Goal: Task Accomplishment & Management: Use online tool/utility

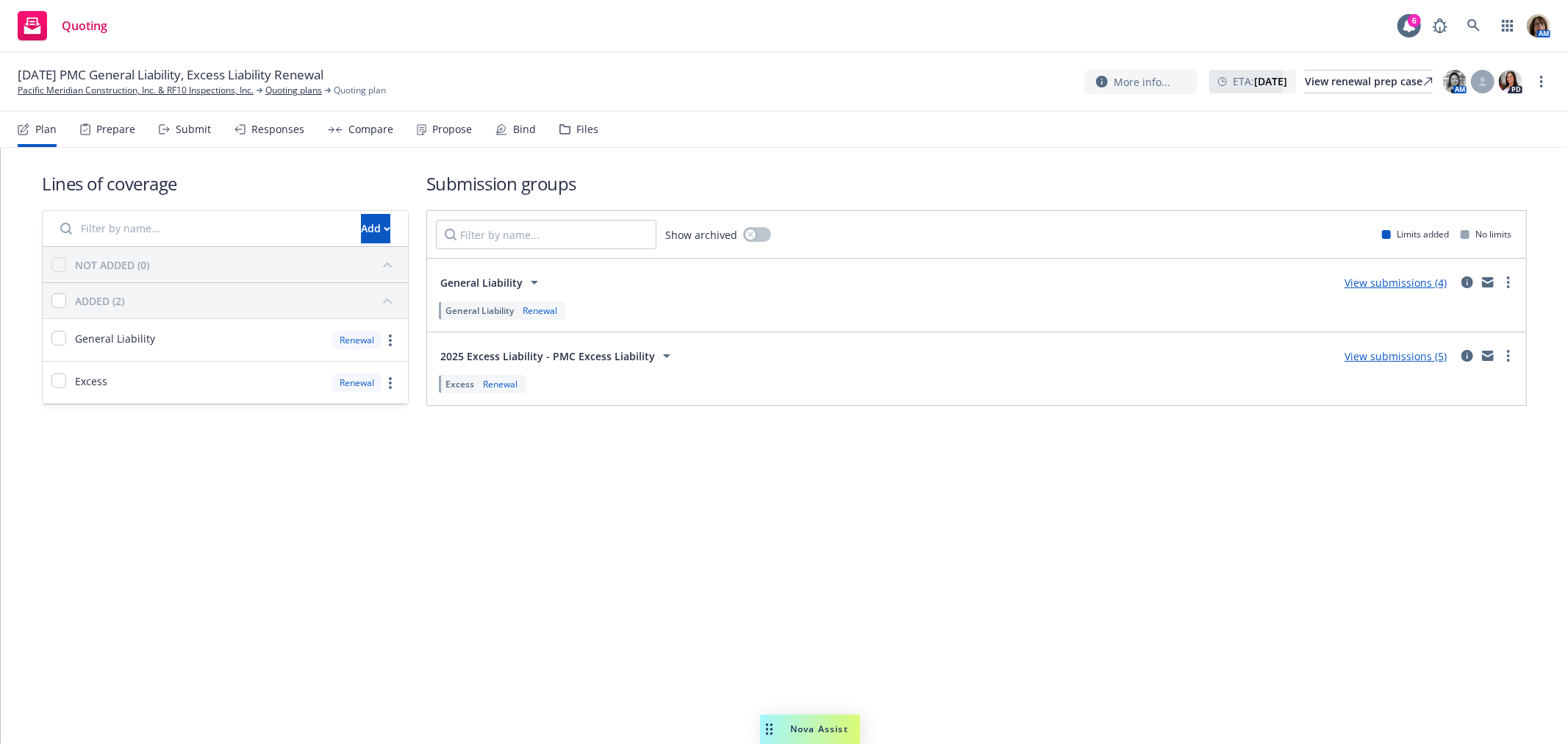
click at [283, 128] on div "Responses" at bounding box center [278, 129] width 53 height 12
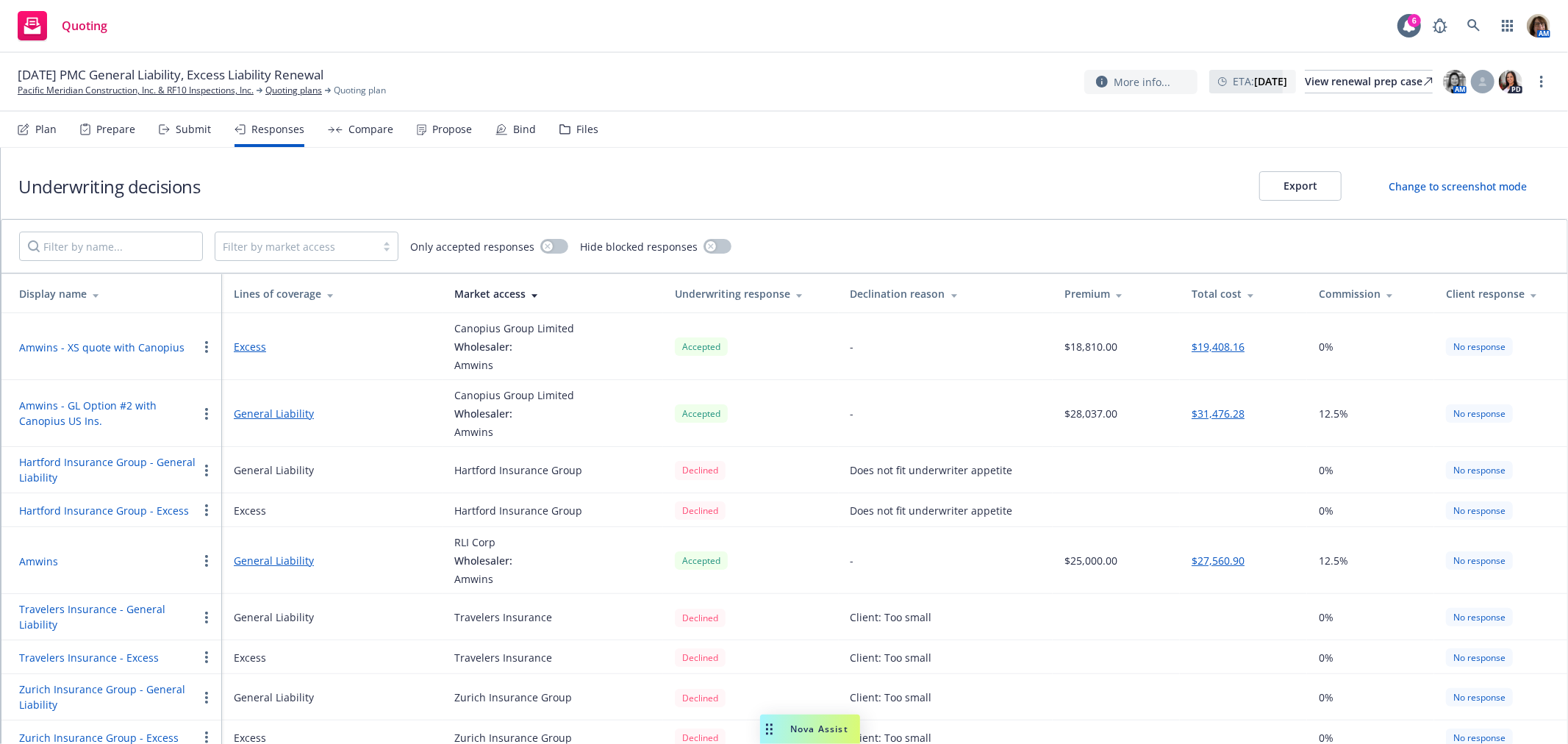
click at [362, 128] on div "Compare" at bounding box center [371, 129] width 45 height 12
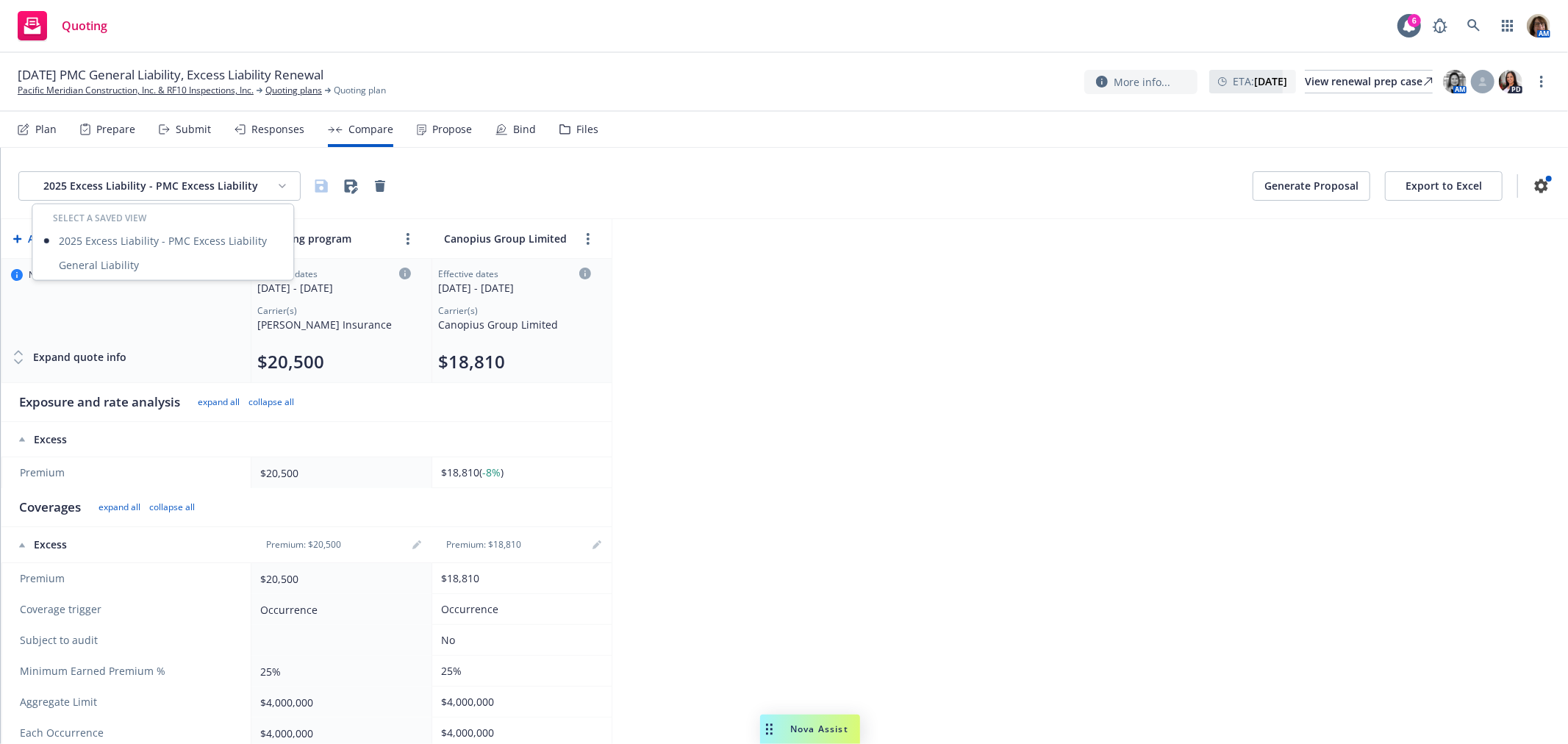
click at [280, 185] on html "Quoting 6 AM 10/24/25 PMC General Liability, Excess Liability Renewal Pacific M…" at bounding box center [784, 372] width 1568 height 744
click at [107, 263] on div "General Liability" at bounding box center [162, 264] width 255 height 24
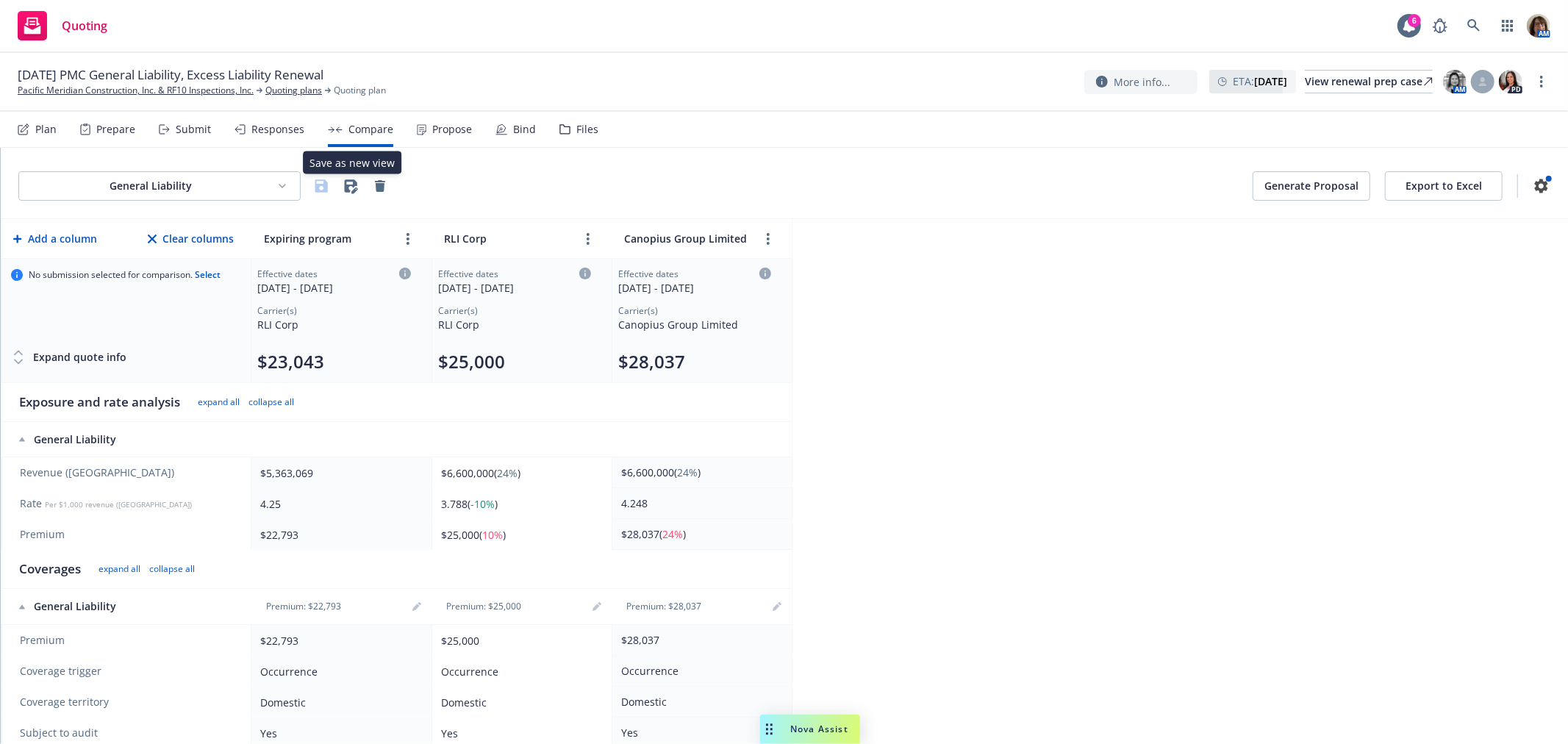
click at [351, 182] on icon "button" at bounding box center [350, 186] width 18 height 18
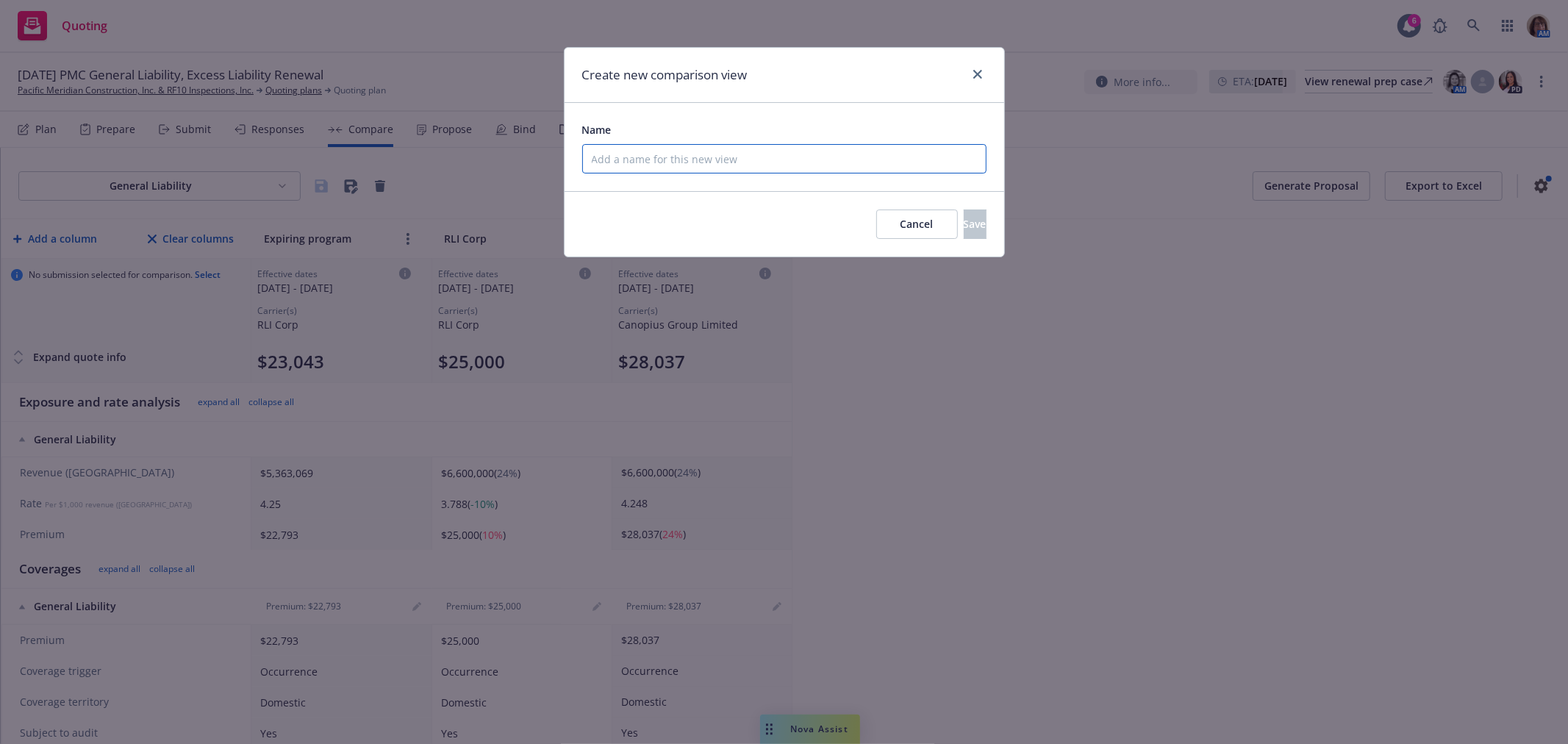
click at [609, 158] on input "Name" at bounding box center [784, 159] width 404 height 29
type input "2025 General"
click at [900, 221] on span "Cancel" at bounding box center [917, 224] width 33 height 14
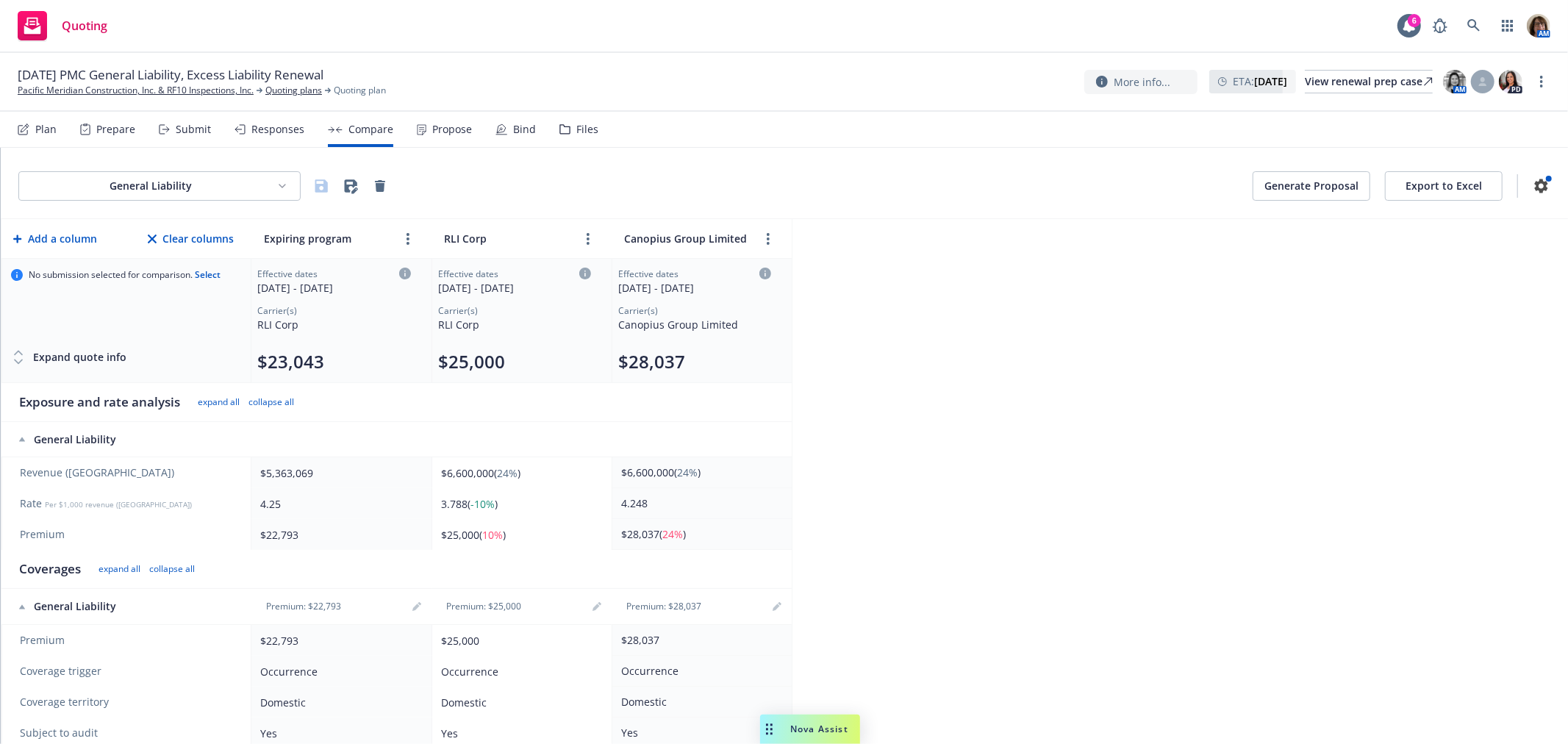
click at [281, 185] on html "Quoting 6 AM 10/24/25 PMC General Liability, Excess Liability Renewal Pacific M…" at bounding box center [784, 372] width 1568 height 744
click at [85, 265] on div "General Liability" at bounding box center [162, 264] width 255 height 24
click at [585, 236] on link "more" at bounding box center [588, 239] width 18 height 18
click at [97, 180] on html "Quoting 6 AM 10/24/25 PMC General Liability, Excess Liability Renewal Pacific M…" at bounding box center [784, 372] width 1568 height 744
click at [350, 182] on html "Quoting 6 AM 10/24/25 PMC General Liability, Excess Liability Renewal Pacific M…" at bounding box center [784, 372] width 1568 height 744
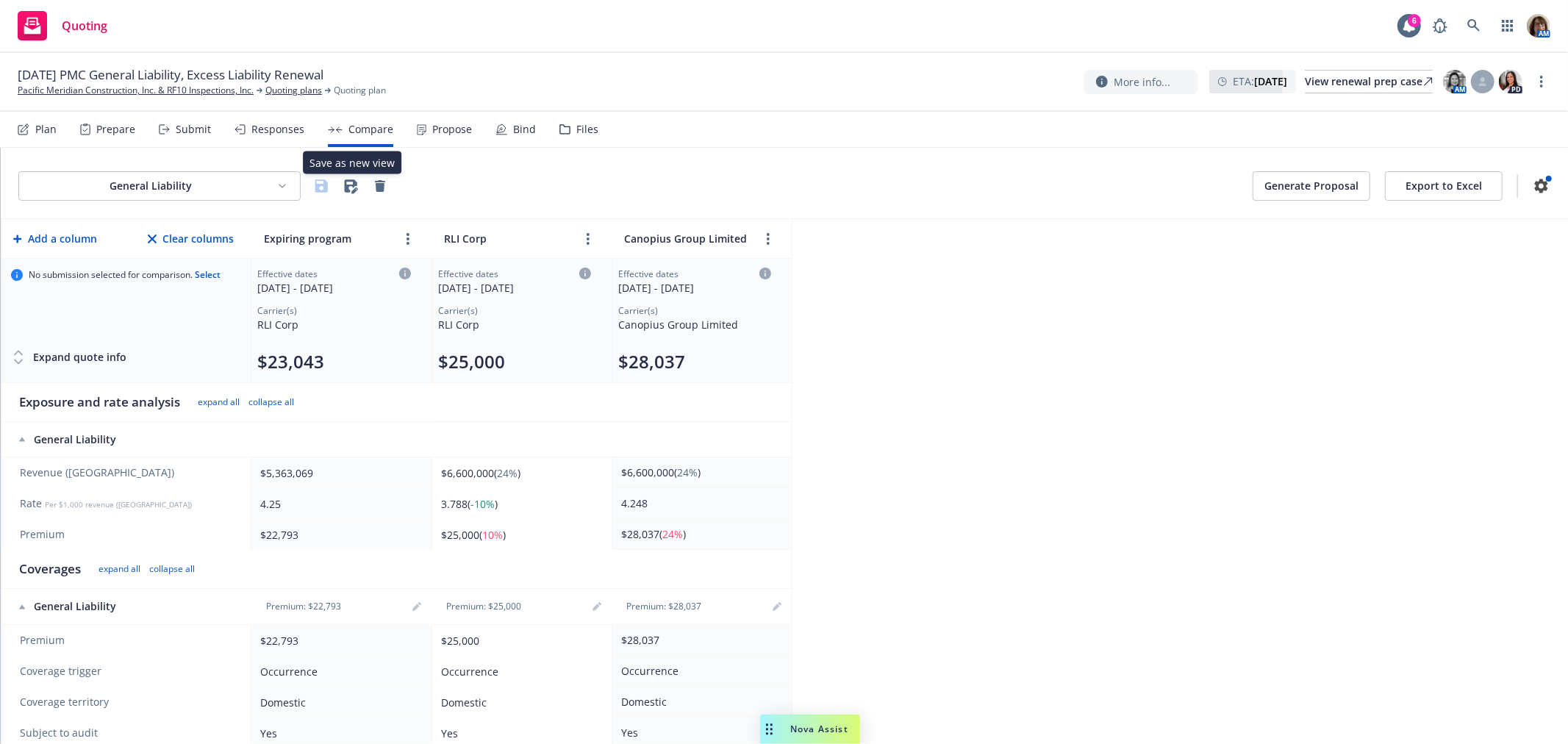
click at [349, 182] on icon "button" at bounding box center [350, 186] width 18 height 18
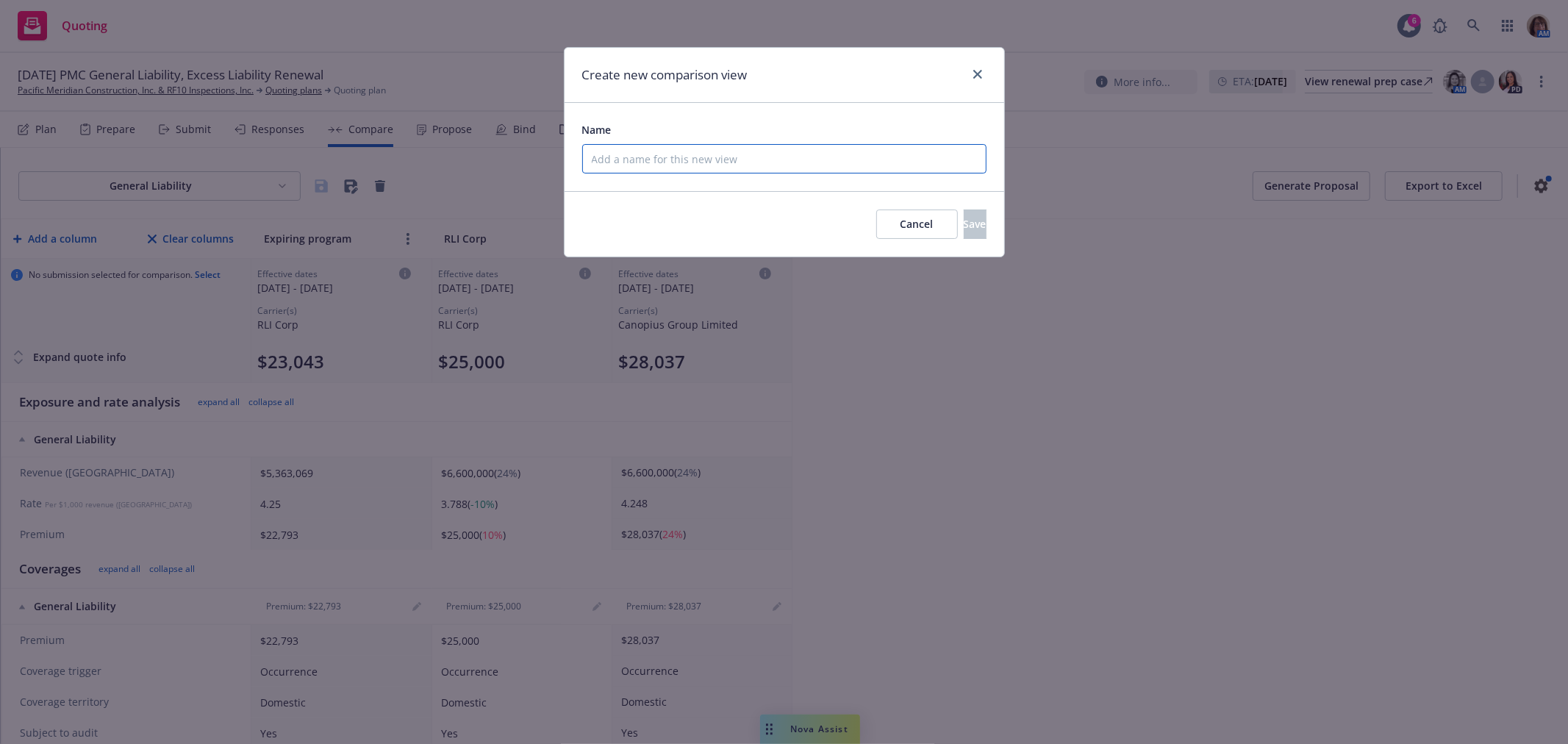
click at [588, 151] on input "Name" at bounding box center [784, 159] width 404 height 29
type input "2025 General Liability"
click at [964, 226] on span "Save" at bounding box center [975, 224] width 23 height 14
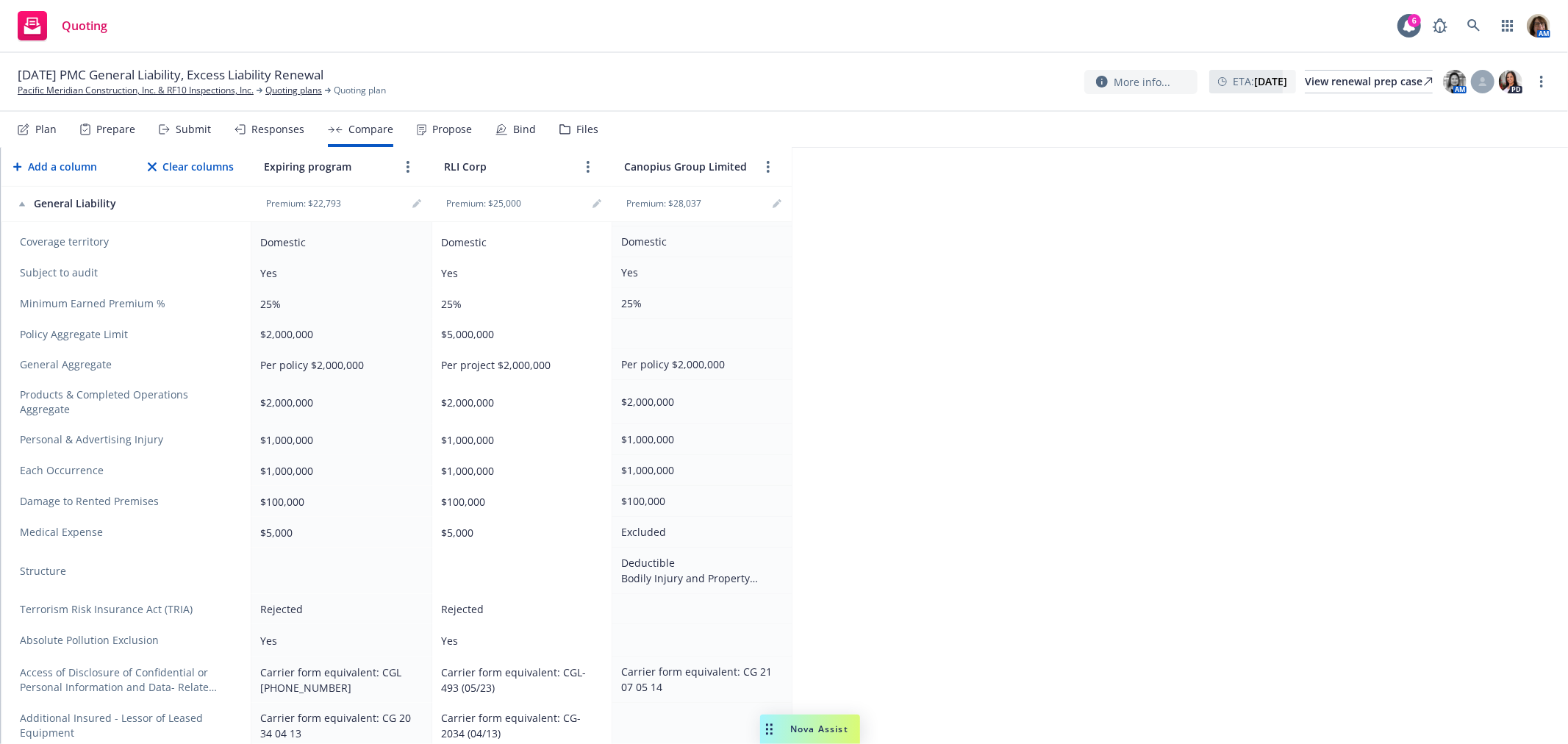
scroll to position [489, 0]
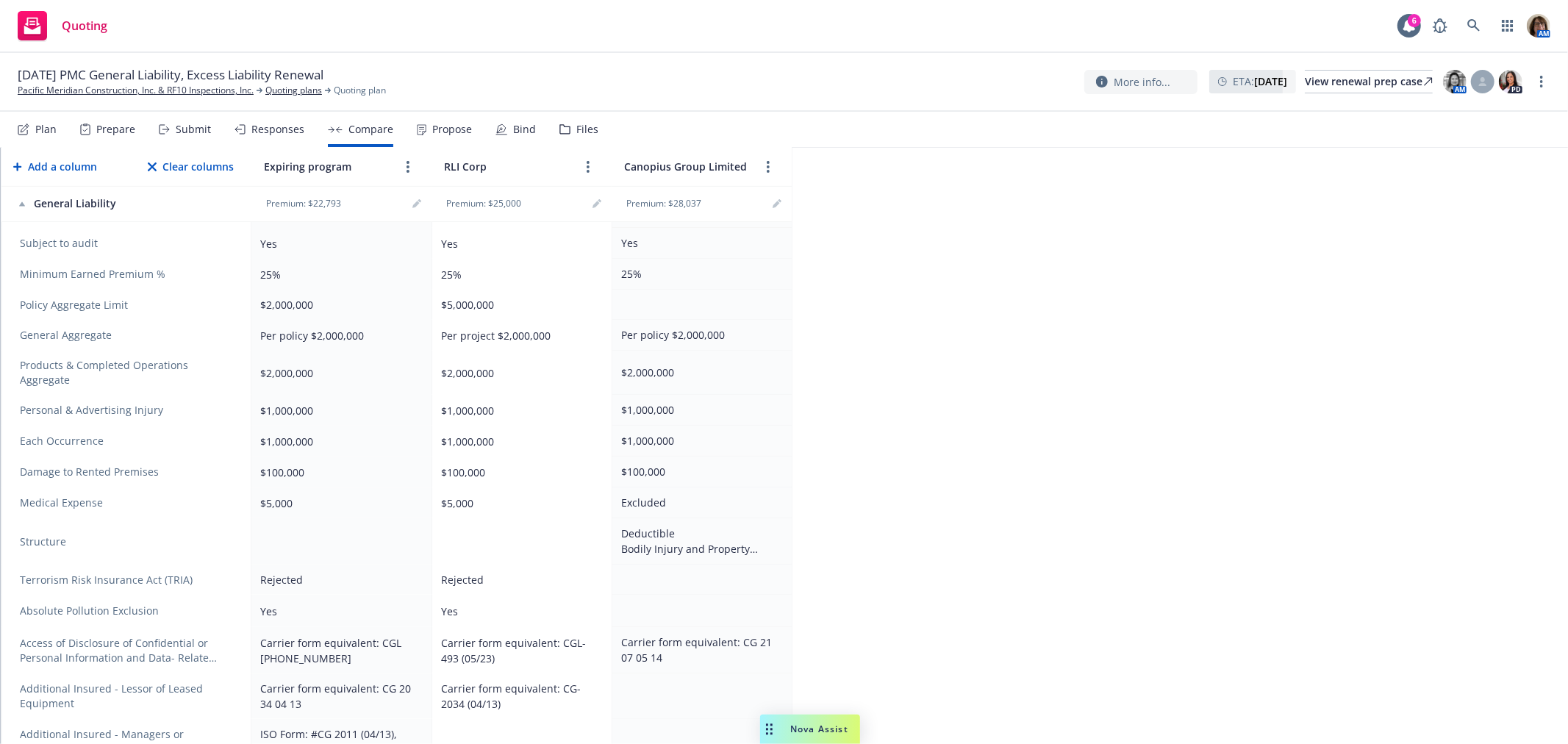
click at [465, 572] on div "Rejected" at bounding box center [519, 580] width 156 height 16
click at [599, 200] on icon "editPencil" at bounding box center [600, 202] width 4 height 4
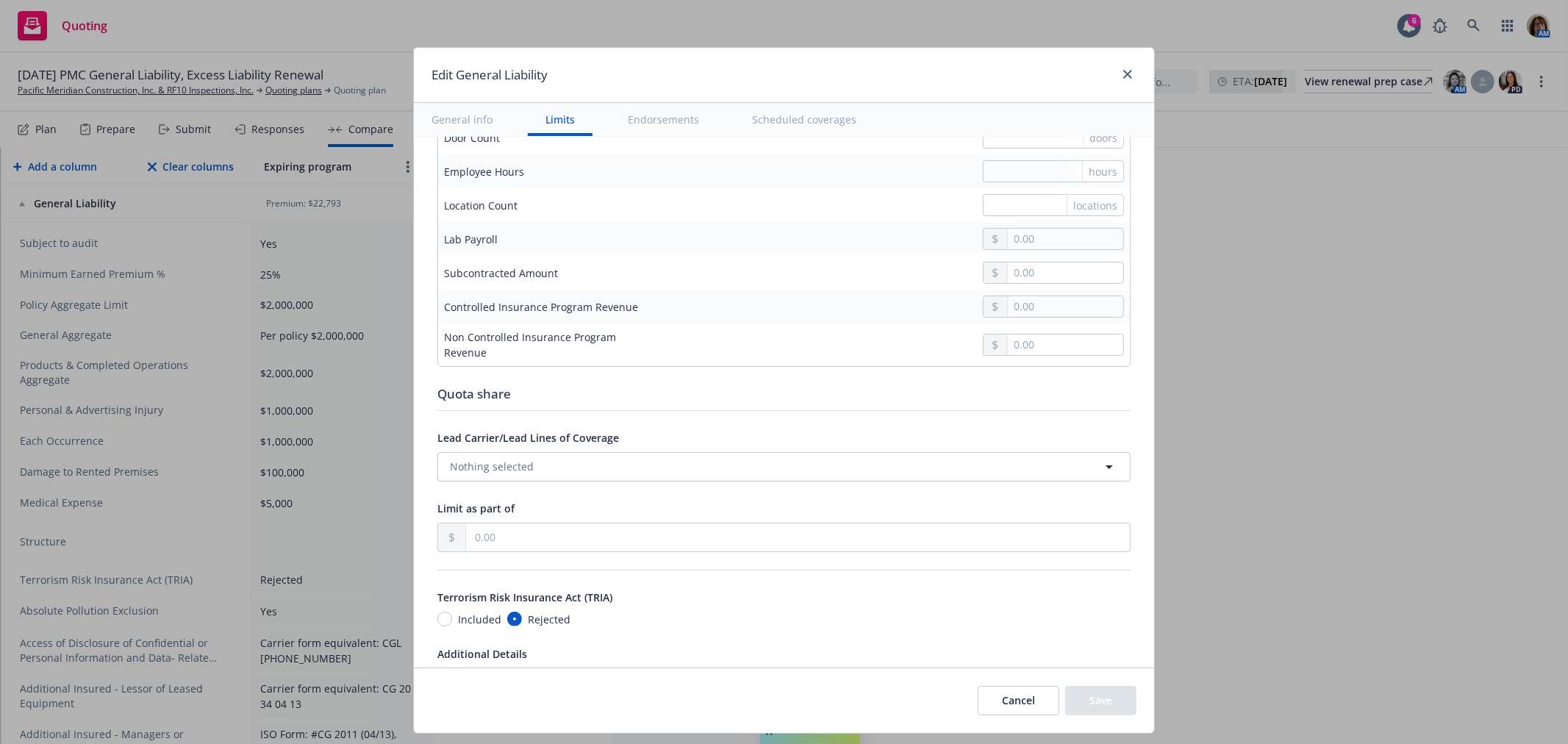
scroll to position [1388, 0]
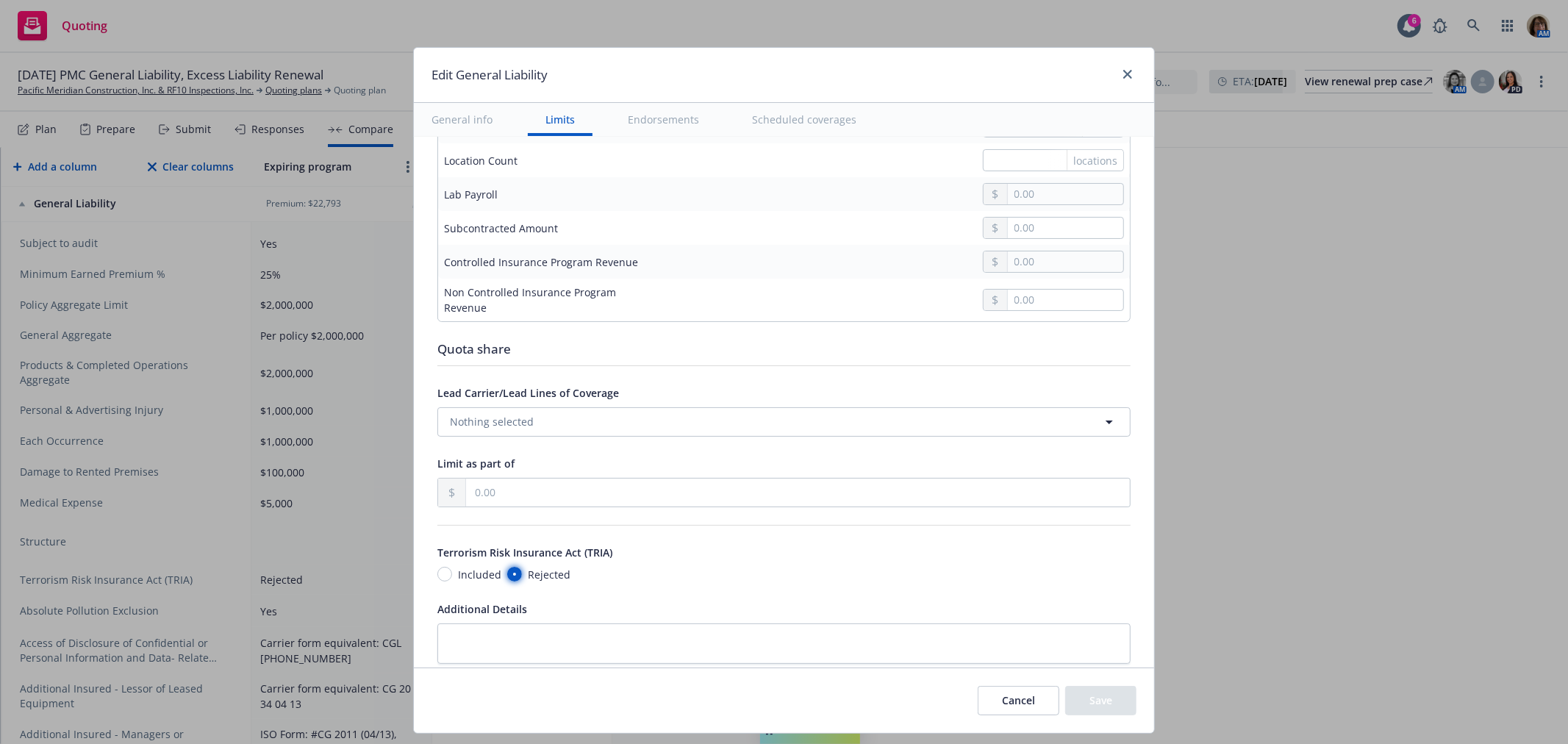
click at [507, 577] on input "Rejected" at bounding box center [514, 574] width 15 height 15
click at [531, 577] on span "Rejected" at bounding box center [549, 575] width 43 height 16
click at [522, 577] on input "Rejected" at bounding box center [514, 574] width 15 height 15
click at [439, 577] on input "Included" at bounding box center [444, 574] width 15 height 15
radio input "true"
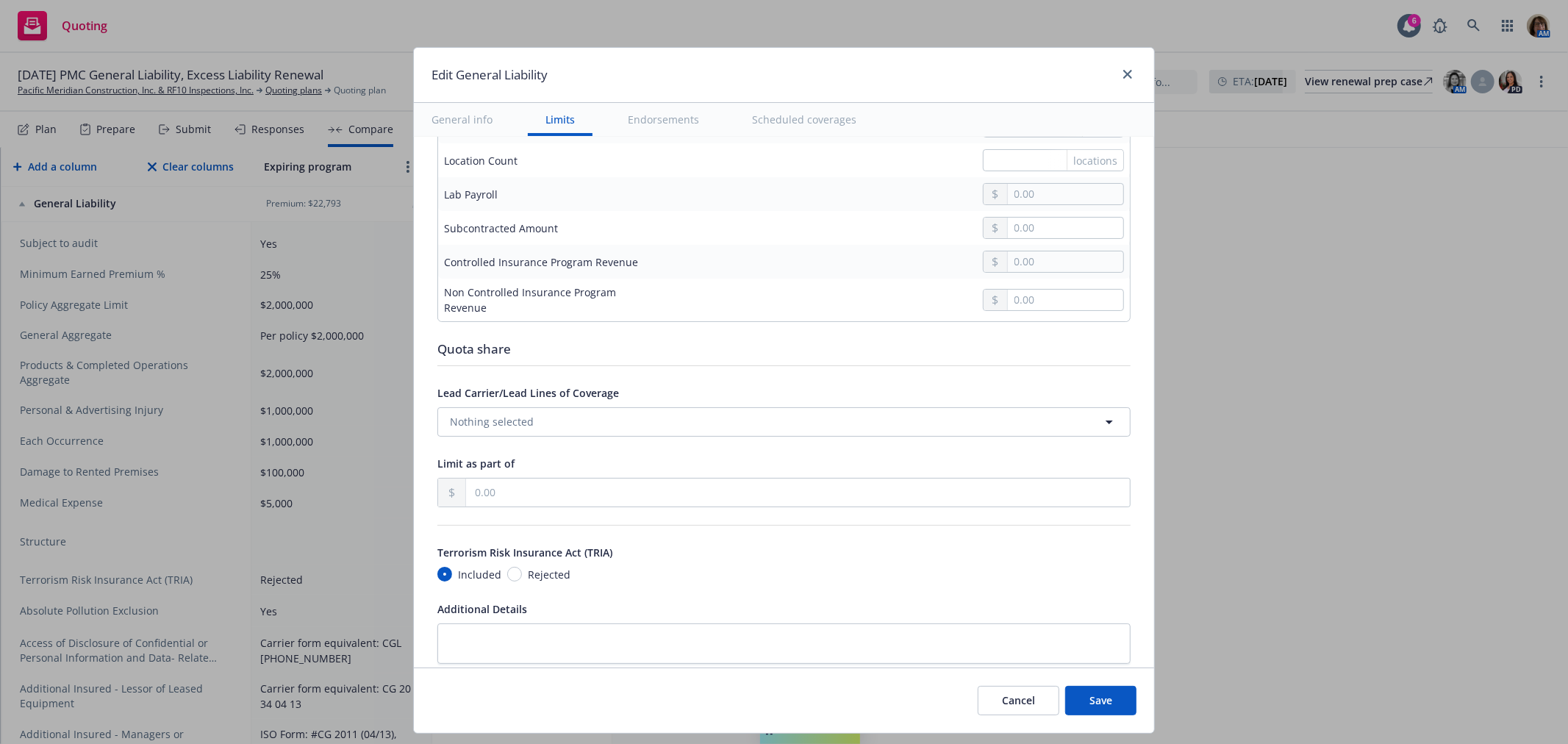
click at [1119, 698] on button "Save" at bounding box center [1100, 701] width 71 height 29
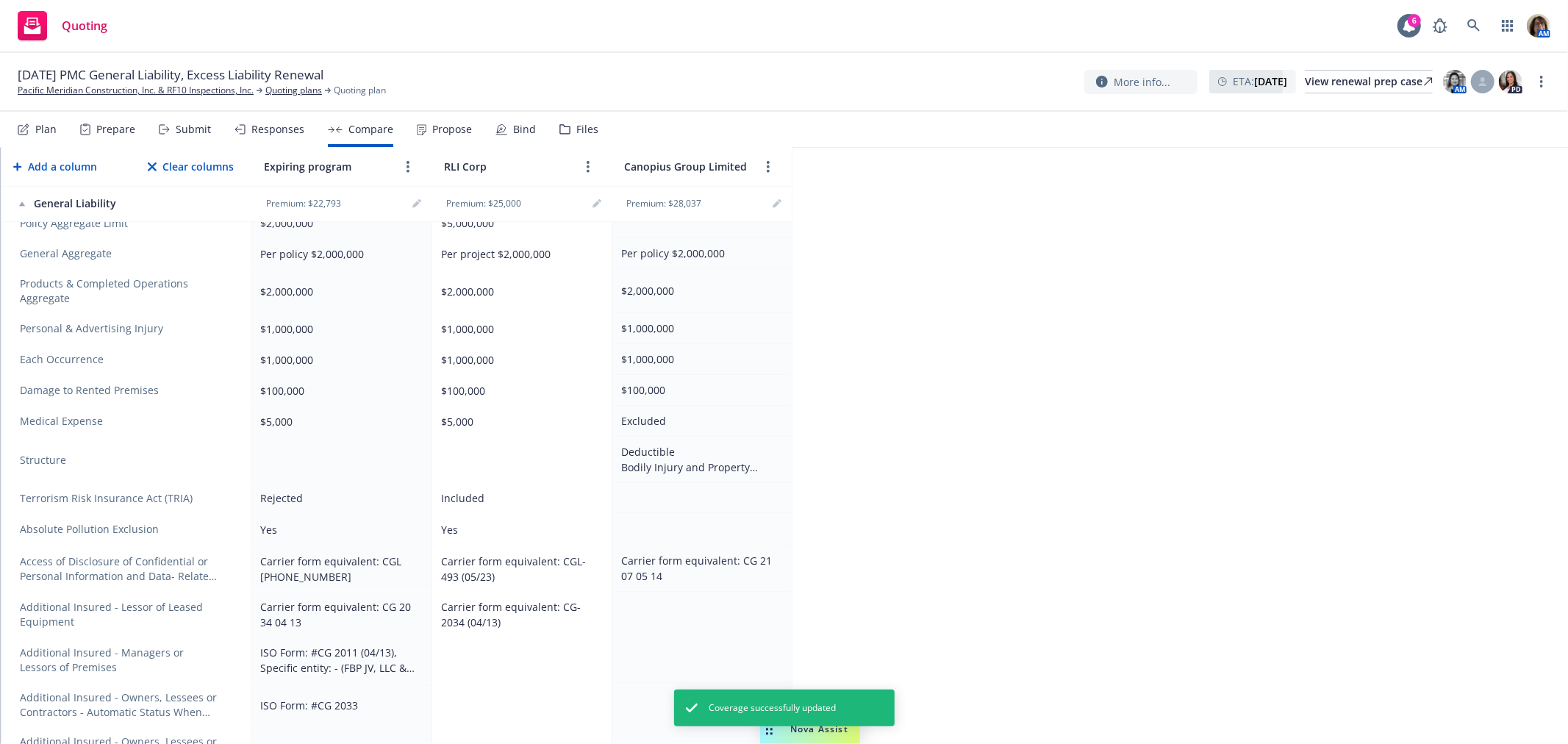
scroll to position [653, 0]
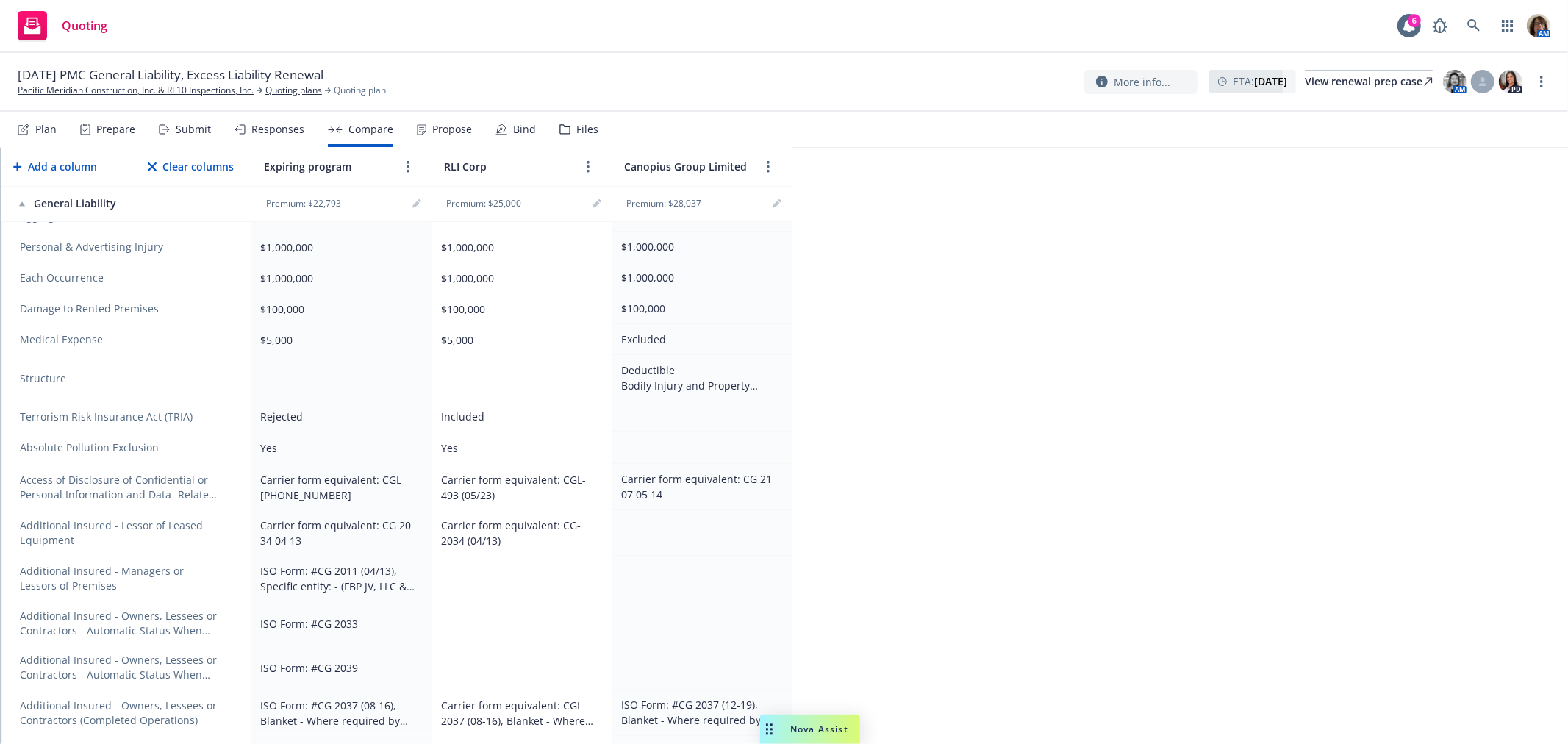
click at [497, 562] on td at bounding box center [522, 579] width 180 height 46
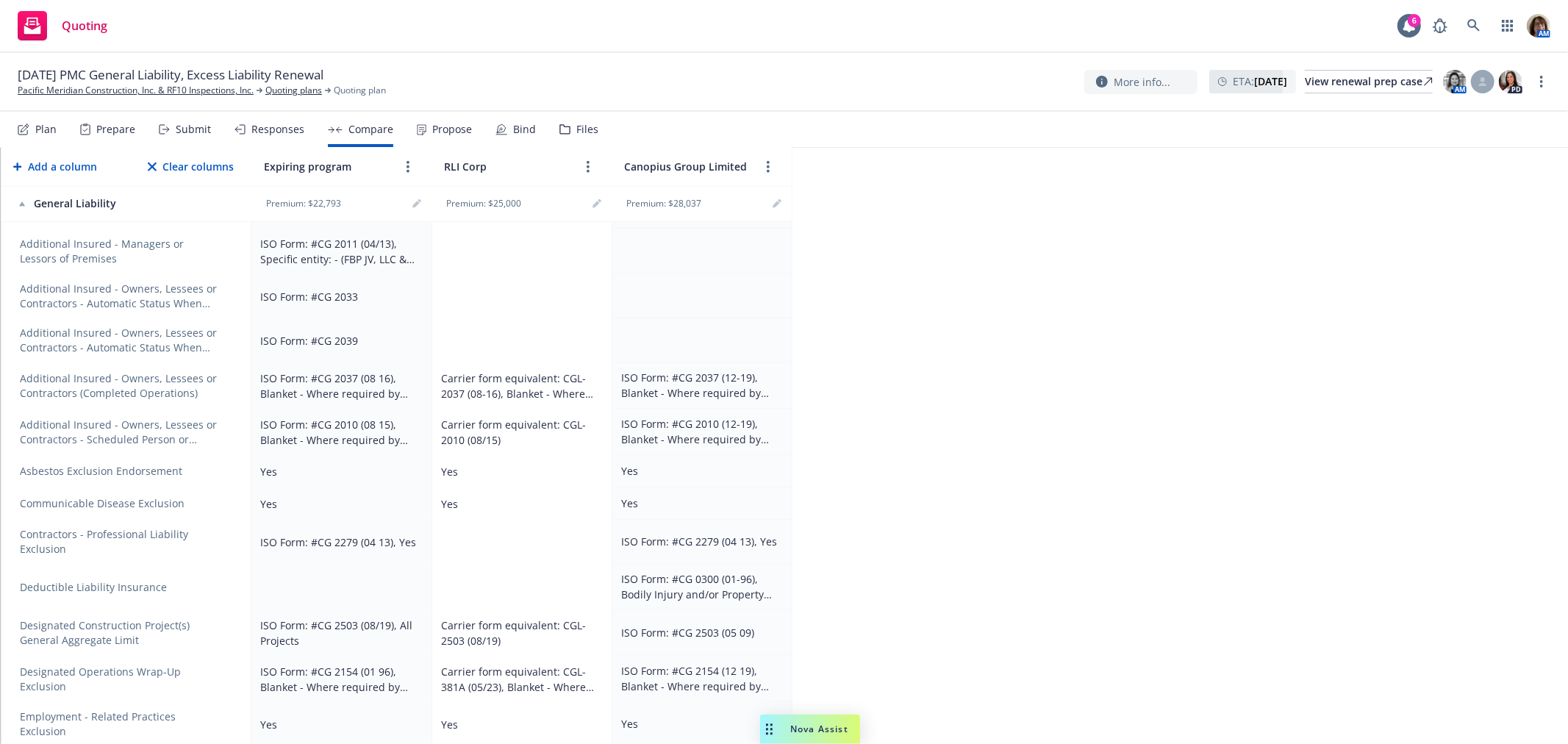
scroll to position [1061, 0]
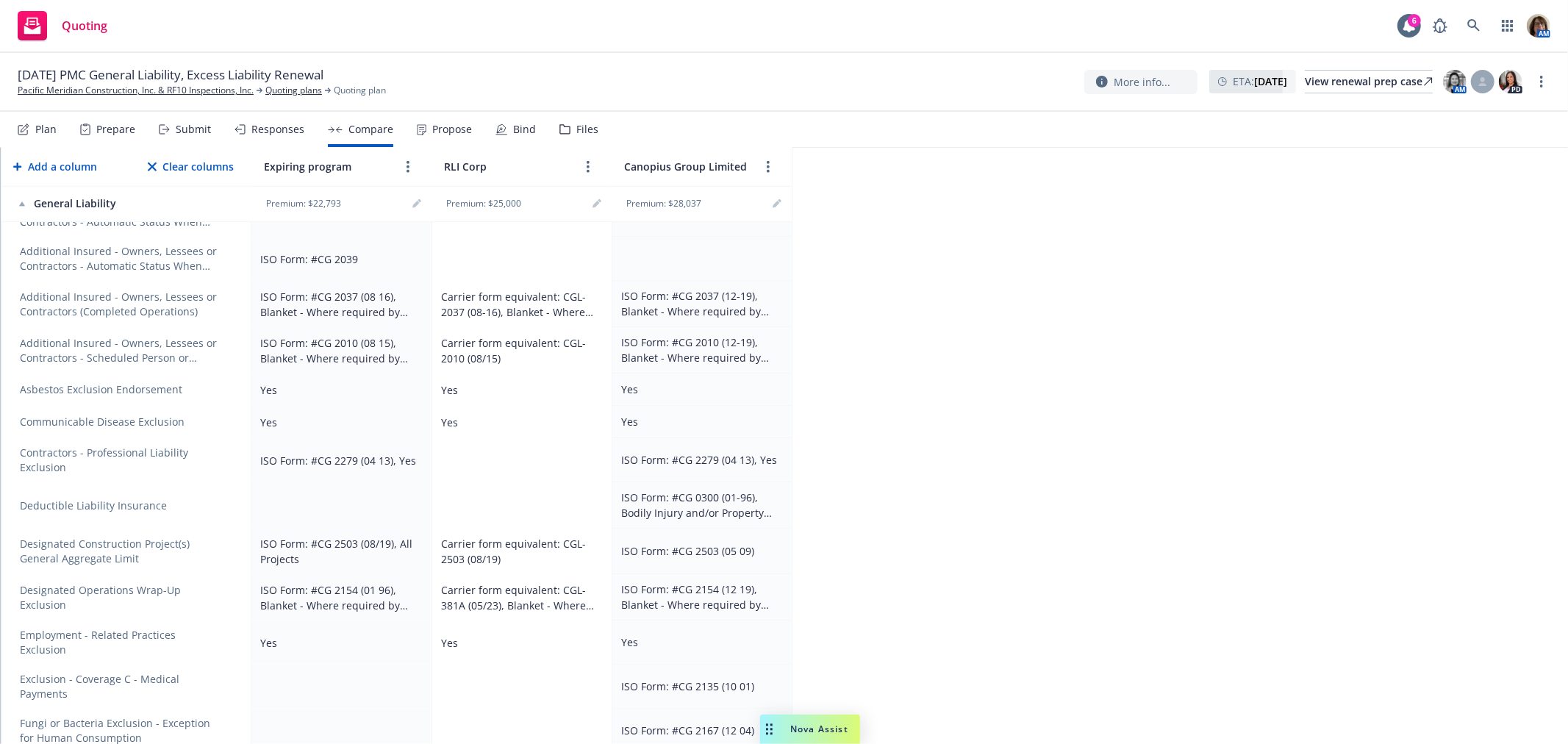
click at [188, 129] on div "Submit" at bounding box center [193, 129] width 35 height 12
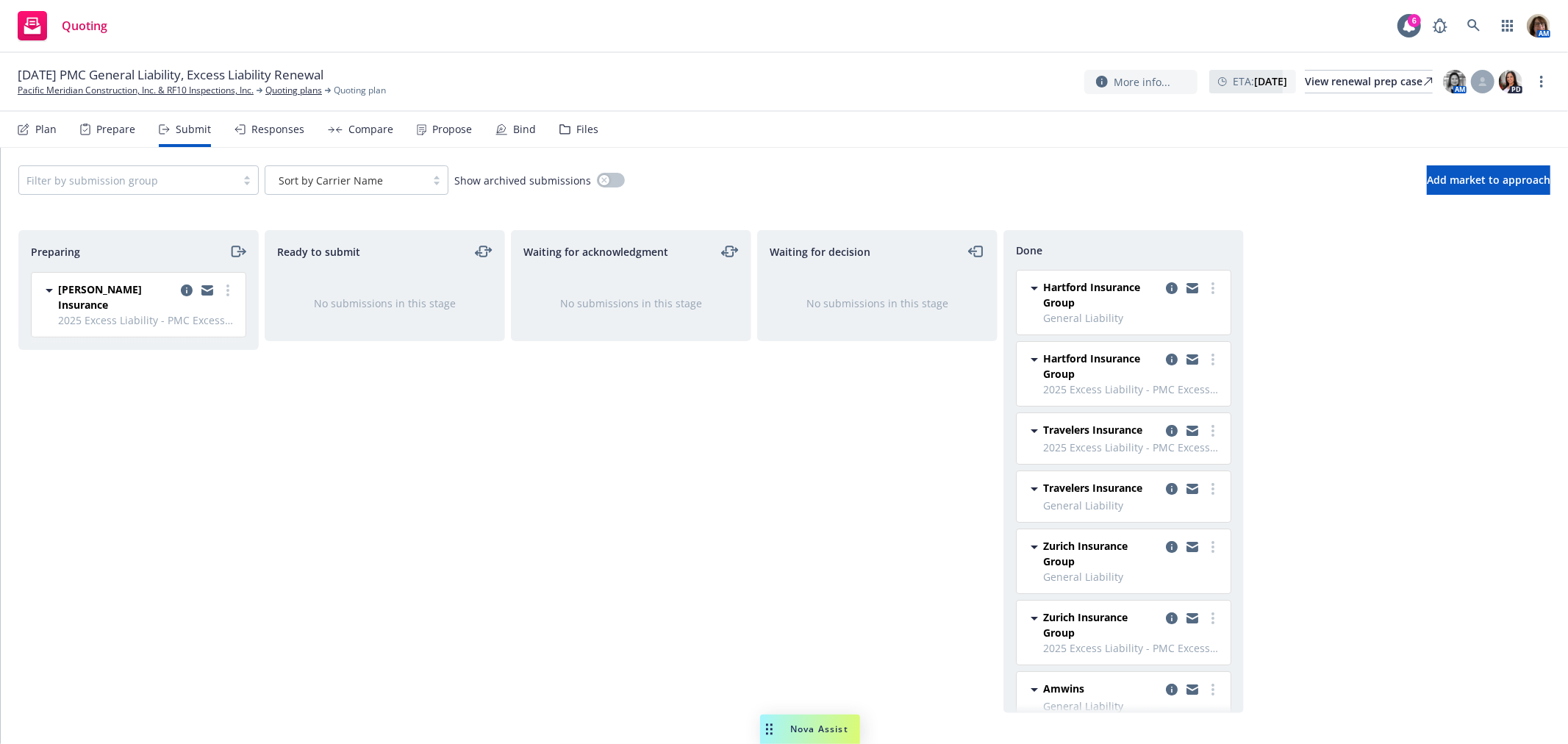
click at [214, 181] on div at bounding box center [127, 180] width 203 height 18
click at [91, 216] on span "General Liability" at bounding box center [73, 217] width 80 height 16
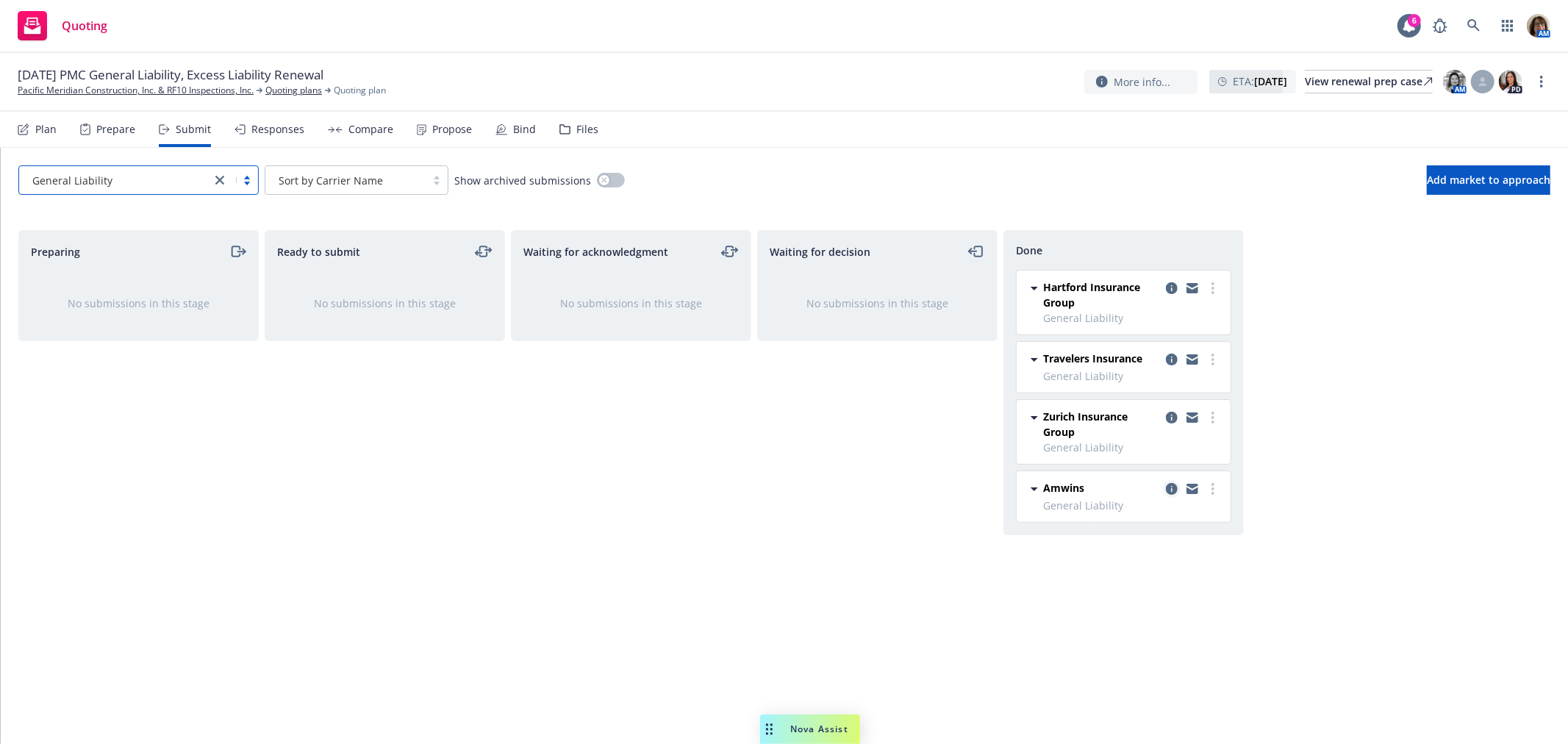
click at [1172, 488] on icon "copy logging email" at bounding box center [1172, 488] width 12 height 12
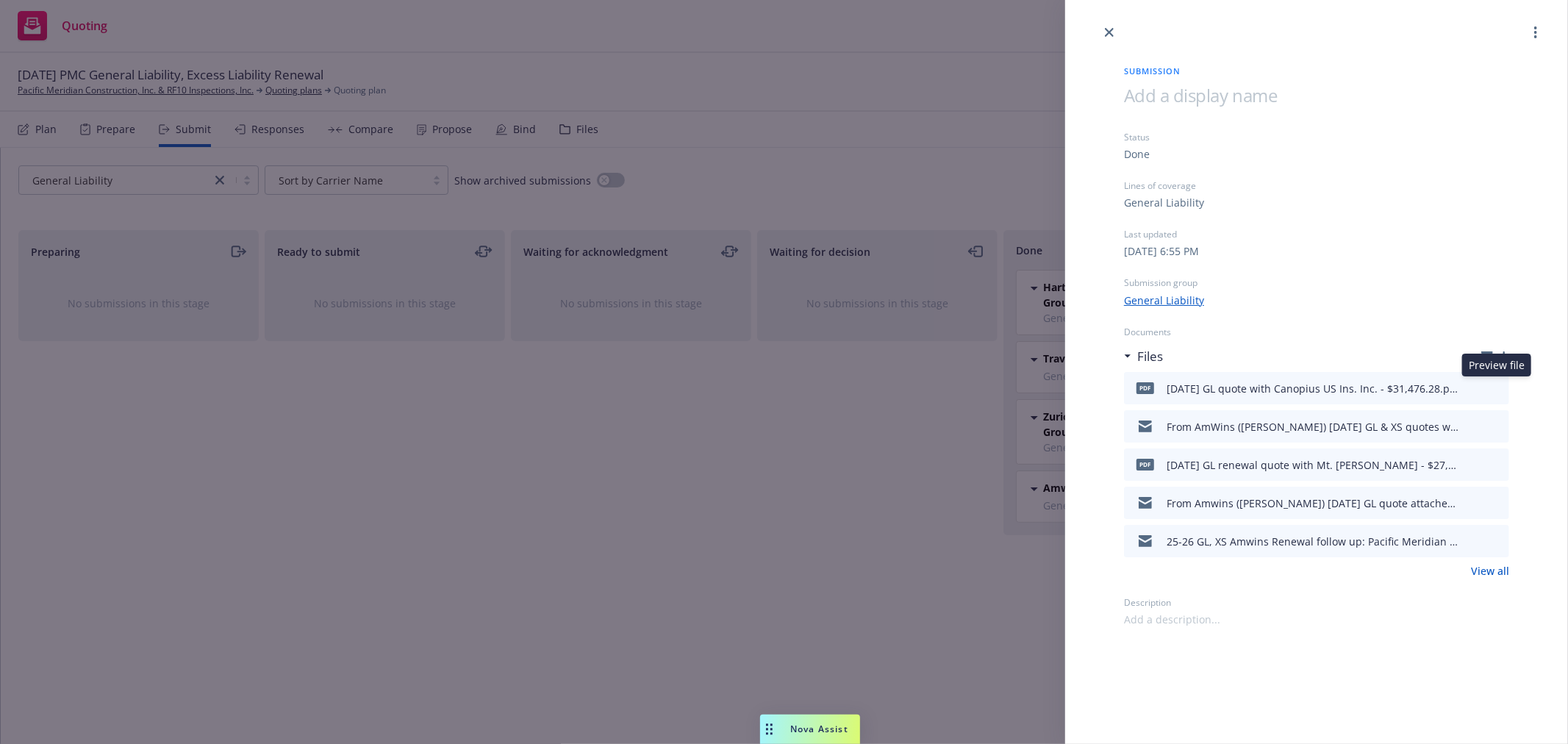
click at [1498, 386] on icon "preview file" at bounding box center [1496, 388] width 14 height 11
click at [1495, 463] on icon "preview file" at bounding box center [1496, 464] width 14 height 11
click at [1108, 31] on icon "close" at bounding box center [1109, 32] width 9 height 9
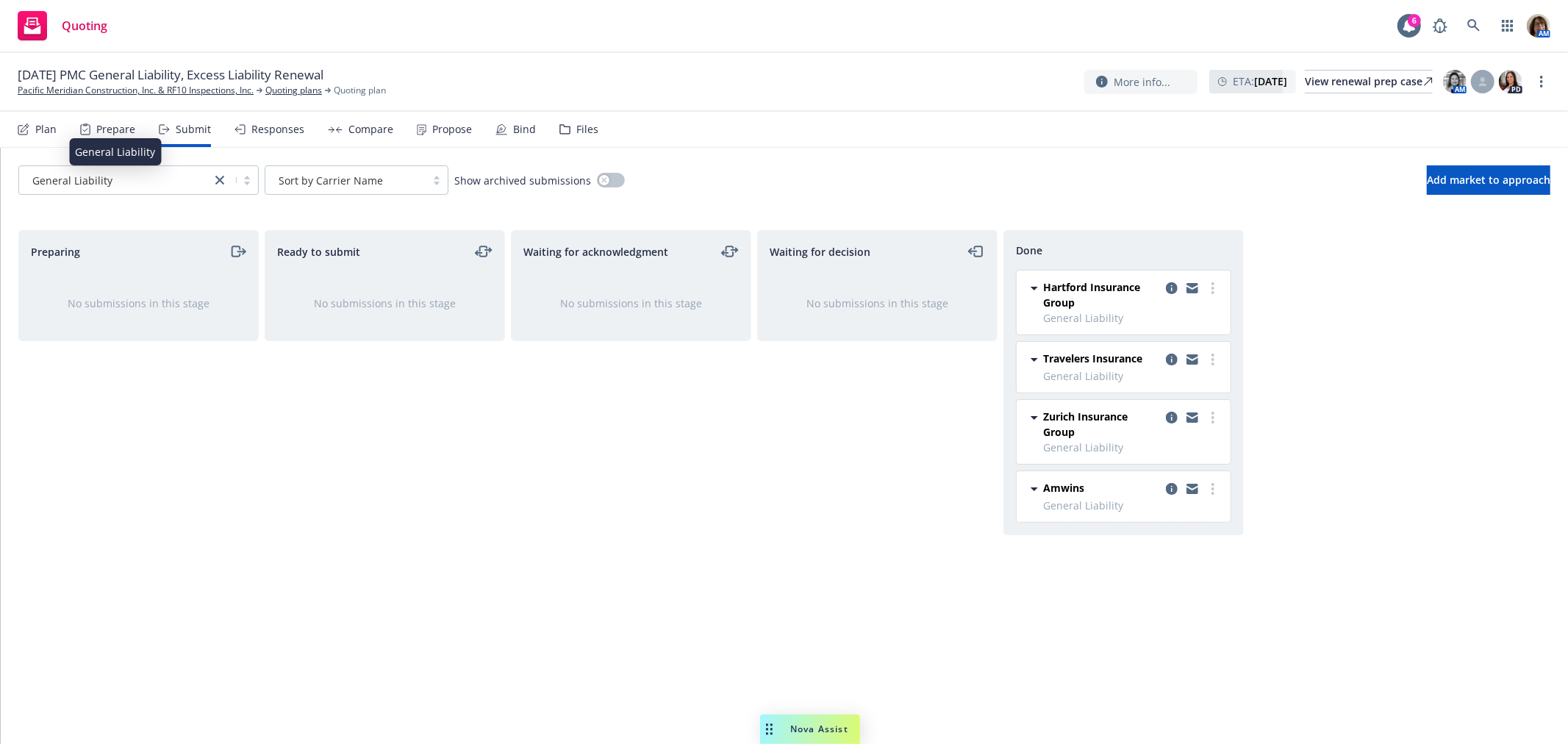
click at [164, 178] on div "General Liability" at bounding box center [115, 180] width 177 height 16
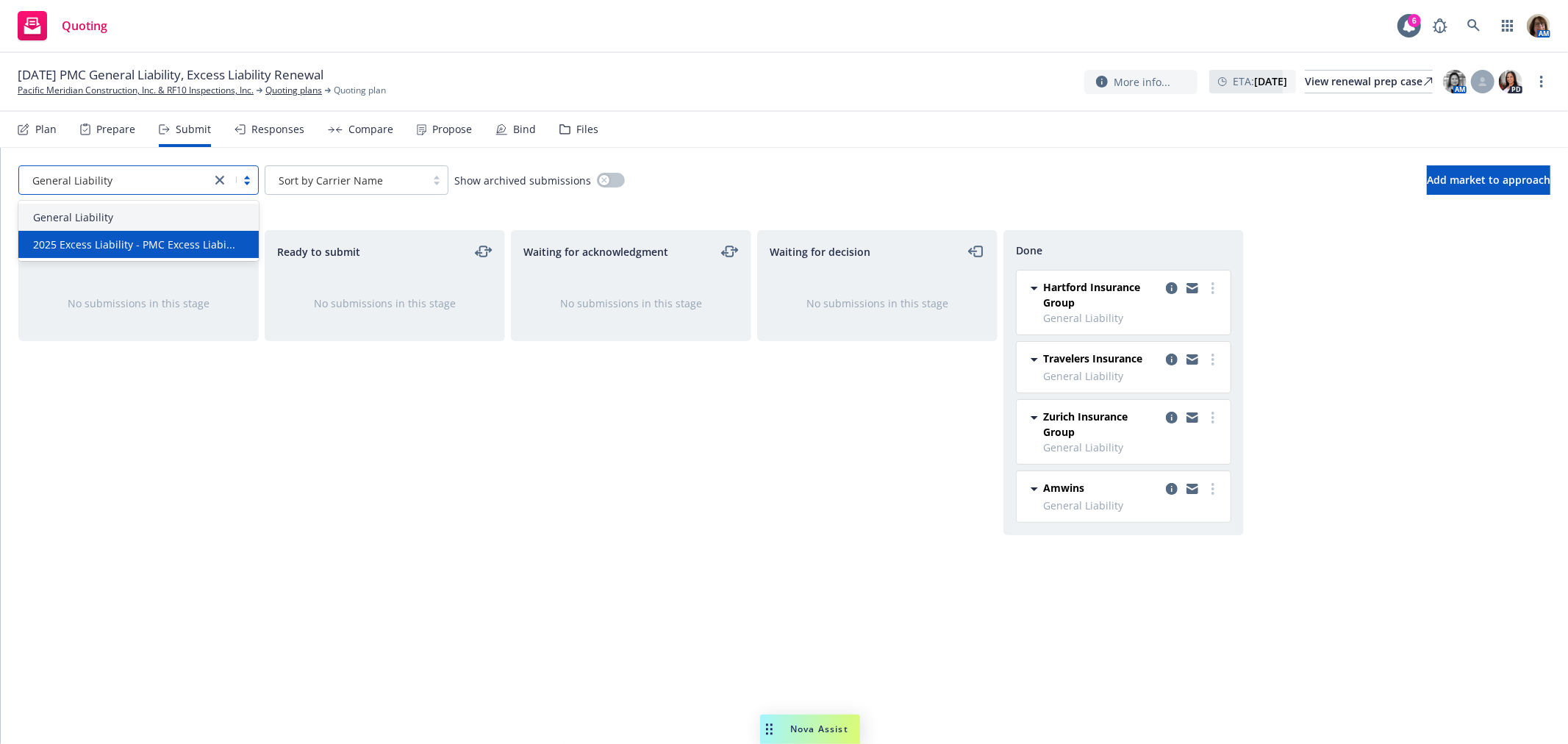
click at [143, 235] on div "2025 Excess Liability - PMC Excess Liabi..." at bounding box center [139, 245] width 241 height 27
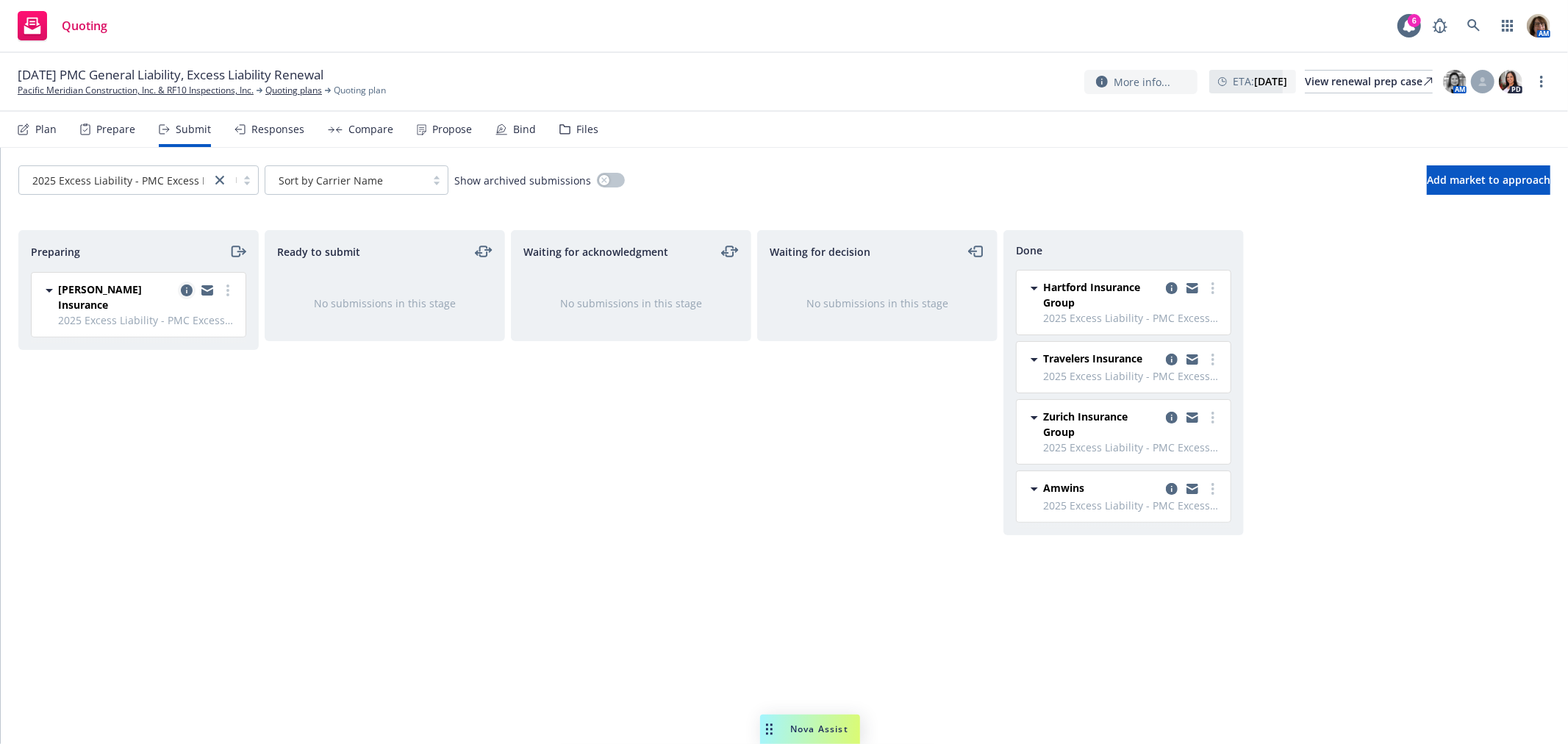
click at [185, 293] on icon "copy logging email" at bounding box center [187, 291] width 12 height 12
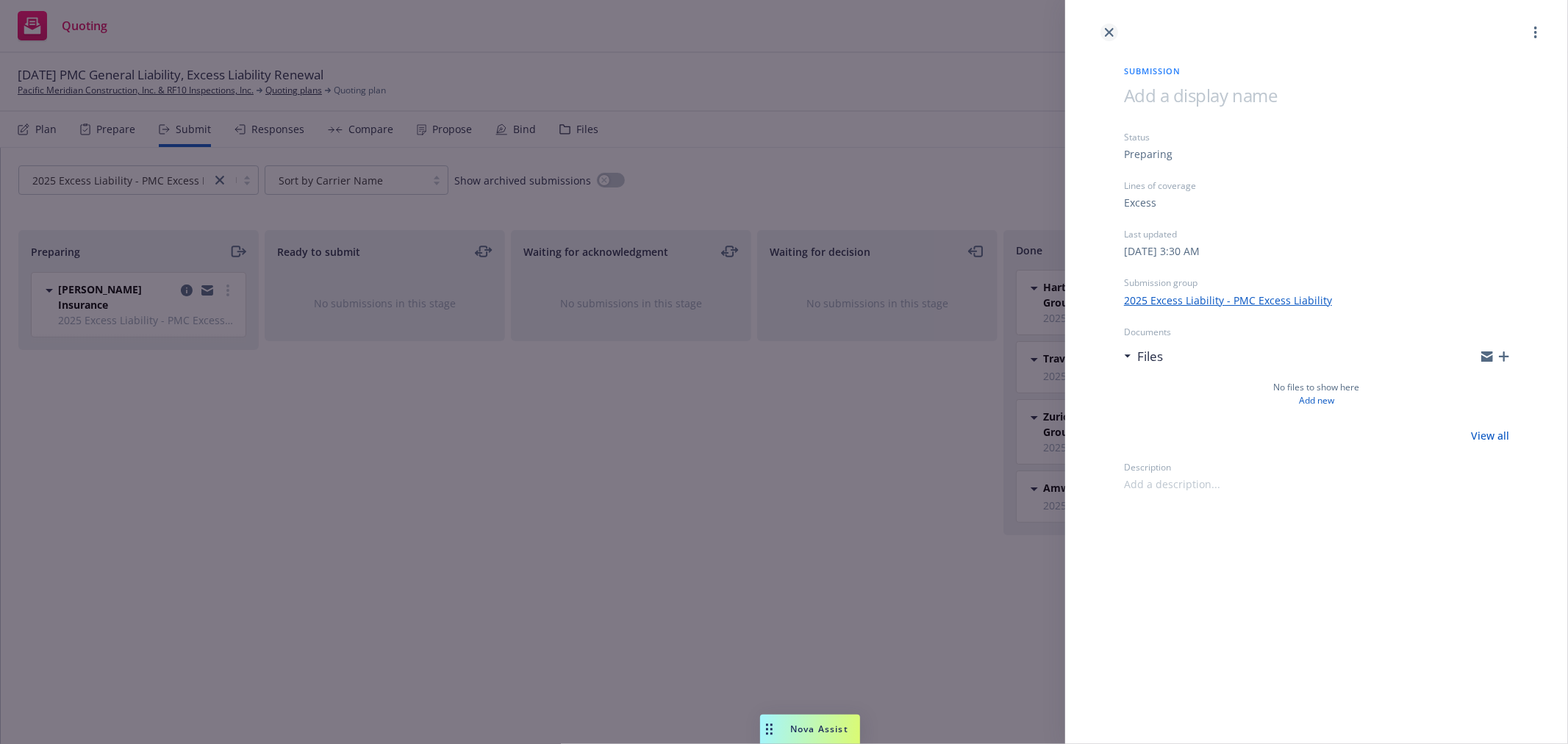
click at [1107, 28] on icon "close" at bounding box center [1109, 32] width 9 height 9
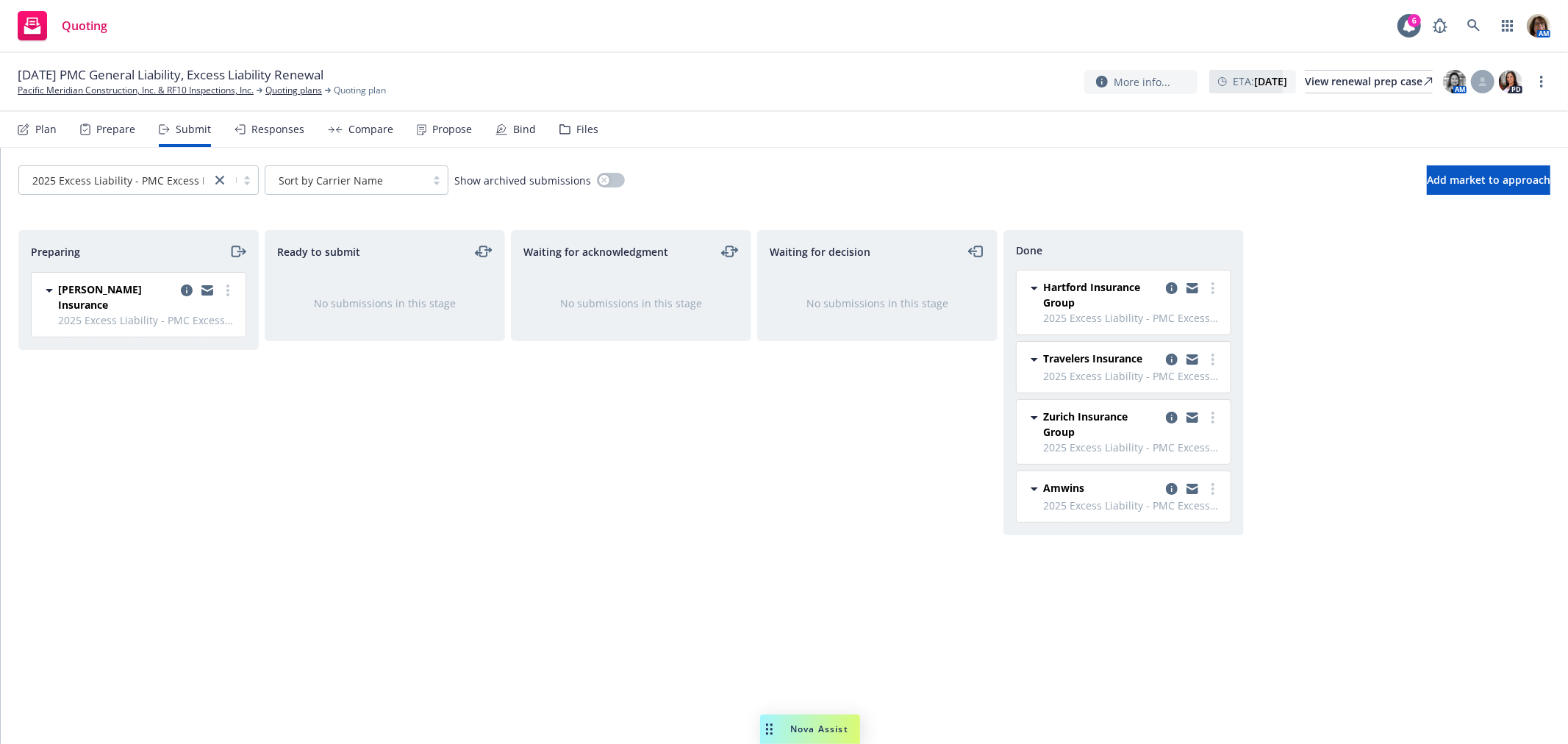
click at [37, 123] on div "Plan" at bounding box center [46, 129] width 22 height 12
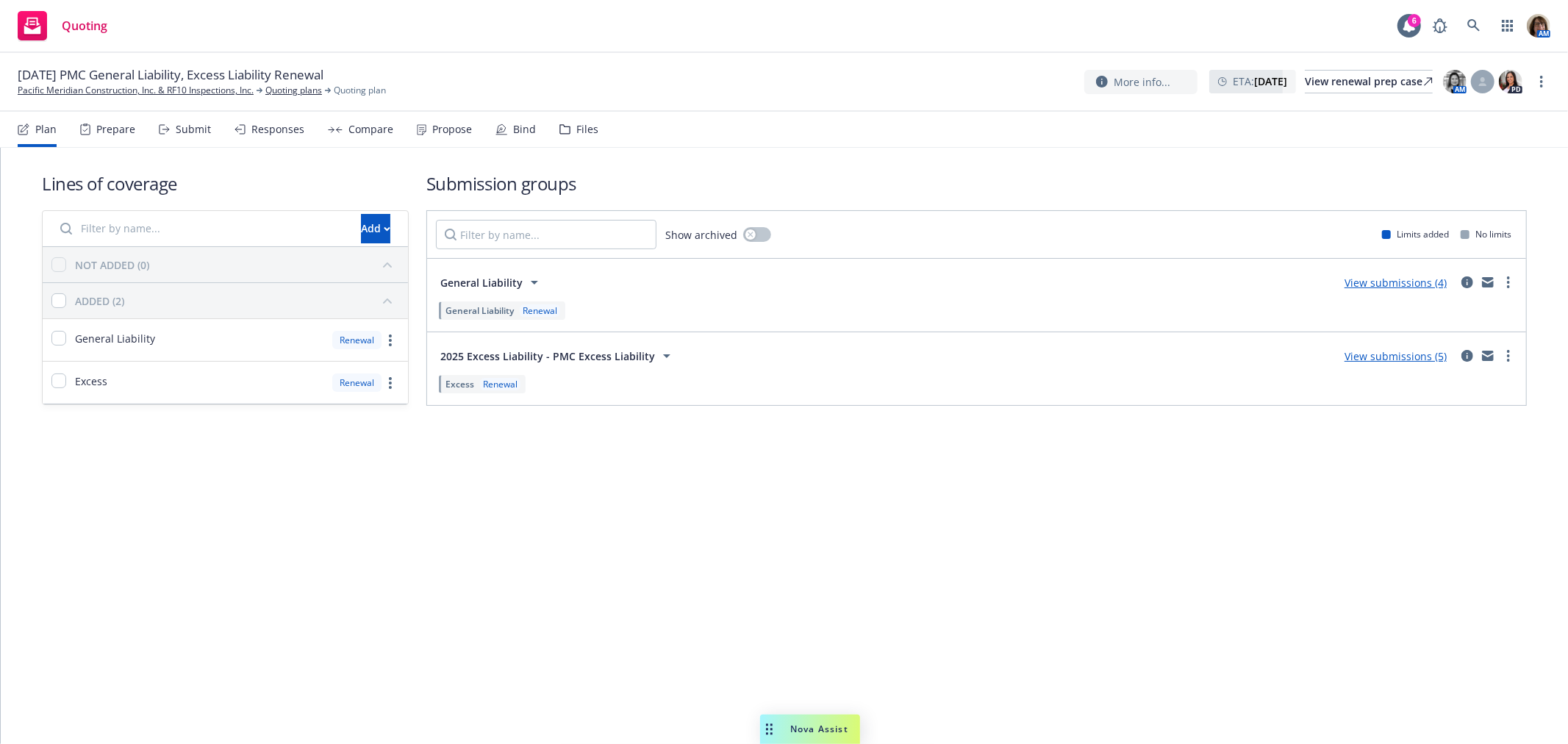
click at [186, 126] on div "Submit" at bounding box center [193, 129] width 35 height 12
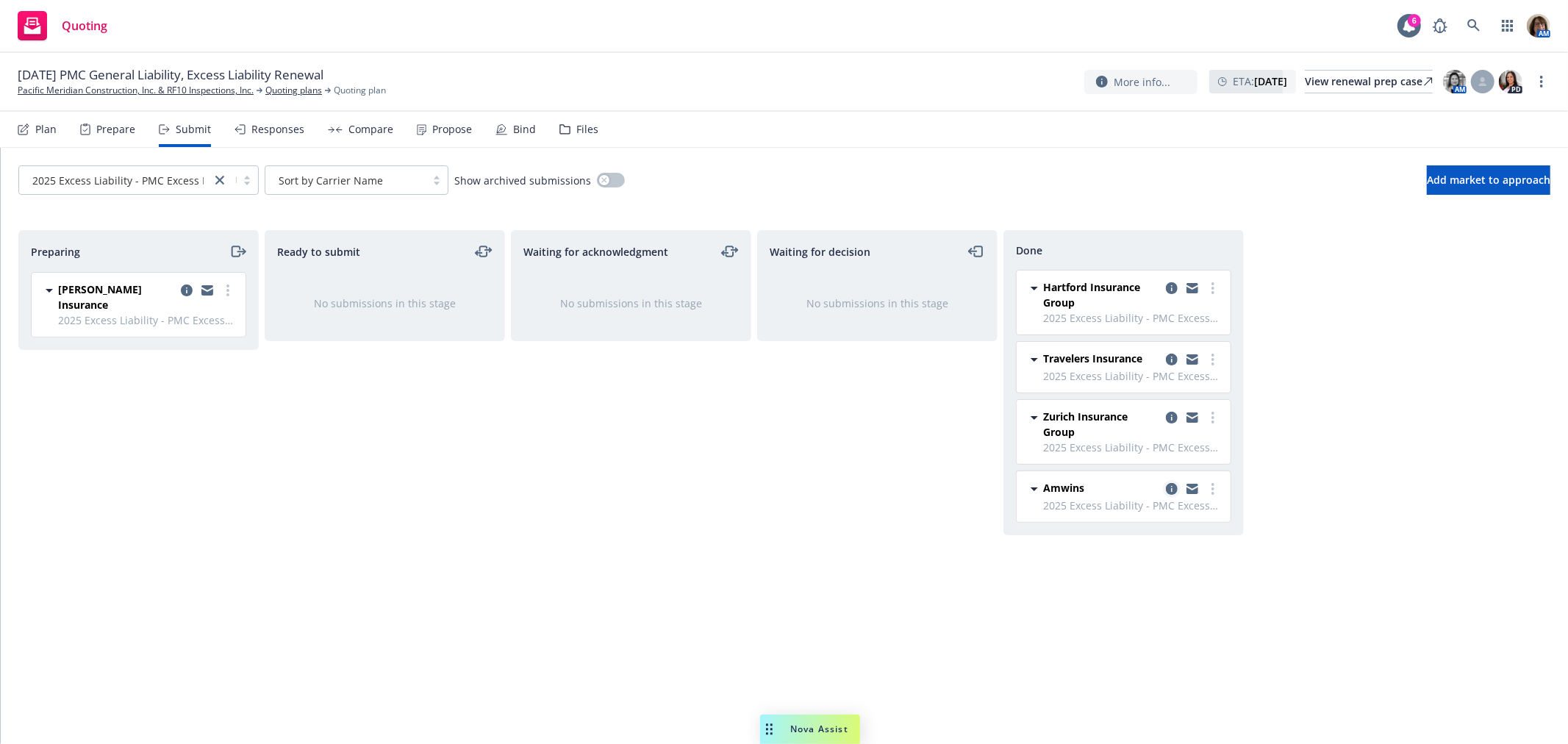
click at [1168, 489] on icon "copy logging email" at bounding box center [1172, 488] width 12 height 12
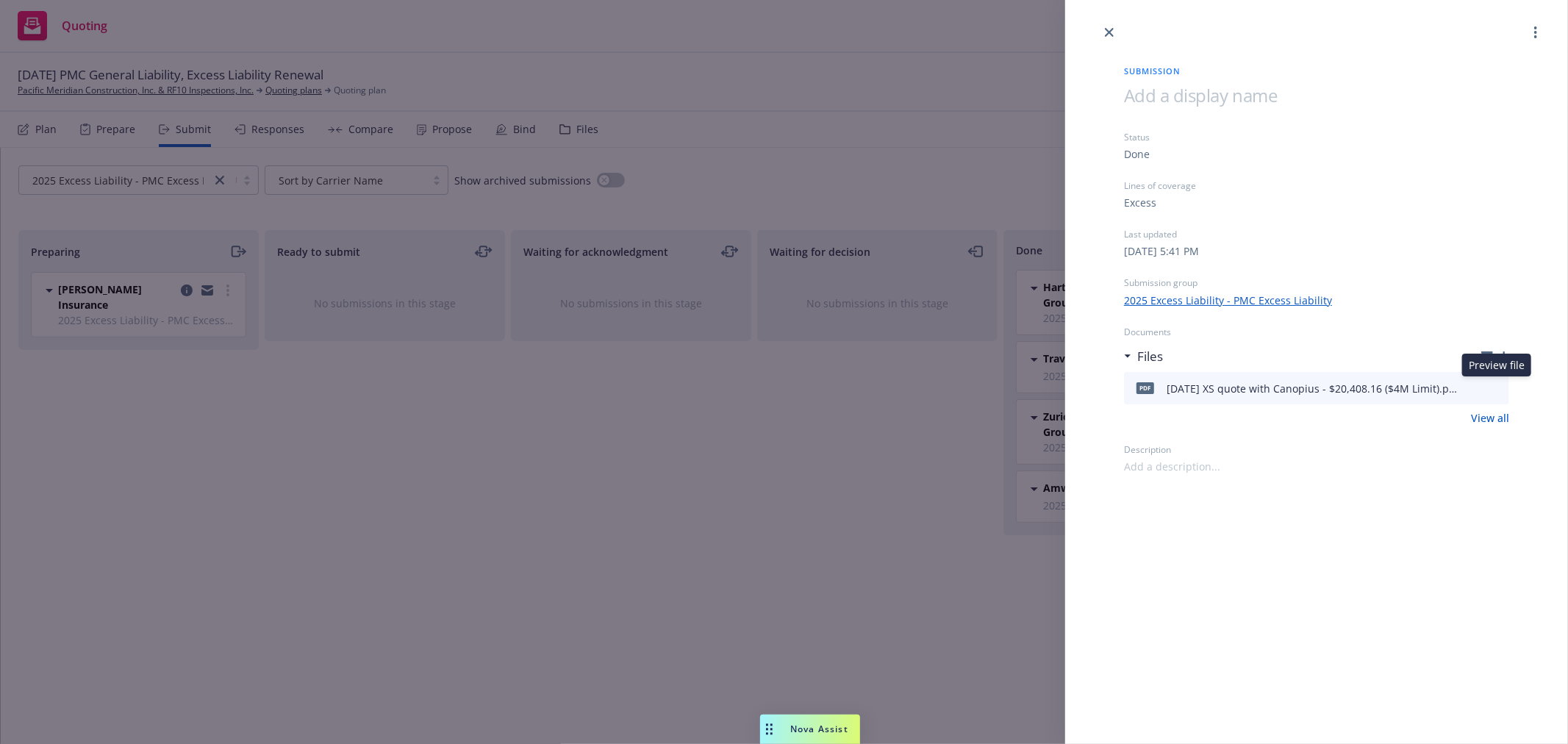
click at [1499, 386] on icon "preview file" at bounding box center [1496, 388] width 14 height 11
click at [1108, 33] on icon "close" at bounding box center [1109, 32] width 9 height 9
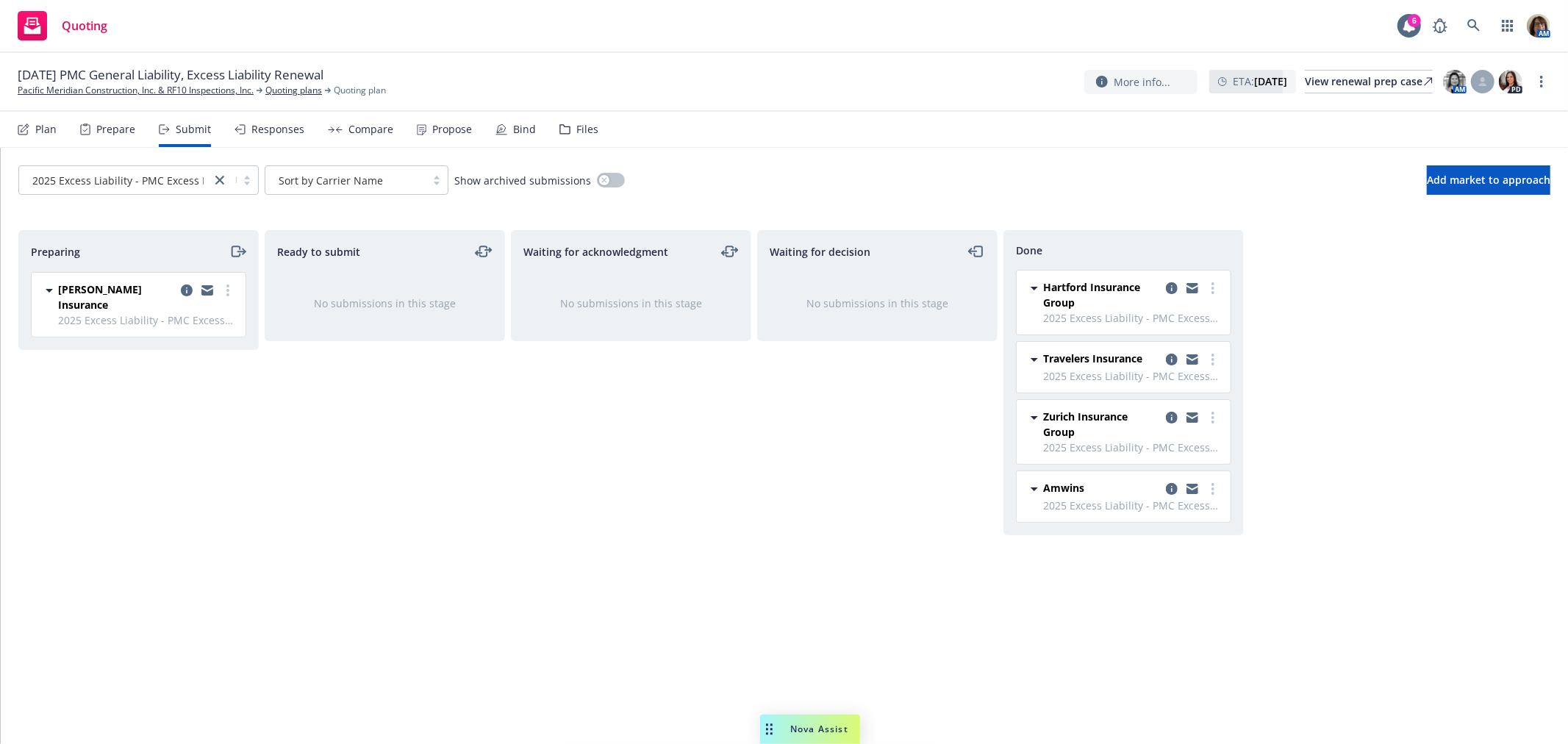
click at [366, 123] on div "Compare" at bounding box center [371, 129] width 45 height 12
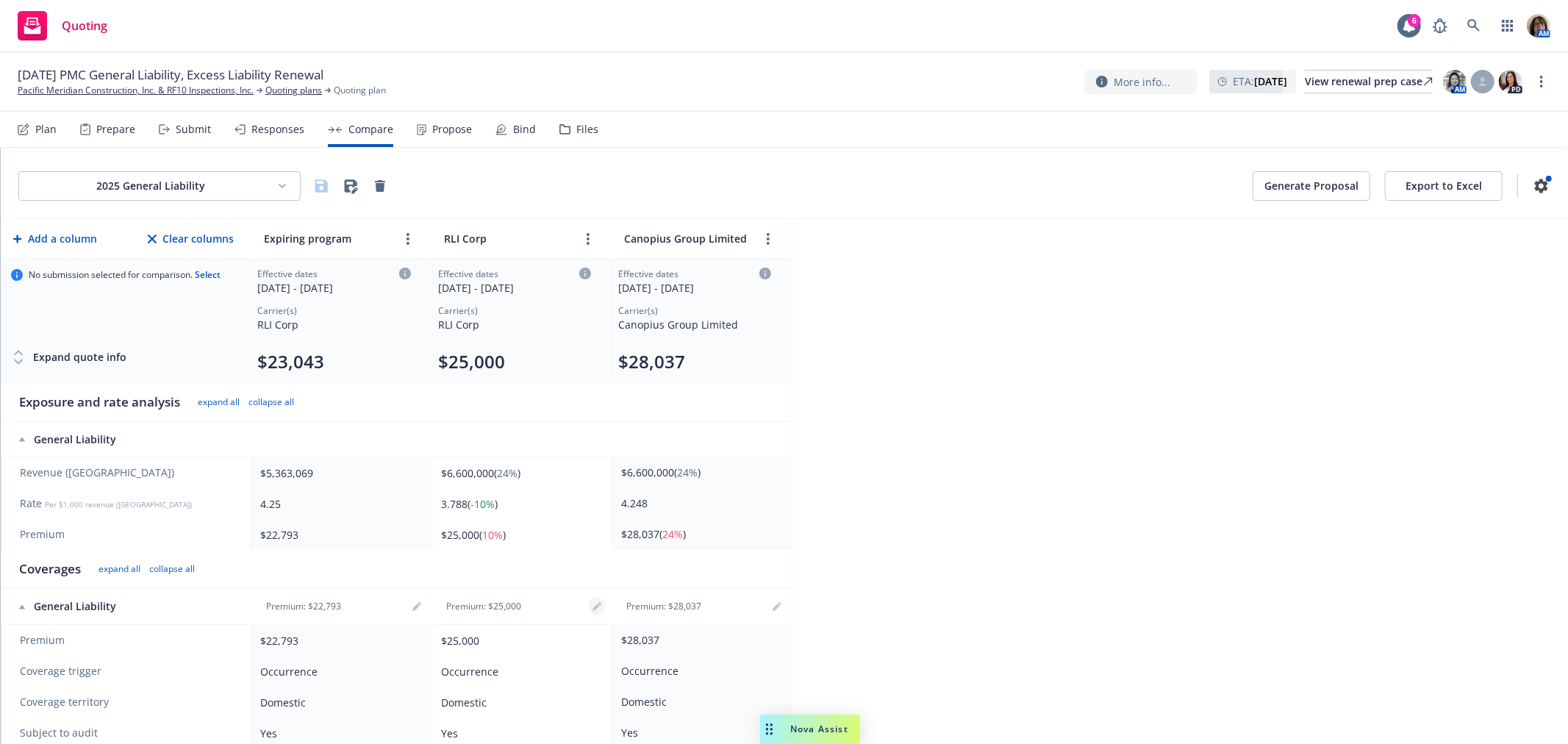
click at [598, 604] on icon "editPencil" at bounding box center [596, 606] width 9 height 9
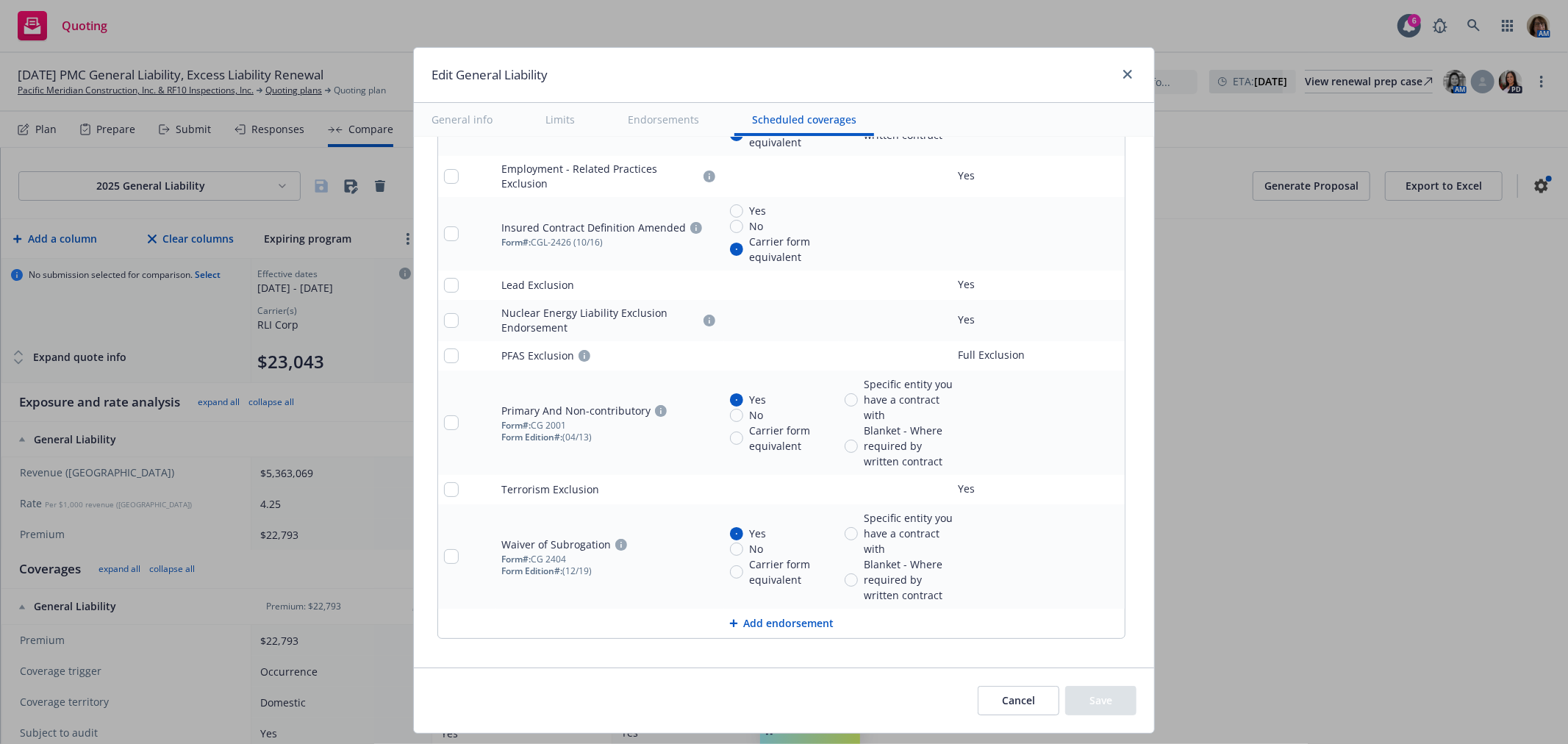
scroll to position [2532, 0]
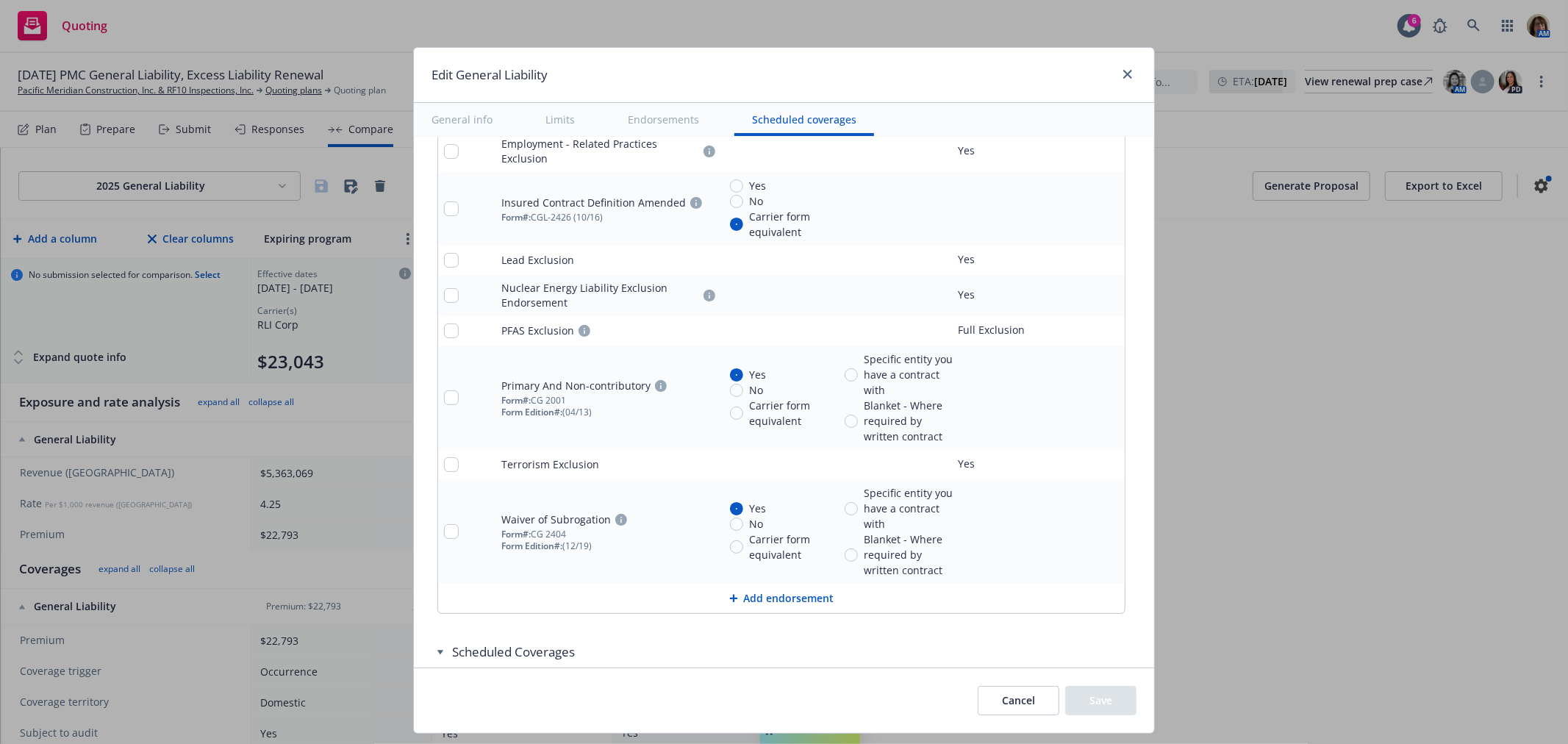
click at [761, 600] on button "Add endorsement" at bounding box center [781, 598] width 686 height 29
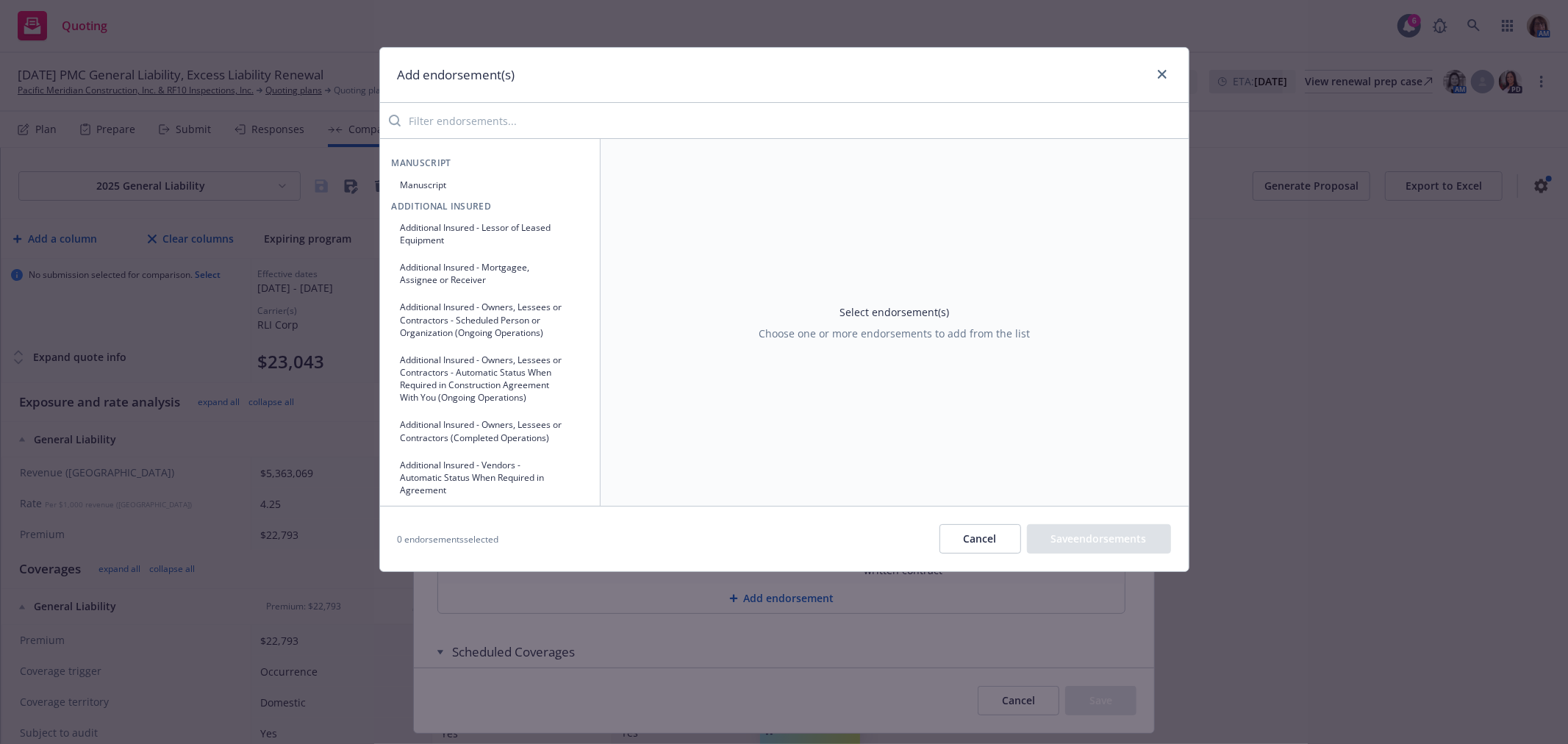
click at [464, 119] on input "search" at bounding box center [794, 120] width 788 height 29
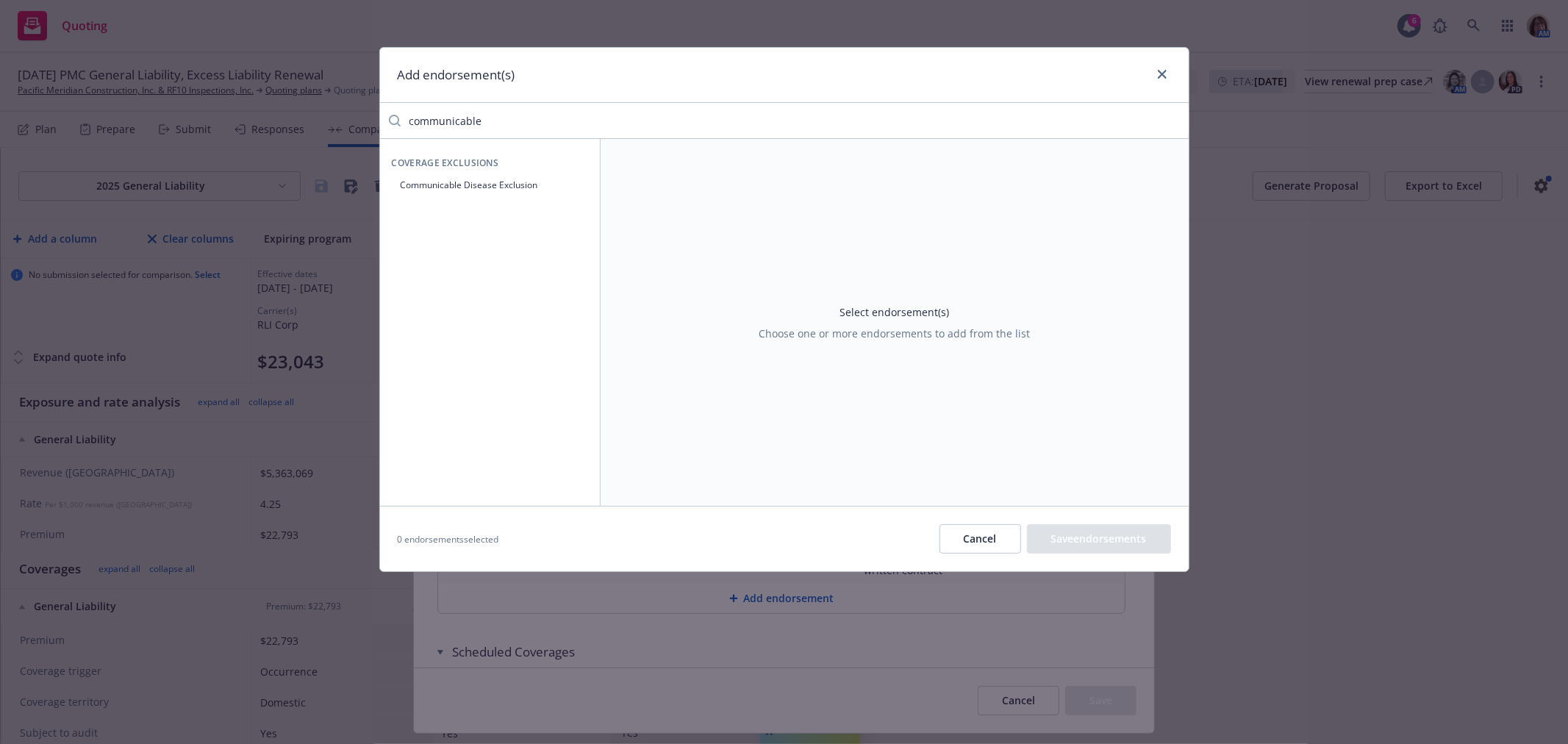
type input "communicable"
click at [467, 186] on button "Communicable Disease Exclusion" at bounding box center [489, 184] width 197 height 24
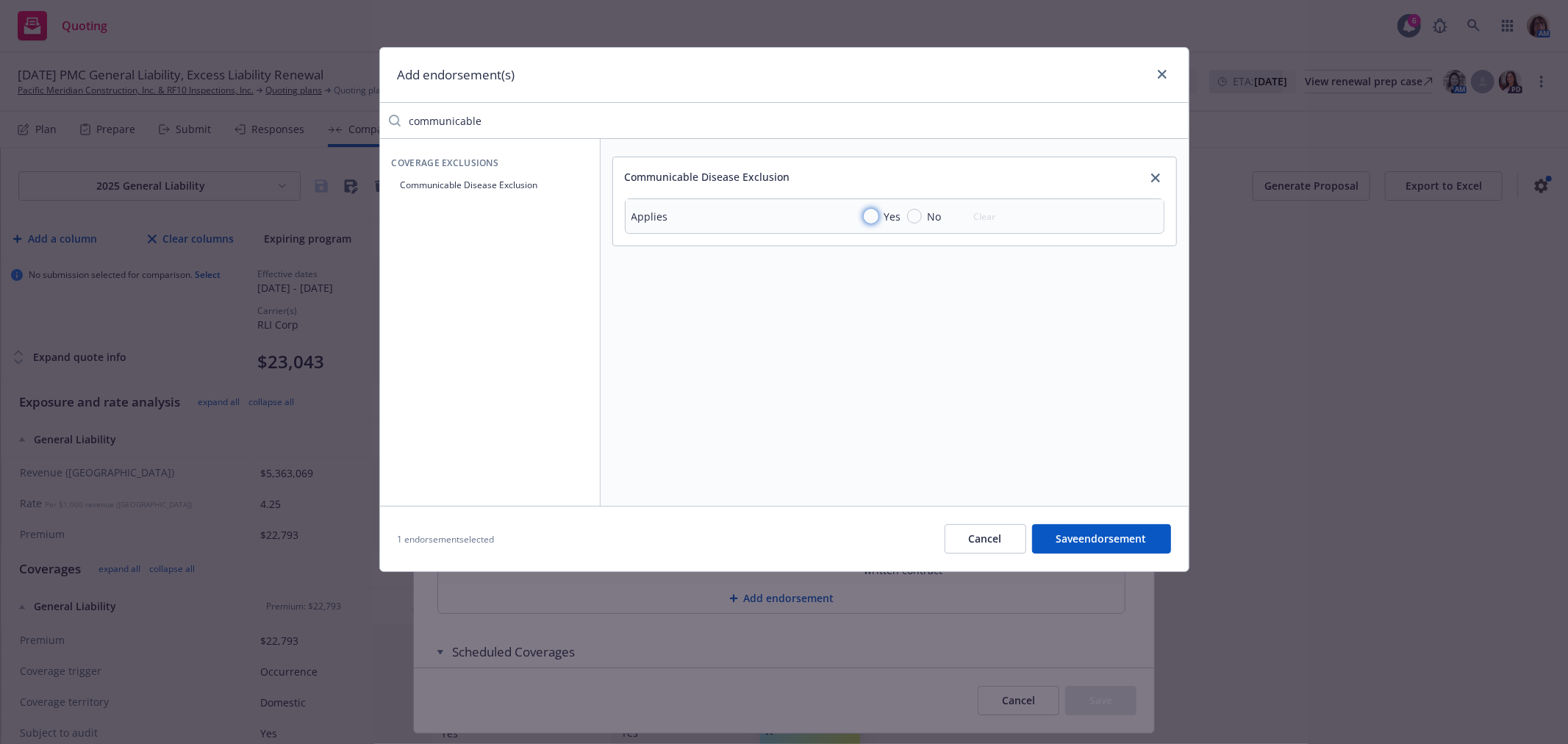
click at [870, 215] on input "Yes" at bounding box center [870, 215] width 15 height 15
radio input "true"
drag, startPoint x: 494, startPoint y: 119, endPoint x: 341, endPoint y: 122, distance: 153.0
click at [341, 122] on div "Add endorsement(s) communicable Coverage Exclusions Communicable Disease Exclus…" at bounding box center [784, 372] width 1568 height 744
type input "discrim"
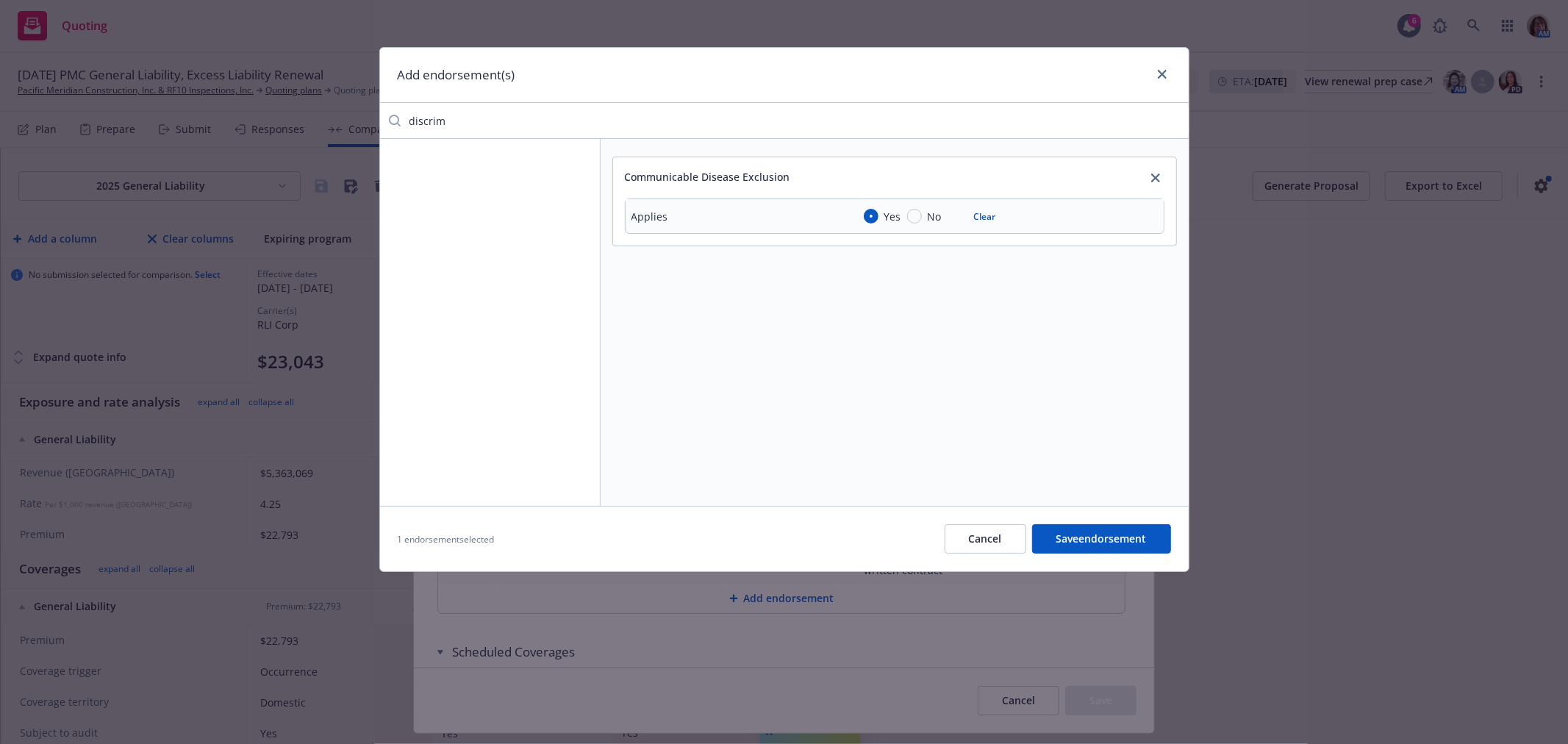
drag, startPoint x: 457, startPoint y: 122, endPoint x: 390, endPoint y: 122, distance: 67.0
click at [390, 122] on div "discrim" at bounding box center [784, 120] width 808 height 29
type input "confidential"
click at [457, 194] on button "Access of Disclosure of Confidential or Personal Information and Data- Related …" at bounding box center [489, 204] width 197 height 63
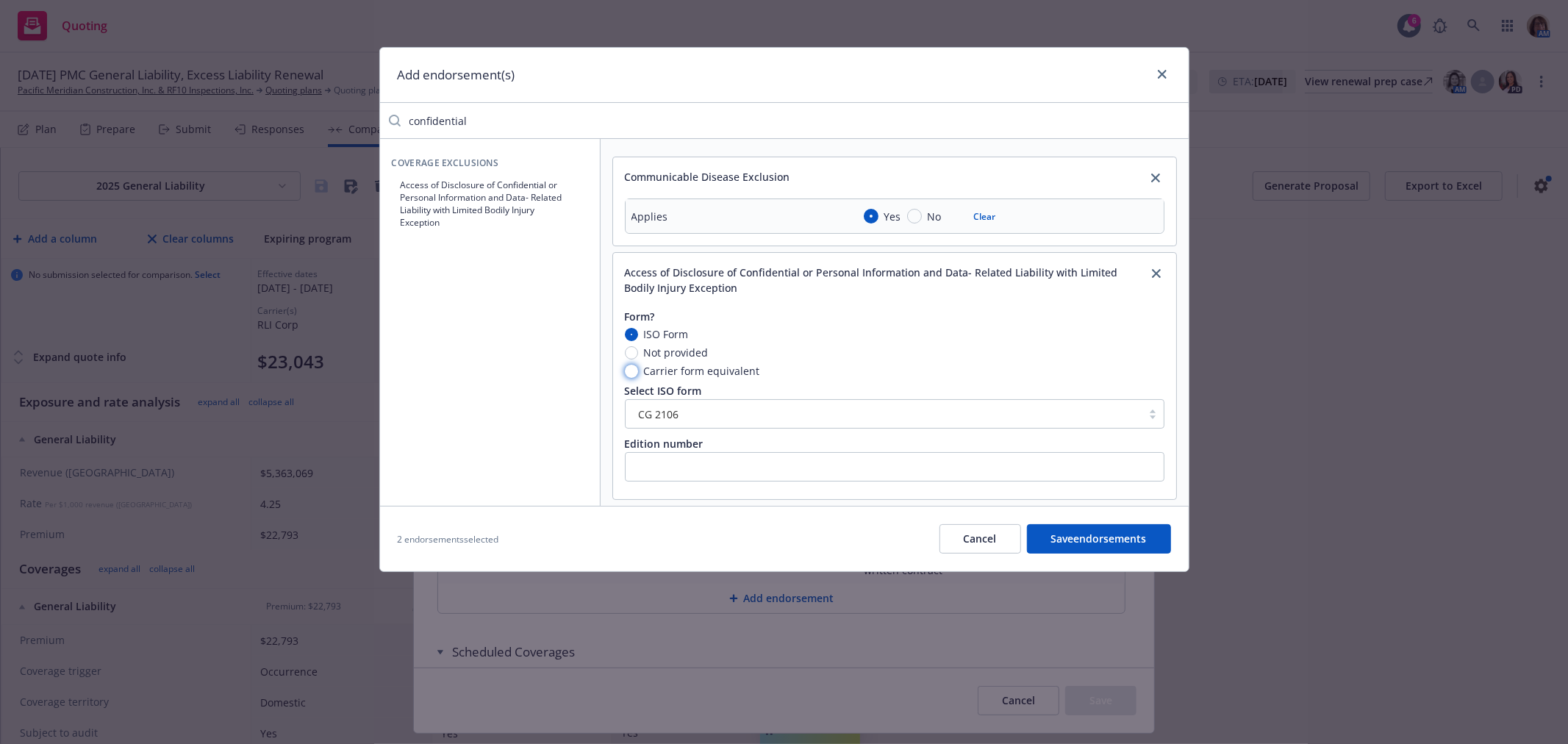
click at [627, 369] on input "Carrier form equivalent" at bounding box center [631, 371] width 14 height 14
radio input "true"
click at [642, 418] on input "text" at bounding box center [894, 414] width 539 height 29
type input "CGL-493 (12-07)"
drag, startPoint x: 475, startPoint y: 129, endPoint x: 373, endPoint y: 127, distance: 102.0
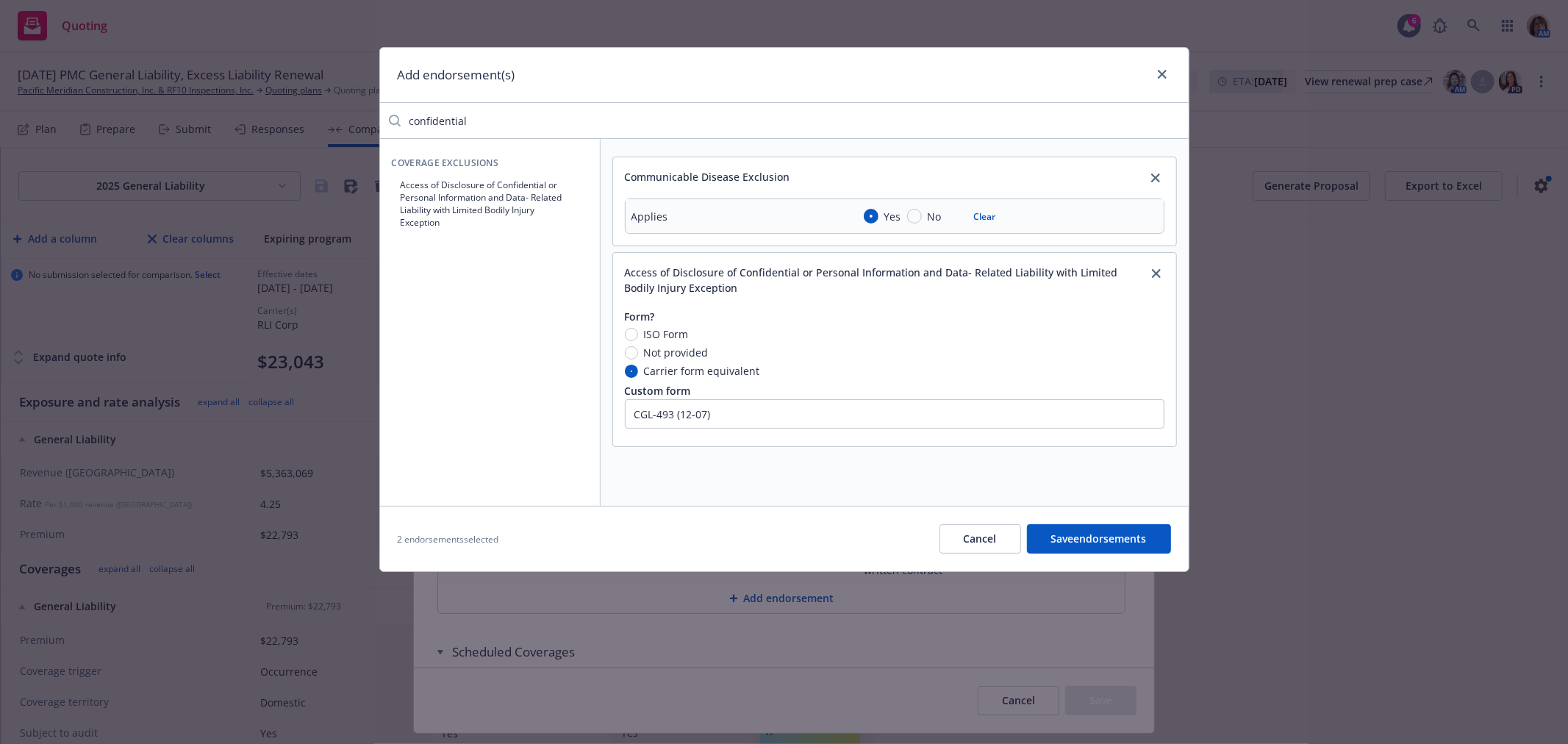
click at [373, 127] on div "Add endorsement(s) confidential Coverage Exclusions Access of Disclosure of Con…" at bounding box center [784, 372] width 1568 height 744
drag, startPoint x: 480, startPoint y: 121, endPoint x: 386, endPoint y: 121, distance: 94.0
click at [386, 121] on div "residential" at bounding box center [784, 120] width 808 height 29
type input "wrap"
click at [432, 185] on button "Designated Operations Wrap-Up Exclusion" at bounding box center [489, 191] width 197 height 37
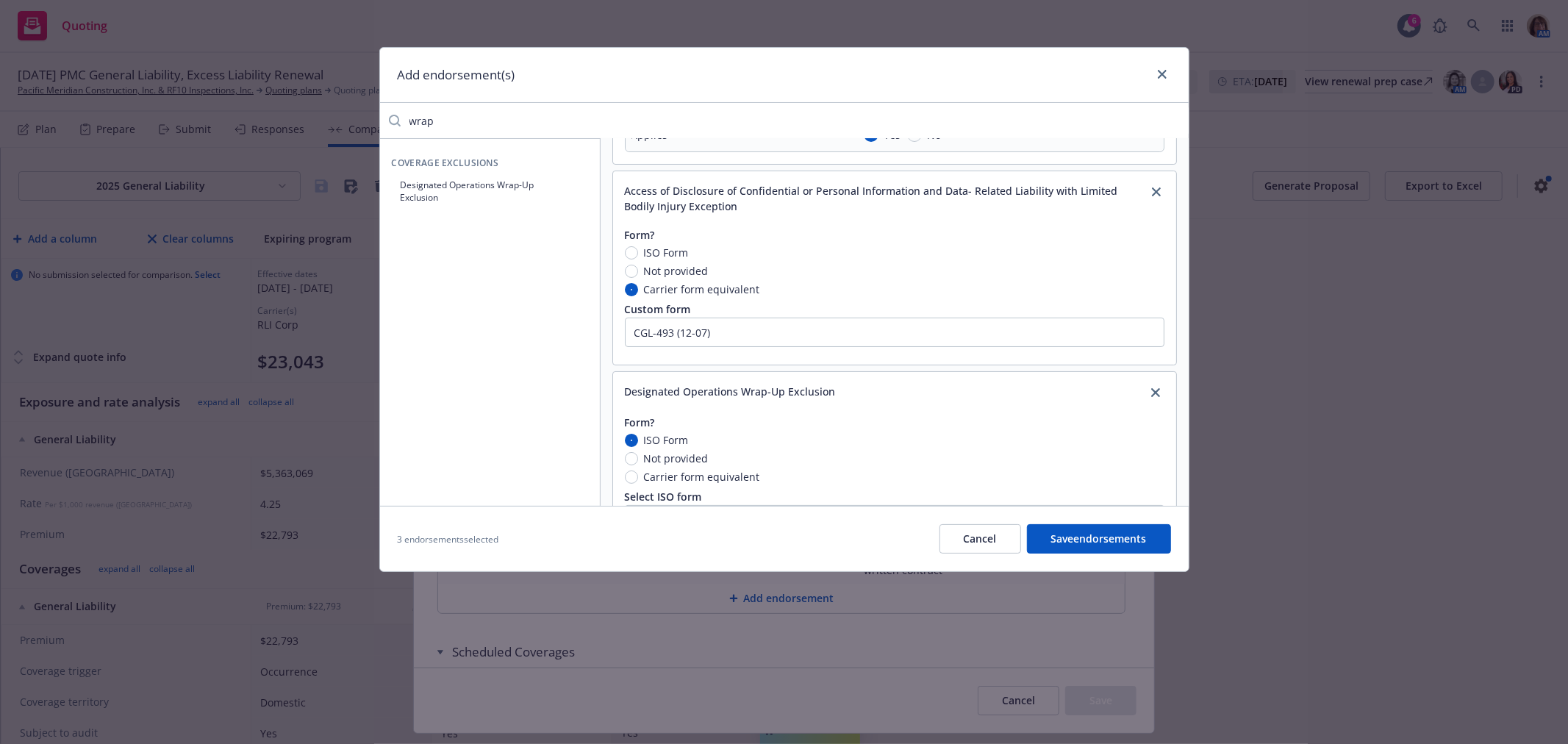
scroll to position [163, 0]
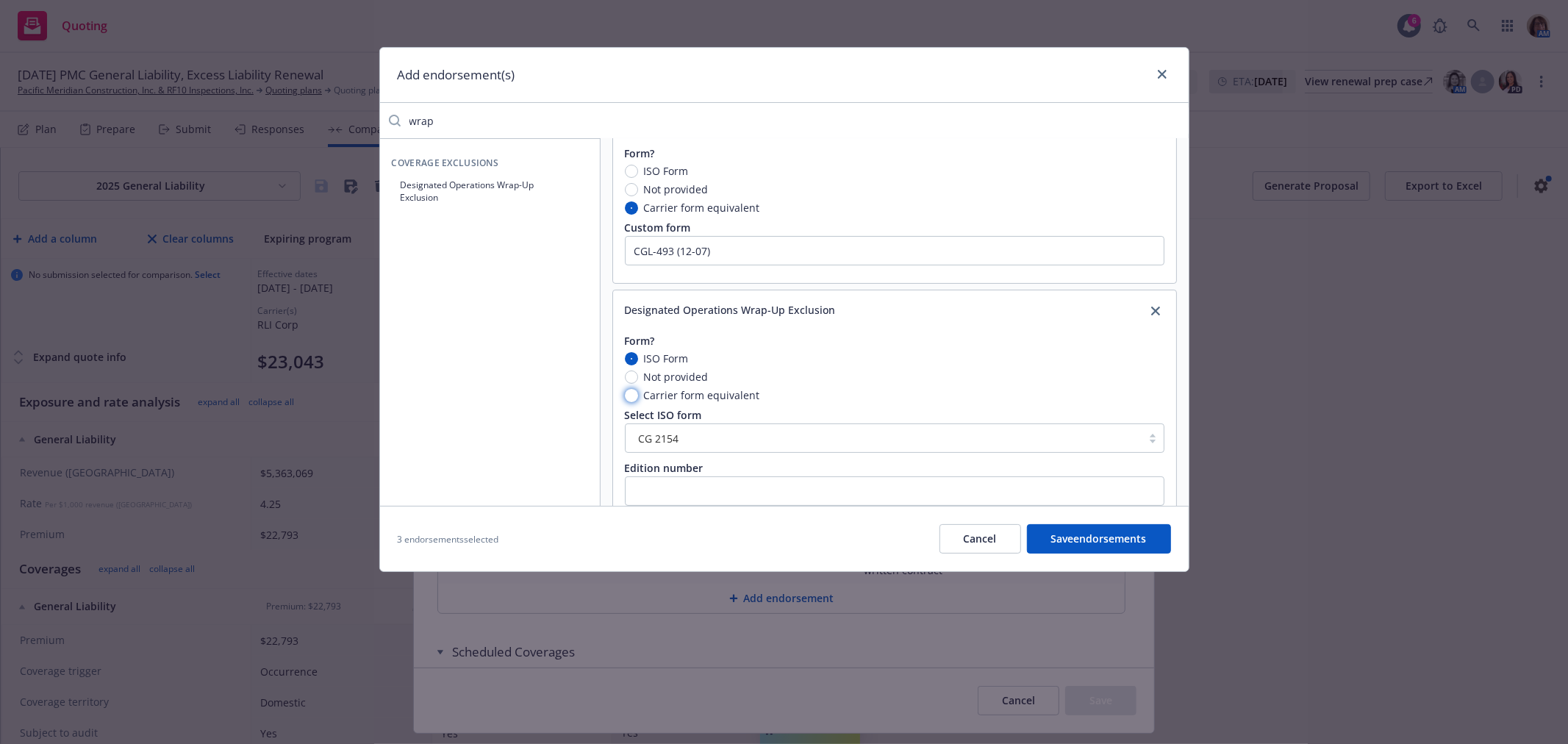
click at [633, 395] on input "Carrier form equivalent" at bounding box center [631, 395] width 14 height 14
radio input "true"
click at [645, 442] on input "text" at bounding box center [894, 439] width 539 height 29
click at [750, 448] on input "CGL-381A (05/23)" at bounding box center [894, 439] width 539 height 29
paste input "Exclusion - Wrap-Up, OCIP, CCIP, Or Project Specific"
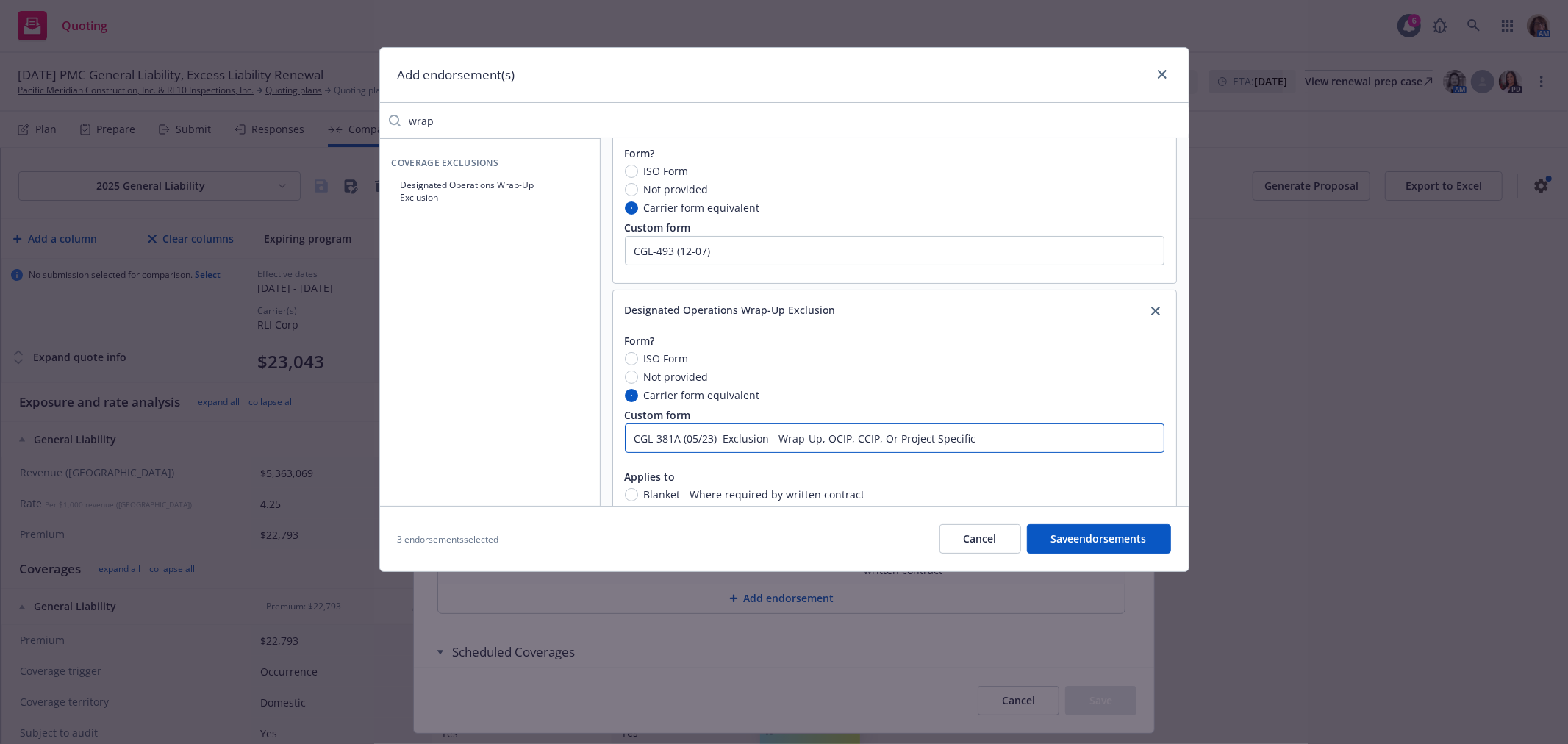
type input "CGL-381A (05/23) Exclusion - Wrap-Up, OCIP, CCIP, Or Project Specific"
drag, startPoint x: 441, startPoint y: 114, endPoint x: 392, endPoint y: 114, distance: 49.0
click at [392, 114] on div "wrap" at bounding box center [784, 120] width 808 height 29
type input "m"
type input "nuclea"
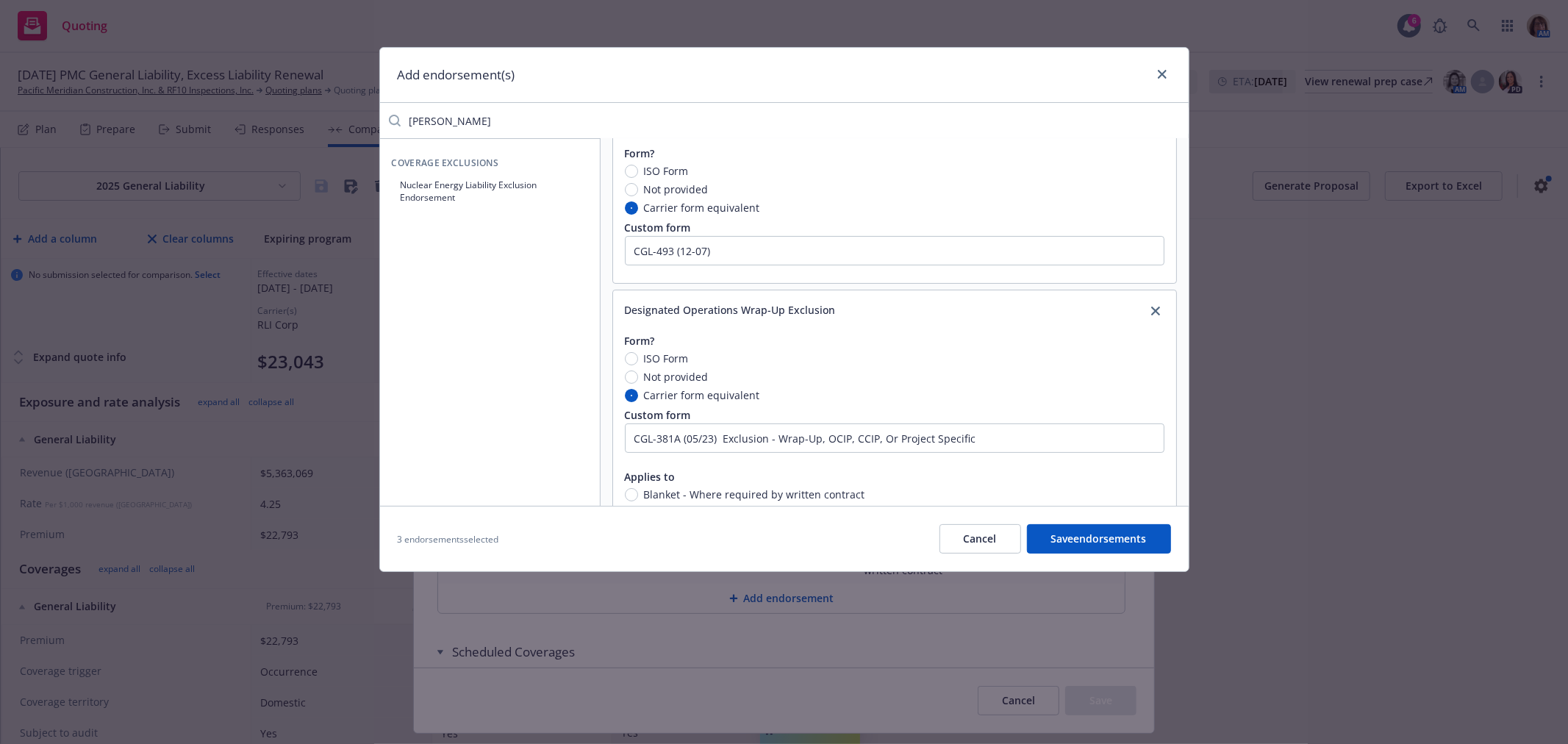
click at [1081, 544] on button "Save endorsements" at bounding box center [1098, 538] width 144 height 29
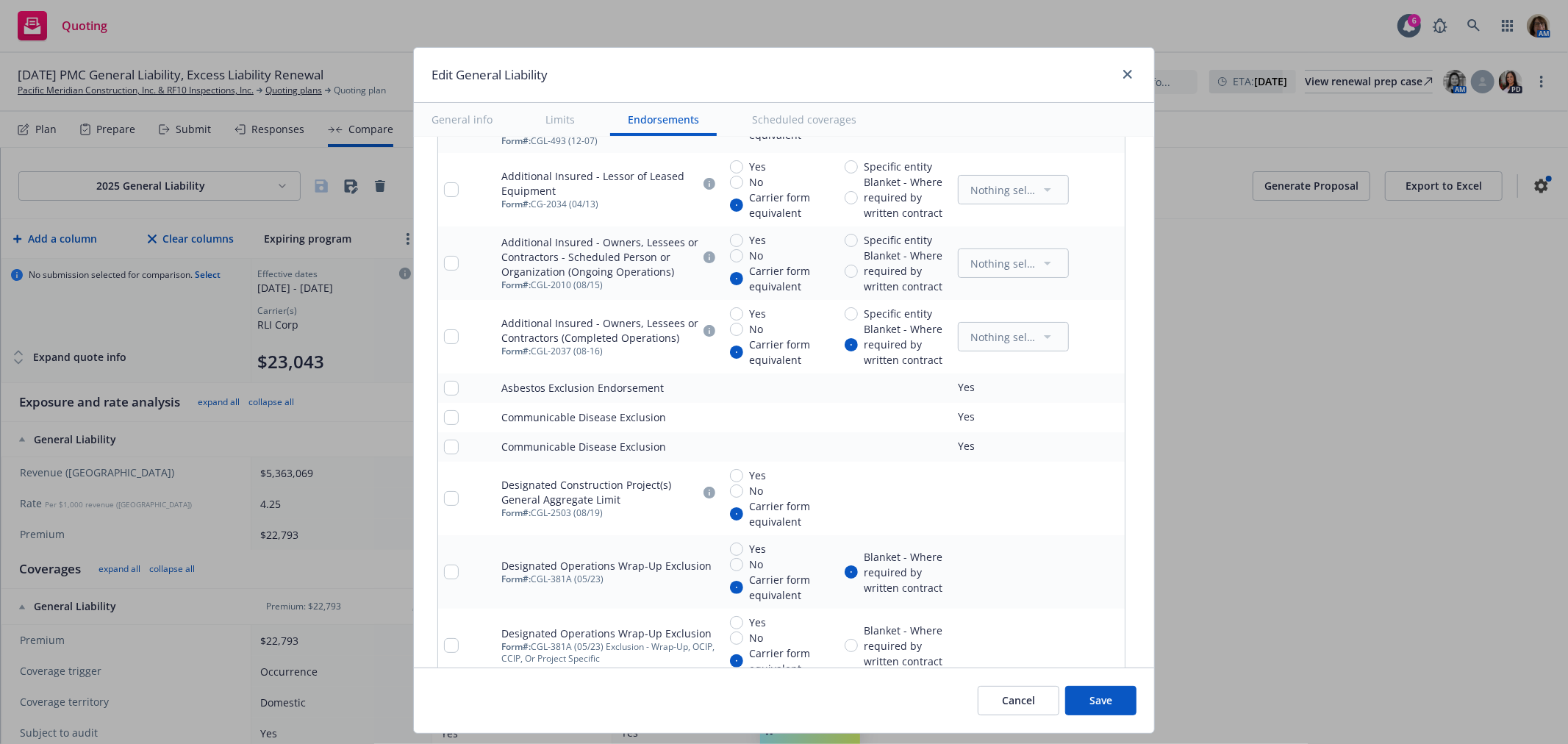
scroll to position [2145, 0]
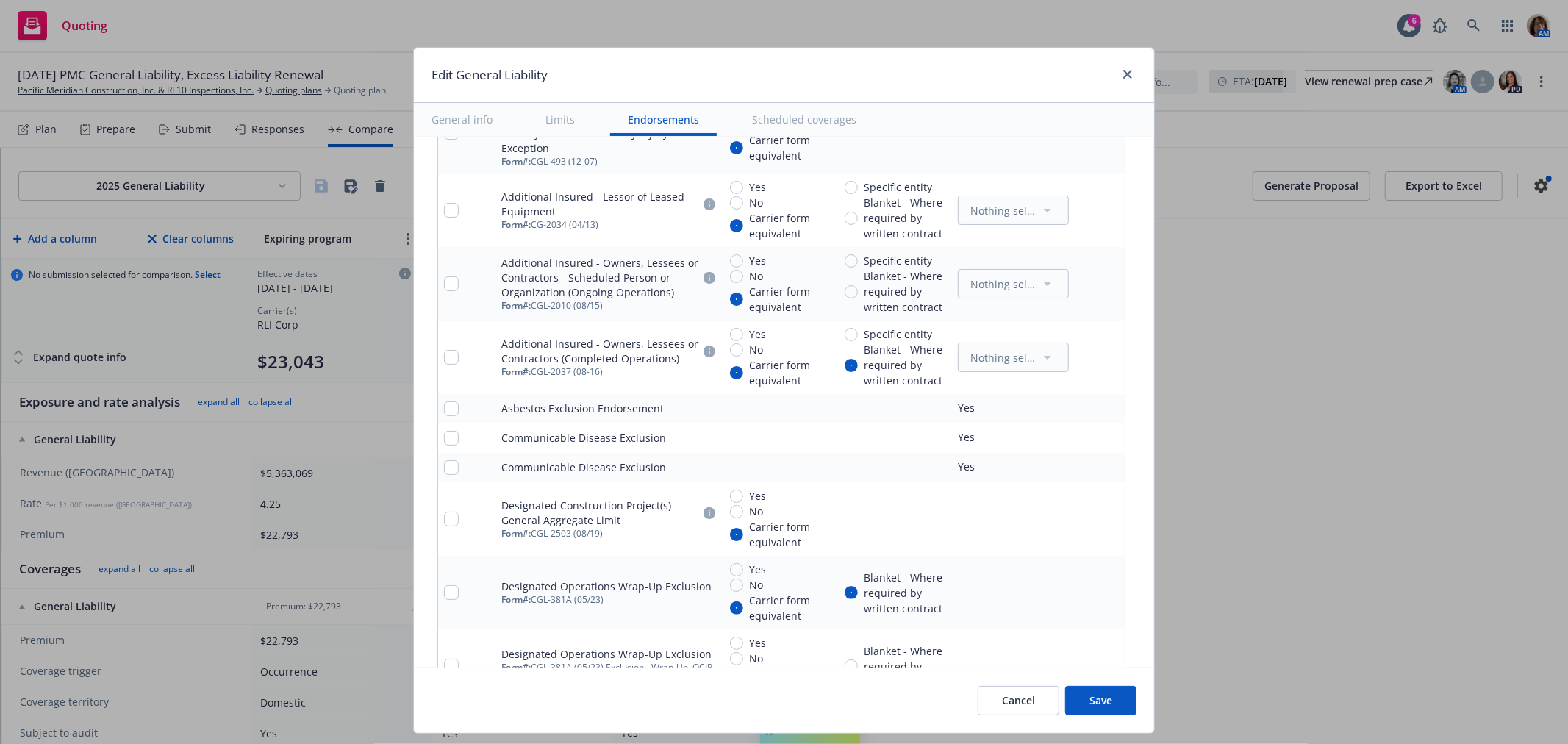
click at [1105, 471] on icon "remove" at bounding box center [1110, 468] width 11 height 12
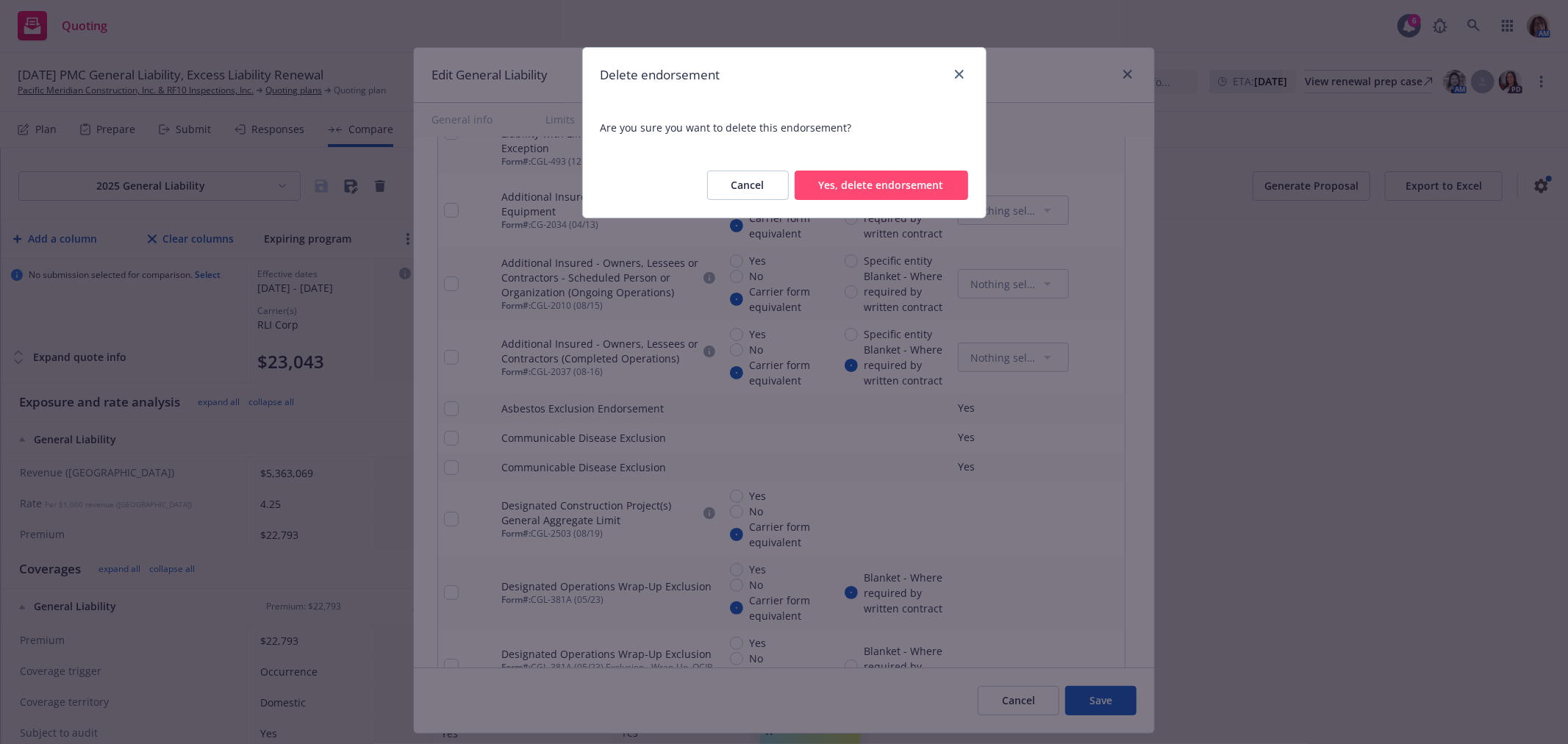
click at [844, 180] on button "Yes, delete endorsement" at bounding box center [881, 185] width 173 height 29
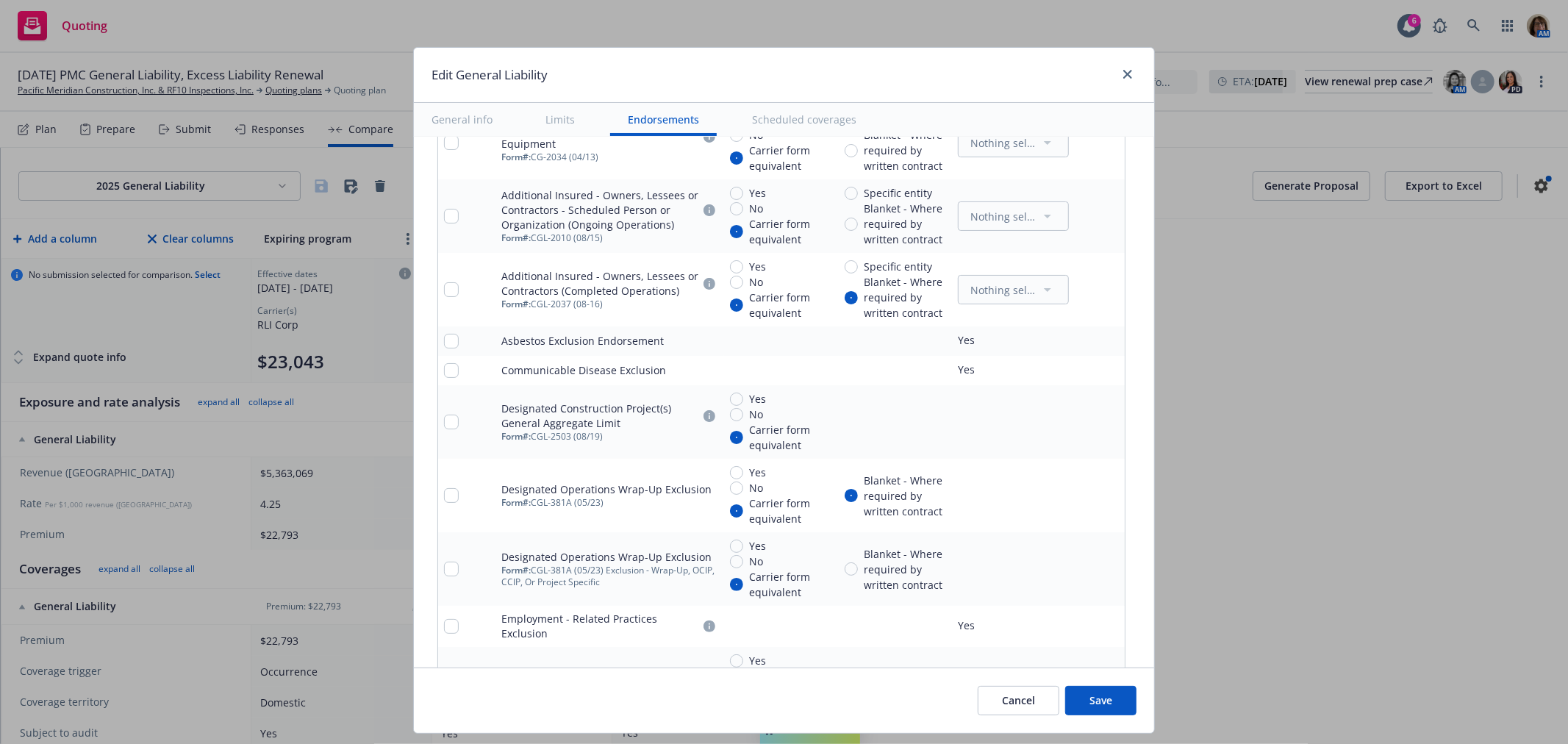
scroll to position [2227, 0]
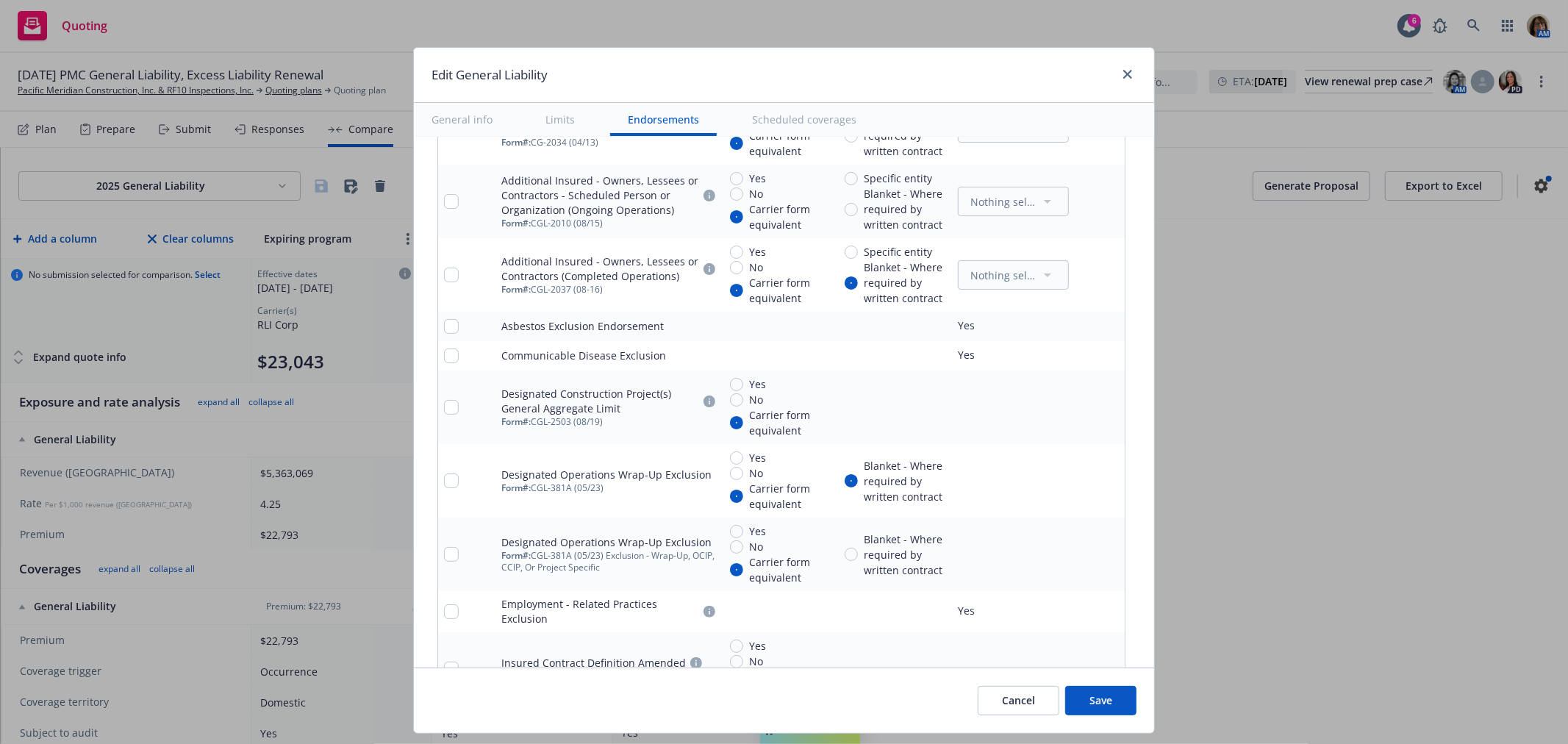
click at [1105, 483] on icon "remove" at bounding box center [1110, 481] width 11 height 12
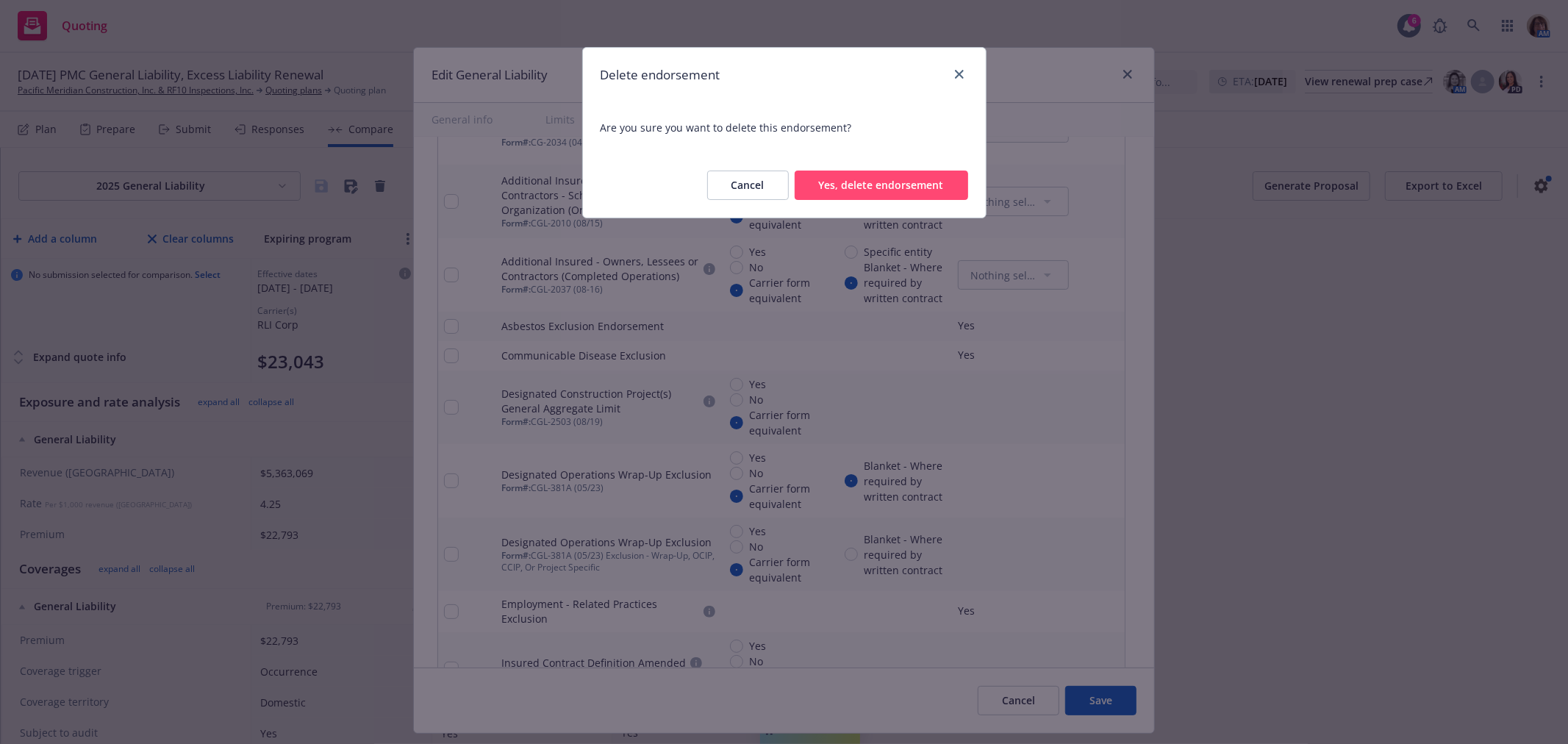
click at [867, 178] on button "Yes, delete endorsement" at bounding box center [881, 185] width 173 height 29
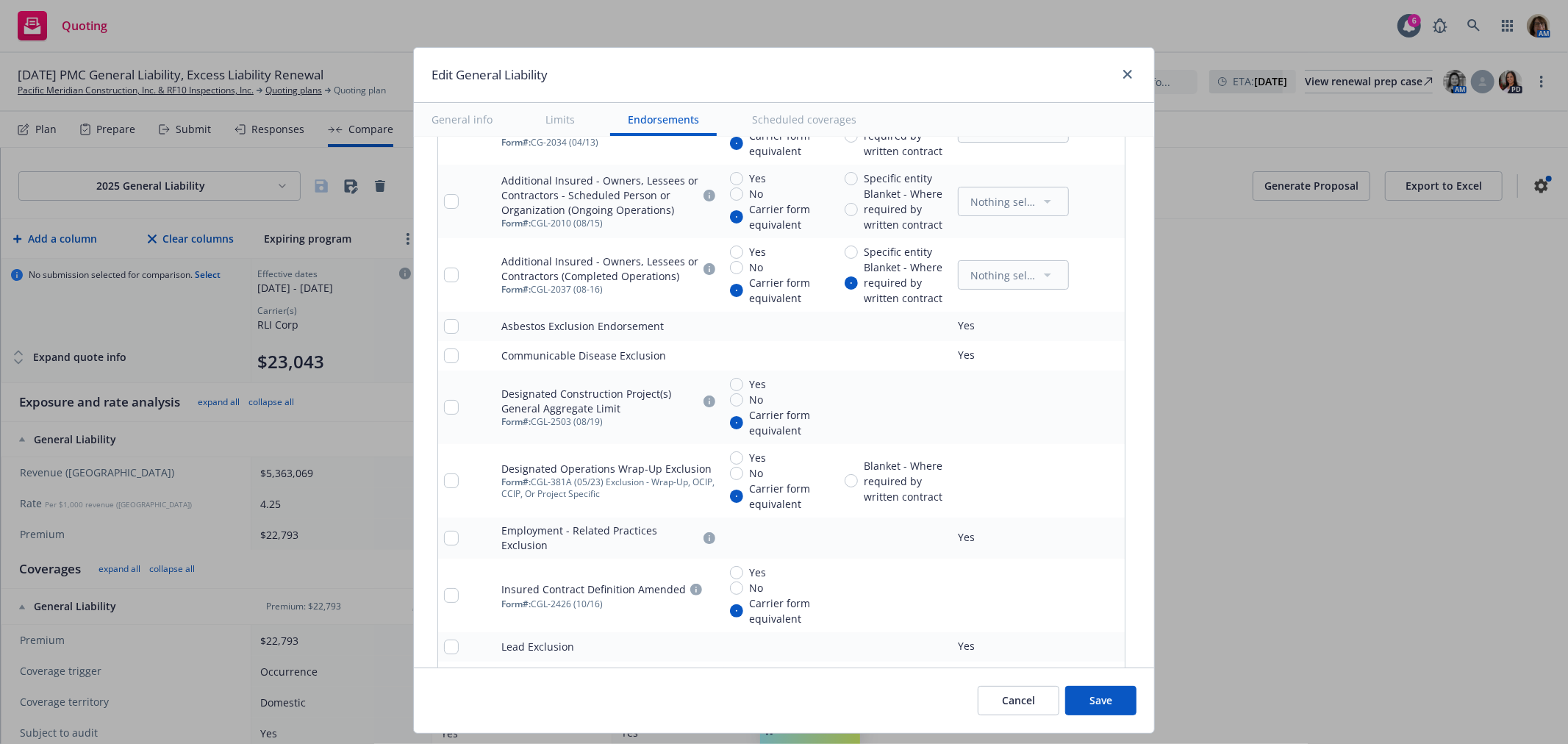
click at [1079, 483] on icon "pencil" at bounding box center [1083, 481] width 9 height 9
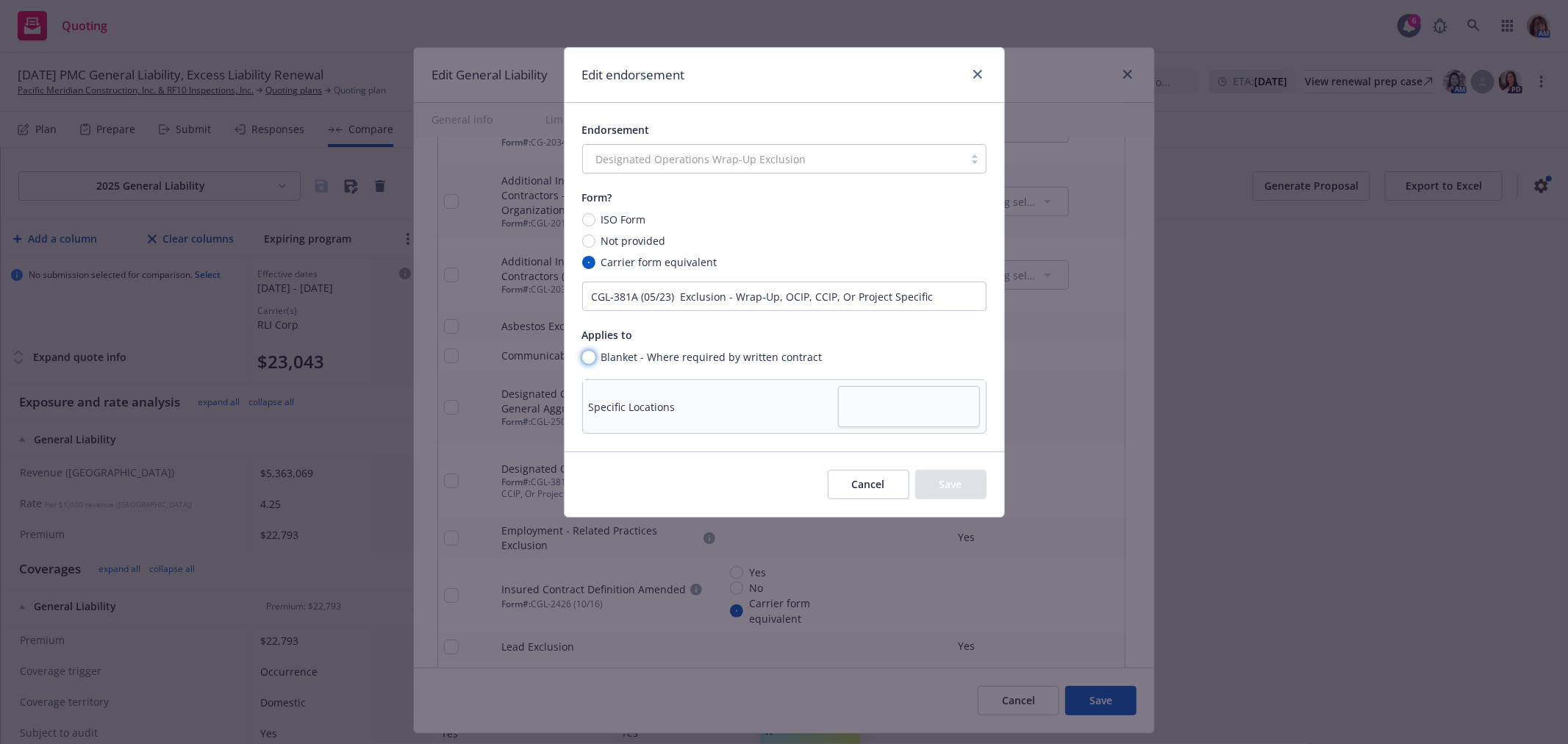
click at [586, 356] on input "Blanket - Where required by written contract" at bounding box center [589, 357] width 14 height 14
radio input "true"
click at [964, 480] on button "Save" at bounding box center [950, 485] width 71 height 29
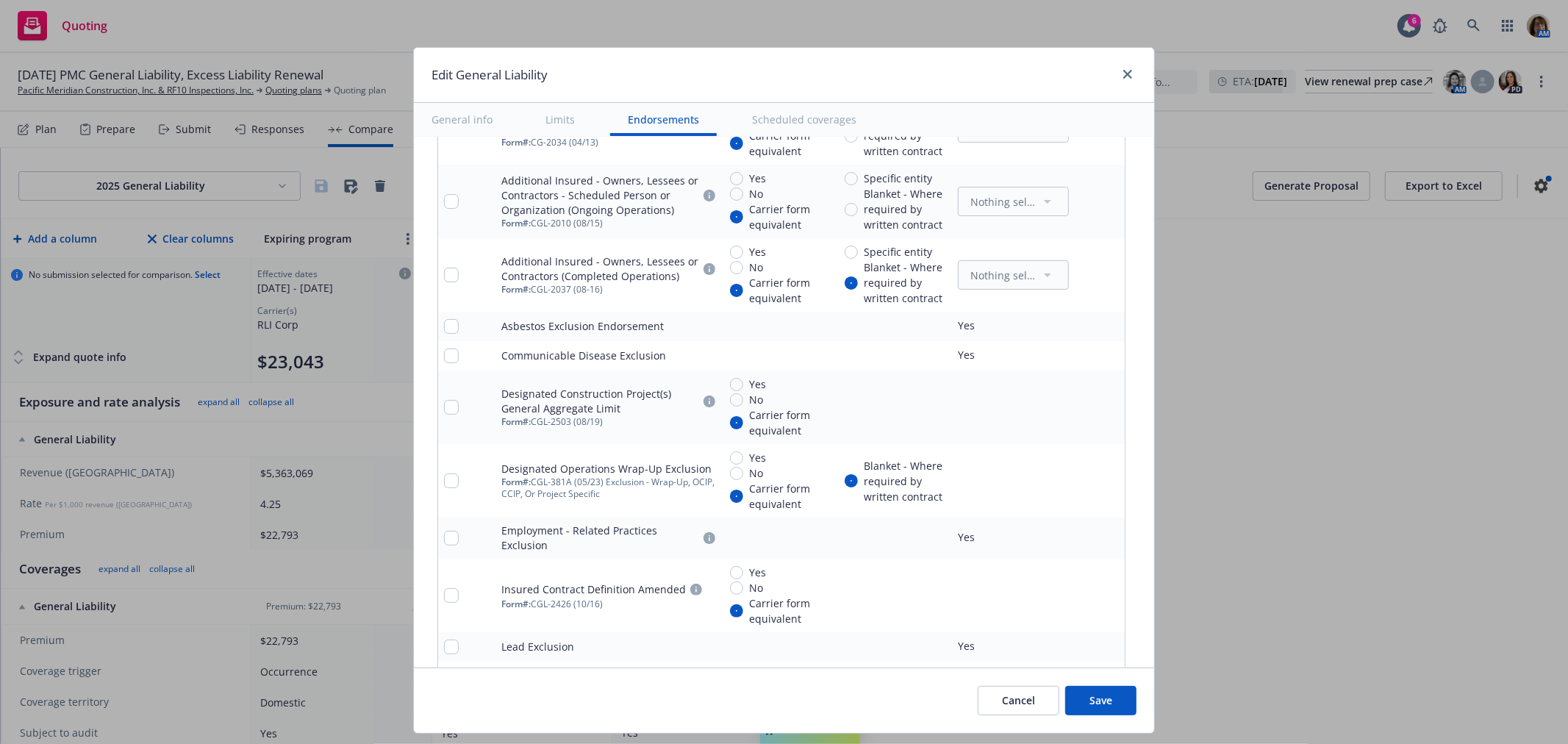
radio input "true"
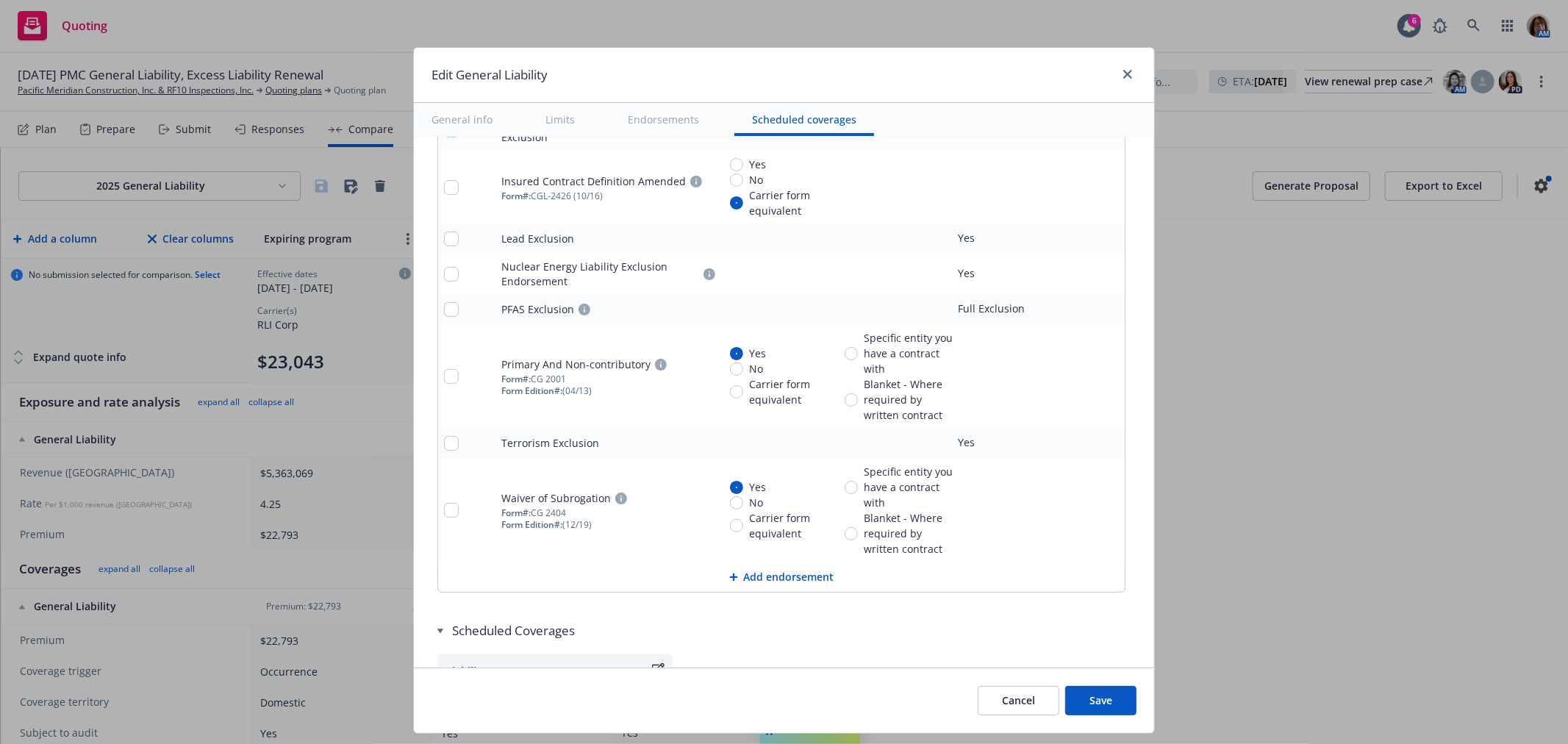
scroll to position [2718, 0]
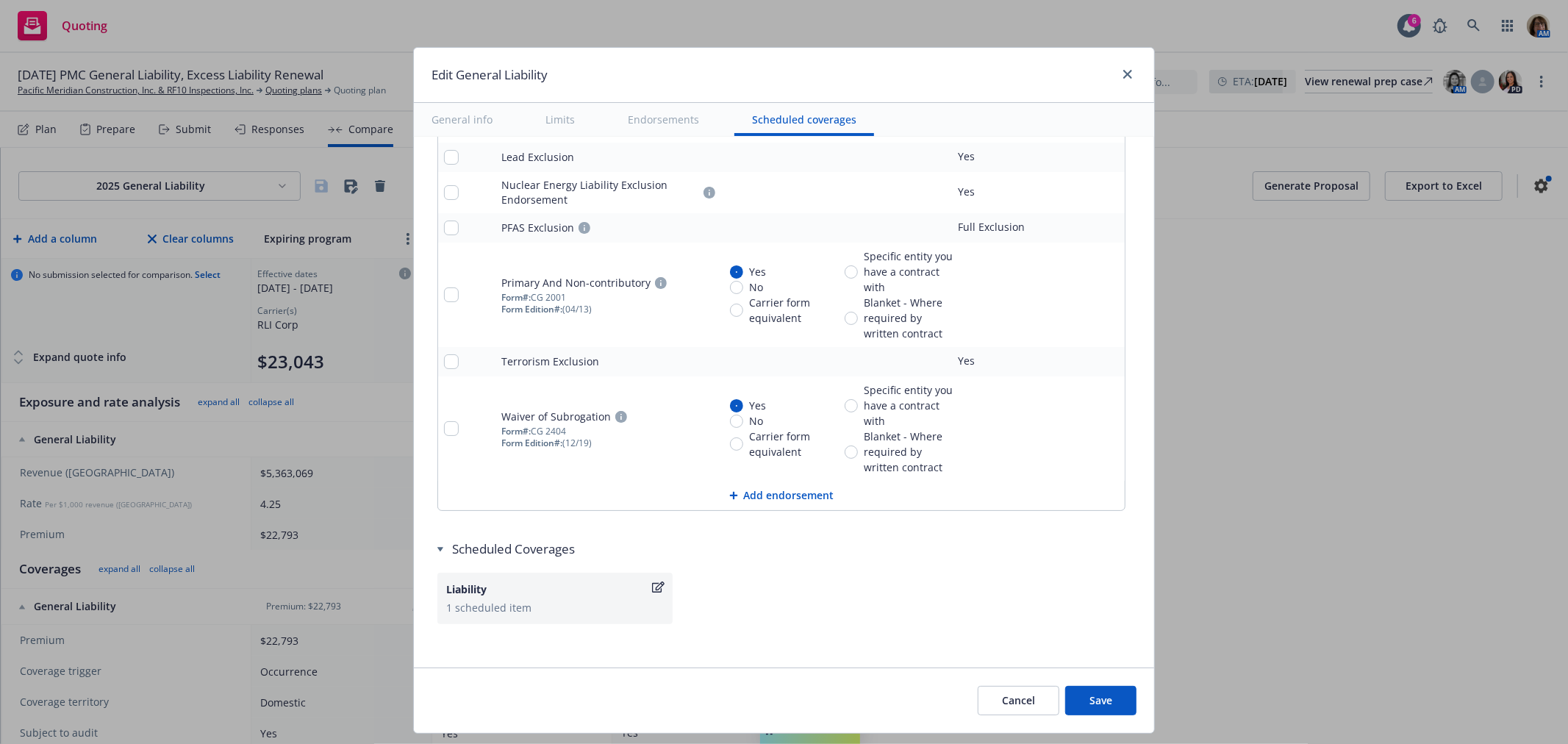
click at [1095, 701] on button "Save" at bounding box center [1100, 701] width 71 height 29
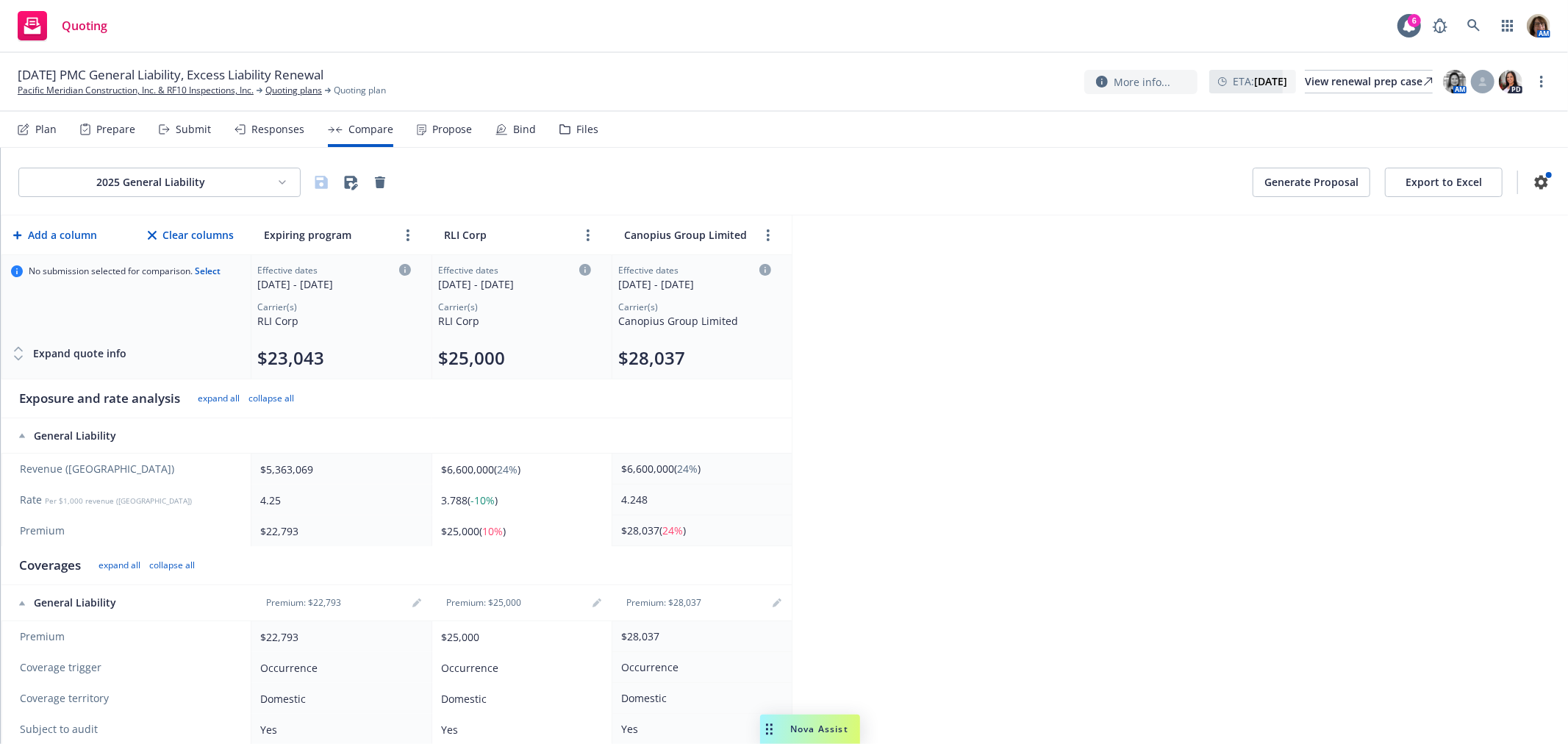
scroll to position [0, 0]
click at [1288, 186] on button "Generate Proposal" at bounding box center [1312, 186] width 117 height 29
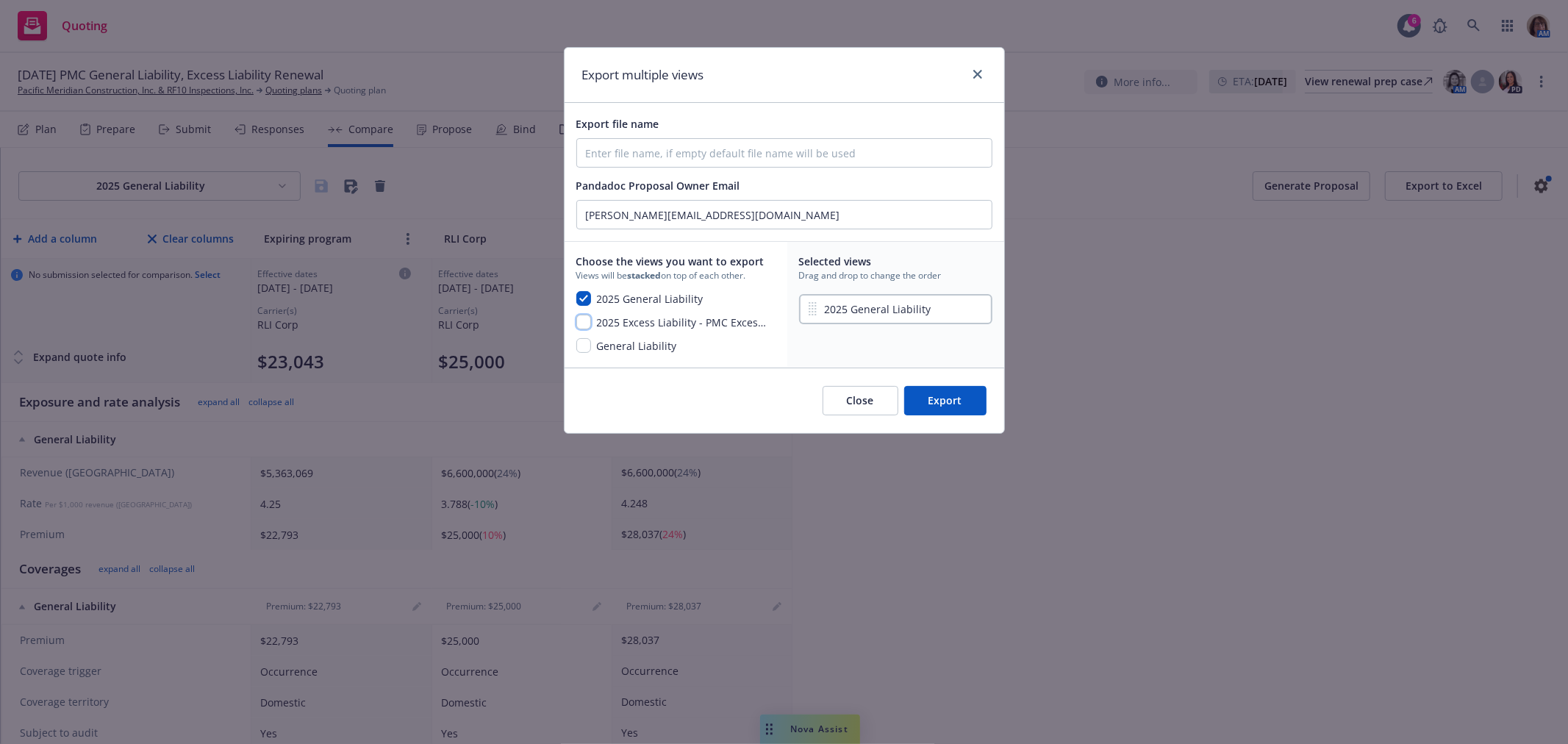
click at [583, 324] on input "checkbox" at bounding box center [583, 321] width 15 height 15
checkbox input "true"
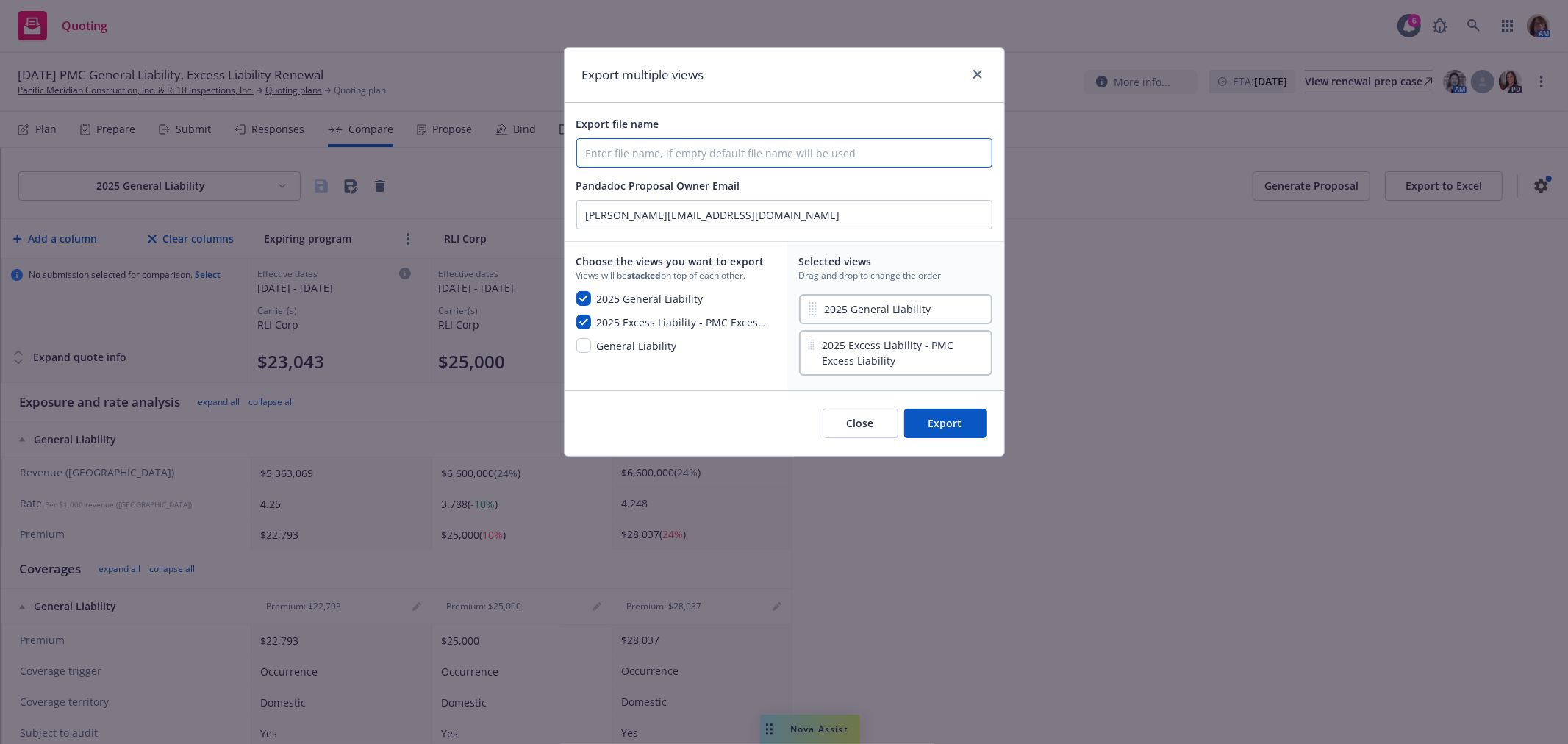
click at [589, 149] on input "Export file name" at bounding box center [785, 153] width 415 height 28
type input "Pacific Meridian Construction, Inc., October 24/2025, General Liab. & Excess Li…"
click at [945, 417] on button "Export" at bounding box center [945, 424] width 82 height 29
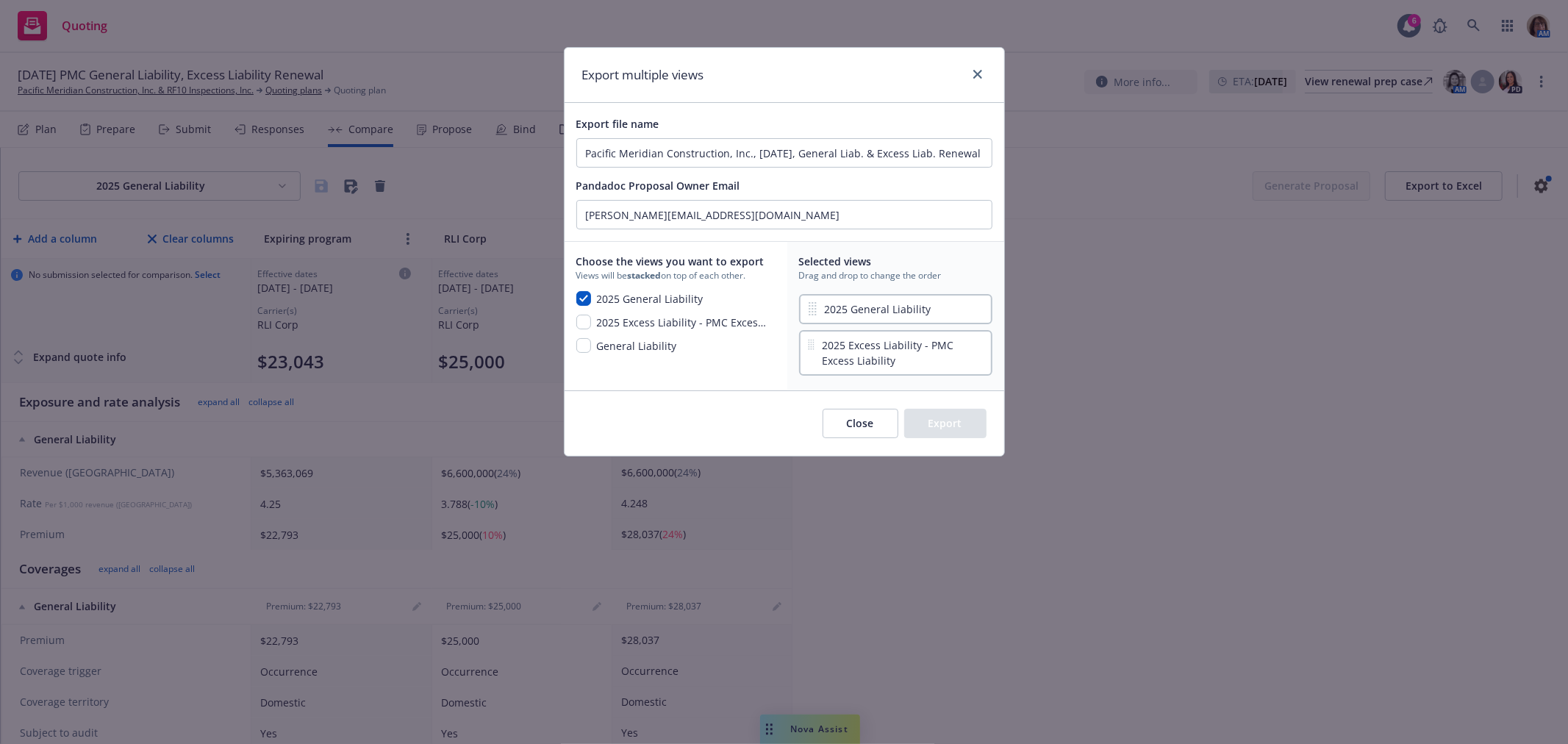
checkbox input "false"
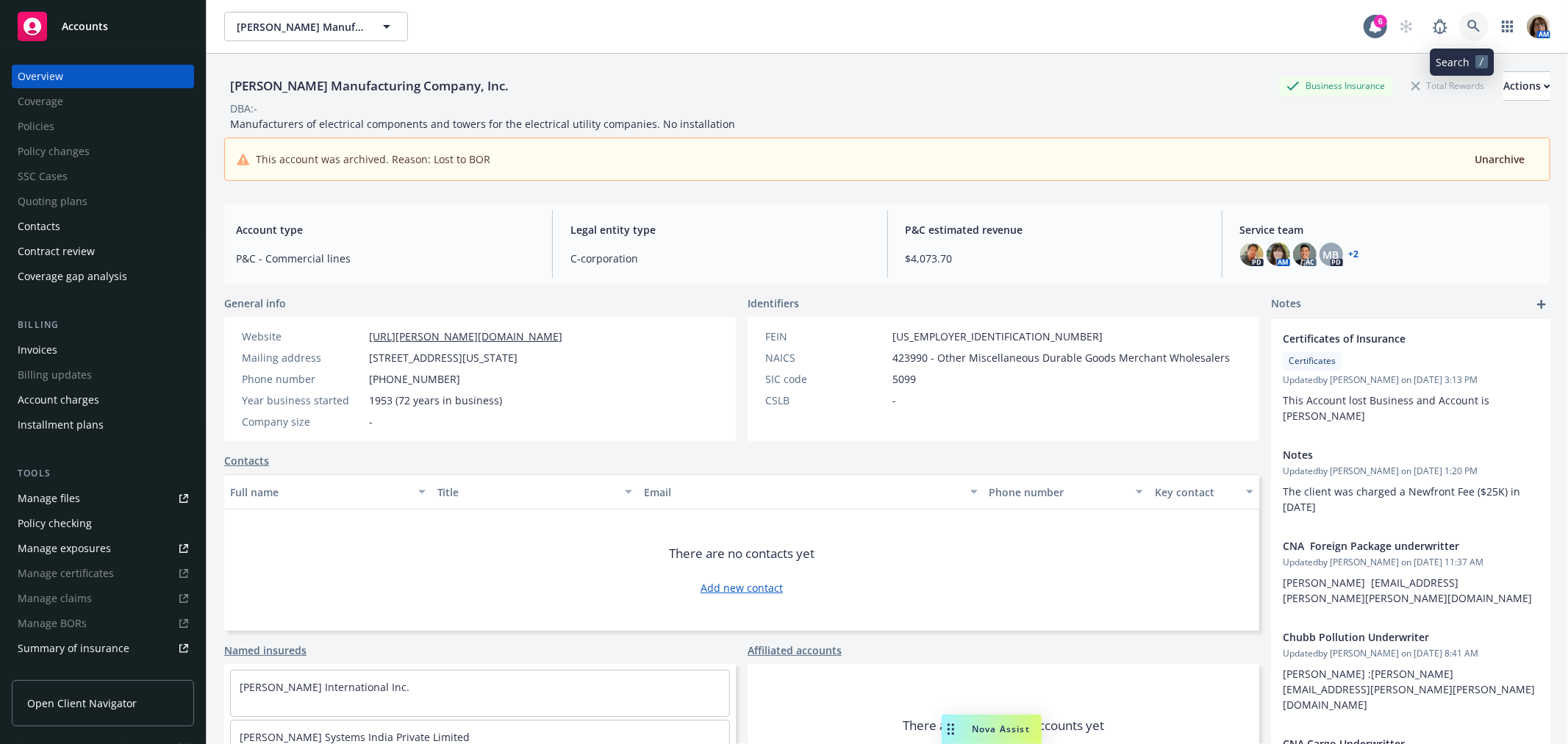
click at [1467, 20] on icon at bounding box center [1473, 25] width 13 height 13
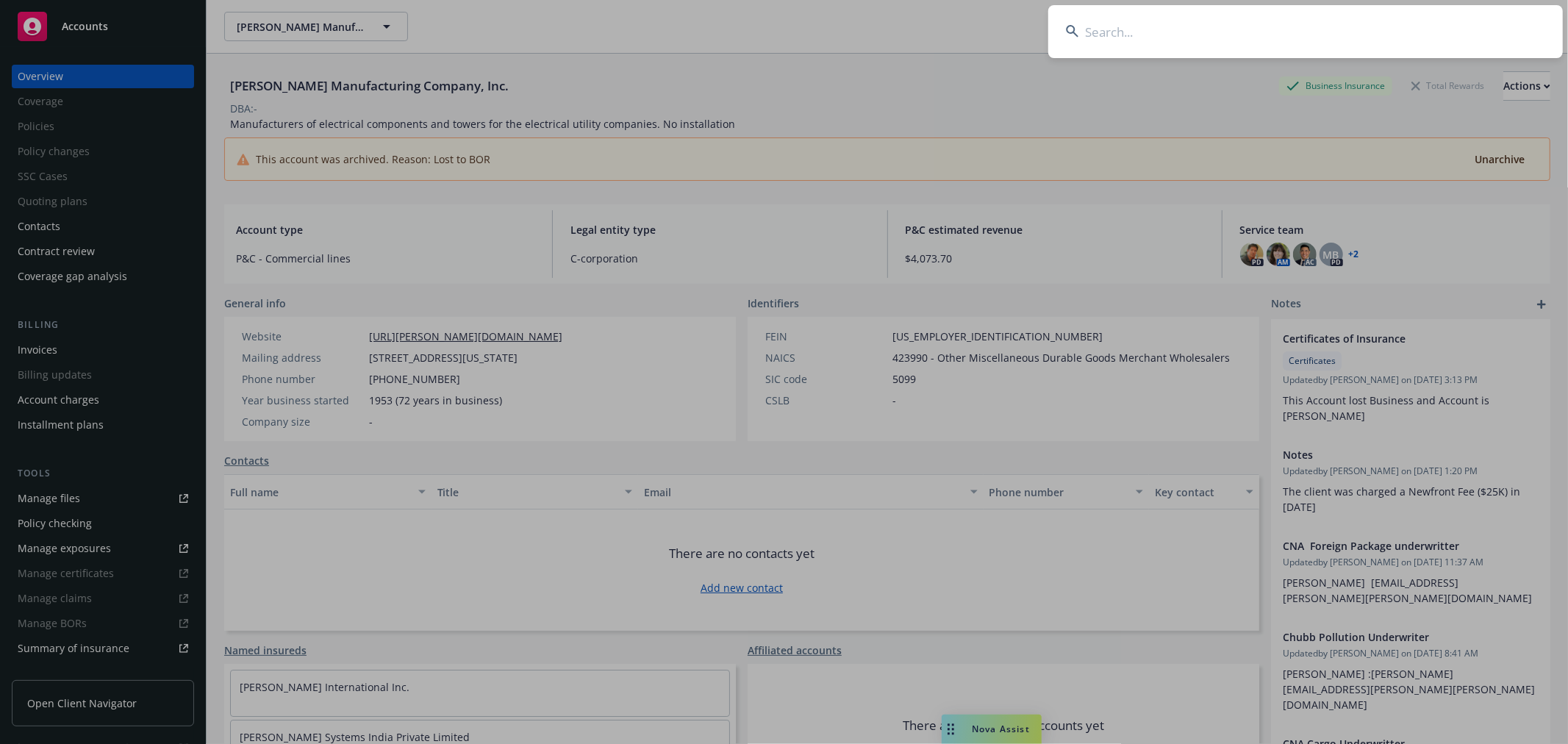
click at [1095, 33] on input at bounding box center [1306, 31] width 515 height 53
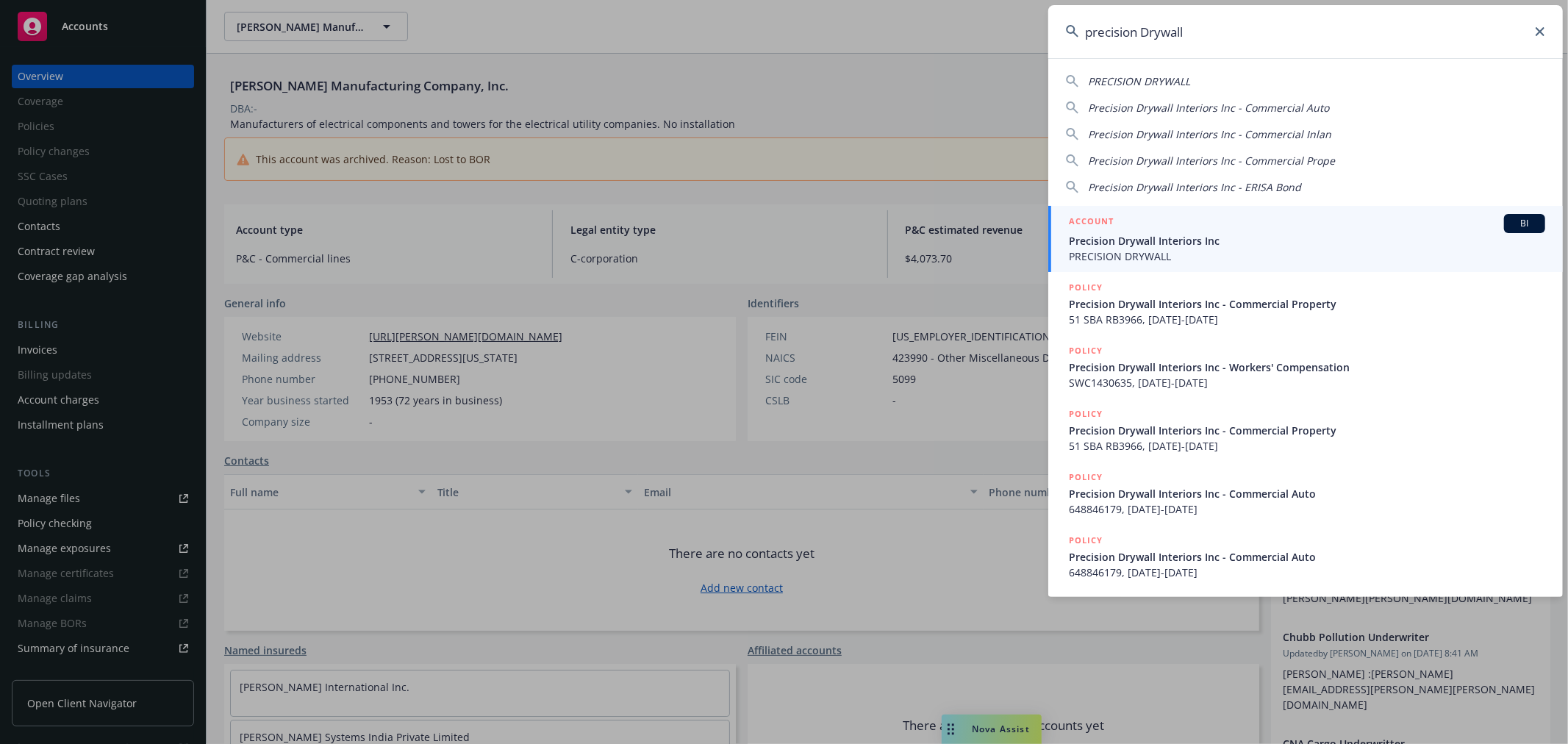
type input "precision Drywall"
click at [1123, 234] on span "Precision Drywall Interiors Inc" at bounding box center [1307, 241] width 477 height 16
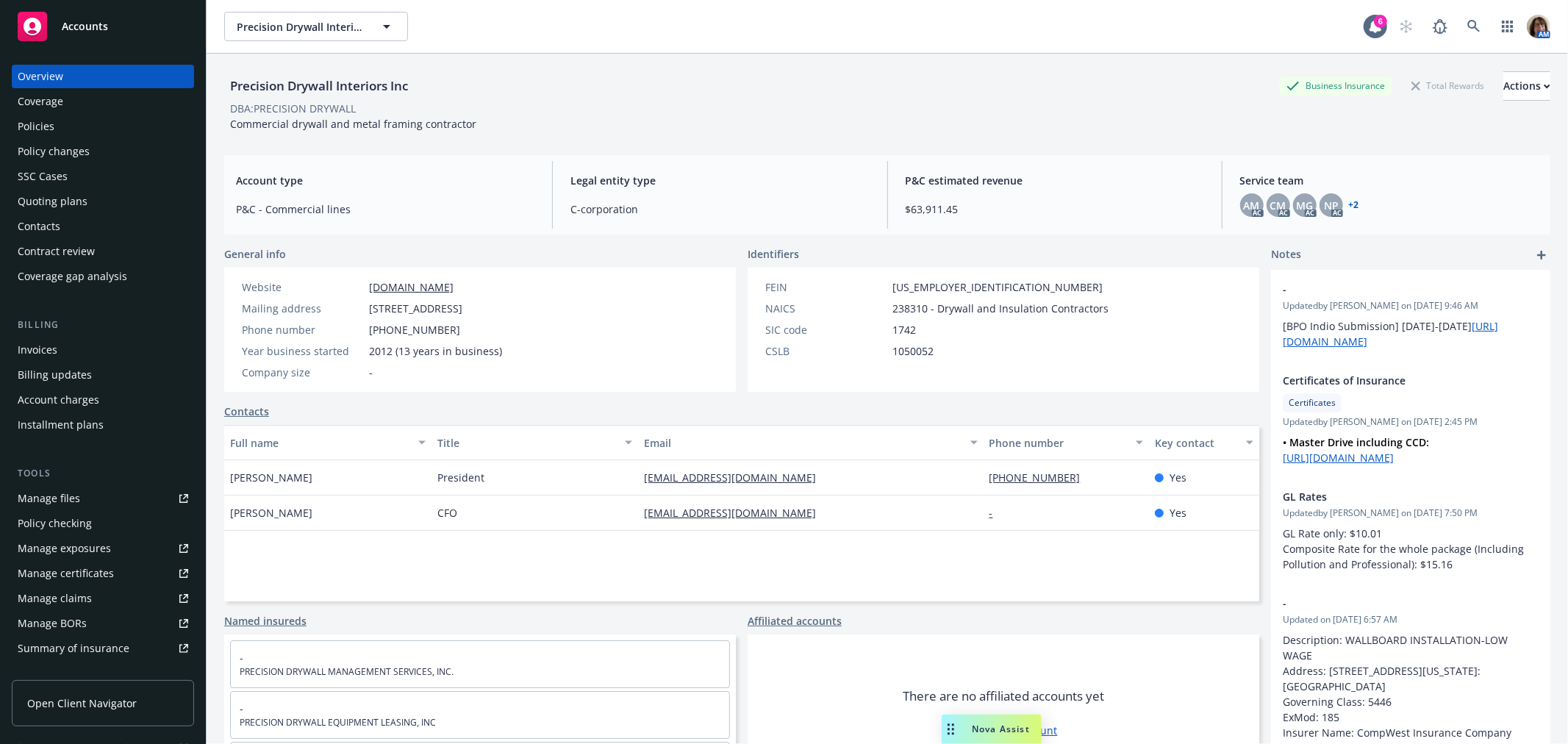
click at [69, 196] on div "Quoting plans" at bounding box center [52, 202] width 69 height 23
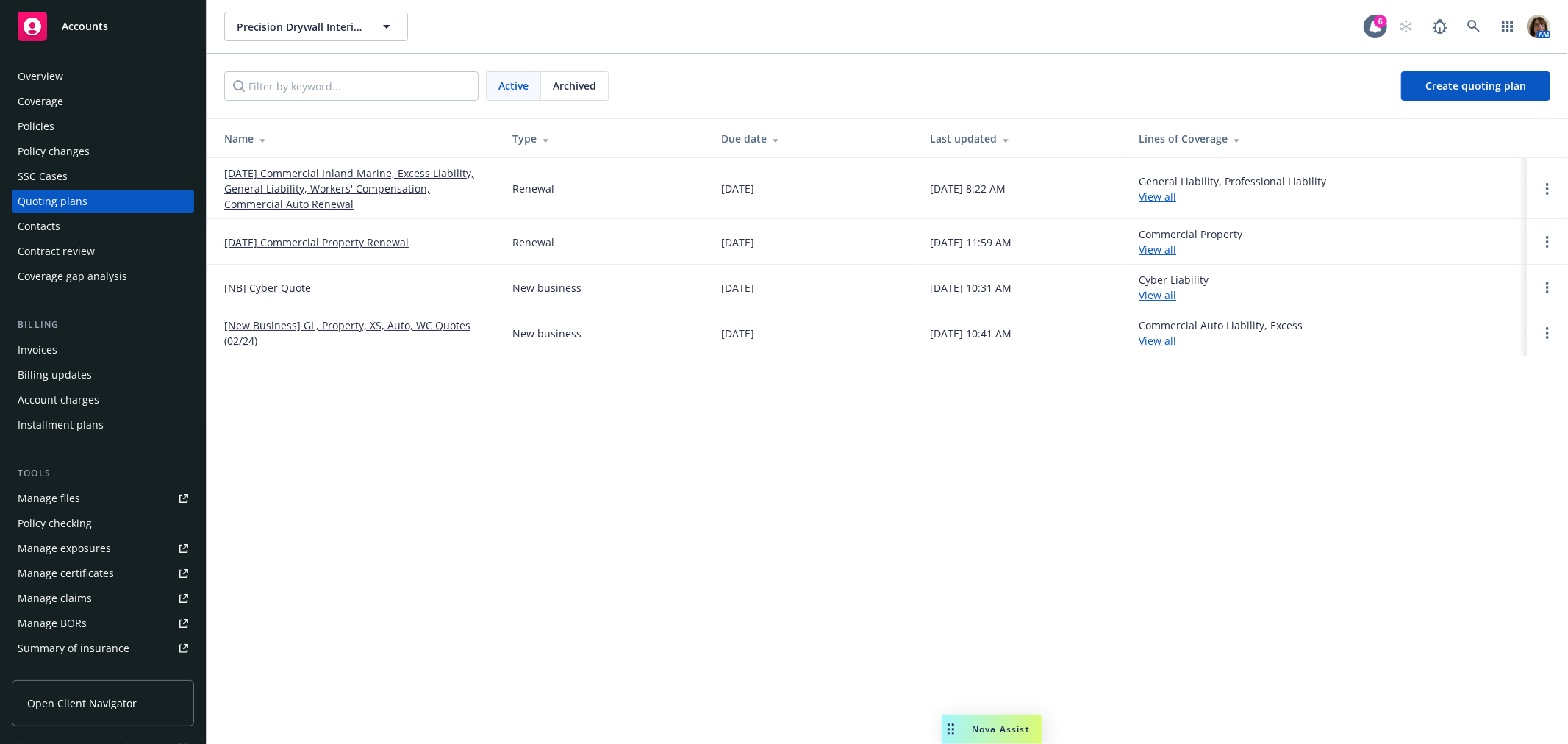
click at [311, 238] on link "10/28/25 Commercial Property Renewal" at bounding box center [316, 243] width 184 height 16
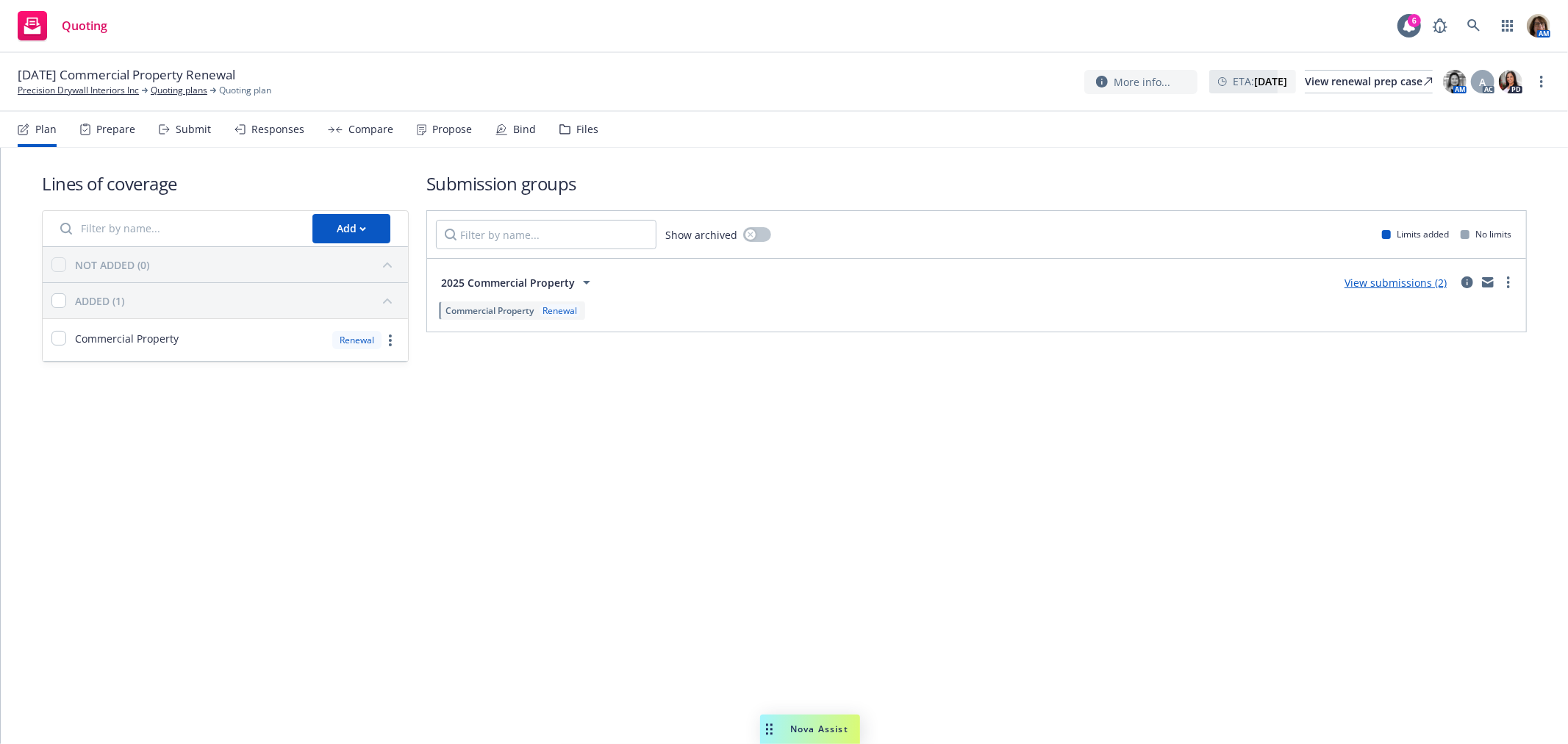
click at [445, 128] on div "Propose" at bounding box center [452, 129] width 40 height 12
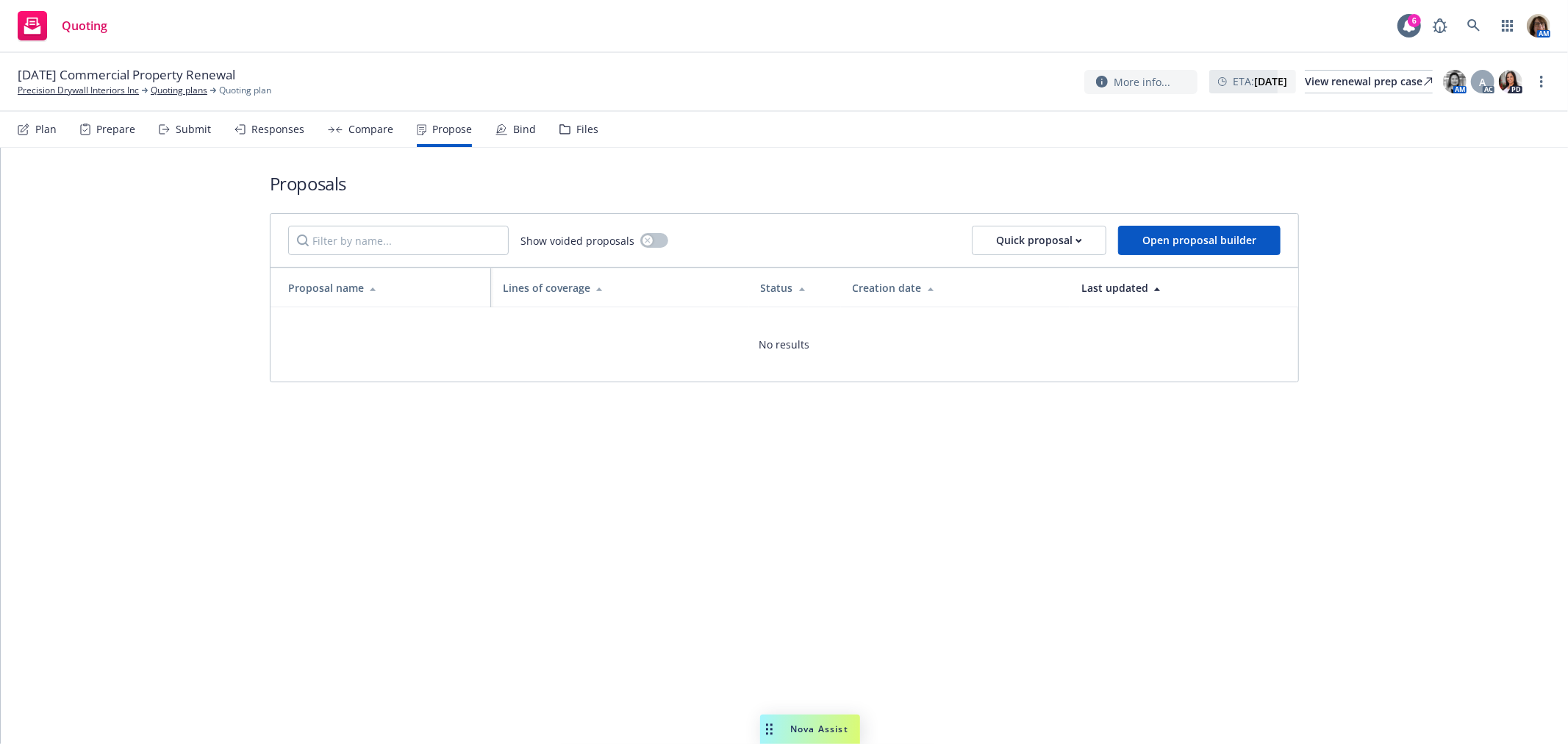
click at [195, 131] on div "Submit" at bounding box center [193, 129] width 35 height 12
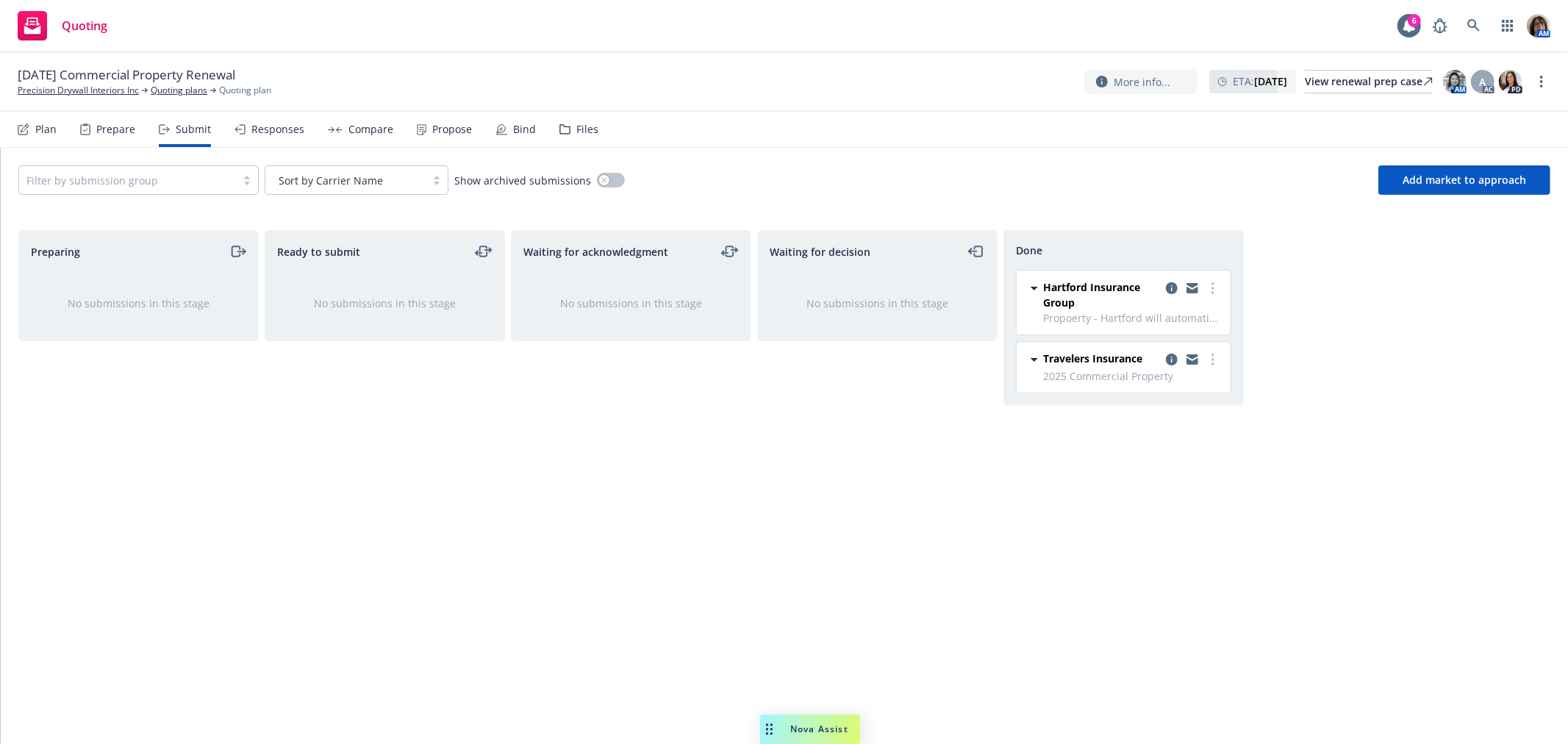
click at [284, 131] on div "Responses" at bounding box center [278, 129] width 53 height 12
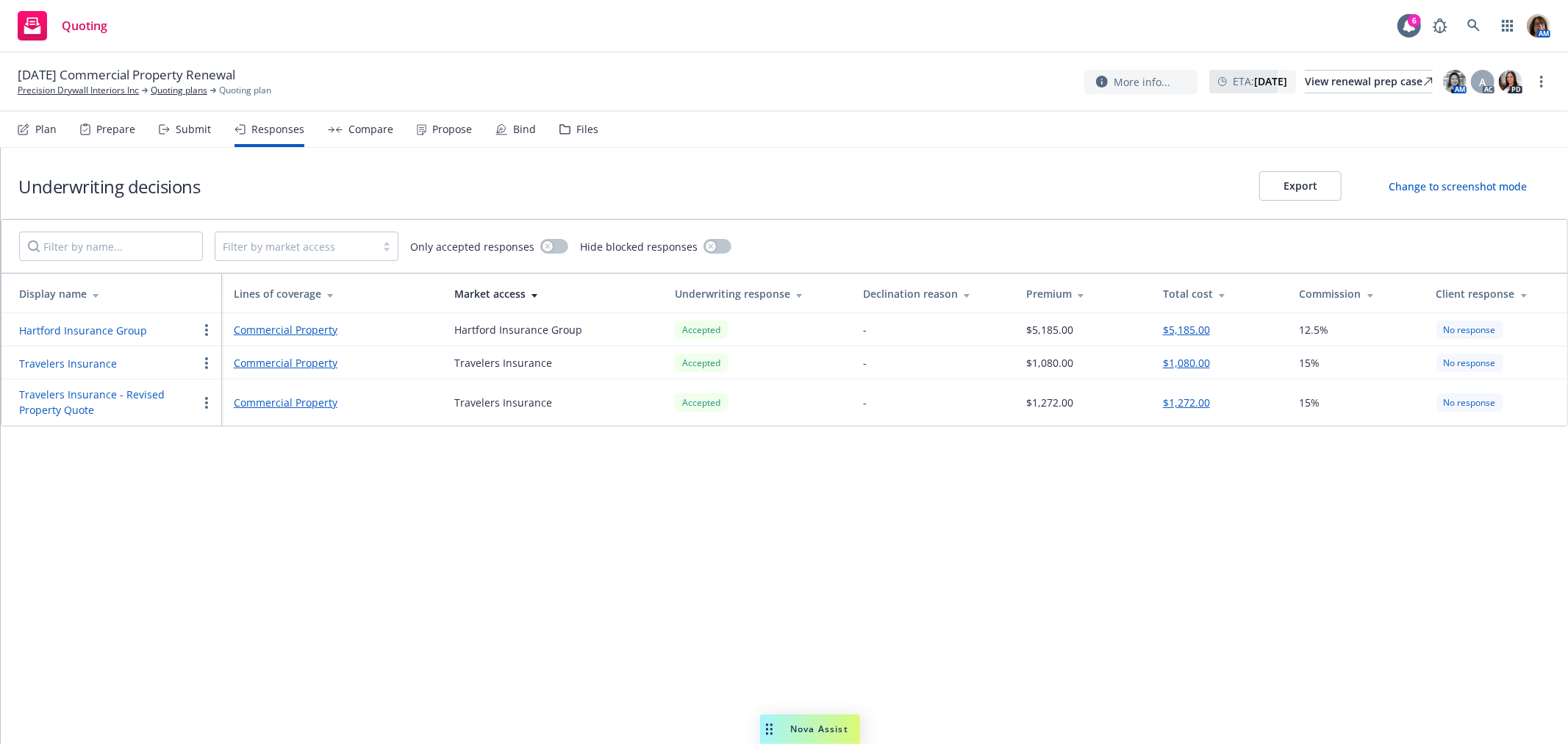
click at [376, 126] on div "Compare" at bounding box center [371, 129] width 45 height 12
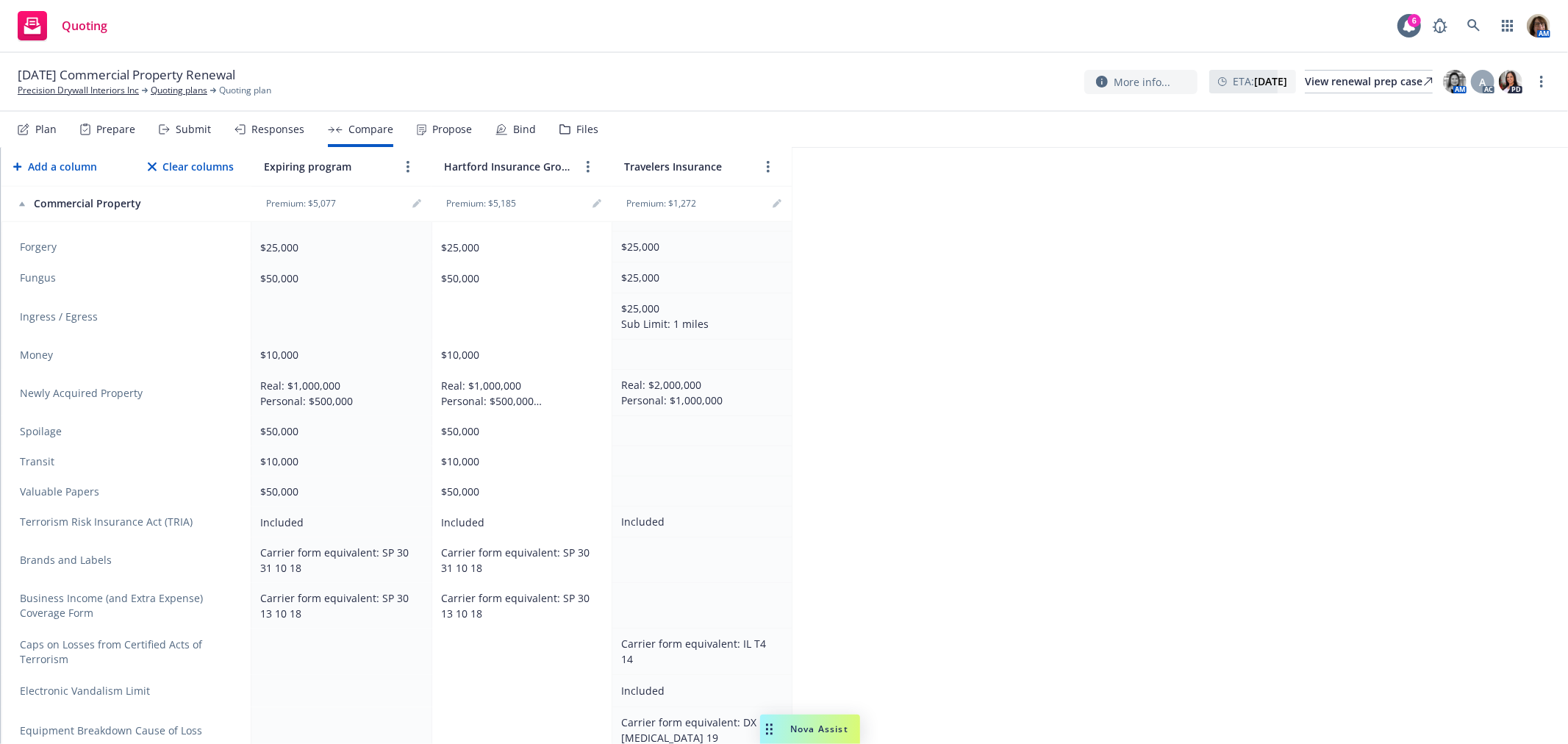
scroll to position [1143, 0]
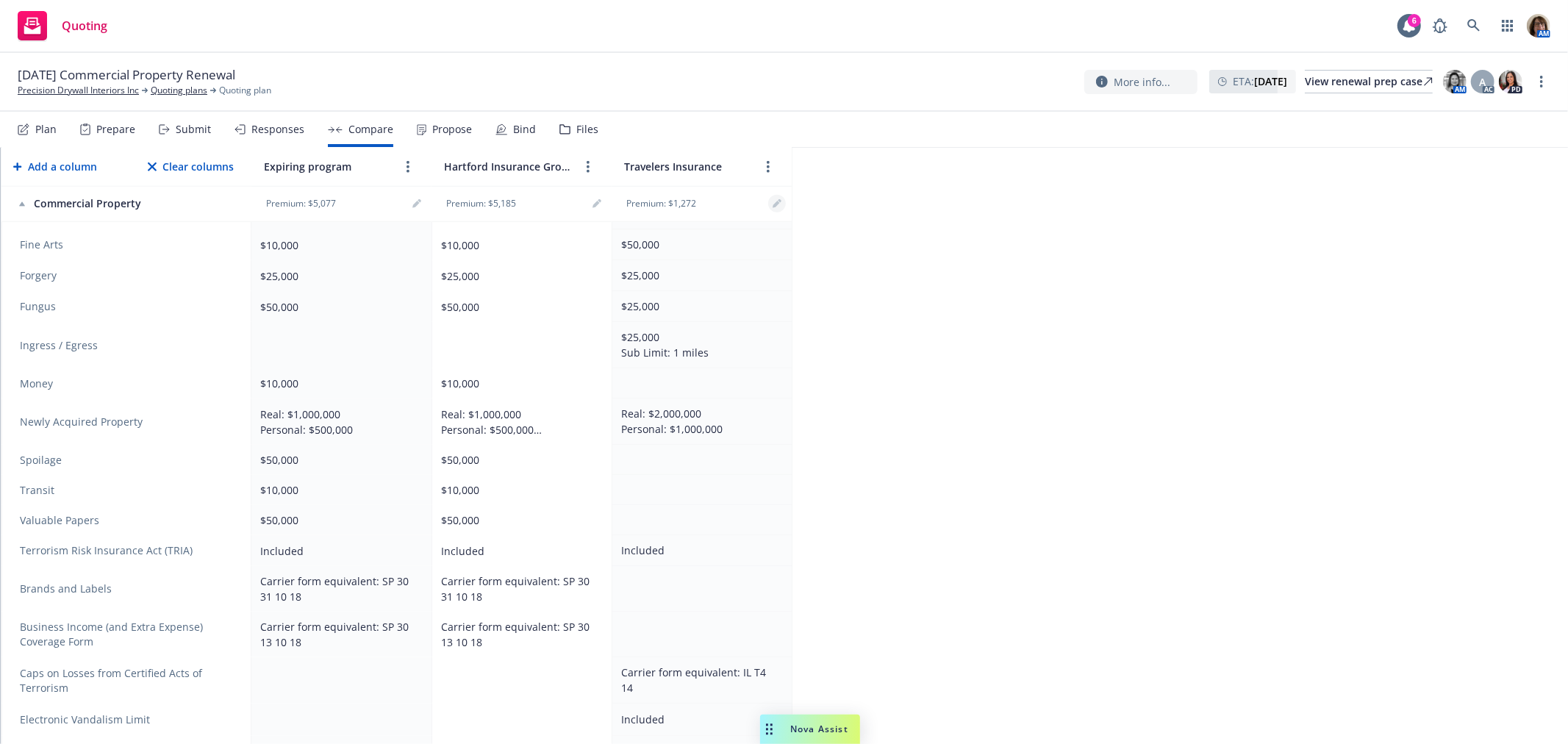
click at [781, 203] on icon "editPencil" at bounding box center [776, 204] width 9 height 9
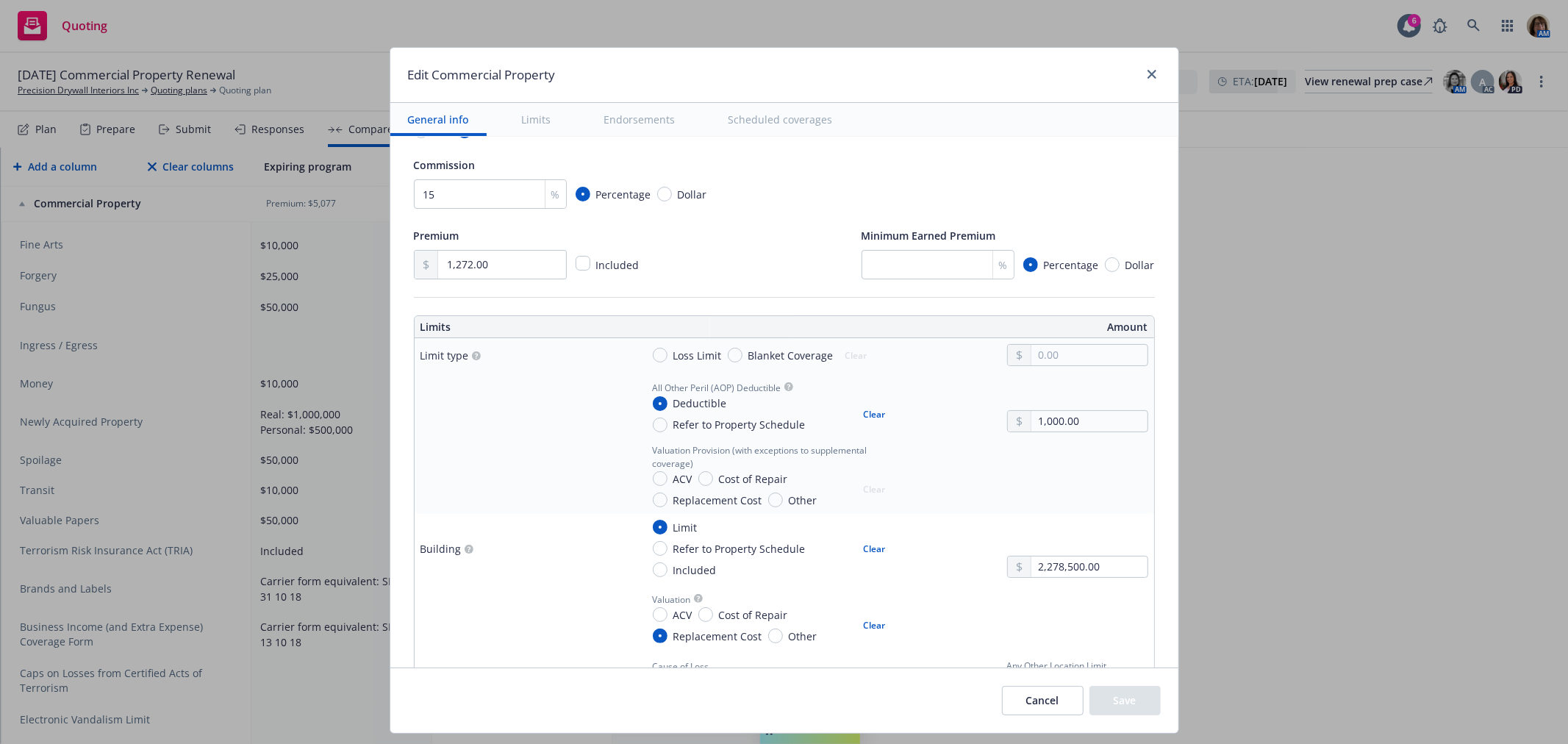
scroll to position [326, 0]
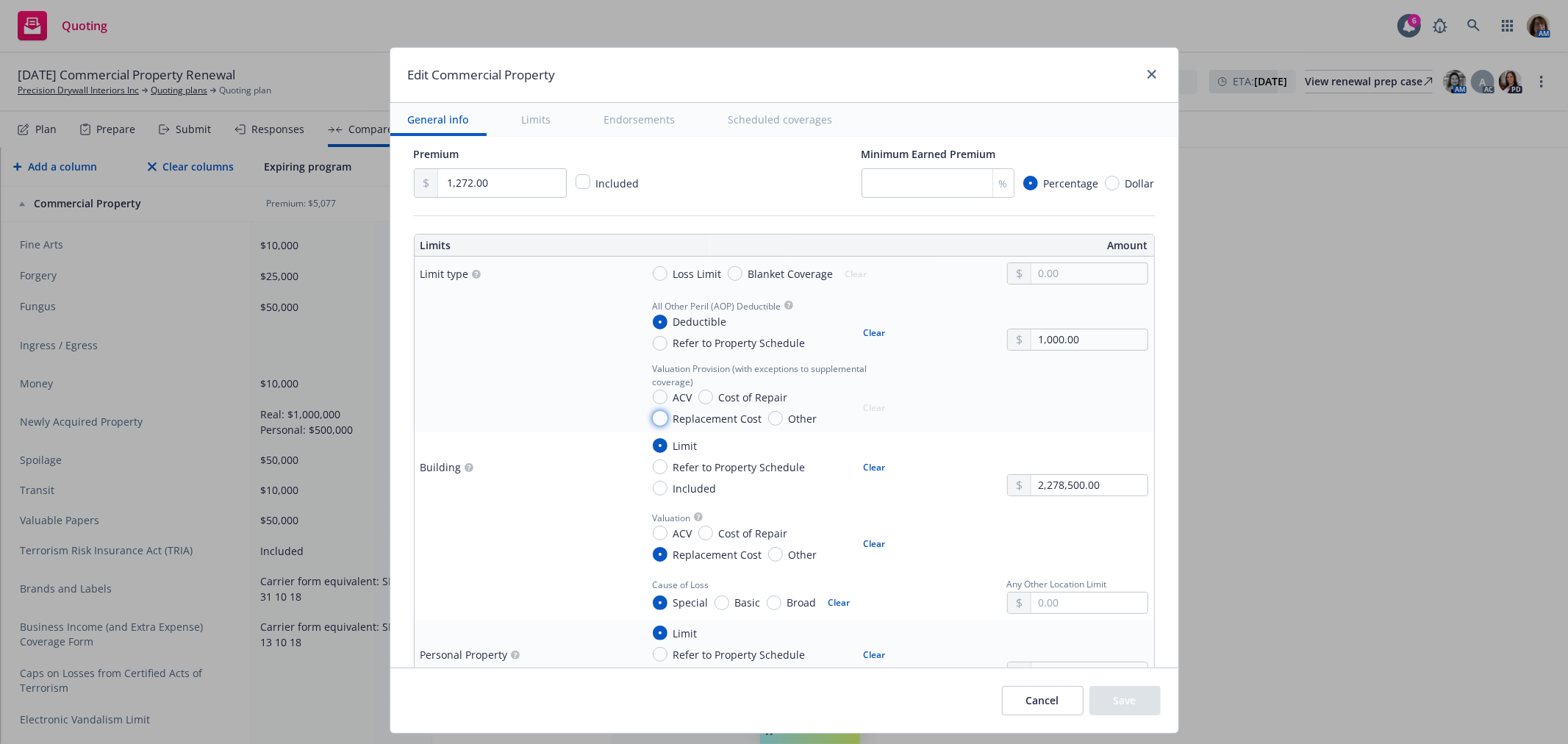
click at [653, 418] on input "Replacement Cost" at bounding box center [660, 418] width 15 height 15
radio input "true"
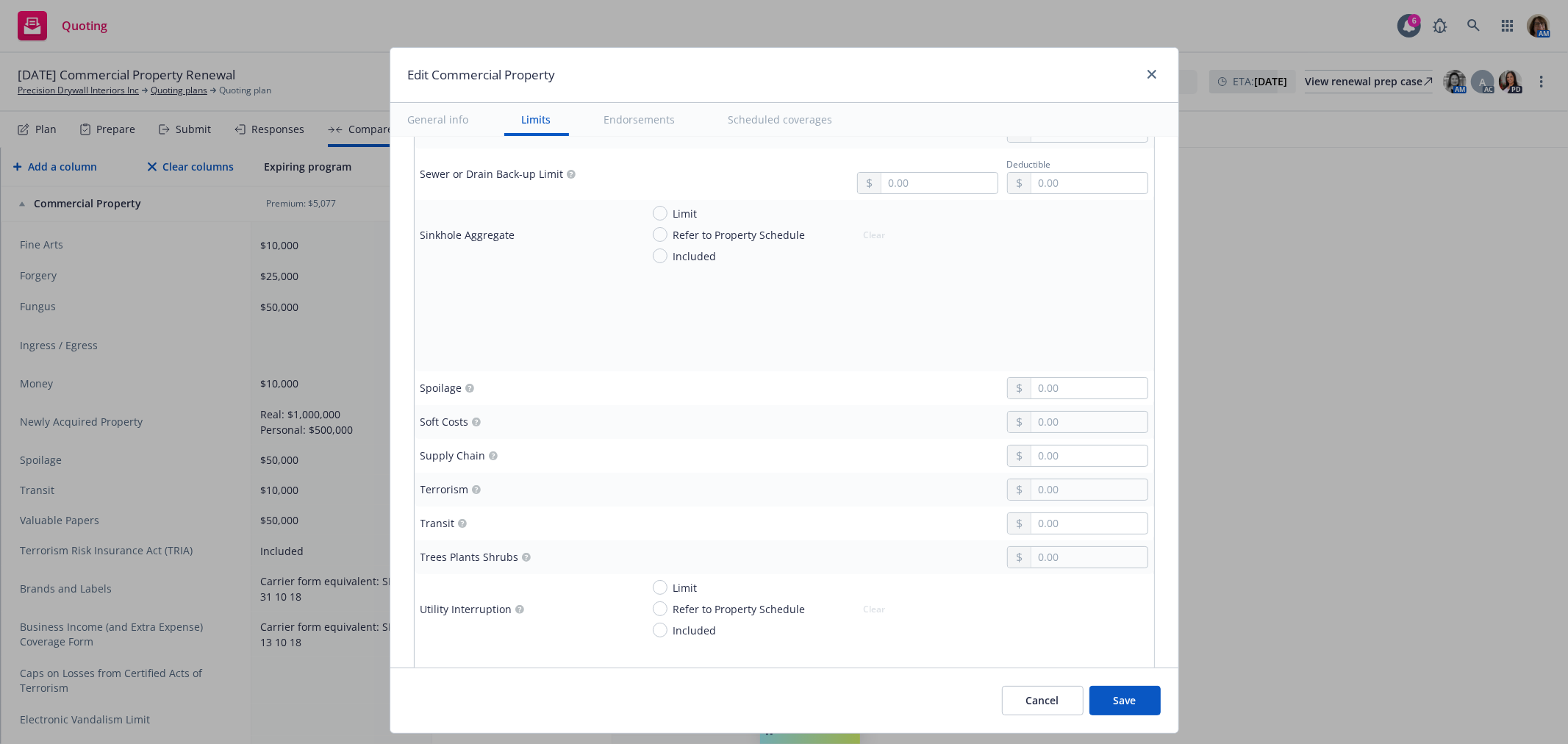
scroll to position [3594, 0]
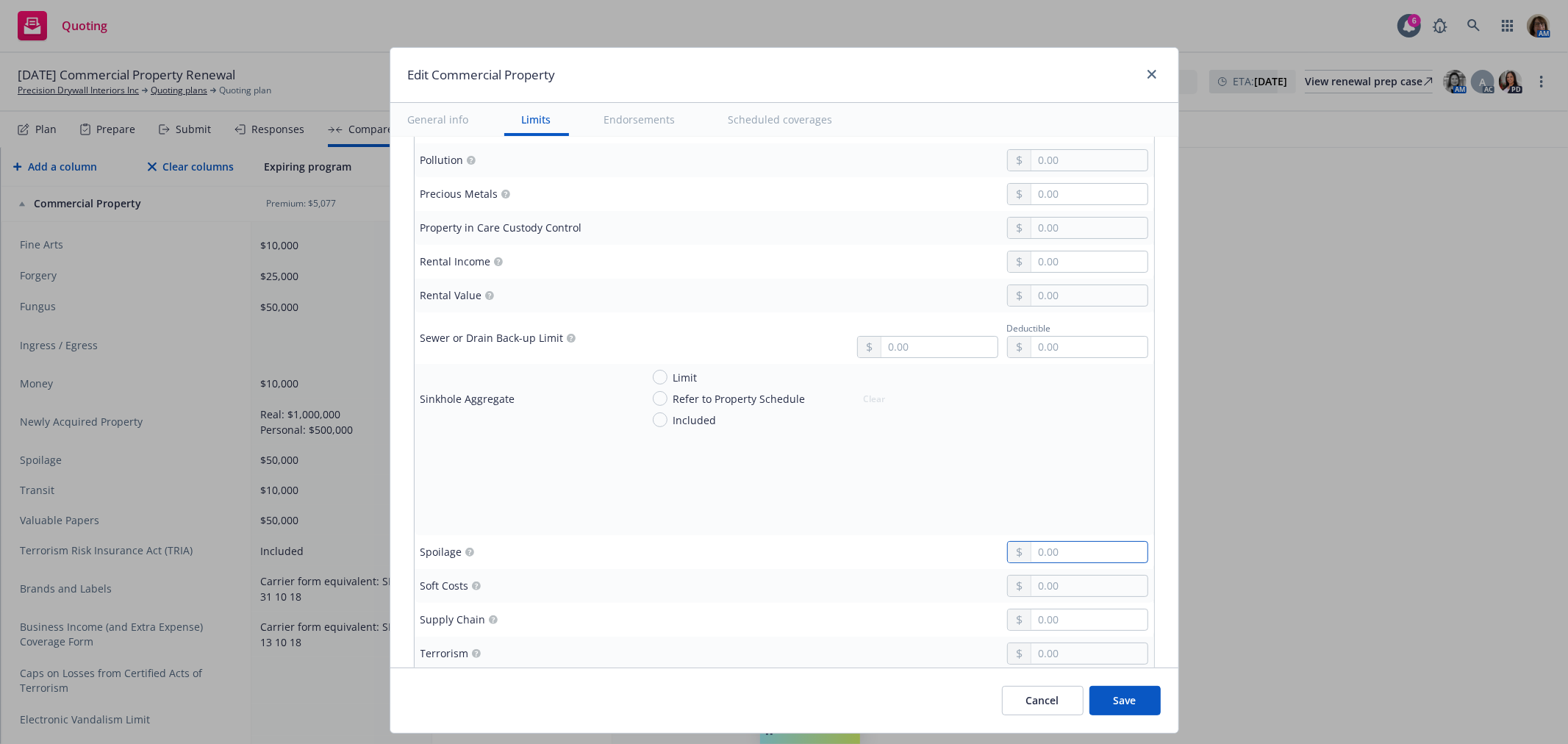
click at [1032, 559] on input "text" at bounding box center [1089, 551] width 115 height 21
type input "25,000.00"
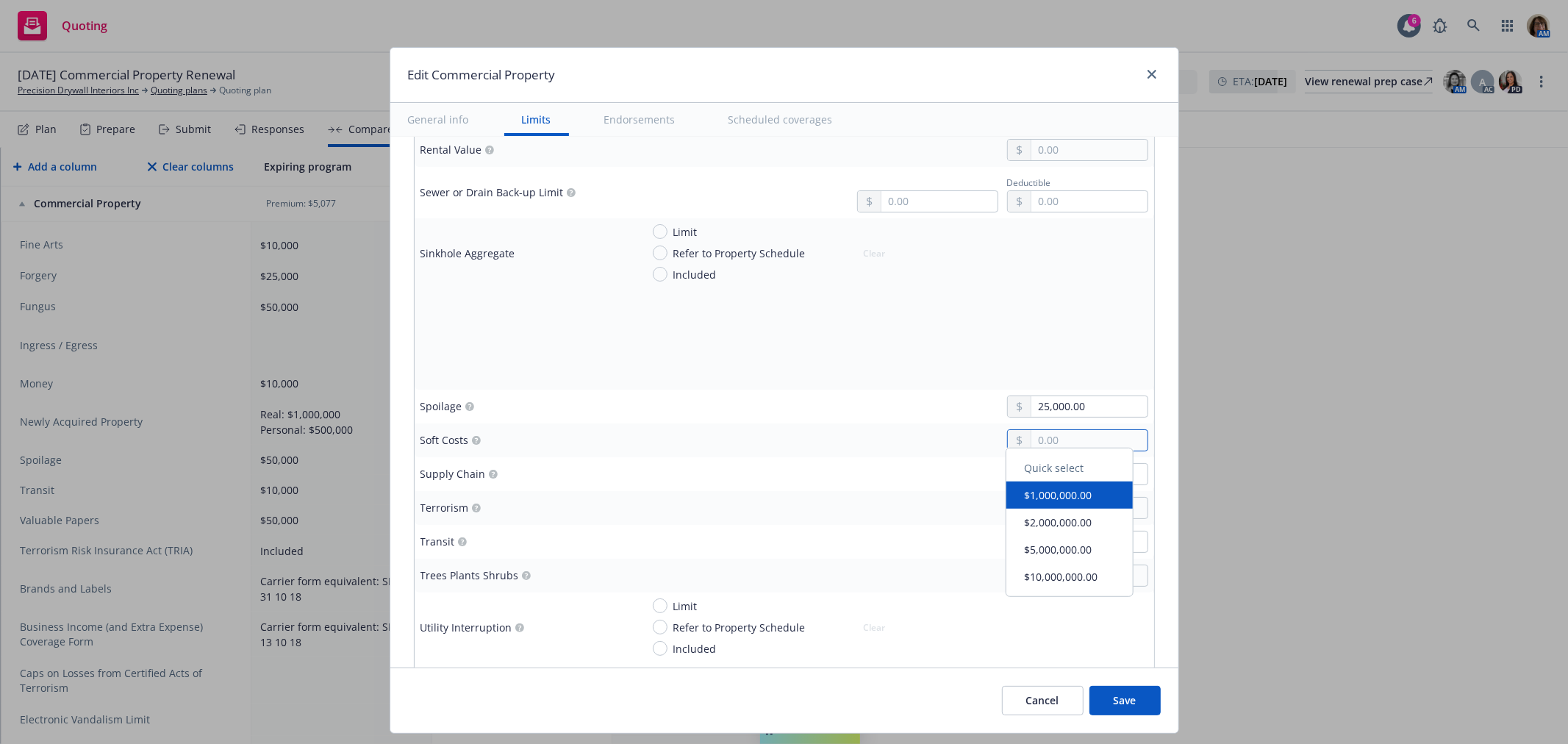
scroll to position [3757, 0]
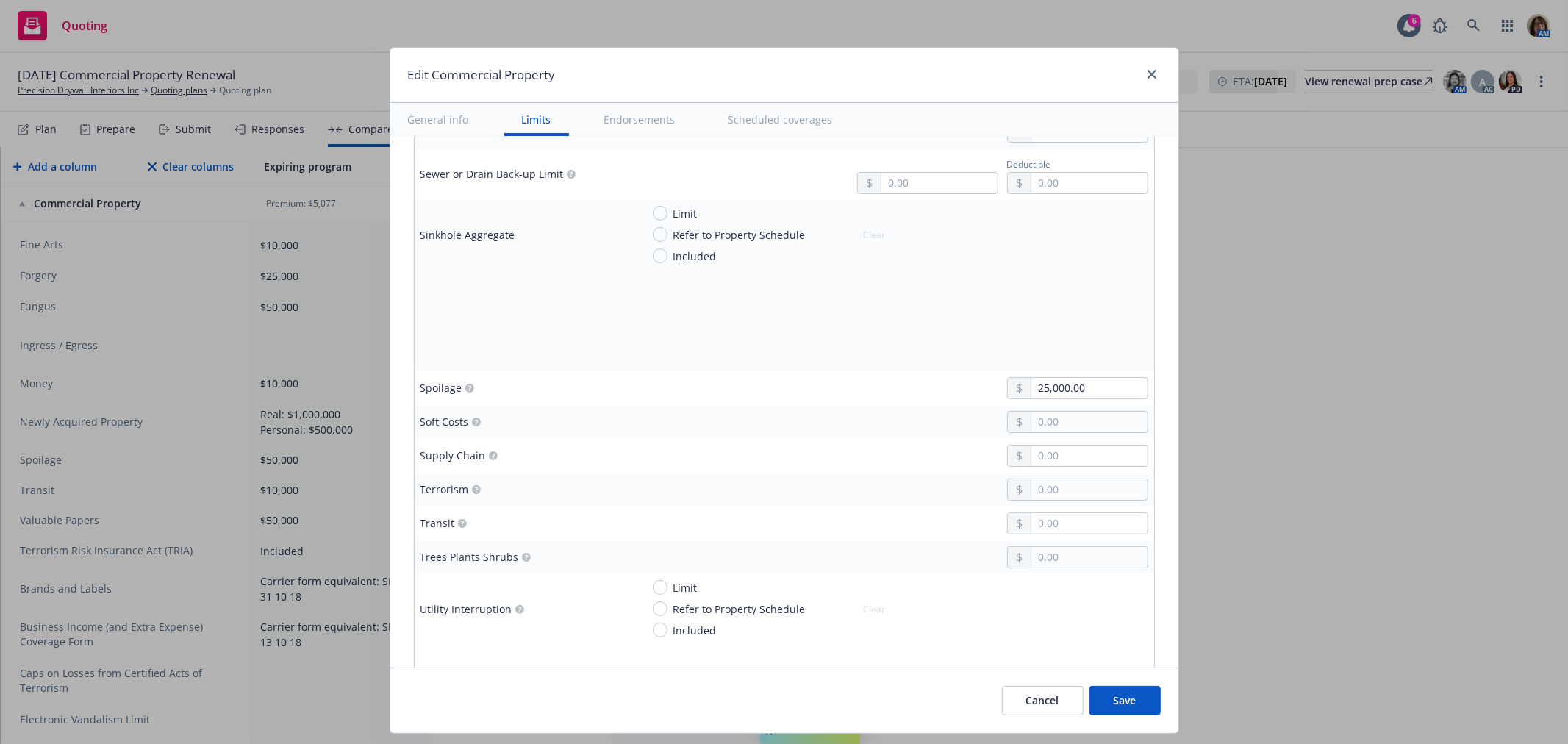
click at [604, 484] on div "Terrorism" at bounding box center [525, 489] width 208 height 20
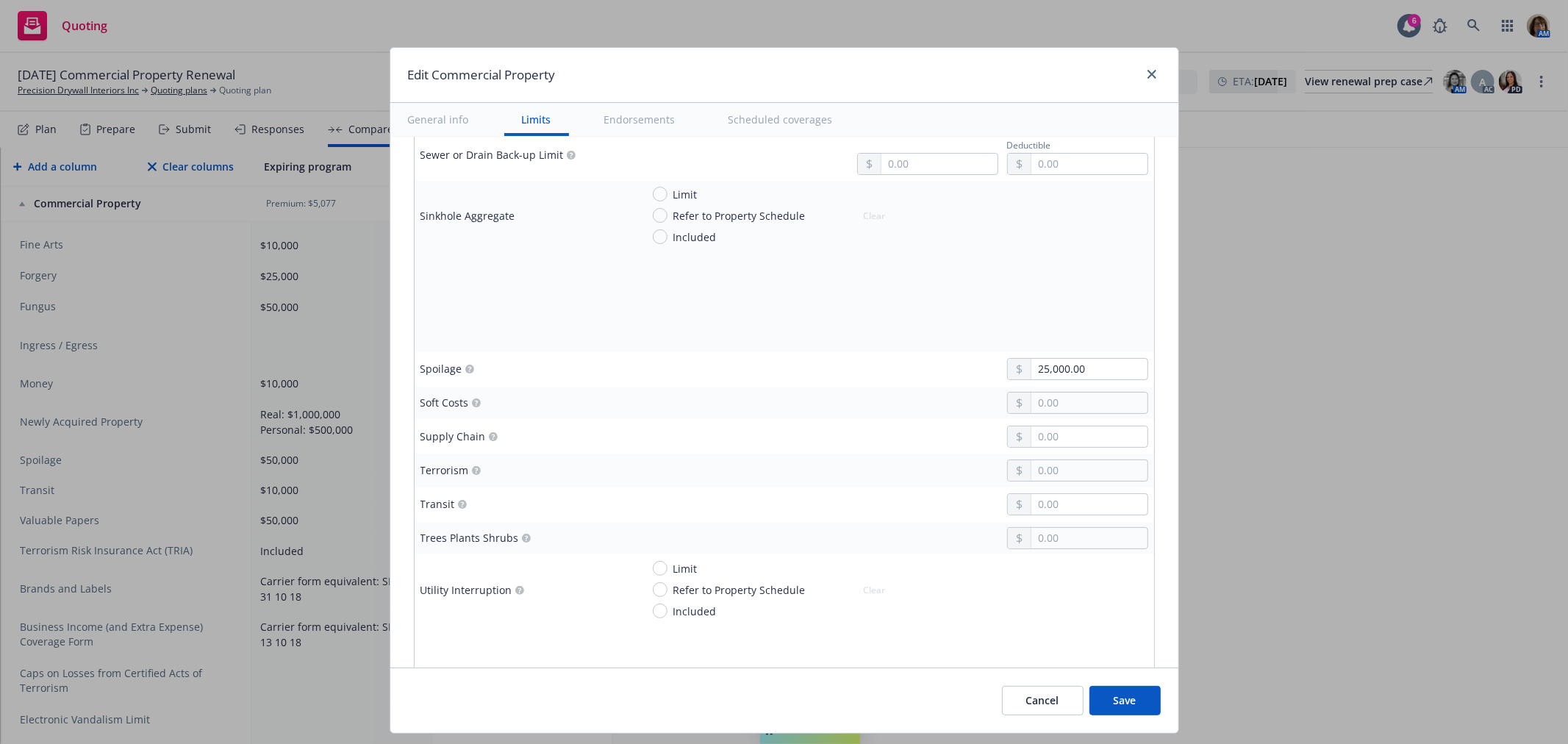
scroll to position [3839, 0]
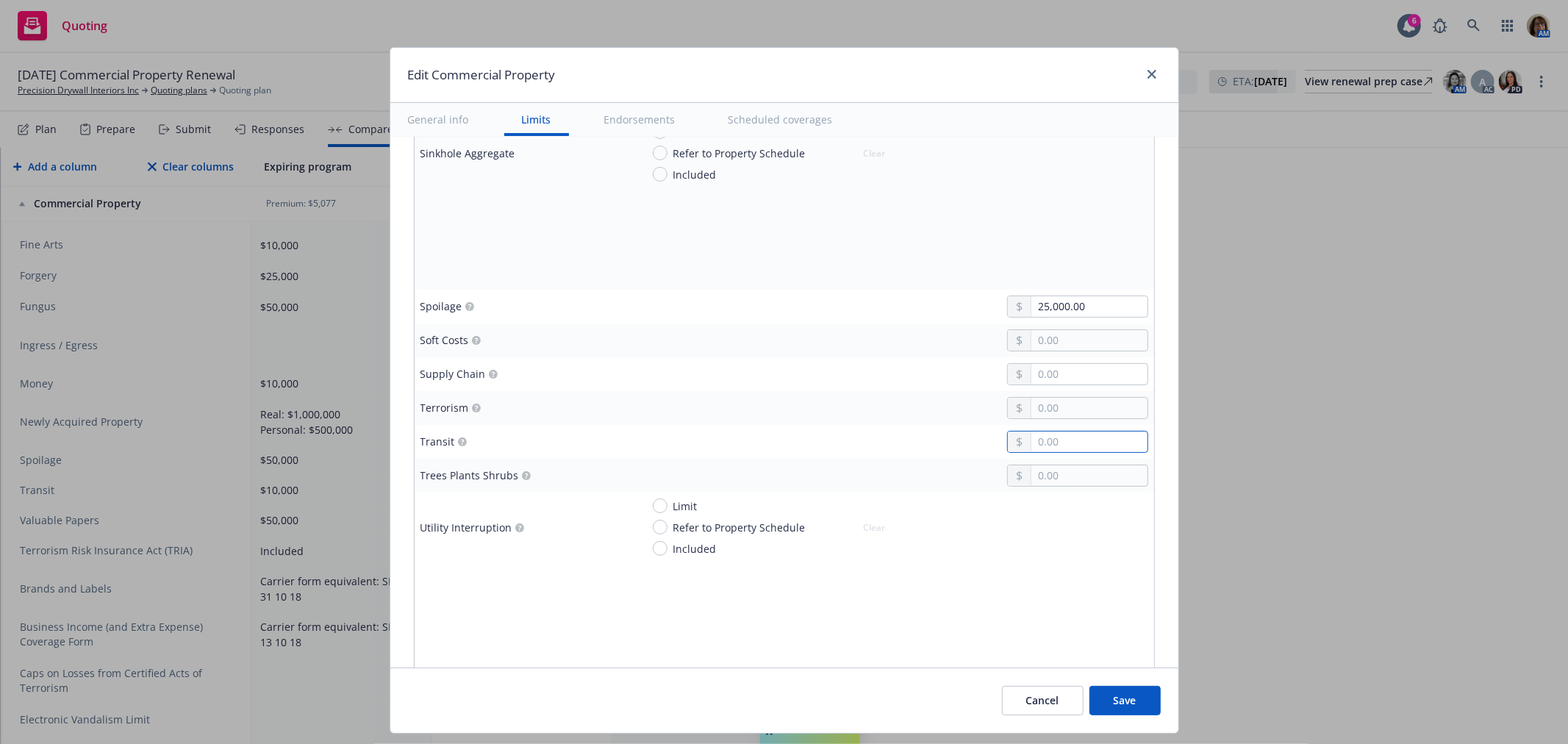
click at [1032, 444] on input "text" at bounding box center [1089, 442] width 115 height 21
type input "25,000.00"
click at [1032, 478] on input "text" at bounding box center [1089, 475] width 115 height 21
type input "25,000.00"
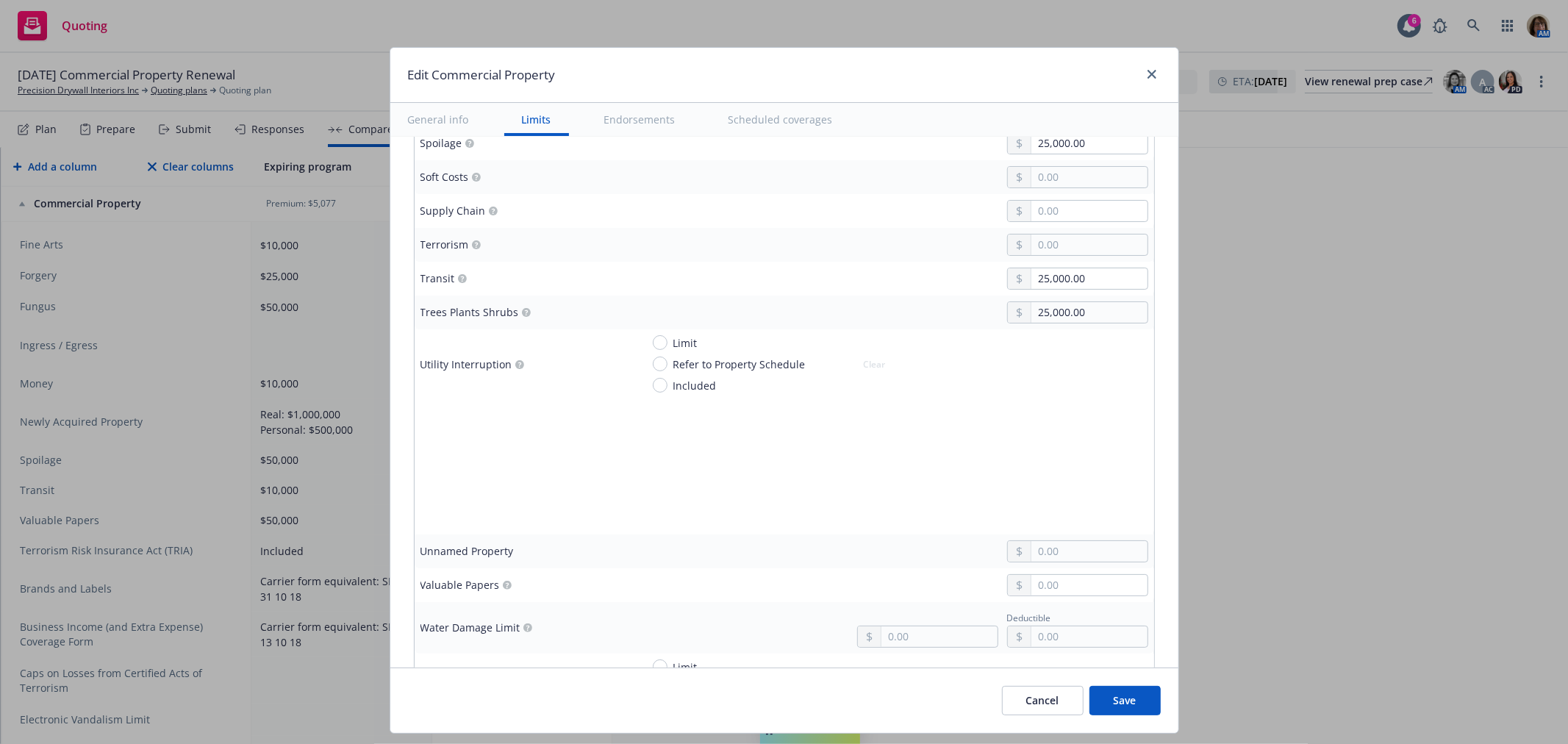
scroll to position [4165, 0]
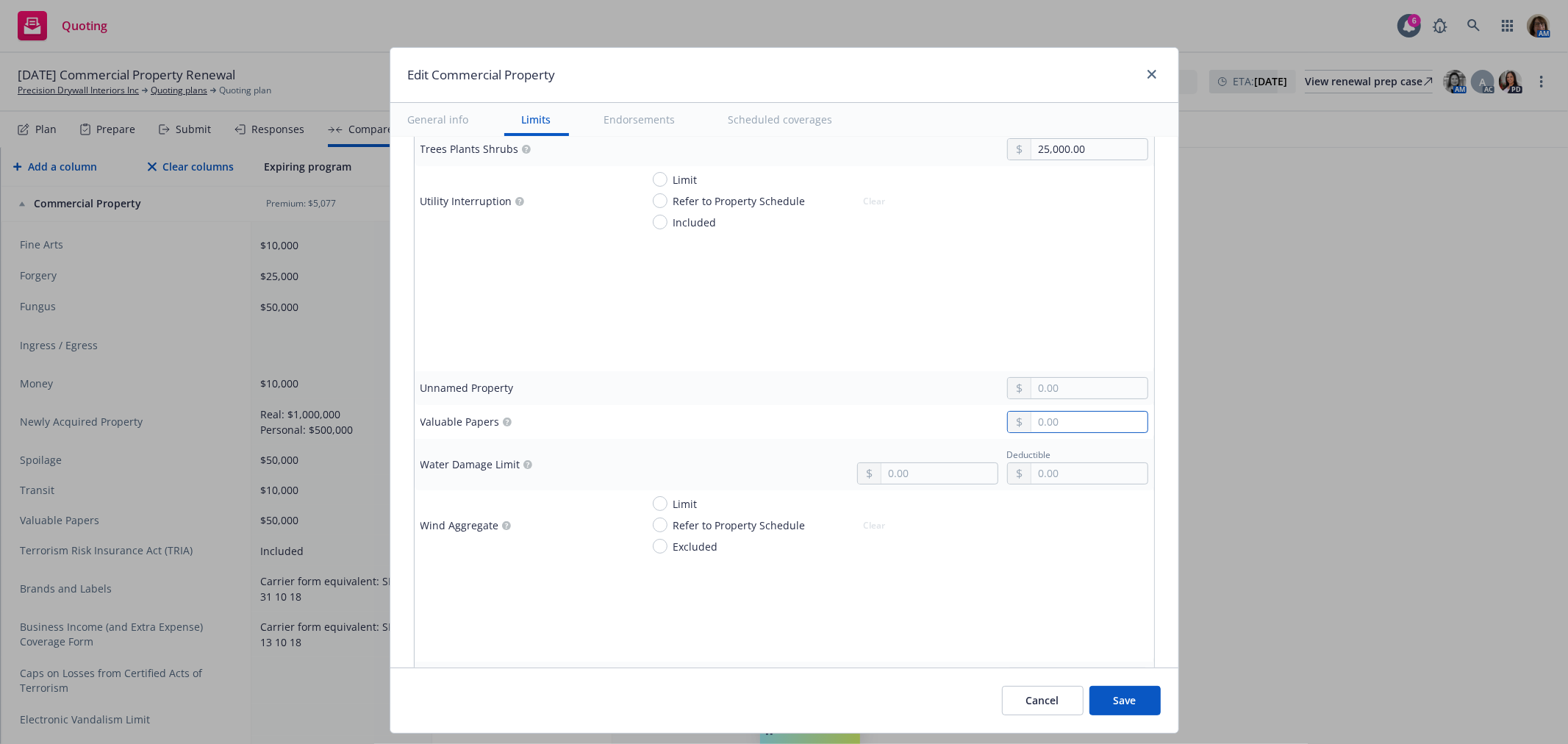
click at [1032, 424] on input "text" at bounding box center [1089, 422] width 115 height 21
type input "50,000.00"
click at [530, 565] on td at bounding box center [525, 577] width 220 height 34
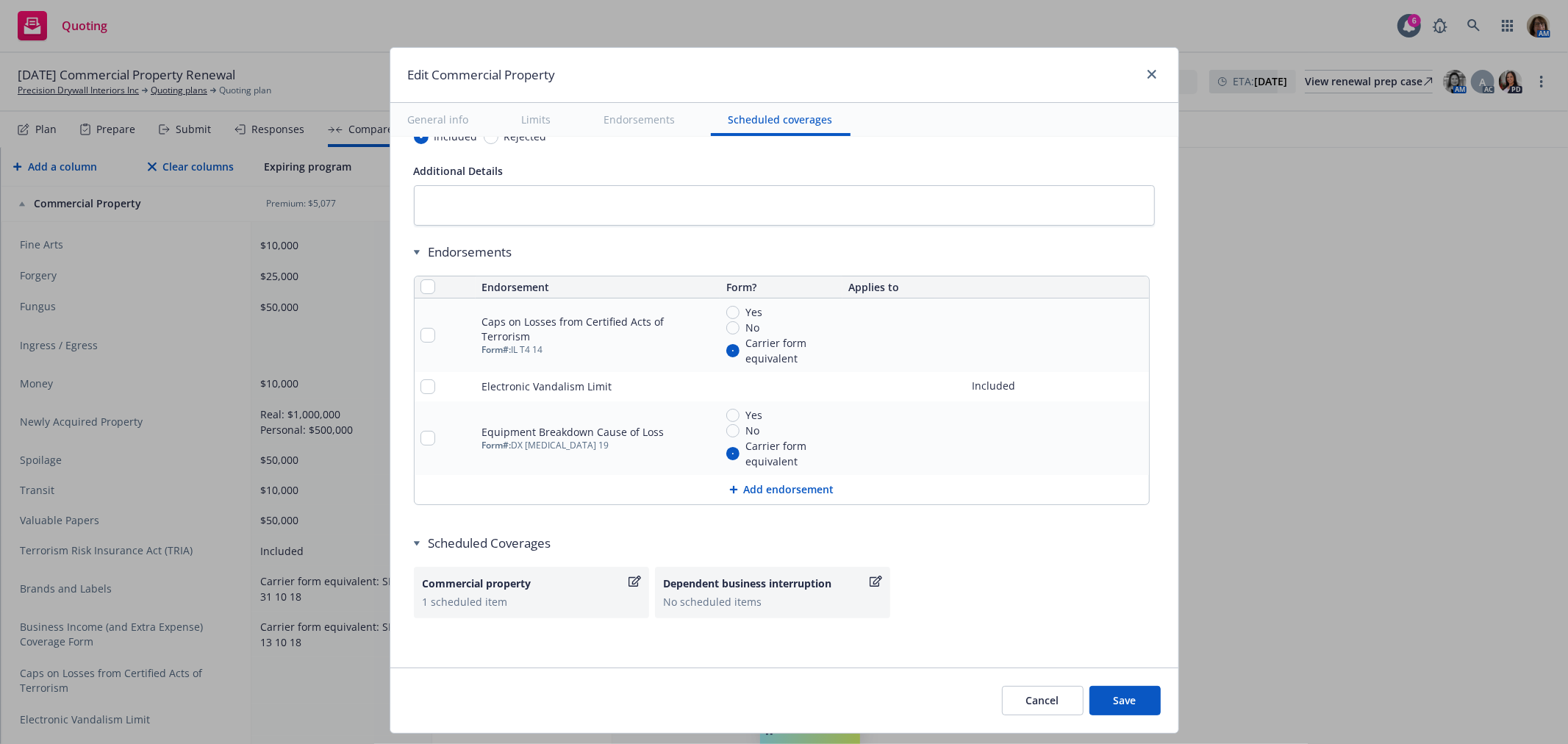
scroll to position [5123, 0]
click at [777, 483] on button "Add endorsement" at bounding box center [782, 486] width 734 height 29
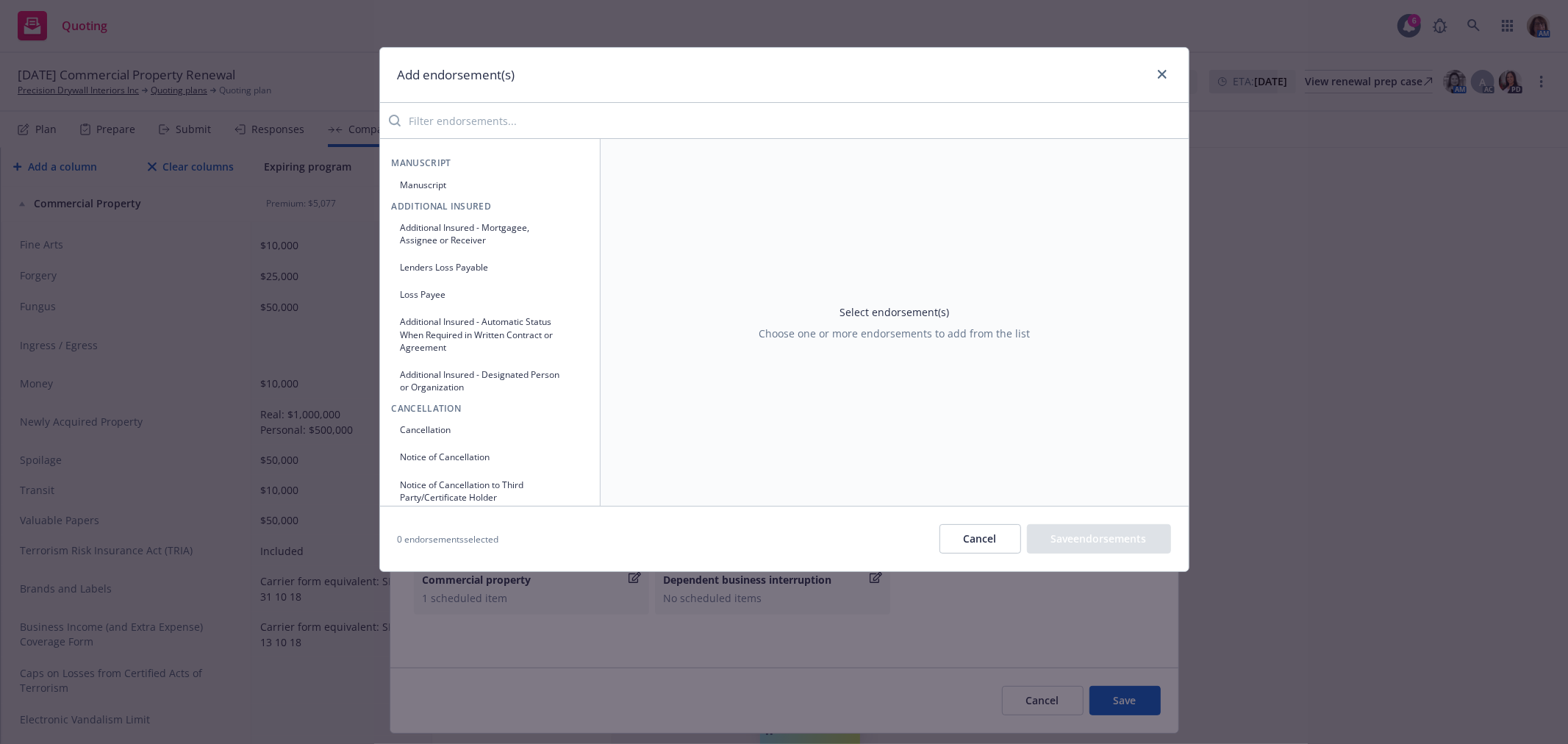
click at [473, 125] on input "search" at bounding box center [794, 120] width 788 height 29
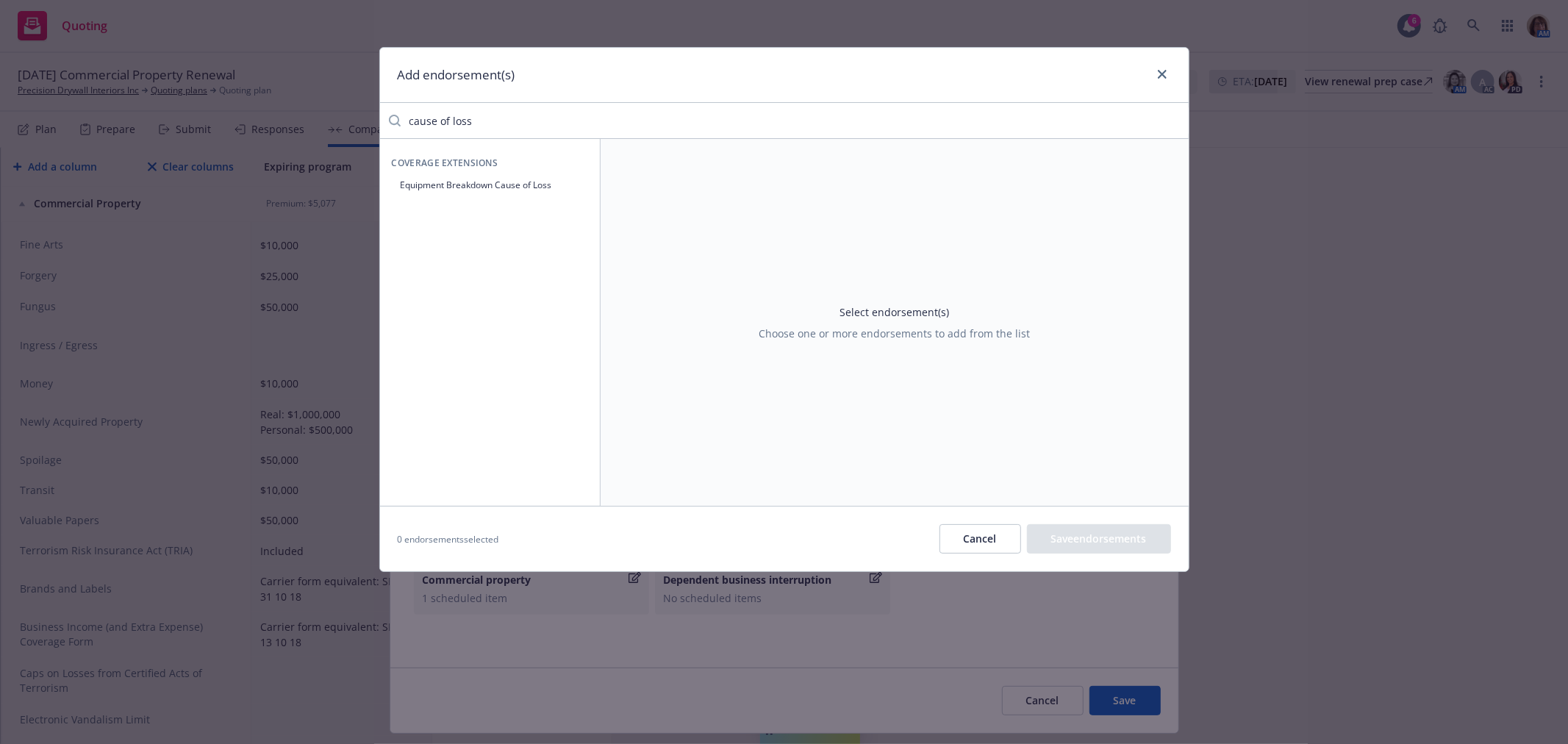
type input "cause of loss"
click at [468, 182] on button "Equipment Breakdown Cause of Loss" at bounding box center [489, 184] width 197 height 24
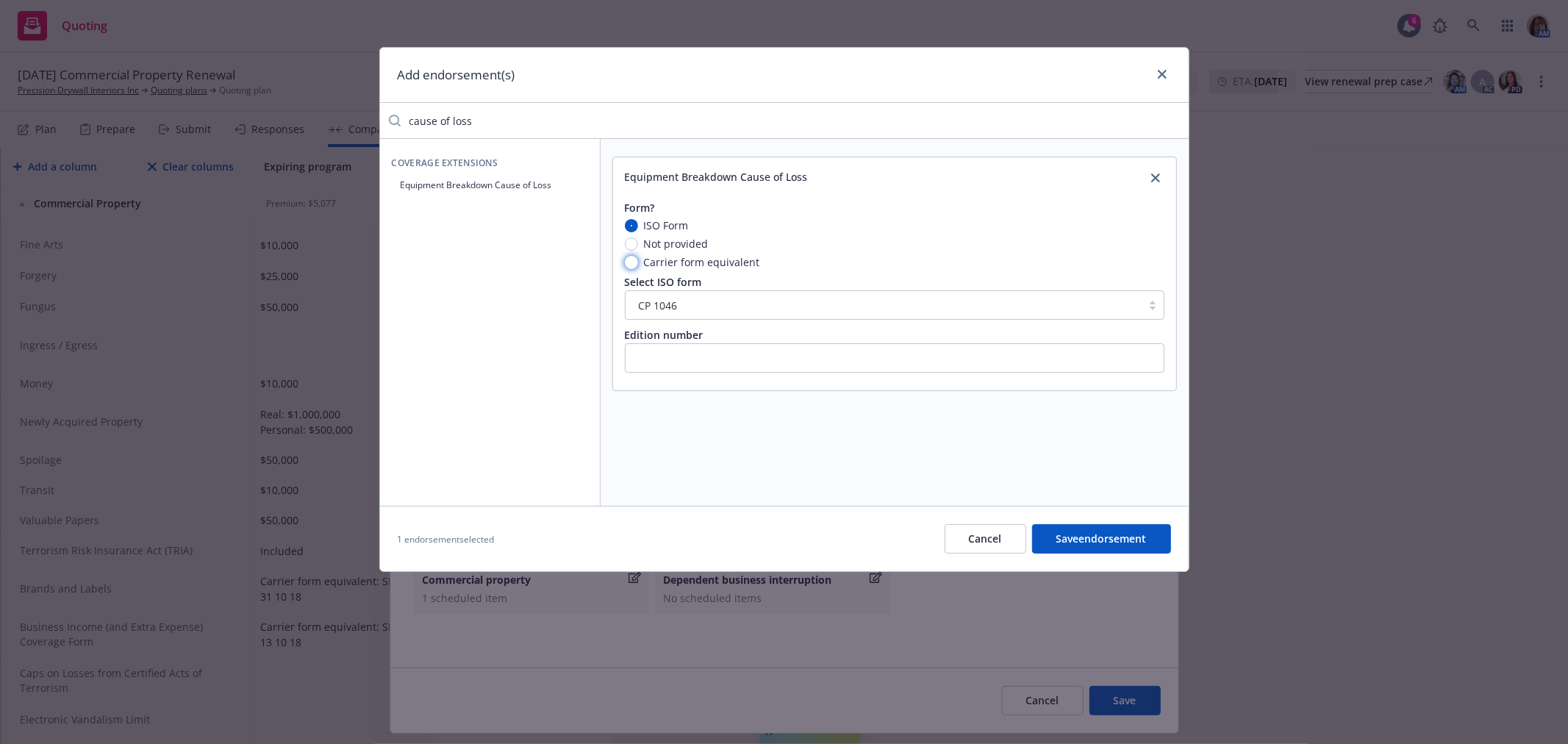
click at [626, 263] on input "Carrier form equivalent" at bounding box center [631, 262] width 14 height 14
radio input "true"
click at [663, 305] on input "text" at bounding box center [894, 305] width 539 height 29
type input "DX T3 19"
drag, startPoint x: 488, startPoint y: 125, endPoint x: 358, endPoint y: 129, distance: 130.1
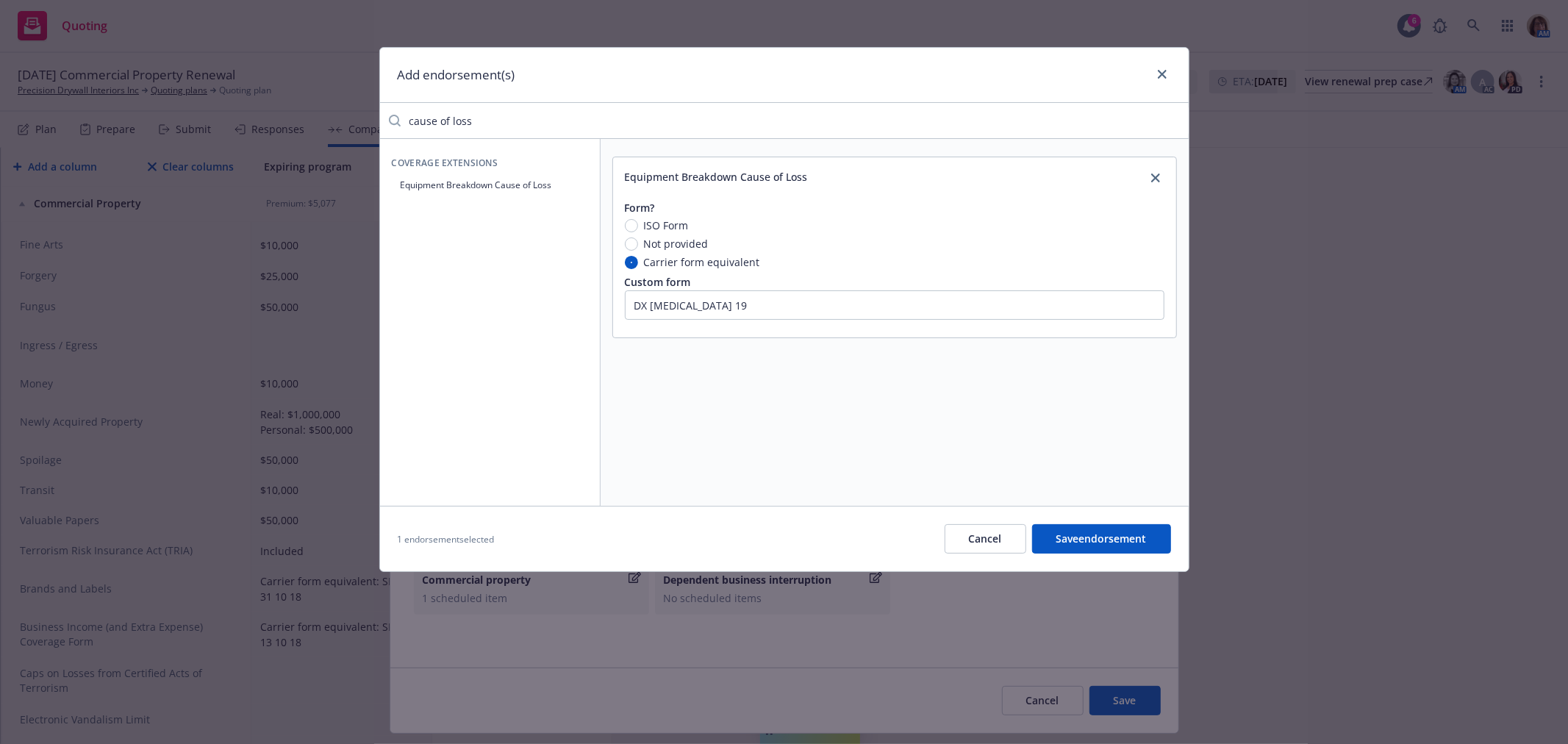
click at [358, 129] on div "Add endorsement(s) cause of loss Coverage Extensions Equipment Breakdown Cause …" at bounding box center [784, 372] width 1568 height 744
type input "Electron"
click at [443, 187] on button "Electronic Vandalism Limit" at bounding box center [489, 184] width 197 height 24
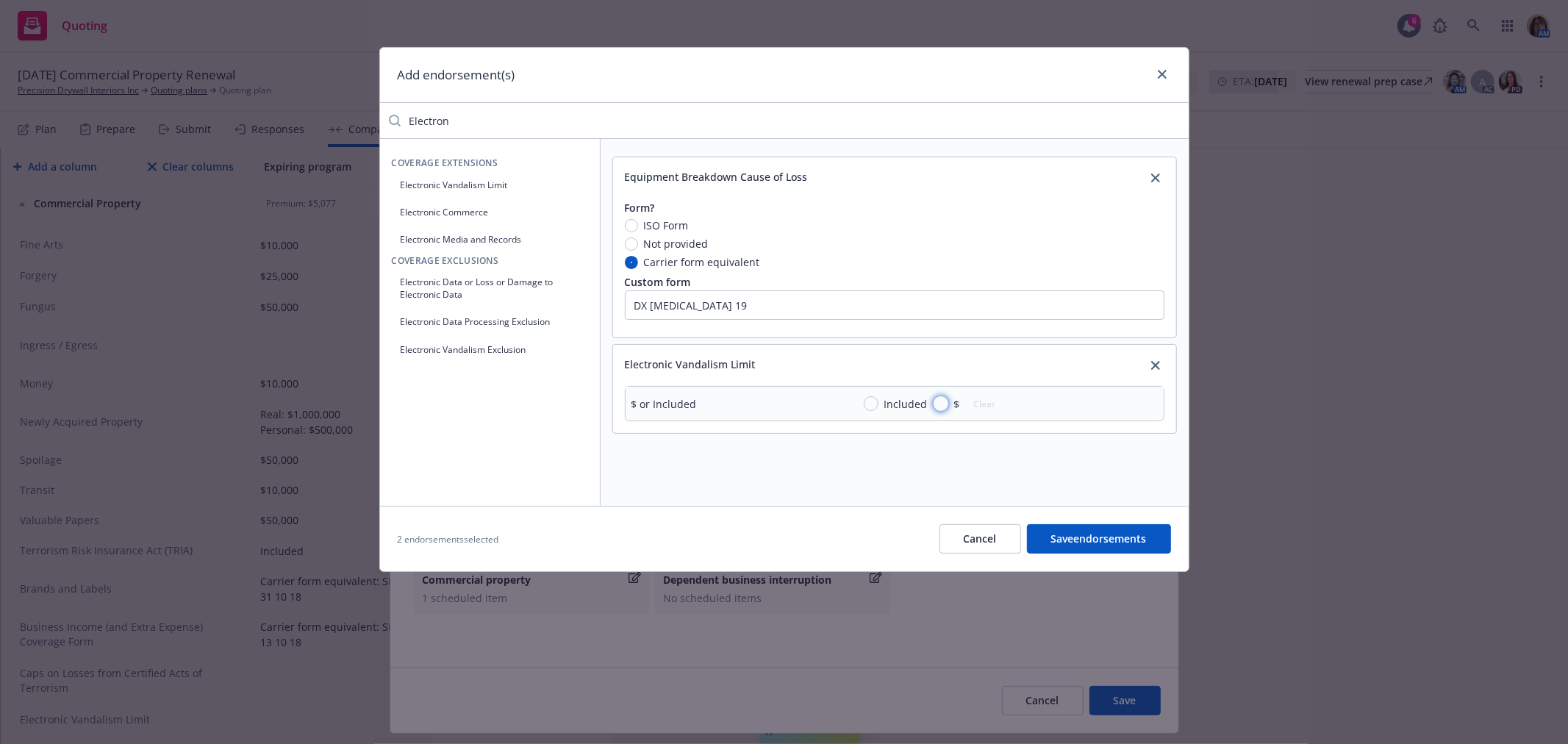
click at [939, 404] on input "$" at bounding box center [941, 403] width 15 height 15
radio input "true"
click at [1046, 439] on input "text" at bounding box center [1098, 437] width 115 height 21
type input "10,000.00"
drag, startPoint x: 468, startPoint y: 115, endPoint x: 360, endPoint y: 123, distance: 108.3
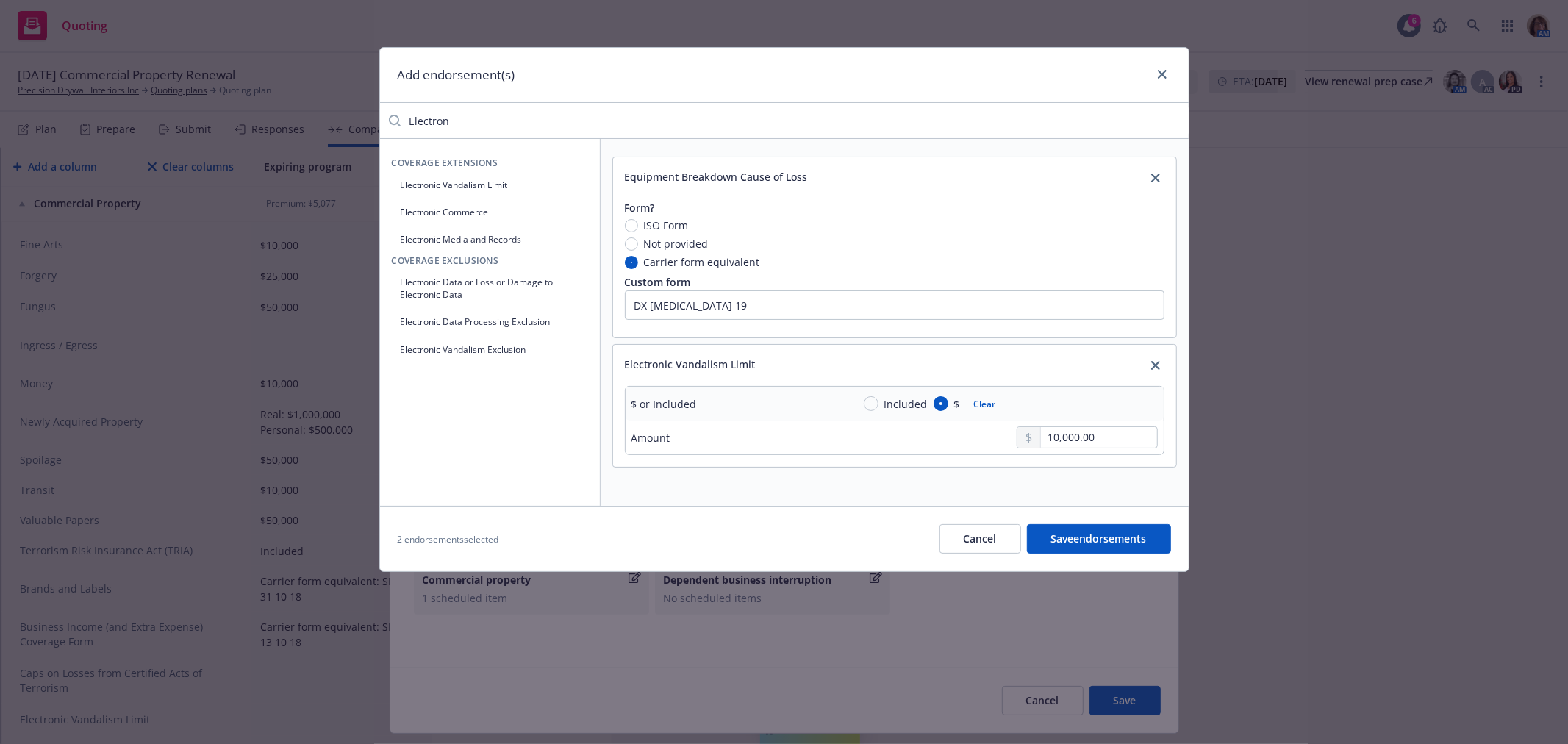
click at [360, 123] on div "Add endorsement(s) Electron Coverage Extensions Electronic Vandalism Limit Elec…" at bounding box center [784, 372] width 1568 height 744
drag, startPoint x: 488, startPoint y: 122, endPoint x: 369, endPoint y: 122, distance: 119.0
click at [369, 122] on div "Add endorsement(s) federal terr Coverage Exclusions Conditional Exclusion of Te…" at bounding box center [784, 372] width 1568 height 744
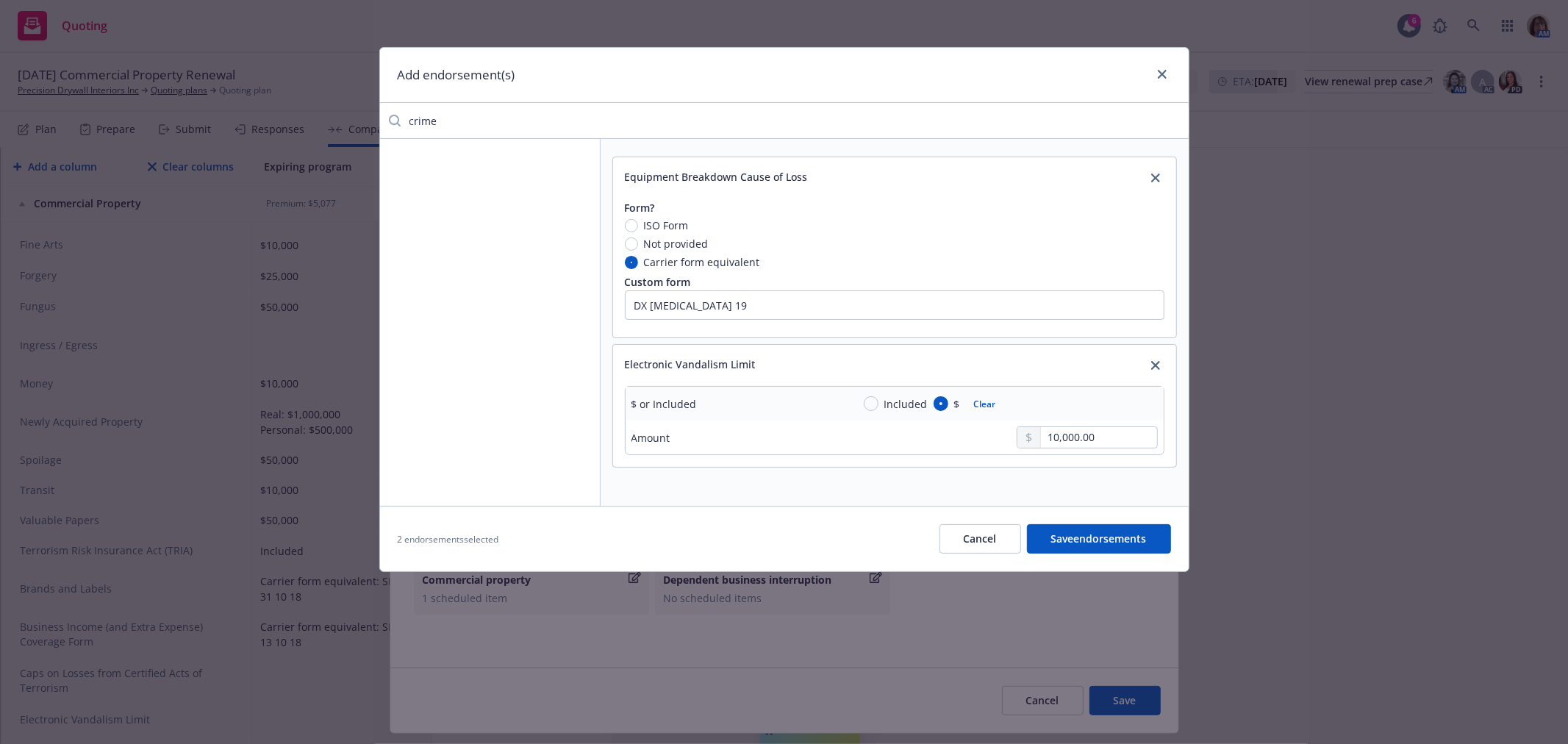
drag, startPoint x: 444, startPoint y: 122, endPoint x: 368, endPoint y: 122, distance: 76.0
click at [368, 122] on div "Add endorsement(s) crime Equipment Breakdown Cause of Loss Form? ISO Form Not p…" at bounding box center [784, 372] width 1568 height 744
drag, startPoint x: 462, startPoint y: 116, endPoint x: 340, endPoint y: 120, distance: 122.1
click at [340, 120] on div "Add endorsement(s) digital Ass Equipment Breakdown Cause of Loss Form? ISO Form…" at bounding box center [784, 372] width 1568 height 744
drag, startPoint x: 453, startPoint y: 120, endPoint x: 389, endPoint y: 125, distance: 64.2
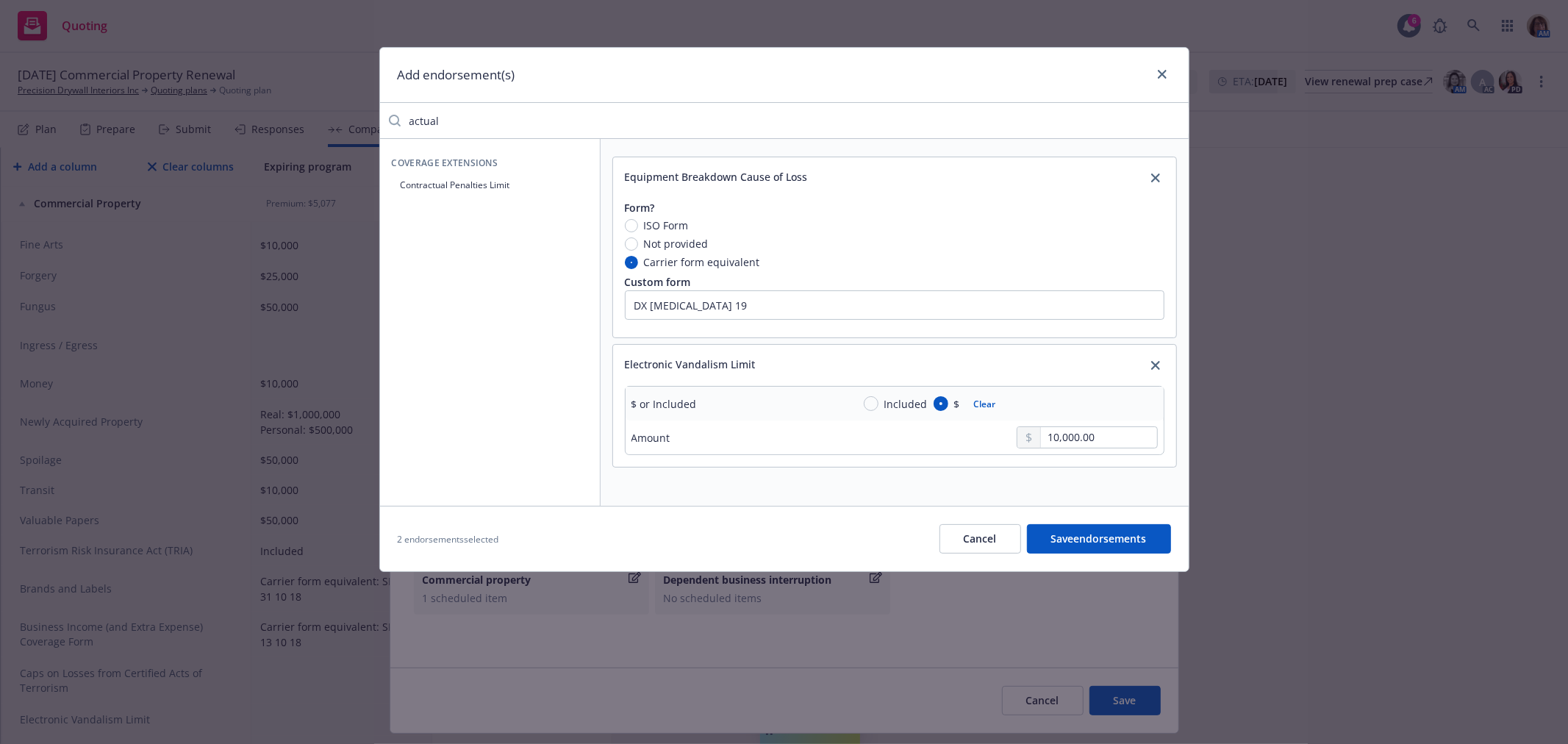
click at [389, 125] on div "actual" at bounding box center [784, 120] width 808 height 29
type input "Protection"
click at [1085, 536] on button "Save endorsements" at bounding box center [1098, 538] width 144 height 29
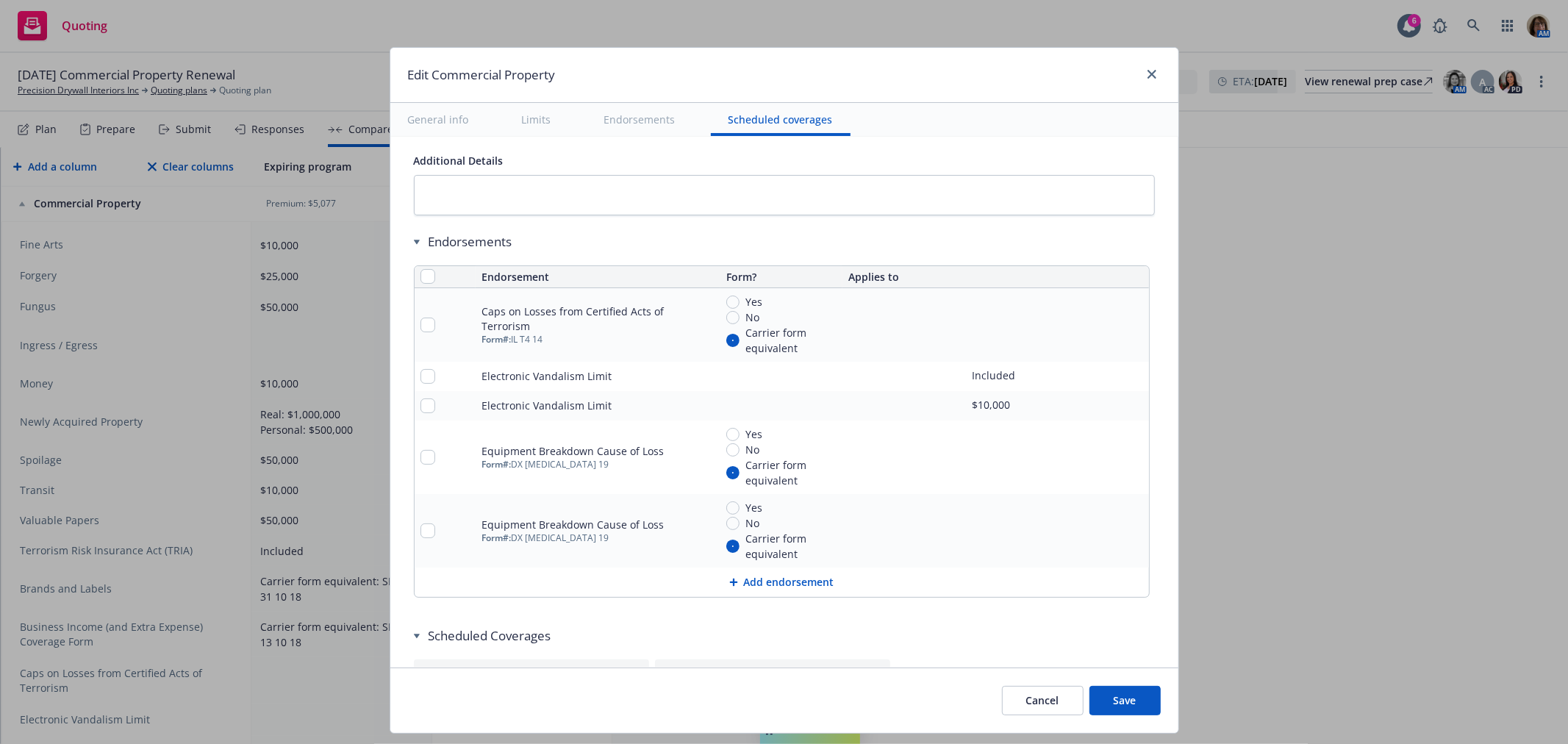
scroll to position [5226, 0]
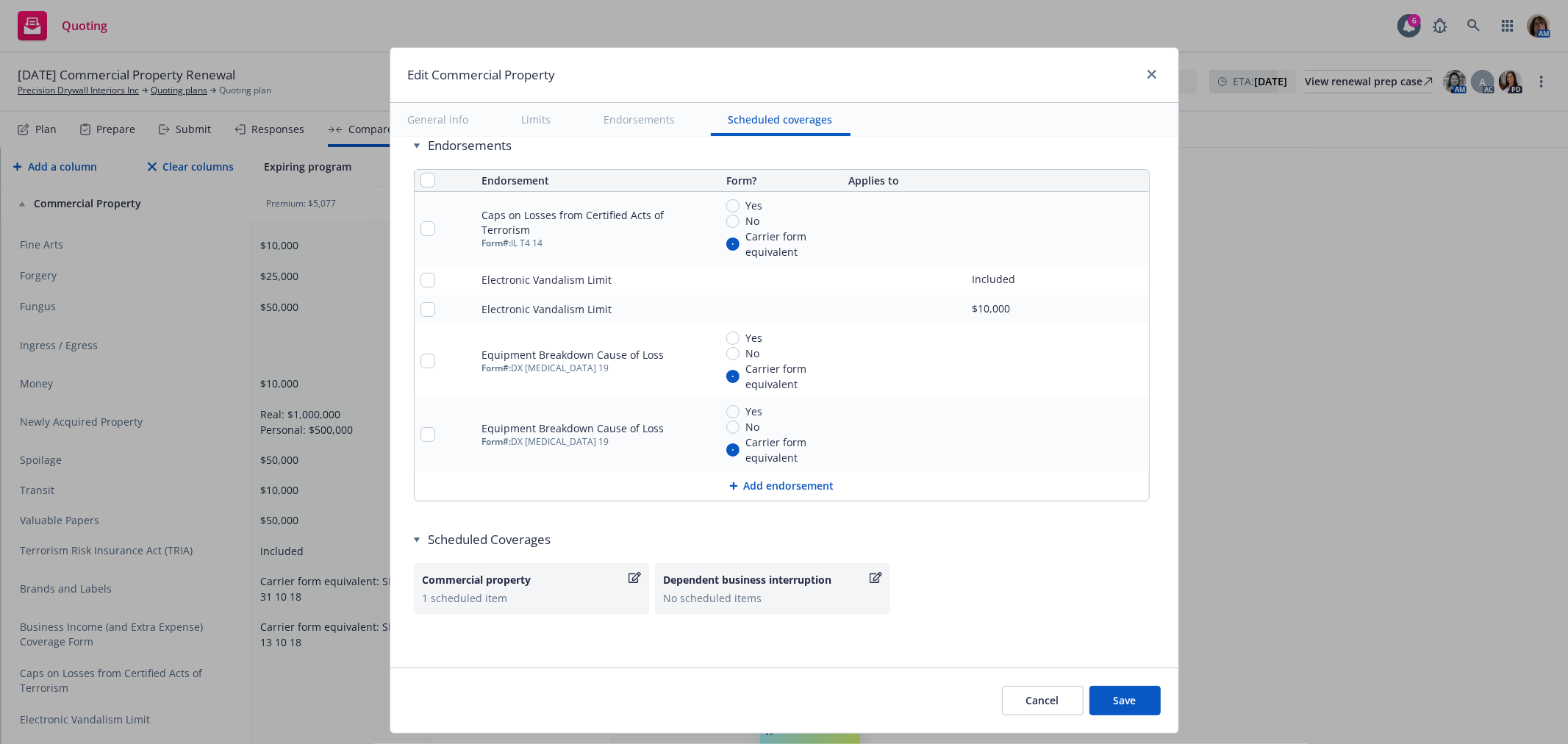
click at [1123, 699] on button "Save" at bounding box center [1125, 701] width 71 height 29
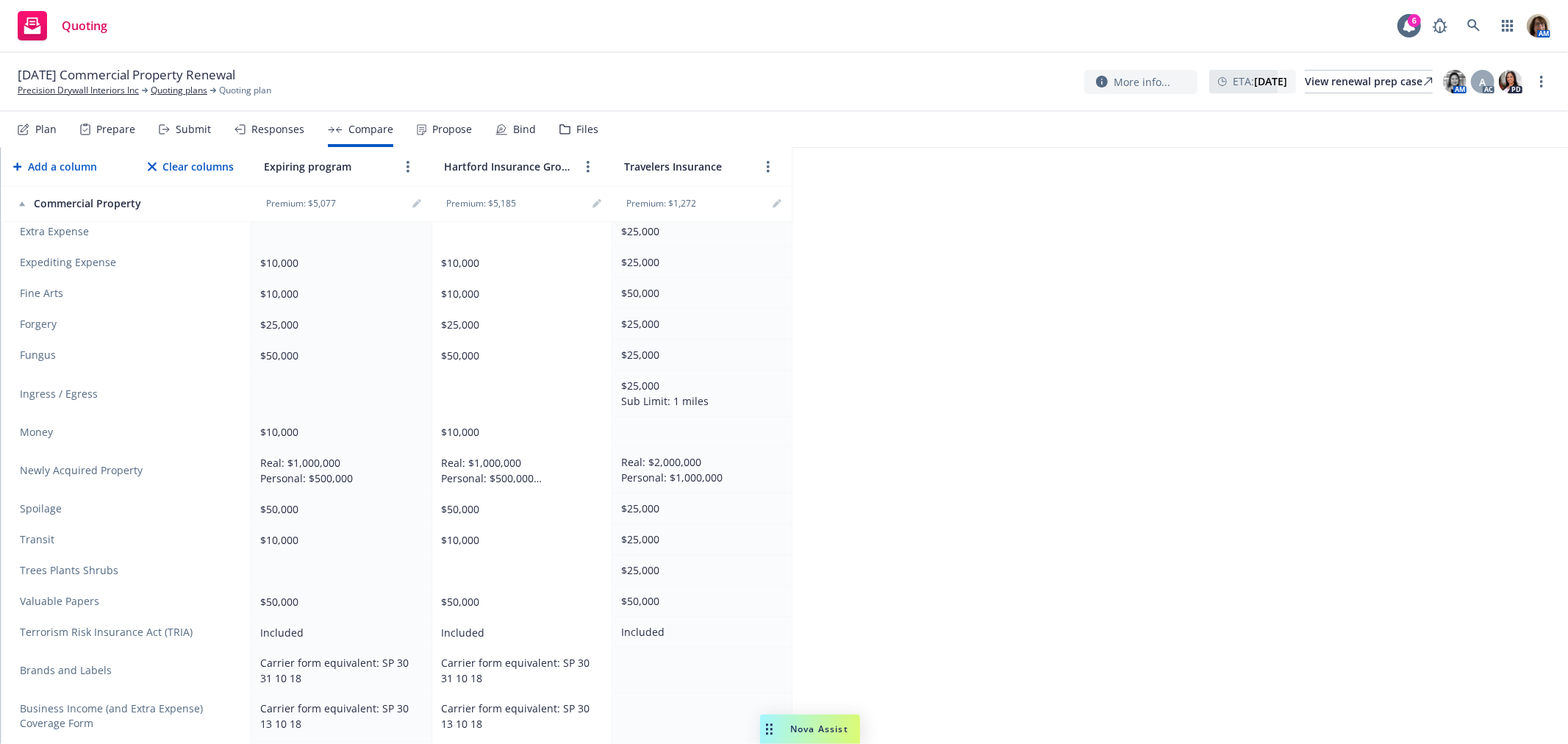
scroll to position [855, 0]
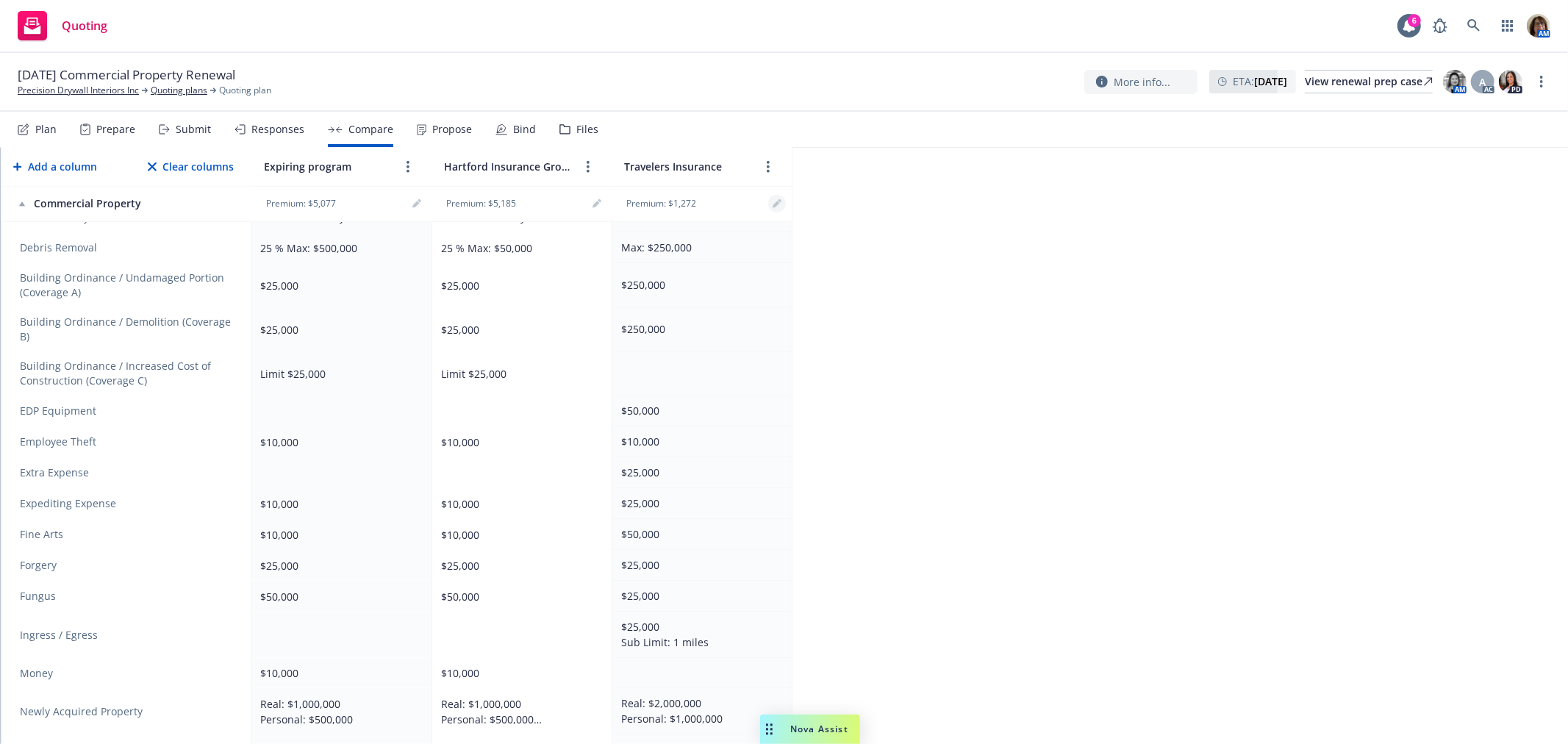
click at [776, 207] on icon "editPencil" at bounding box center [776, 204] width 9 height 9
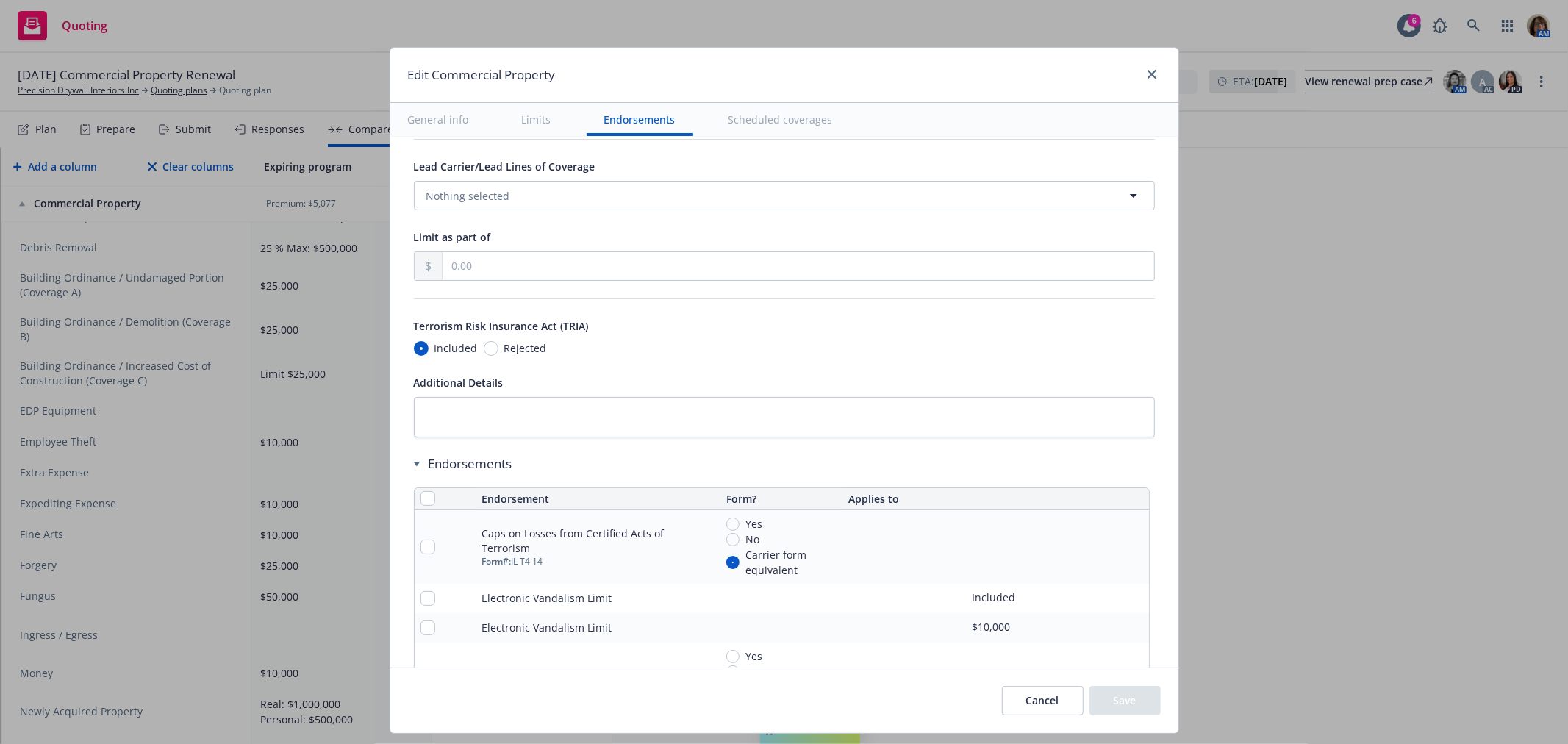
scroll to position [5226, 0]
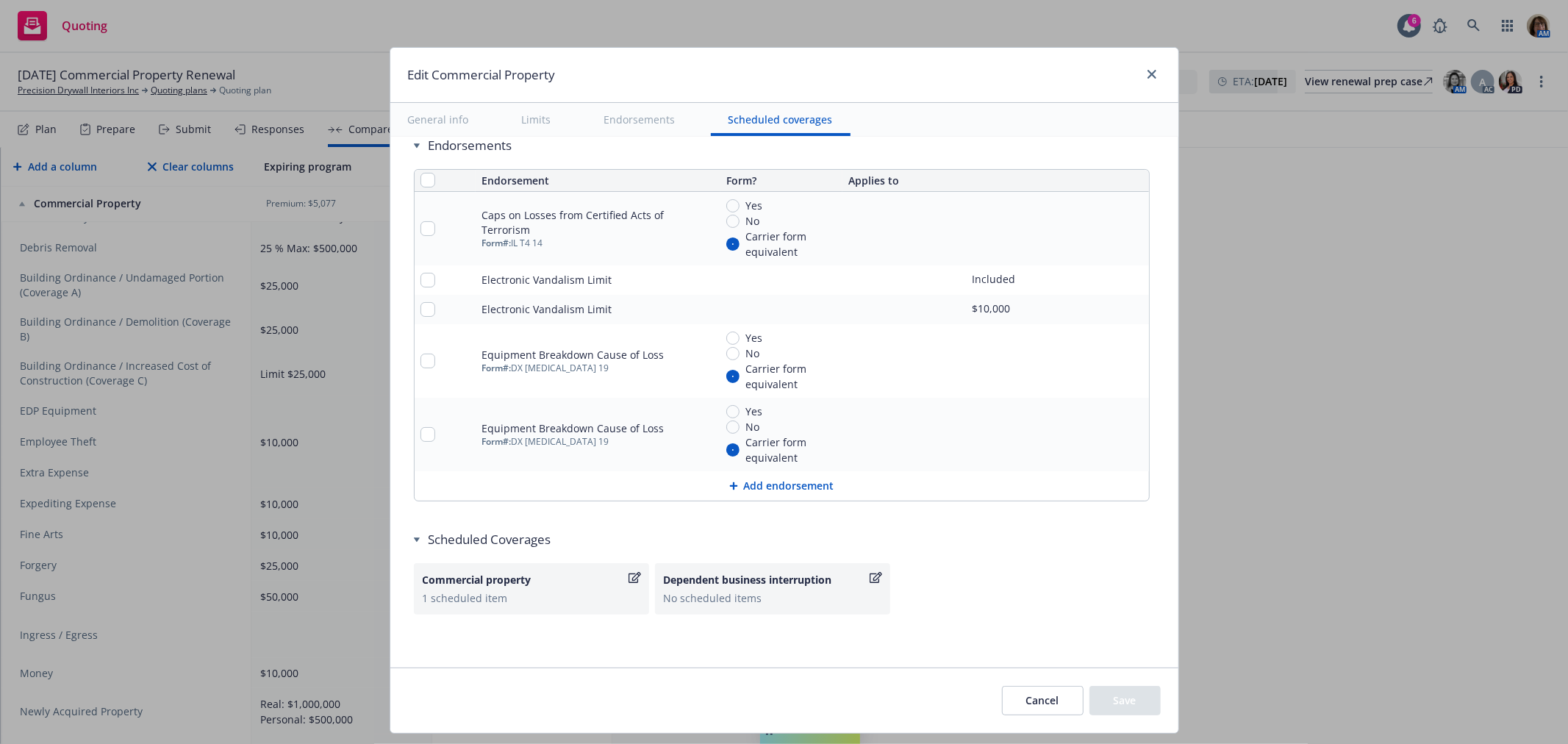
click at [757, 484] on button "Add endorsement" at bounding box center [782, 486] width 734 height 29
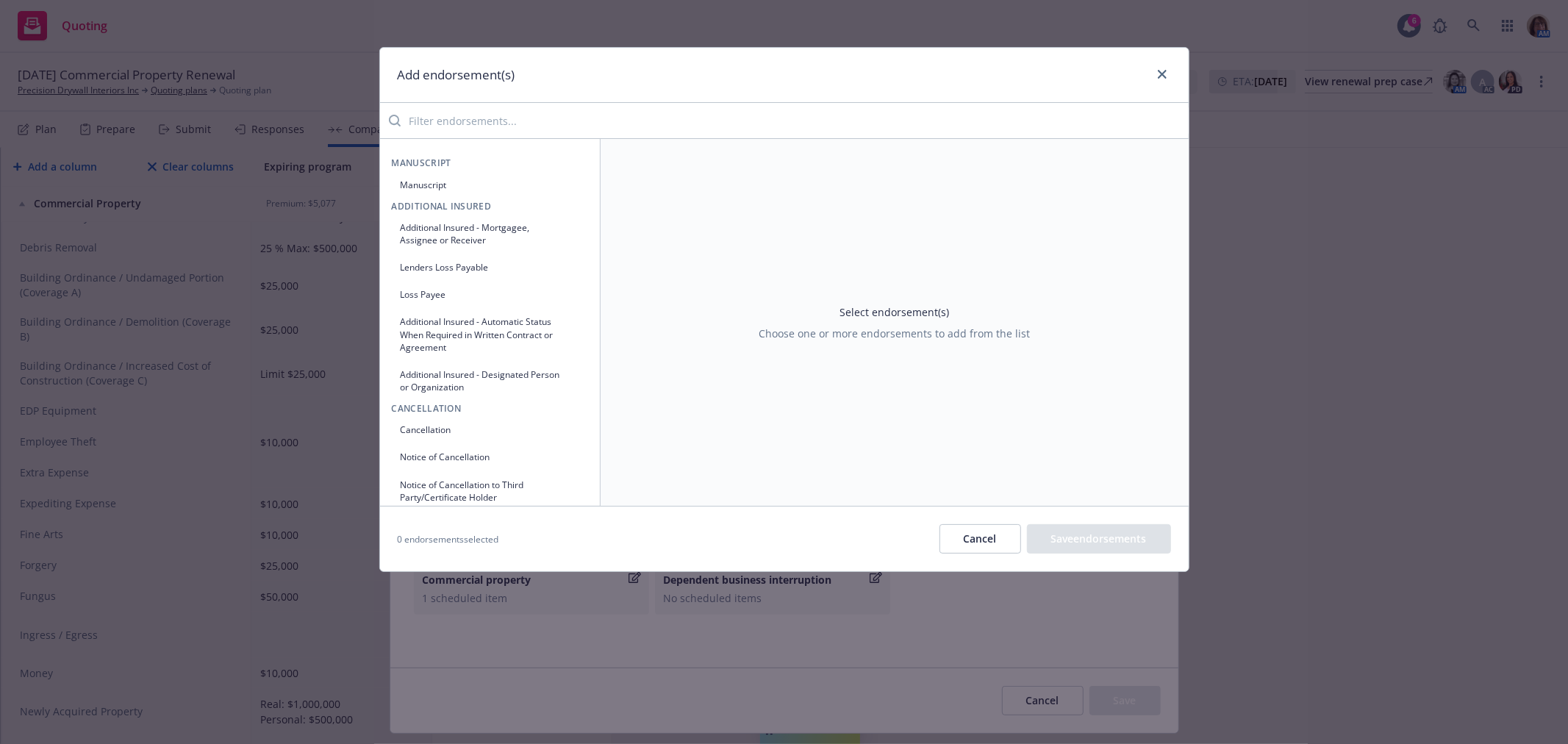
click at [461, 127] on input "search" at bounding box center [794, 120] width 788 height 29
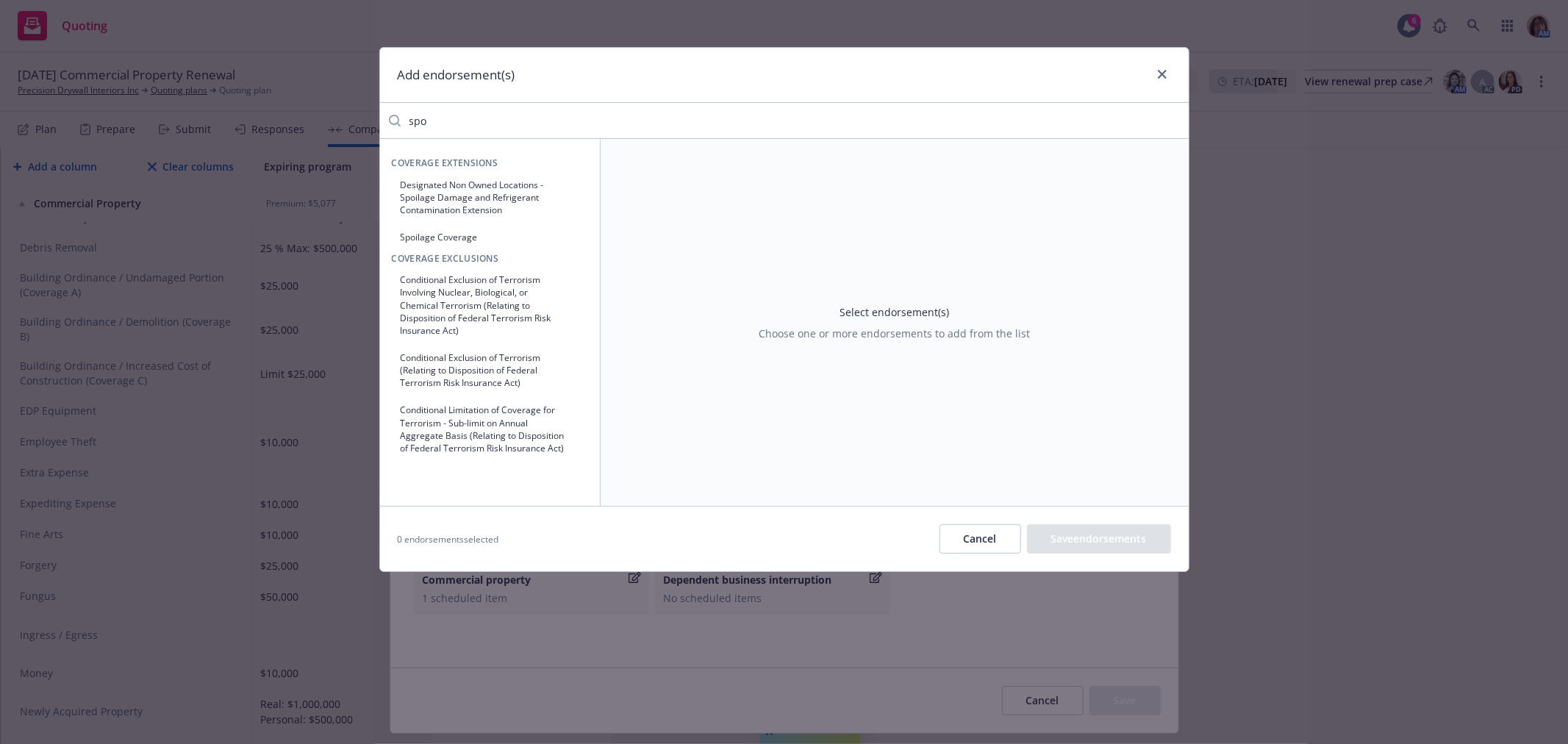
type input "spo"
click at [452, 239] on button "Spoilage Coverage" at bounding box center [489, 237] width 197 height 24
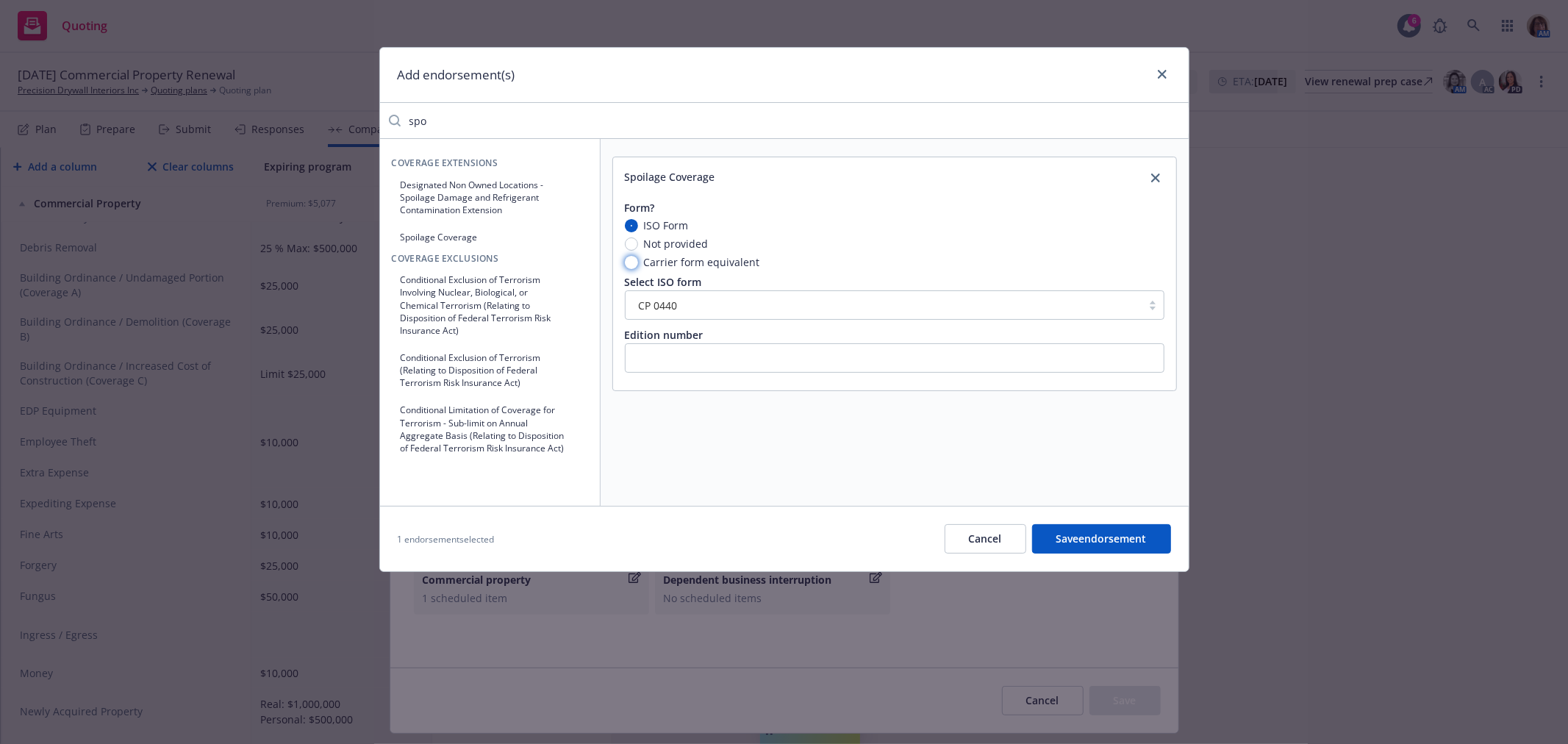
click at [628, 260] on input "Carrier form equivalent" at bounding box center [631, 262] width 14 height 14
radio input "true"
click at [660, 302] on input "text" at bounding box center [894, 305] width 539 height 29
type input "DX T3 19 - Included in the Causes of Loss - Equipment Breakdown End."
click at [1088, 535] on button "Save endorsement" at bounding box center [1101, 538] width 139 height 29
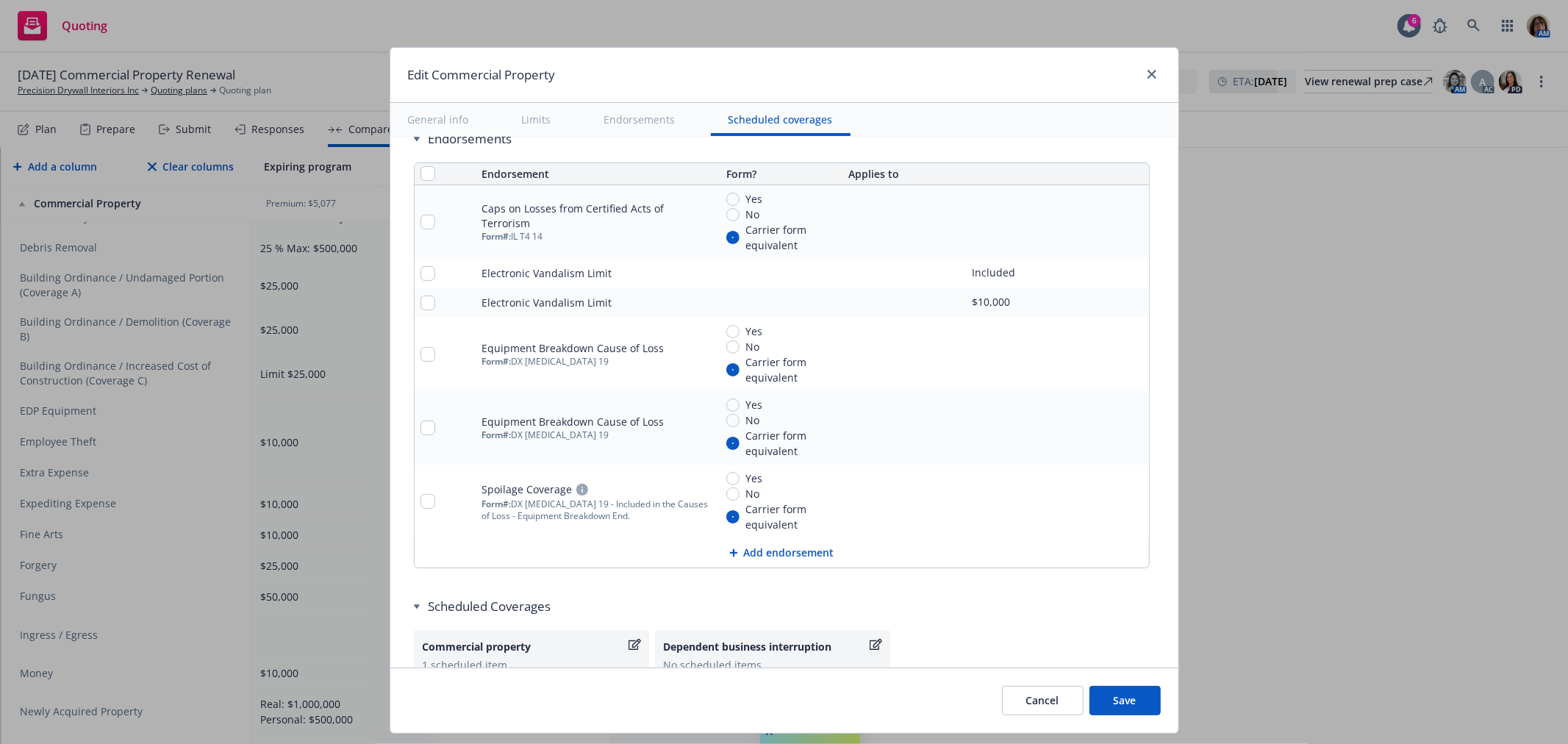
click at [1121, 702] on button "Save" at bounding box center [1125, 701] width 71 height 29
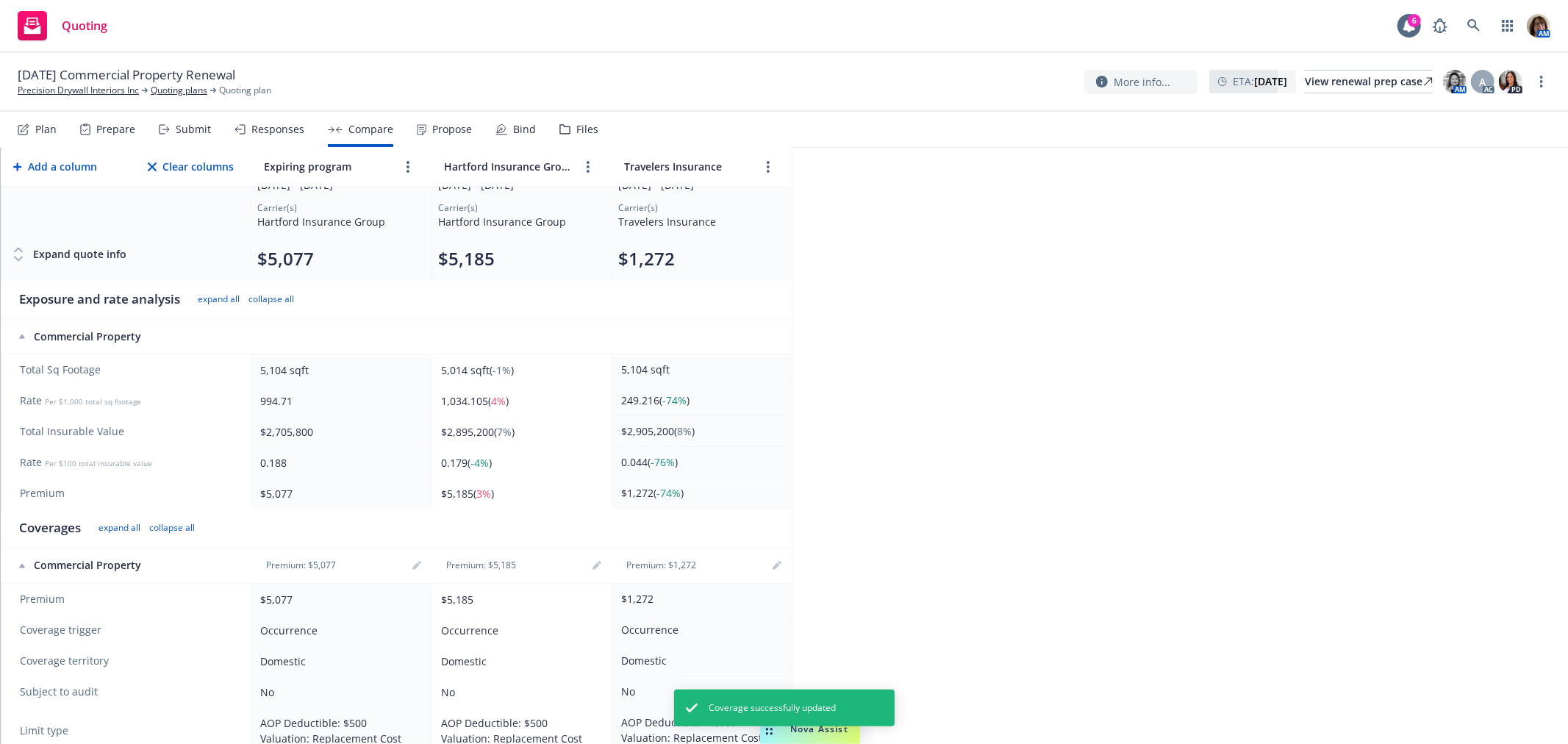
scroll to position [0, 0]
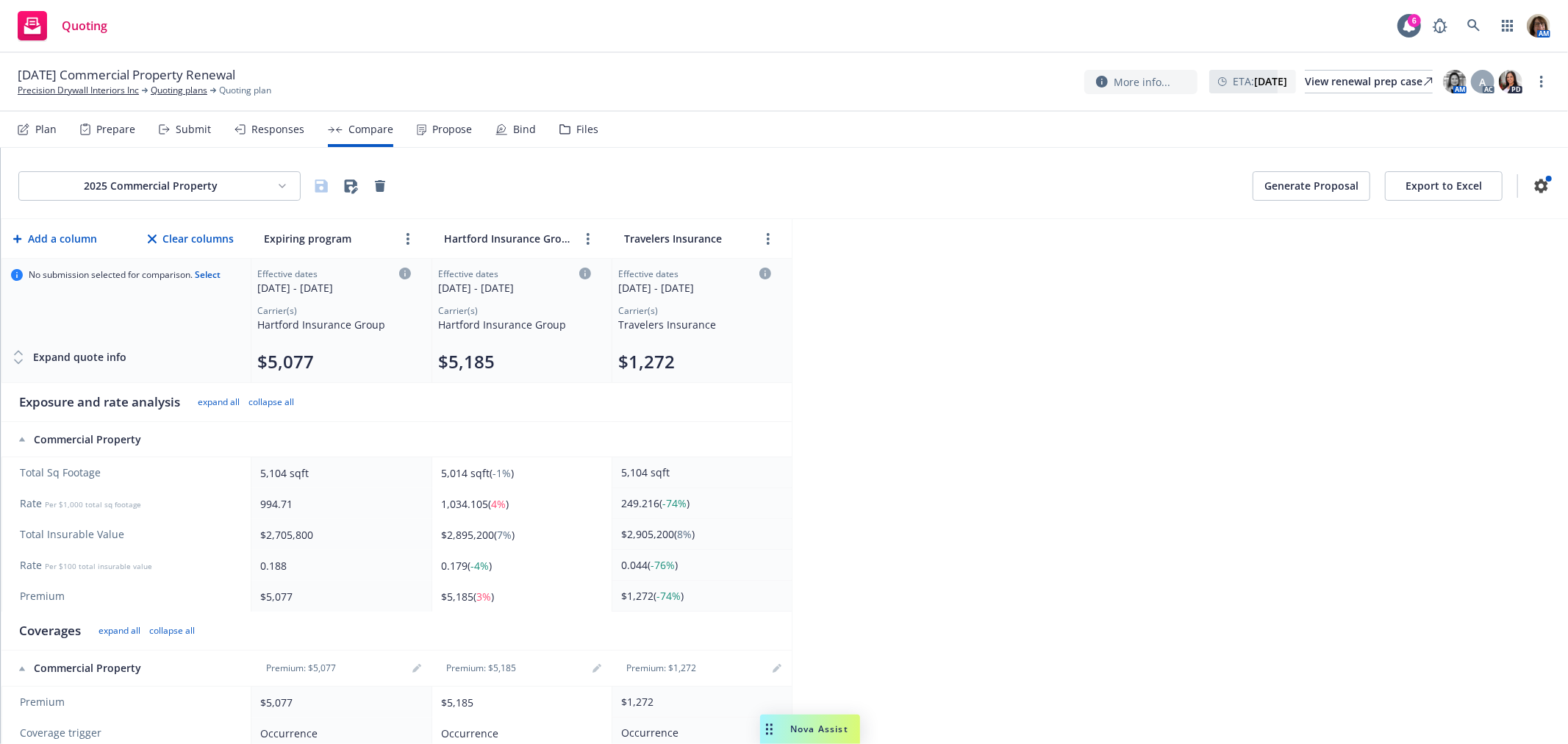
click at [1299, 191] on button "Generate Proposal" at bounding box center [1312, 186] width 117 height 29
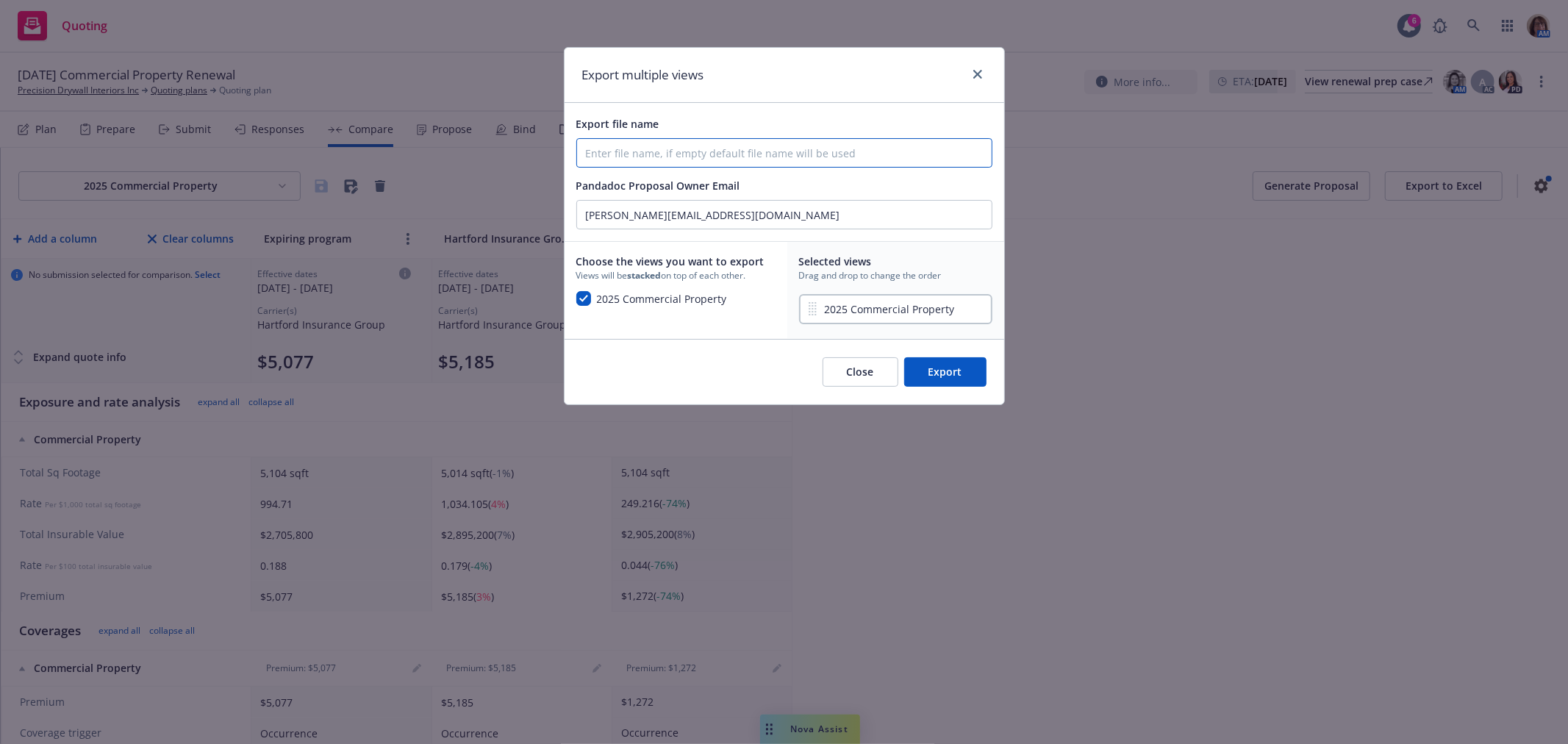
click at [585, 153] on input "Export file name" at bounding box center [785, 153] width 415 height 28
type input "Precision Drywall Interiors, Inc. October 28, 2025, Property Renewal Proposal"
click at [945, 376] on button "Export" at bounding box center [945, 372] width 82 height 29
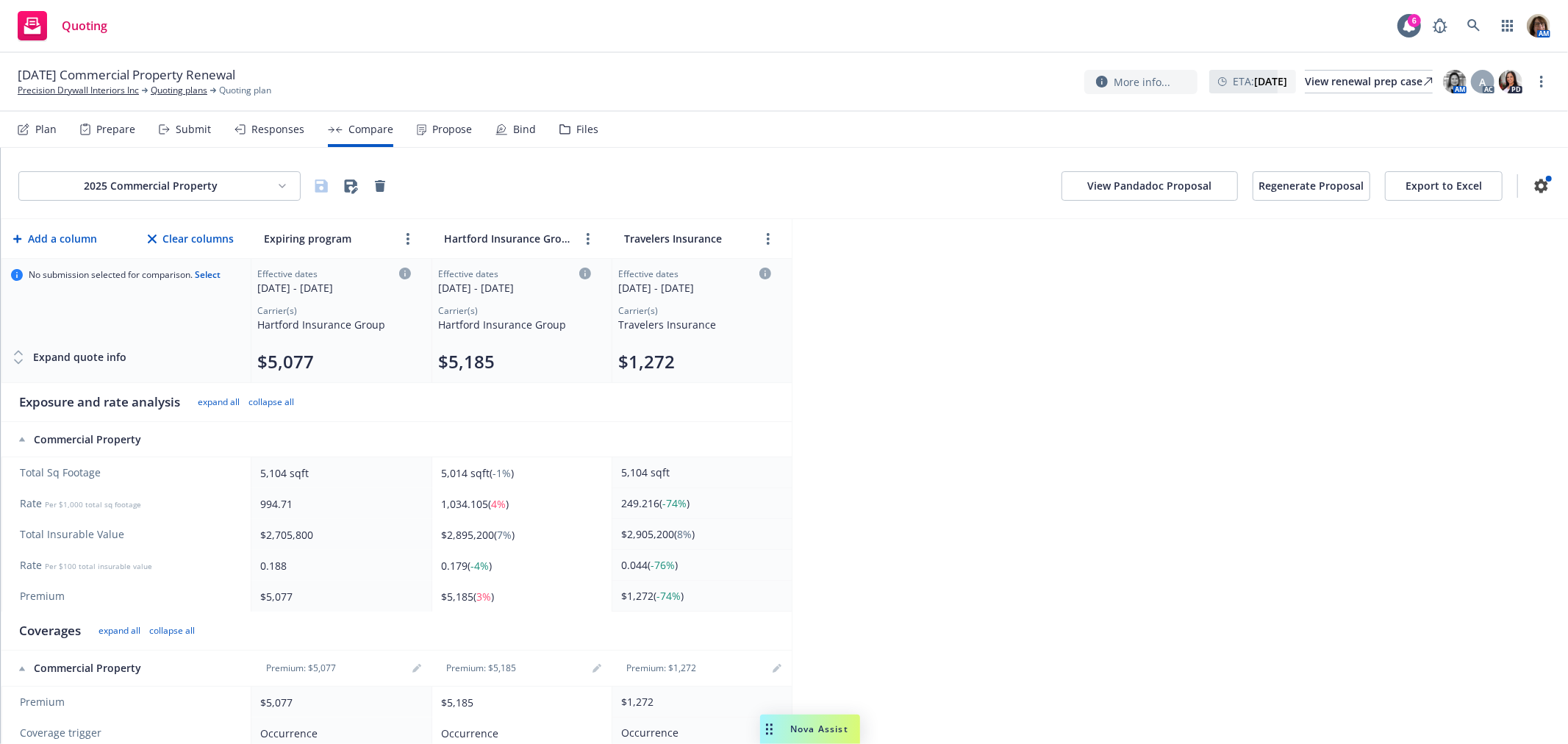
click at [1136, 181] on button "View Pandadoc Proposal" at bounding box center [1149, 186] width 176 height 29
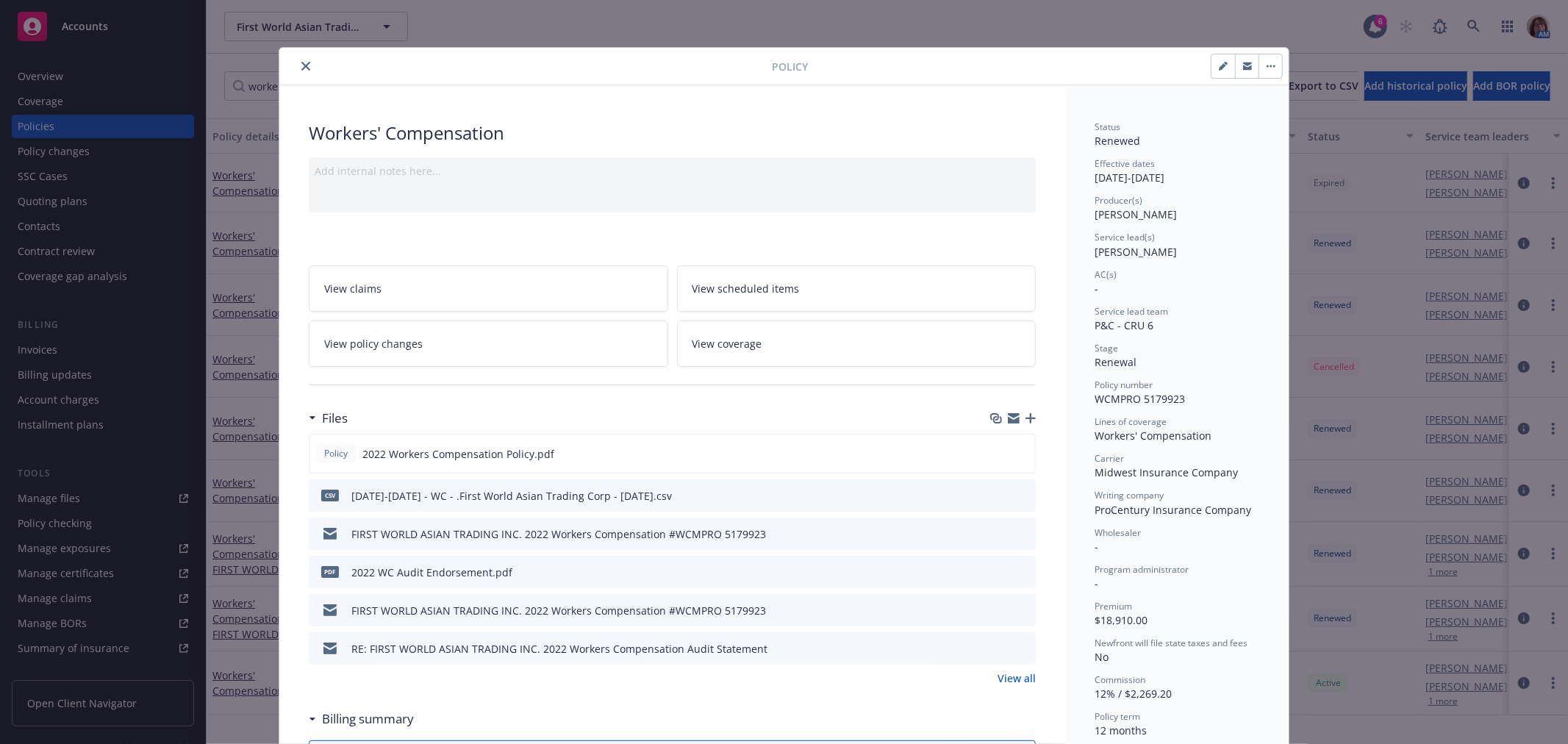
click at [301, 62] on icon "close" at bounding box center [305, 66] width 9 height 9
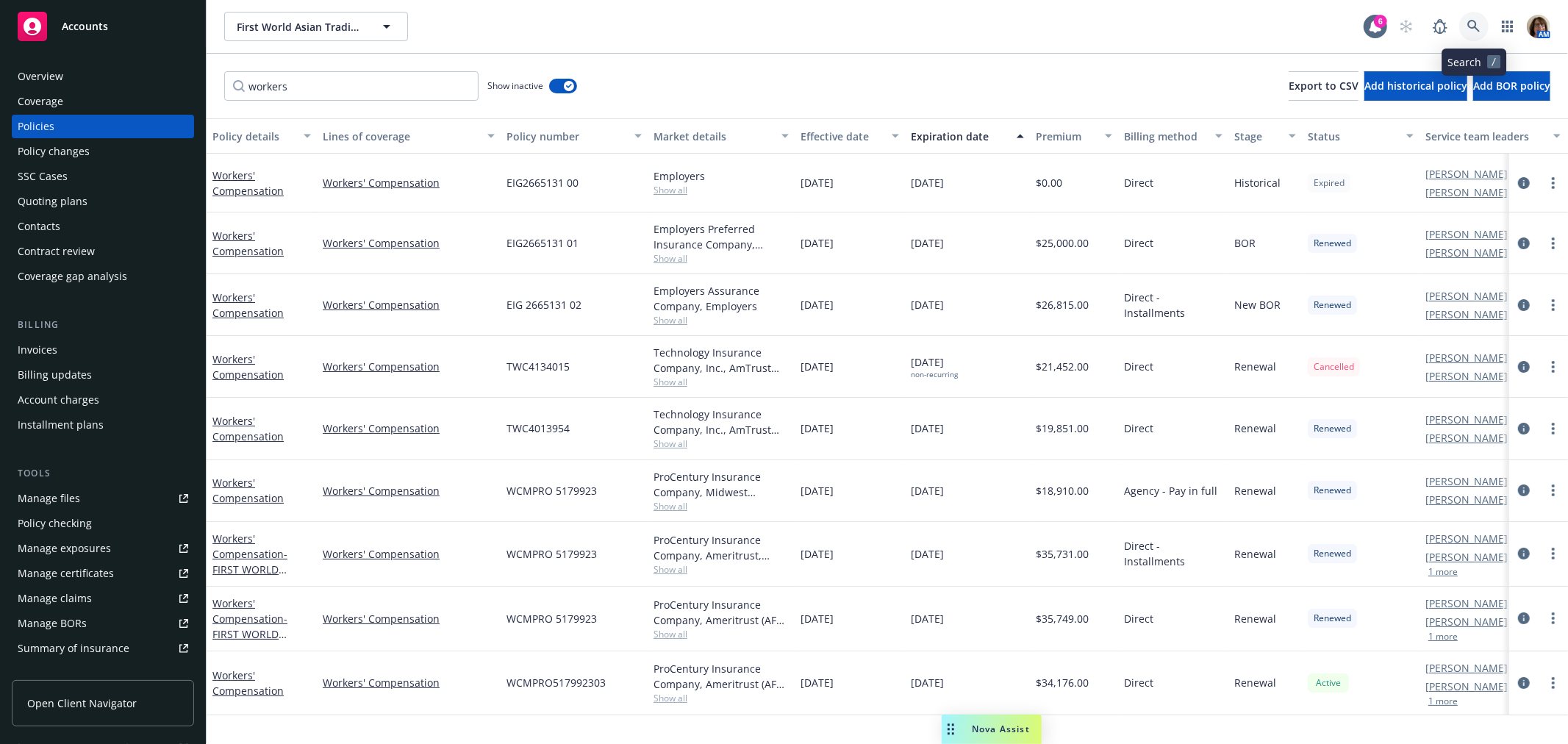
click at [1474, 23] on icon at bounding box center [1474, 26] width 14 height 14
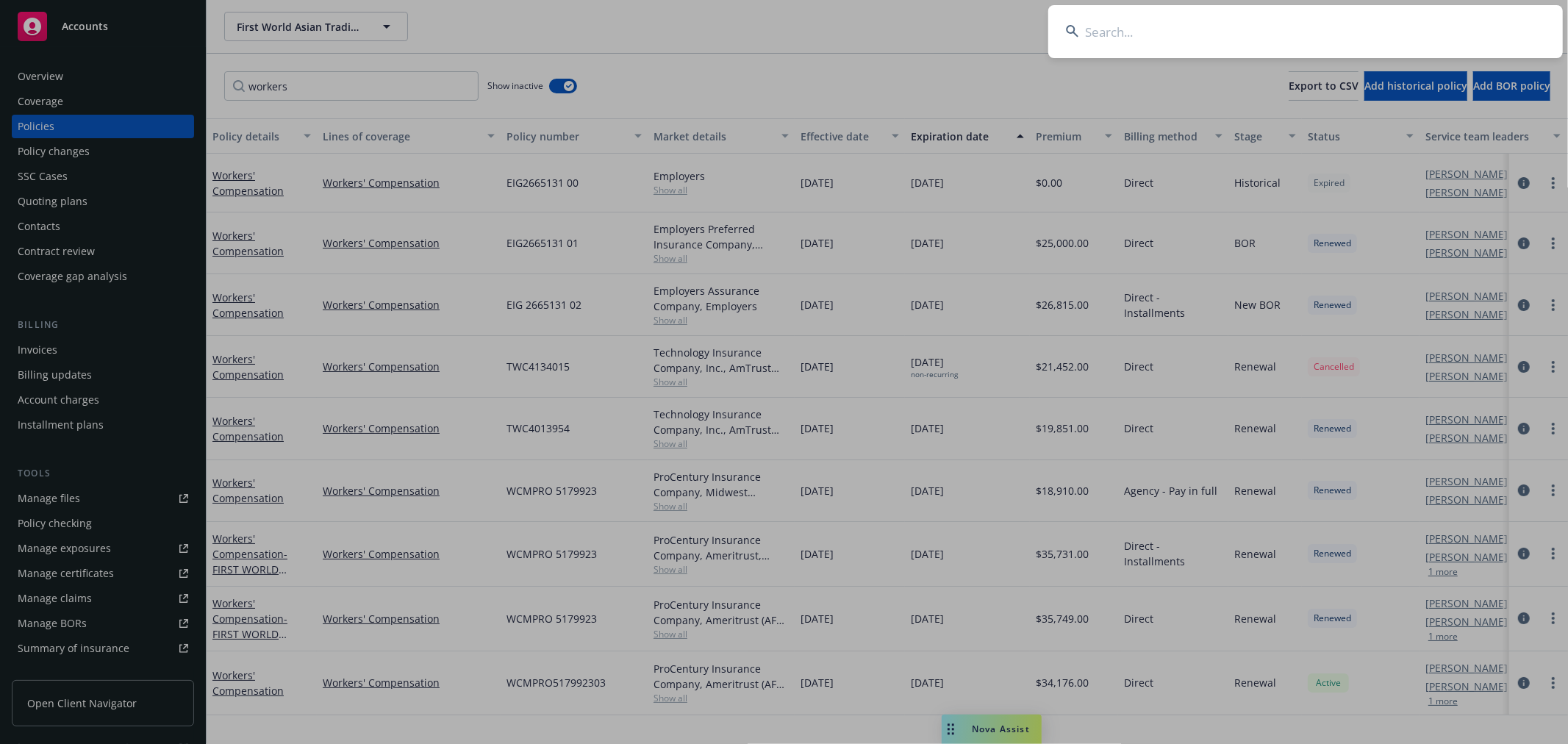
click at [1119, 25] on input at bounding box center [1306, 31] width 515 height 53
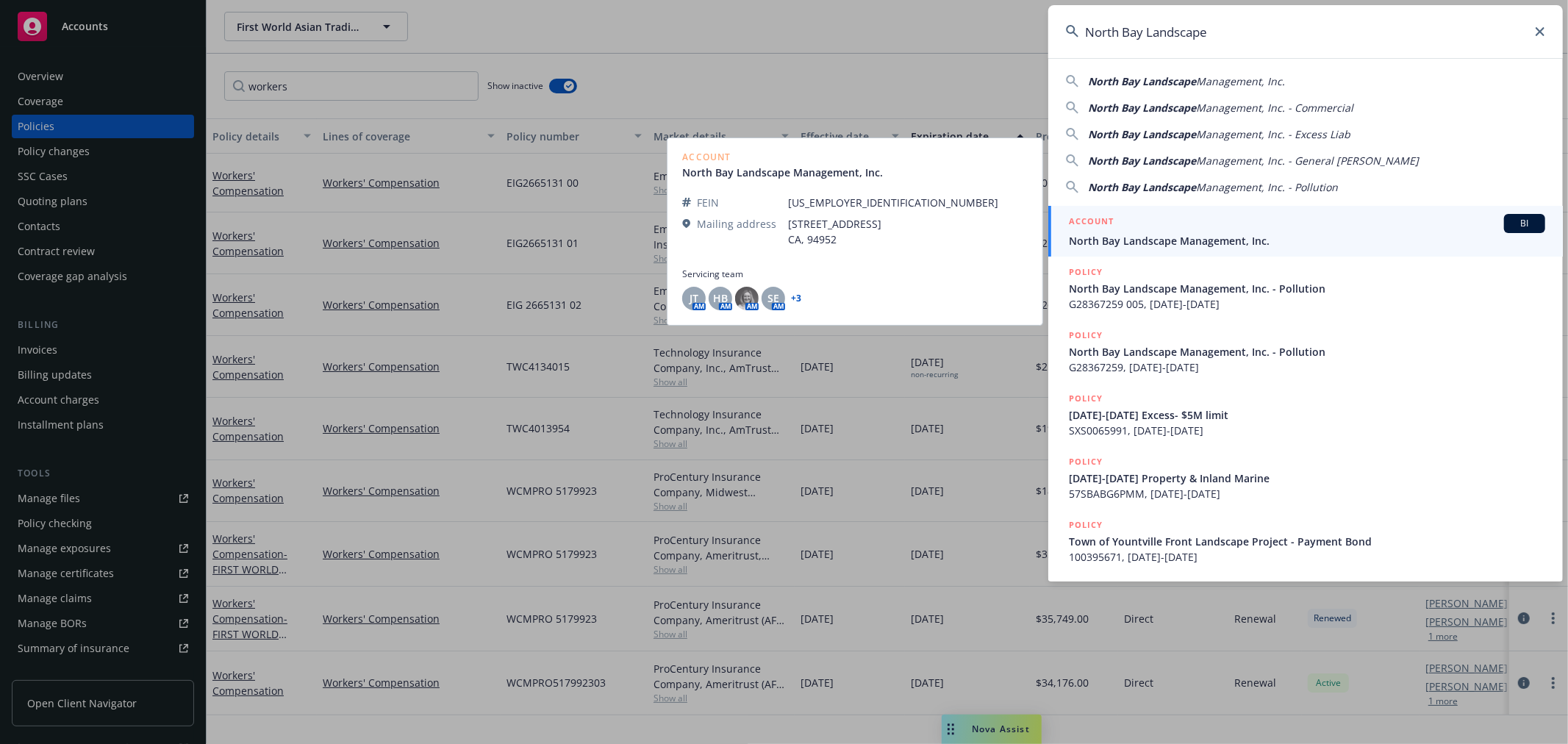
type input "North Bay Landscape"
click at [1154, 229] on div "ACCOUNT BI" at bounding box center [1307, 224] width 477 height 20
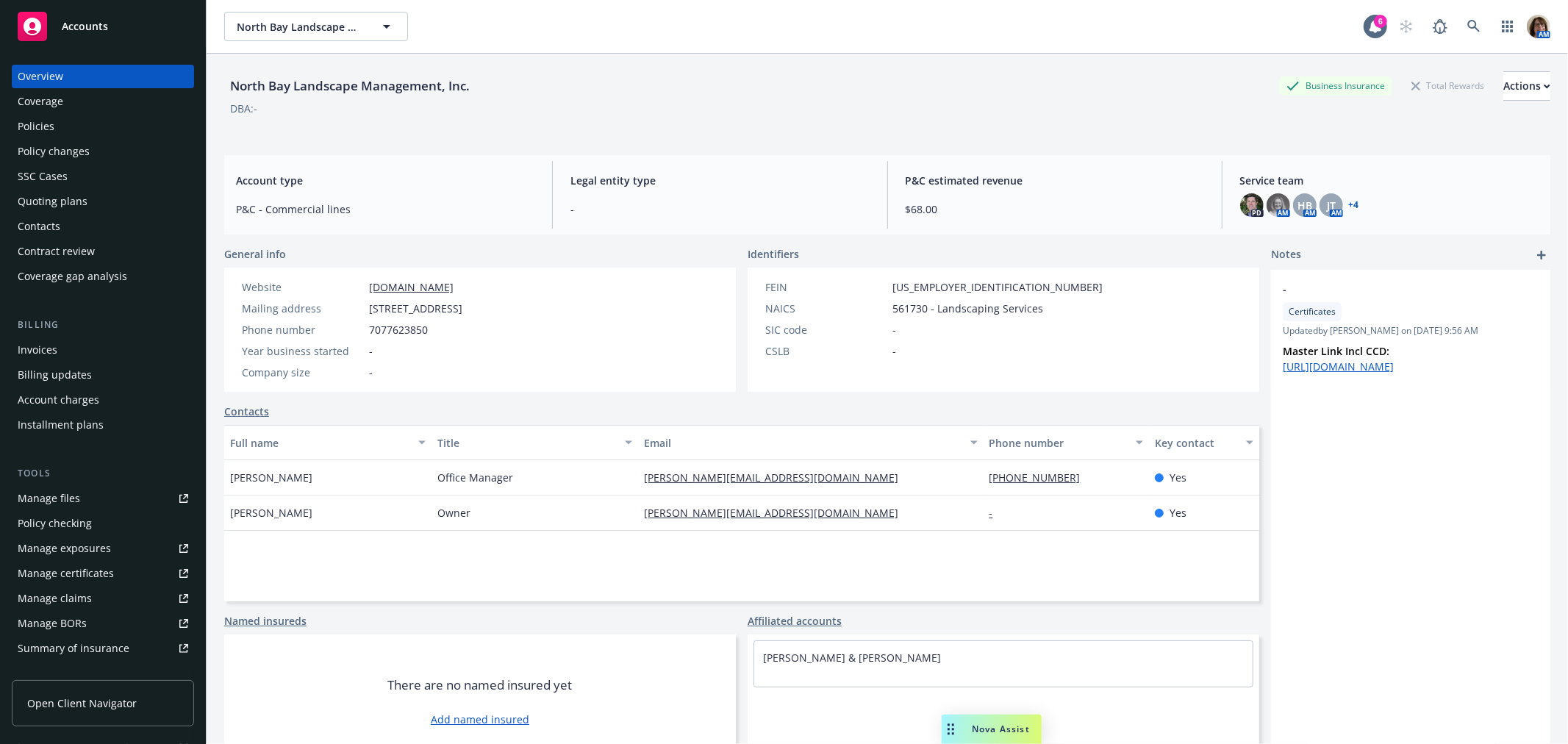
click at [46, 122] on div "Policies" at bounding box center [36, 126] width 37 height 23
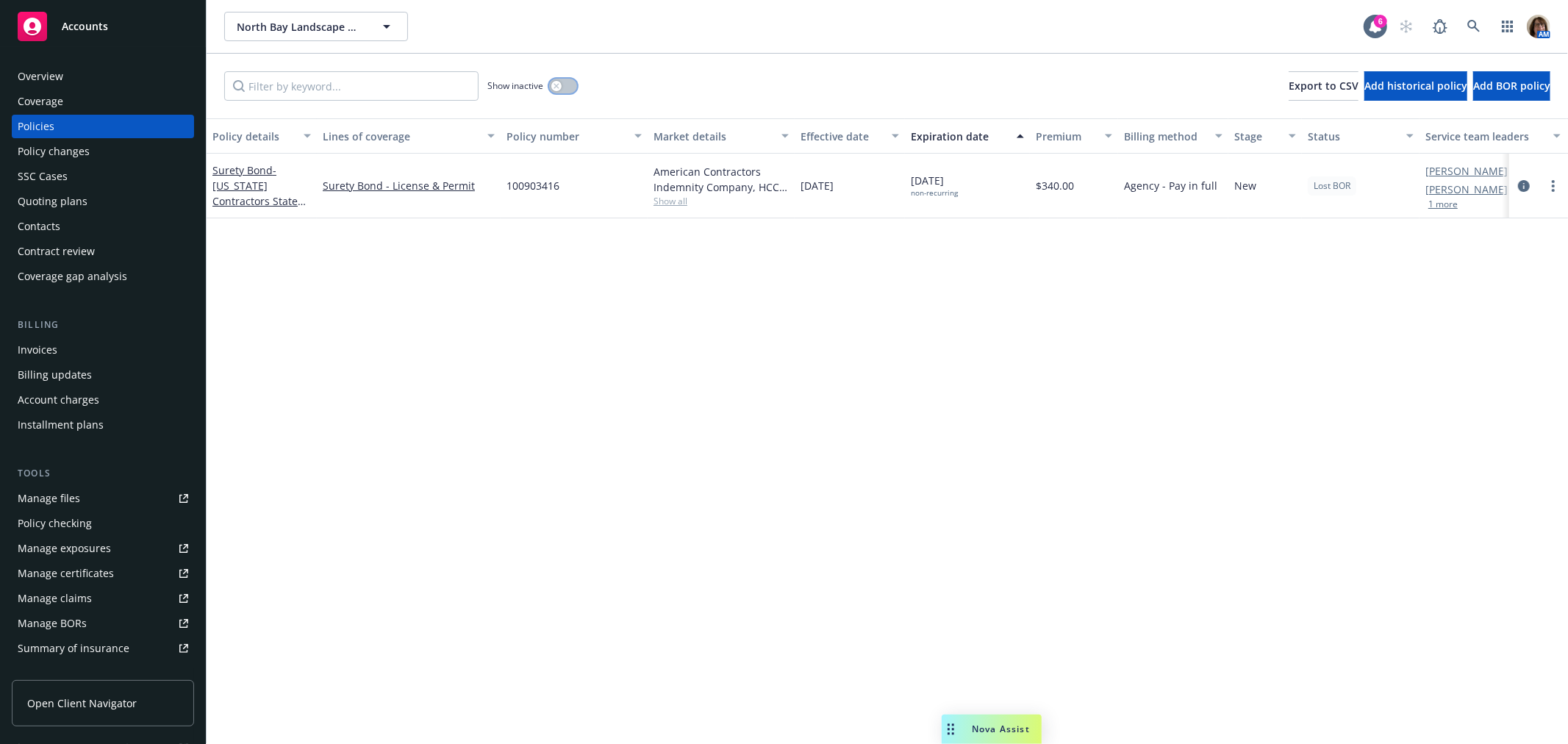
click at [555, 83] on icon "button" at bounding box center [556, 86] width 6 height 6
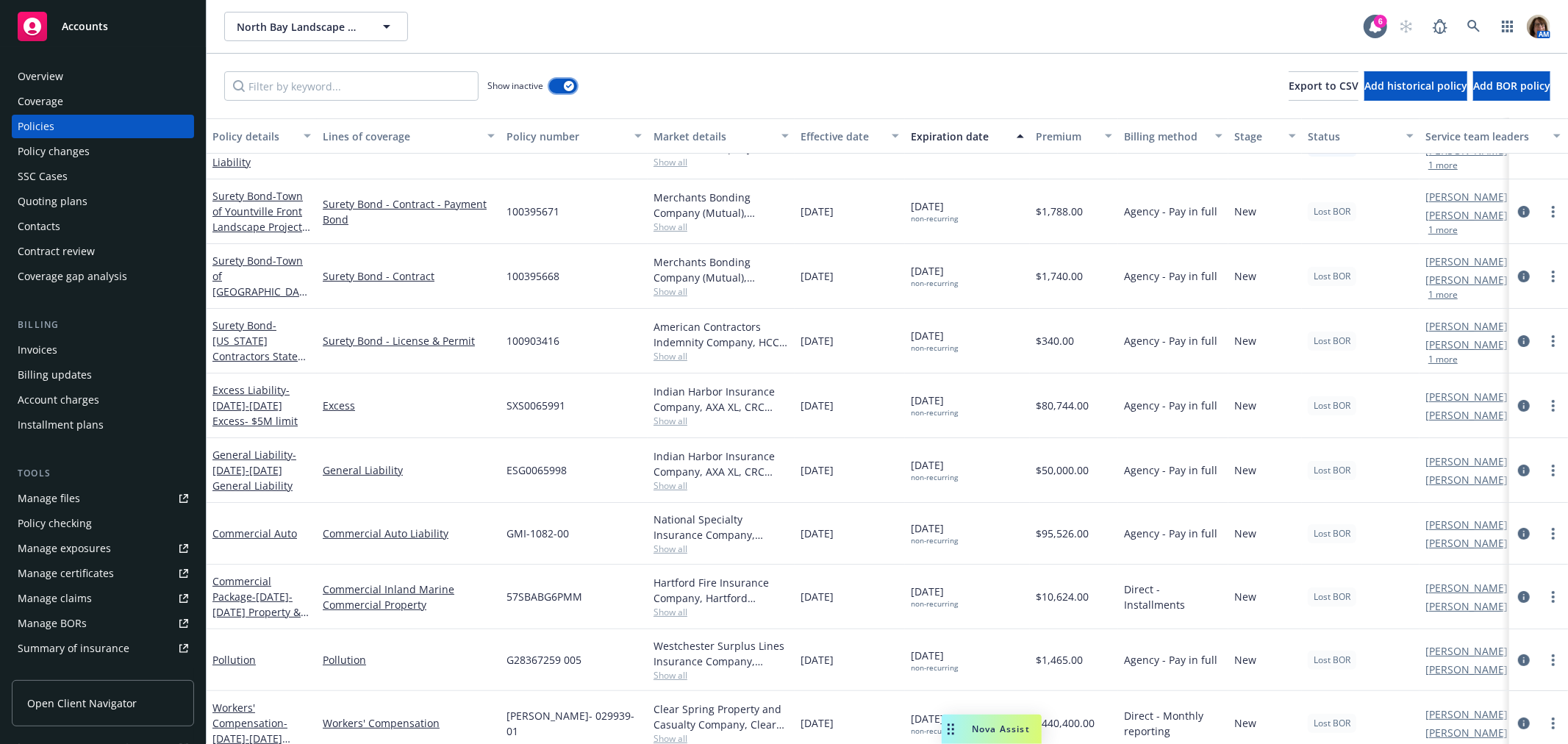
scroll to position [122, 0]
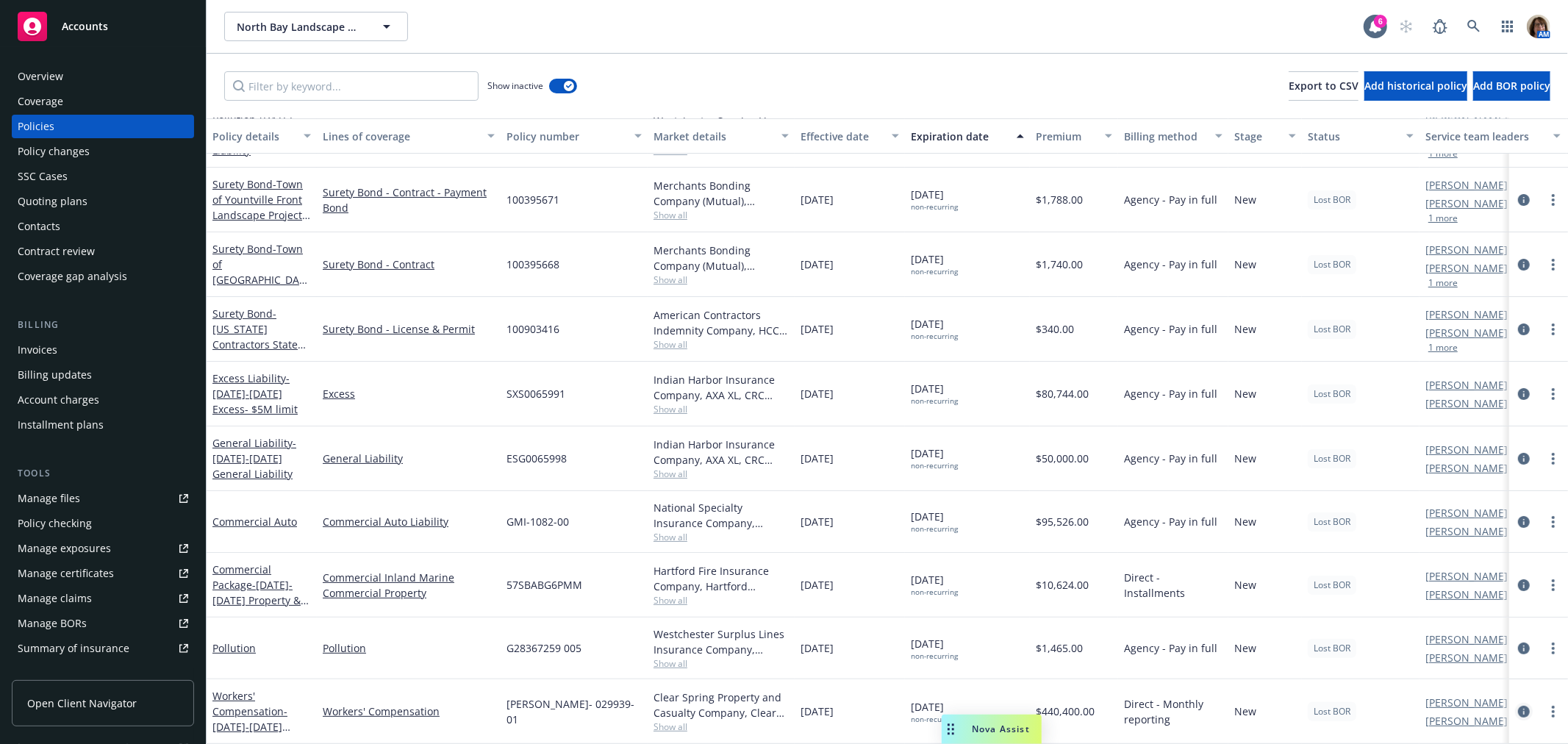
click at [1518, 706] on icon "circleInformation" at bounding box center [1524, 712] width 12 height 12
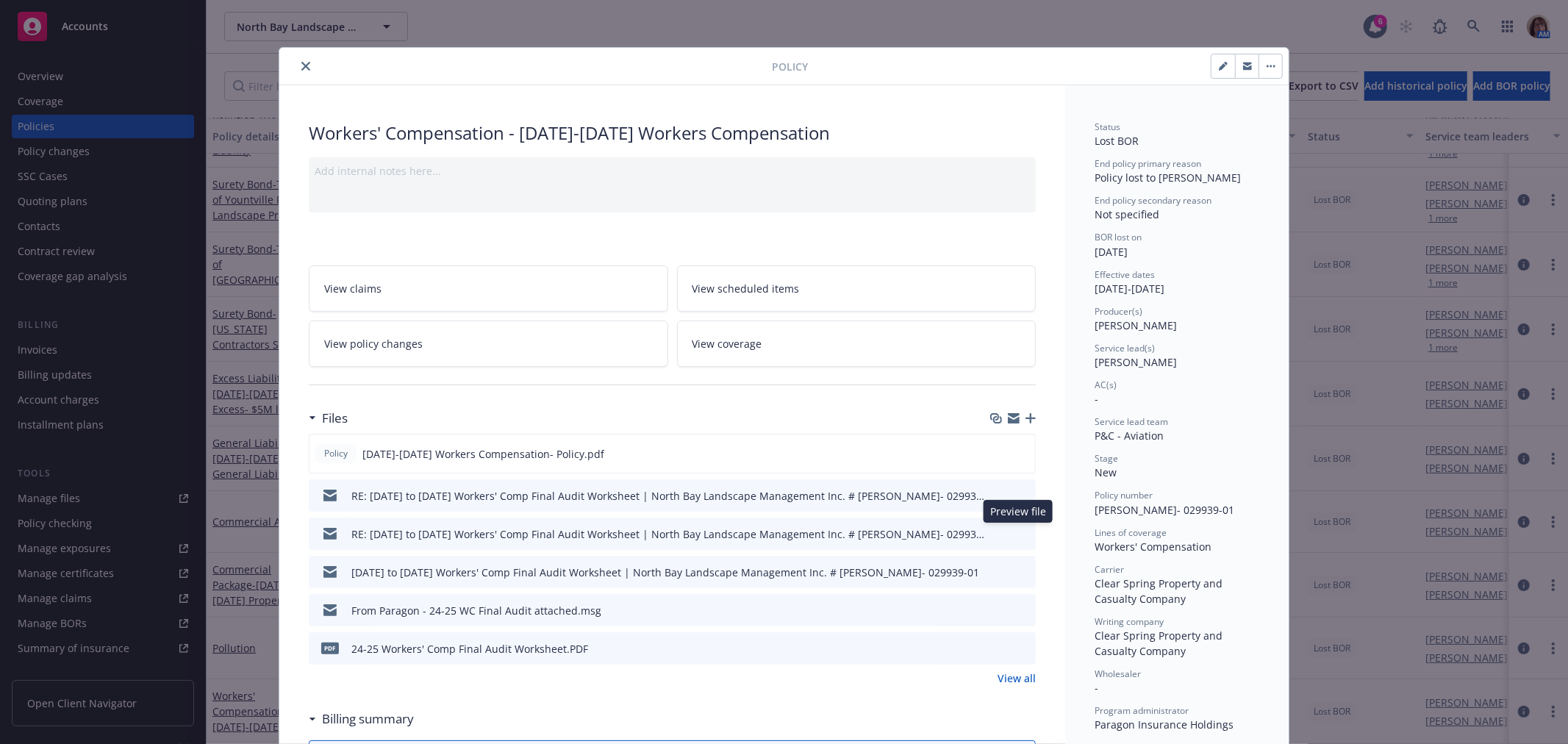
click at [1017, 531] on icon "preview file" at bounding box center [1022, 533] width 14 height 11
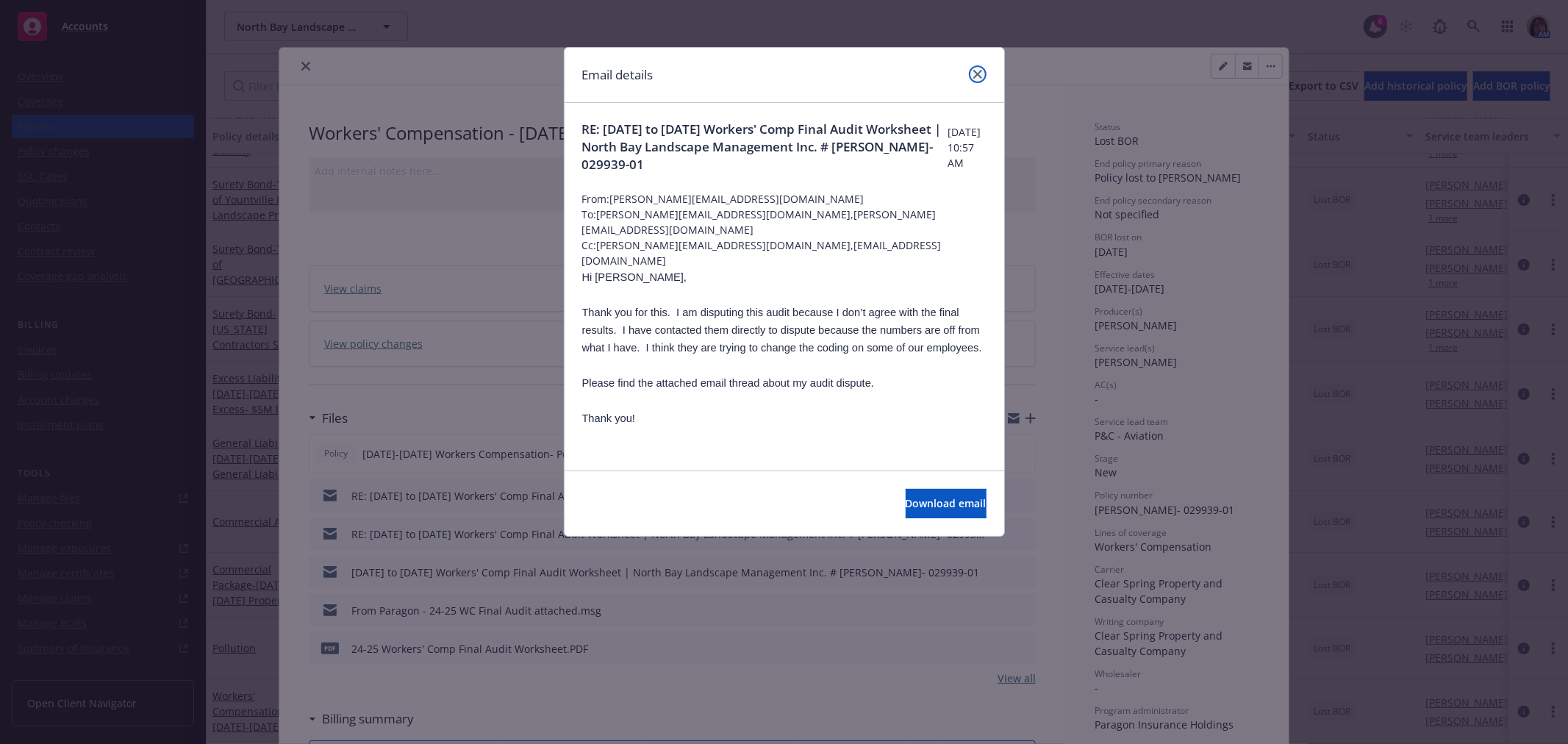
click at [980, 72] on icon "close" at bounding box center [977, 73] width 9 height 9
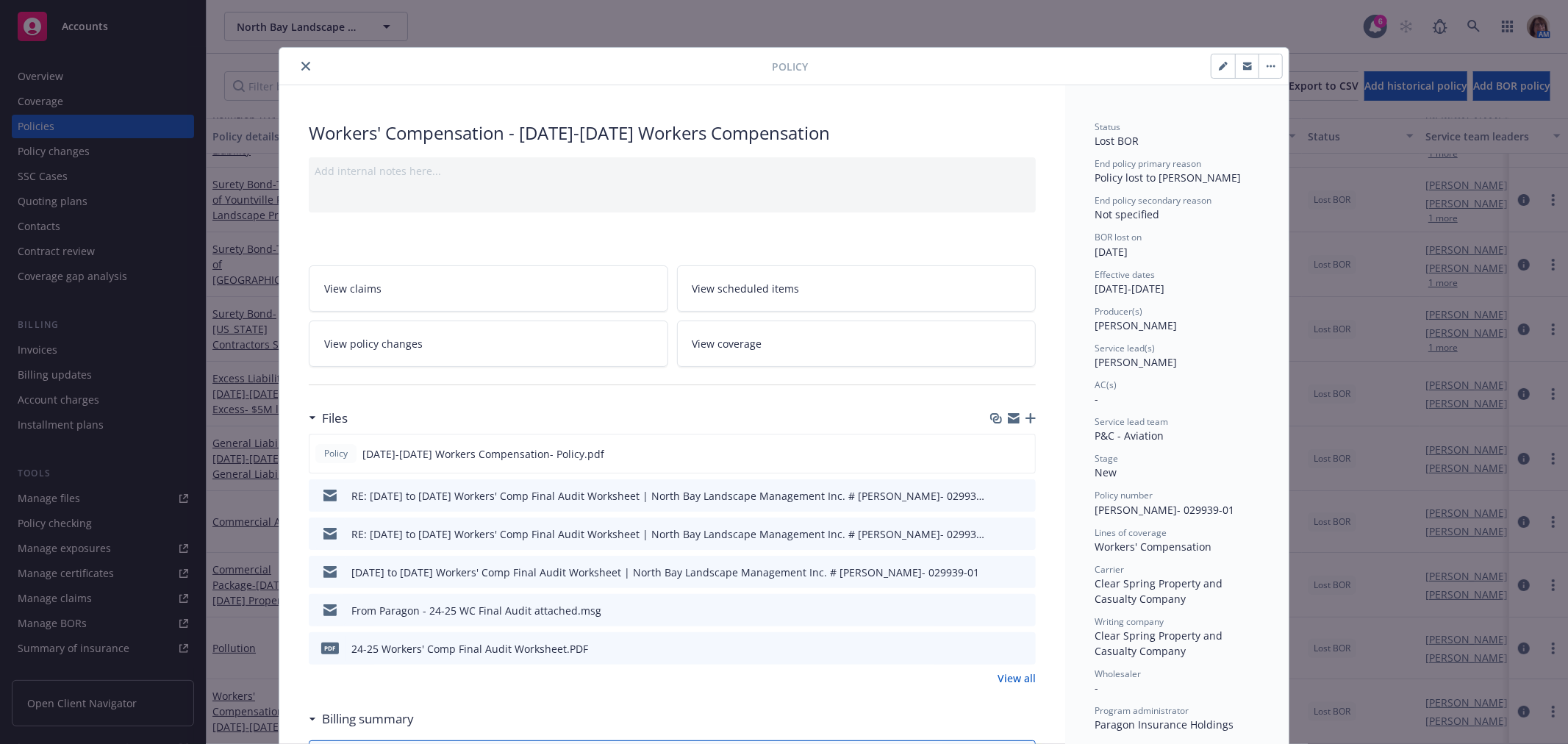
click at [1013, 676] on link "View all" at bounding box center [1016, 678] width 38 height 16
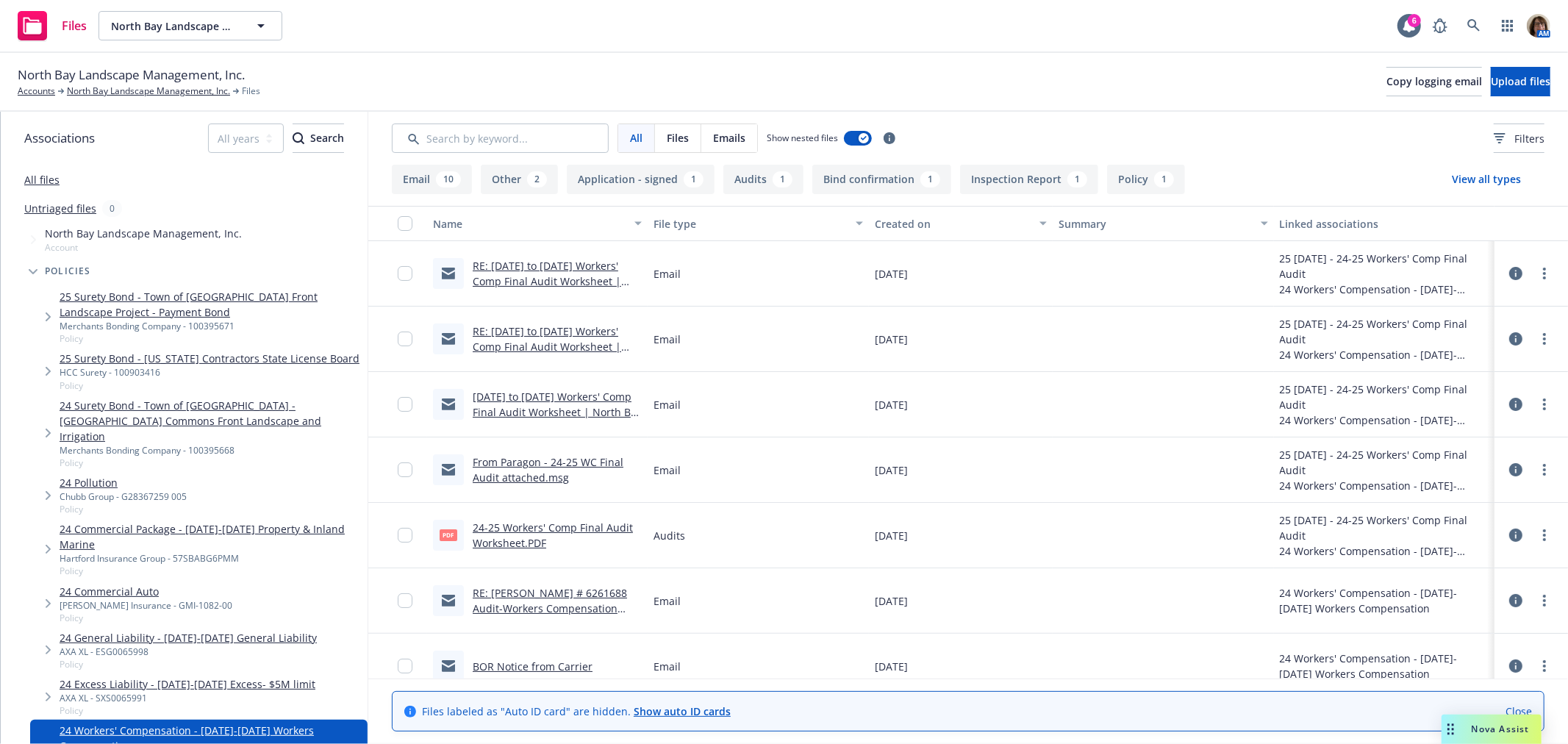
click at [1509, 337] on icon at bounding box center [1516, 339] width 14 height 14
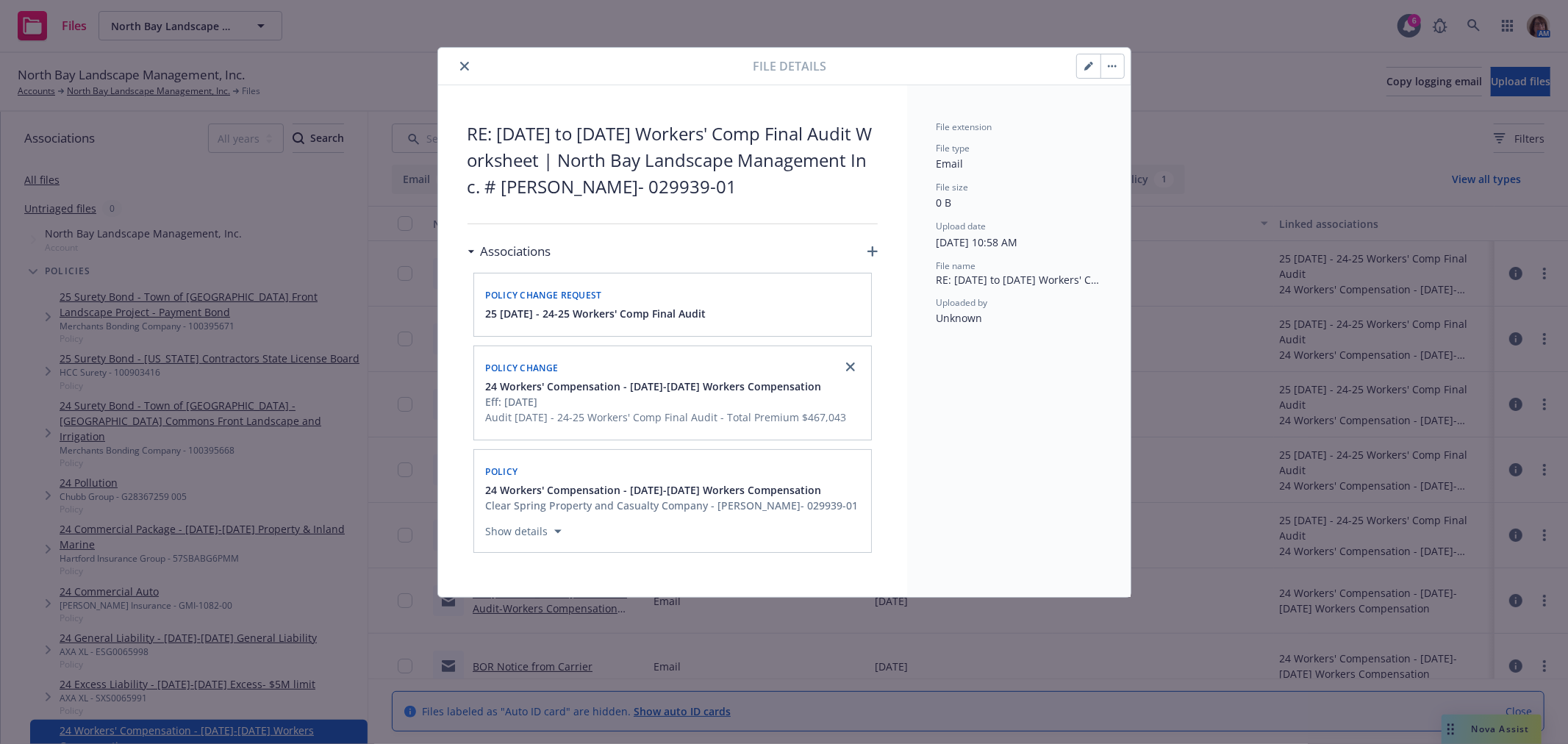
click at [1090, 62] on icon "button" at bounding box center [1091, 64] width 4 height 4
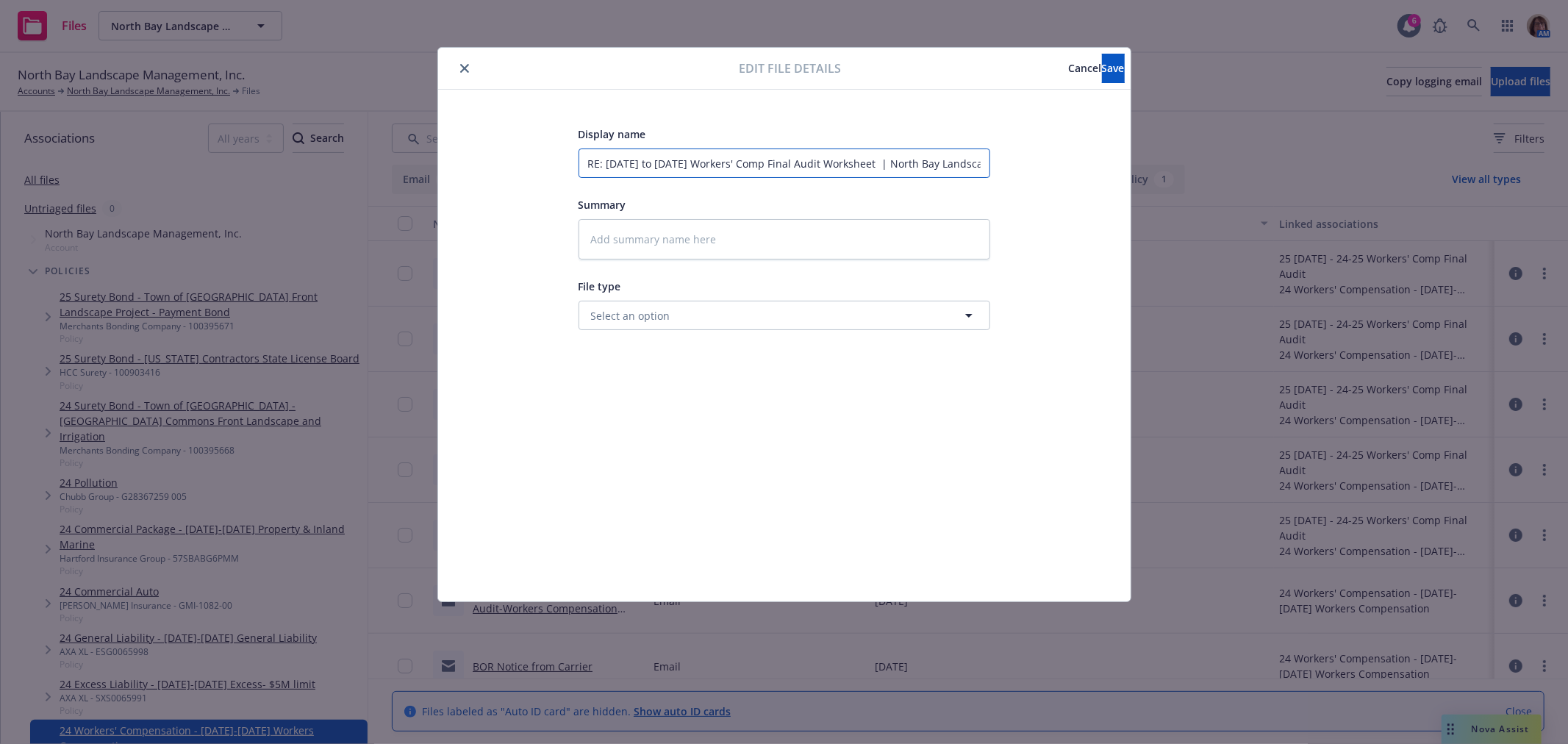
click at [583, 162] on input "RE: [DATE] to [DATE] Workers' Comp Final Audit Worksheet | North Bay Landscape …" at bounding box center [784, 163] width 412 height 29
click at [595, 238] on textarea at bounding box center [784, 239] width 412 height 40
type textarea "x"
type textarea "F"
type textarea "x"
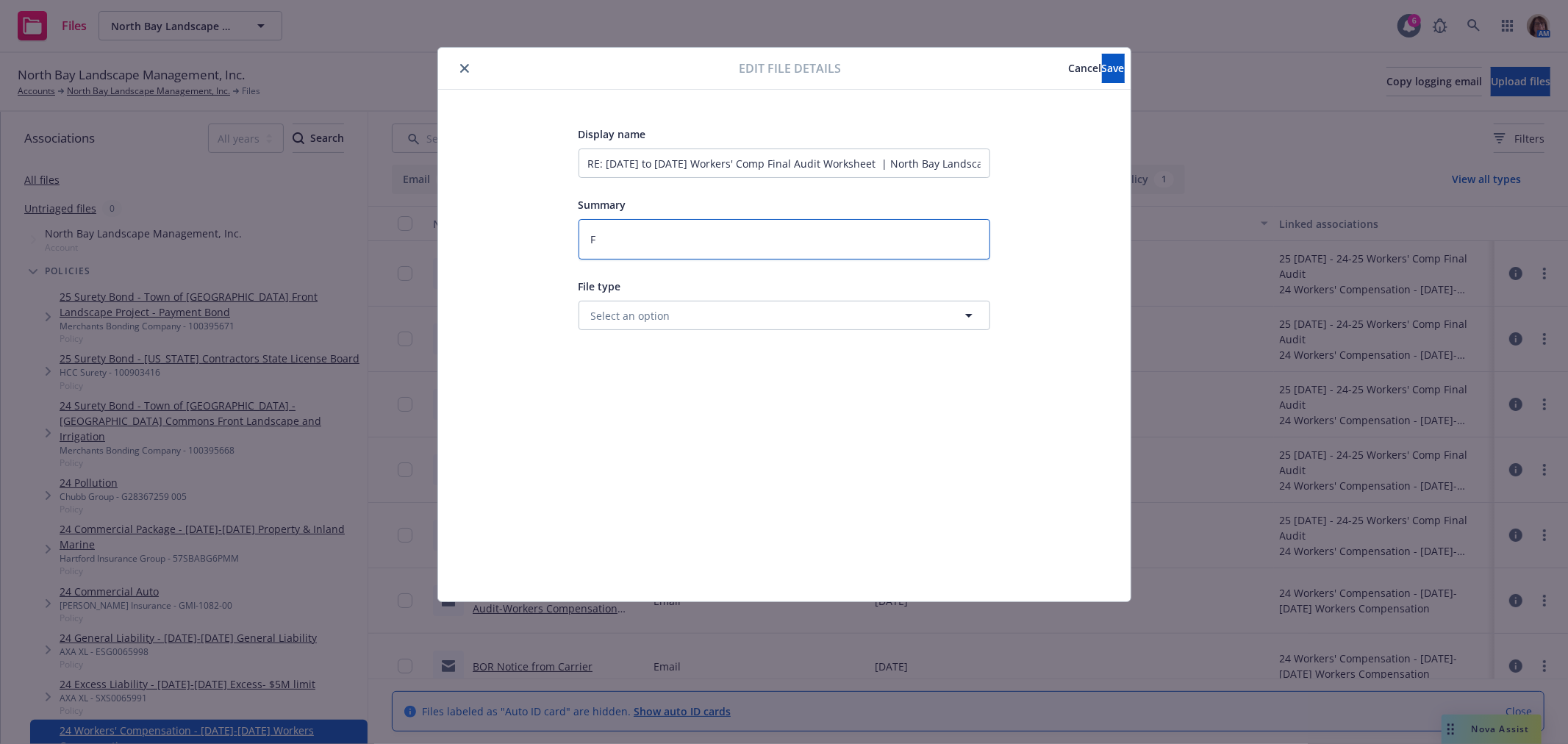
type textarea "Fr"
type textarea "x"
type textarea "Fro"
type textarea "x"
type textarea "From"
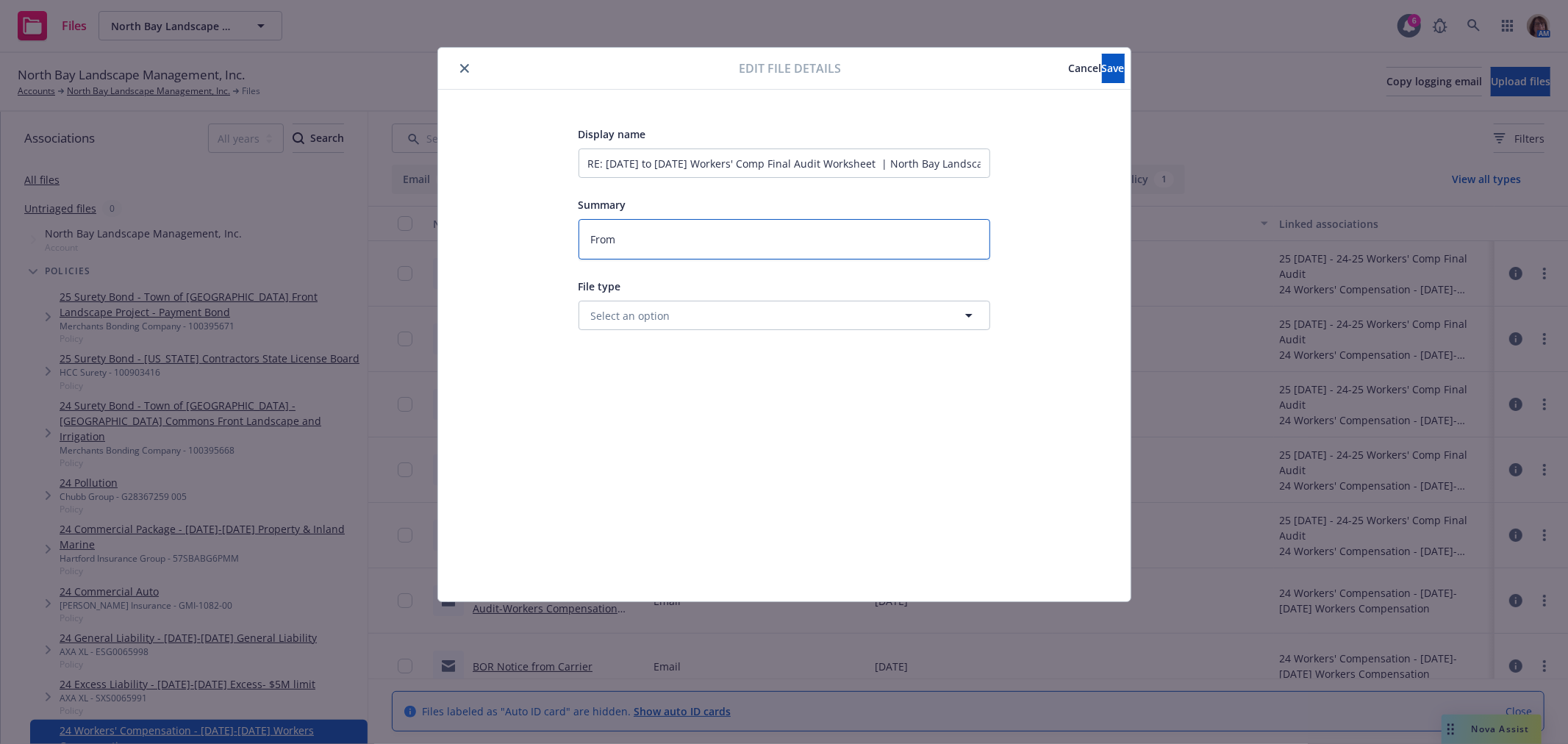
type textarea "x"
type textarea "From"
type textarea "x"
type textarea "From C"
type textarea "x"
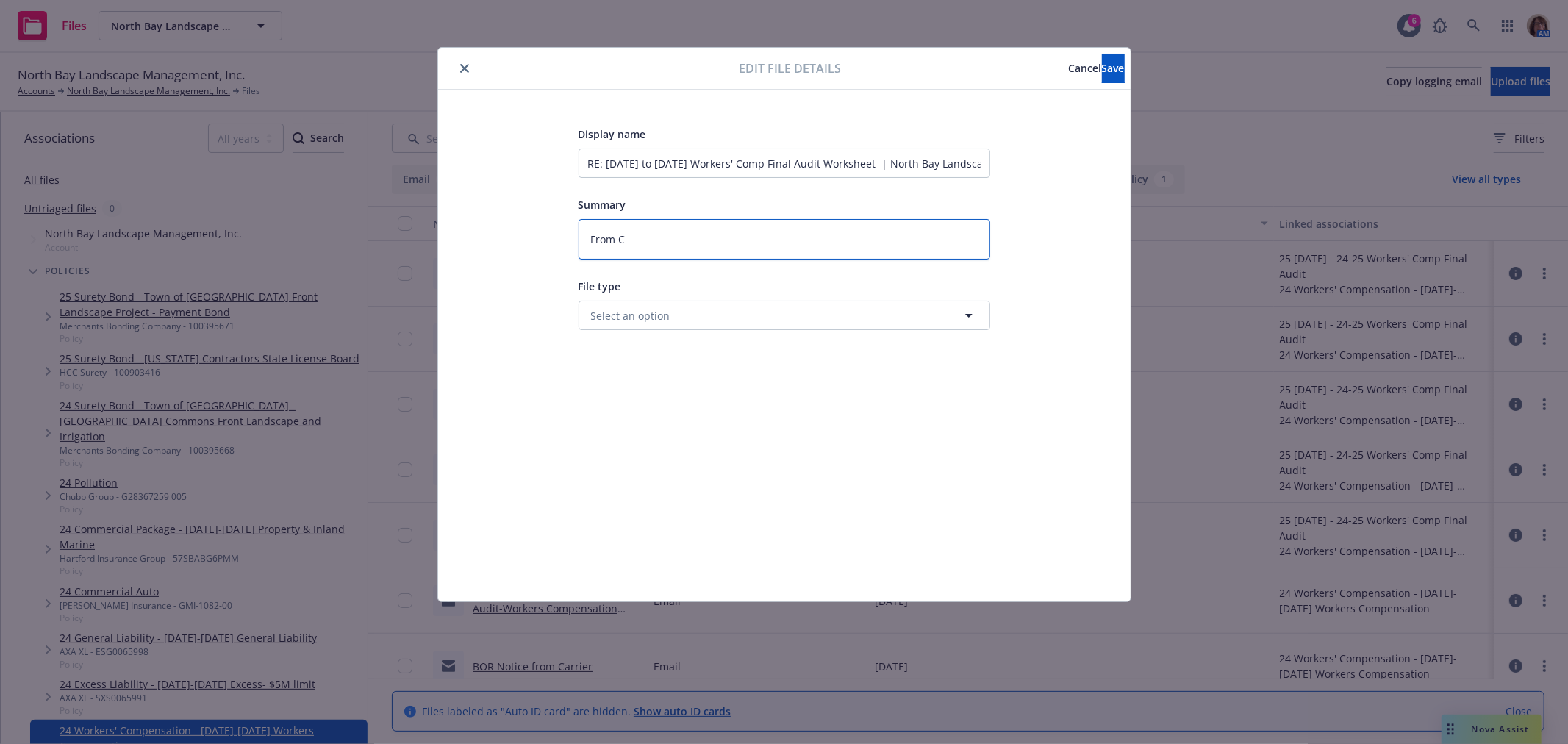
type textarea "From Cl"
type textarea "x"
type textarea "From Cli"
type textarea "x"
type textarea "From Clie"
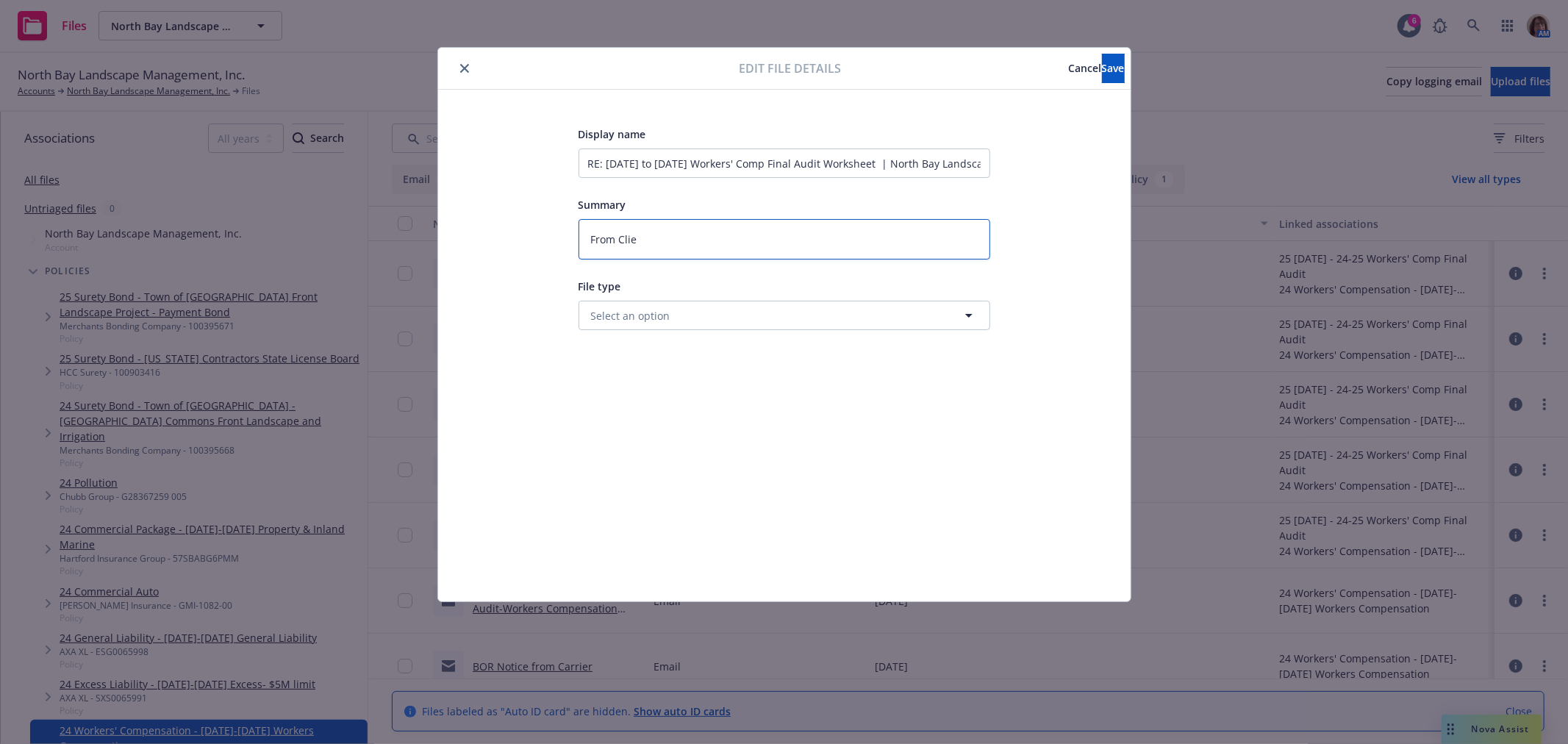
type textarea "x"
type textarea "From Clien"
type textarea "x"
type textarea "From Client"
type textarea "x"
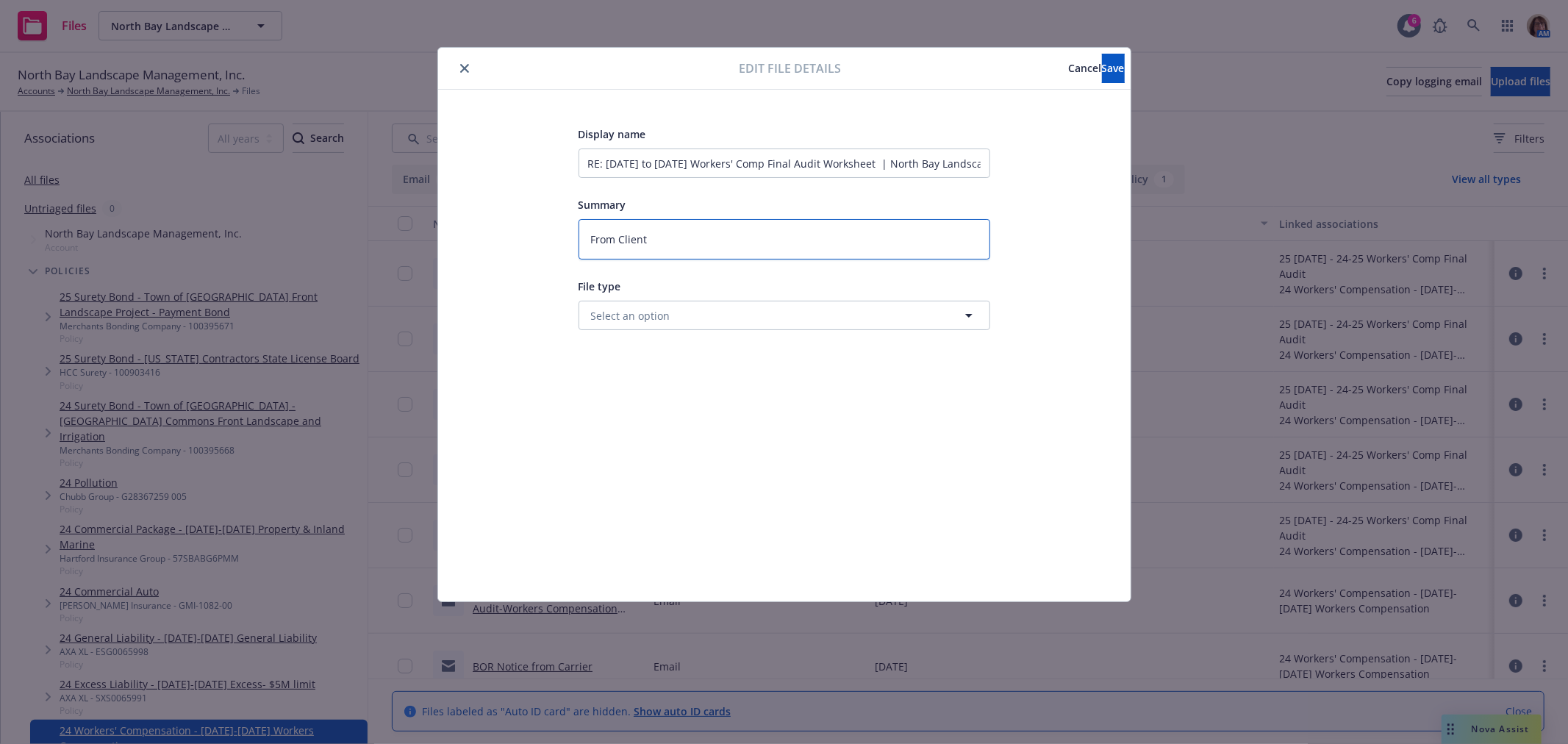
type textarea "From Client"
type textarea "x"
type textarea "From Client -"
type textarea "x"
type textarea "From Client -"
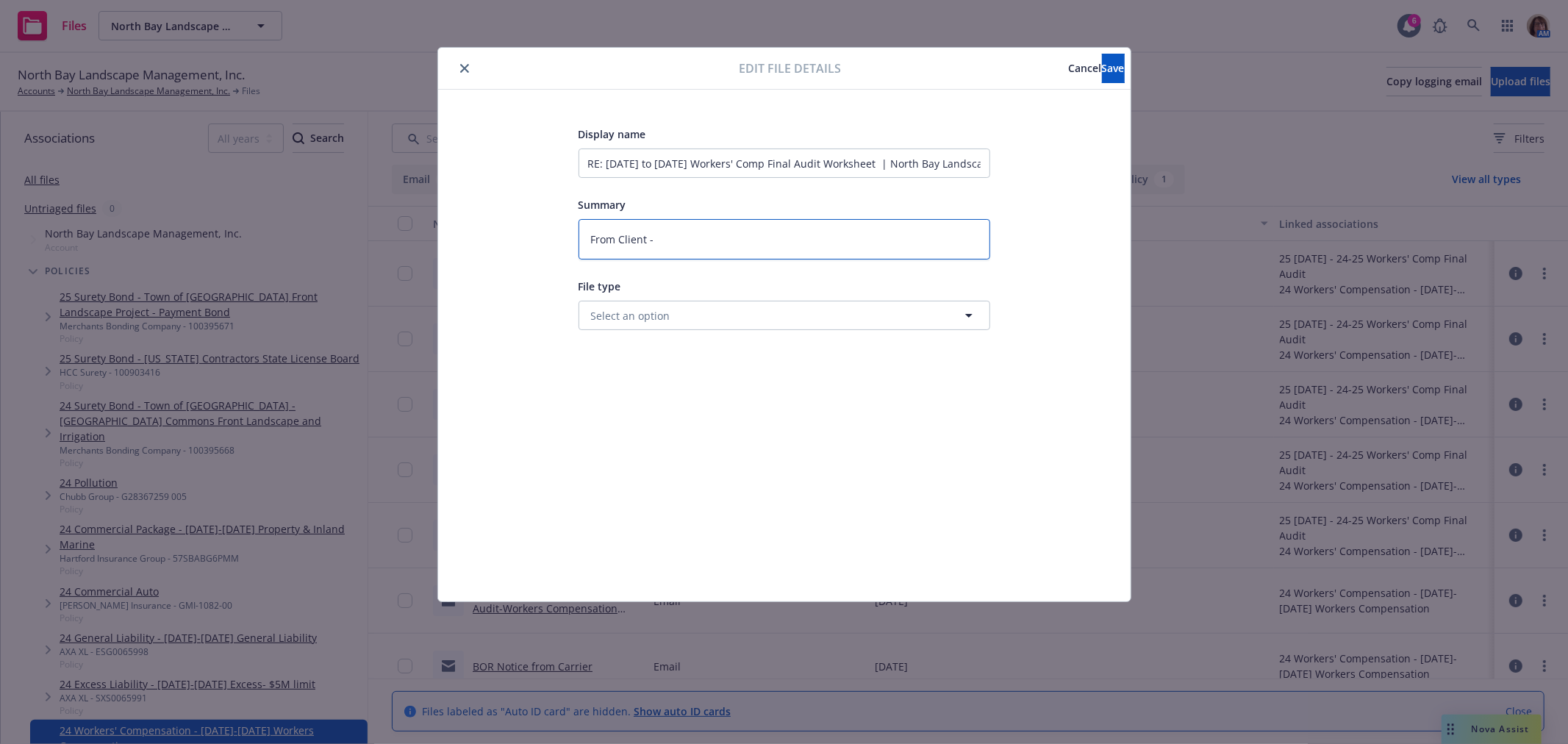
type textarea "x"
type textarea "From Client - t"
type textarea "x"
type textarea "From Client - th"
type textarea "x"
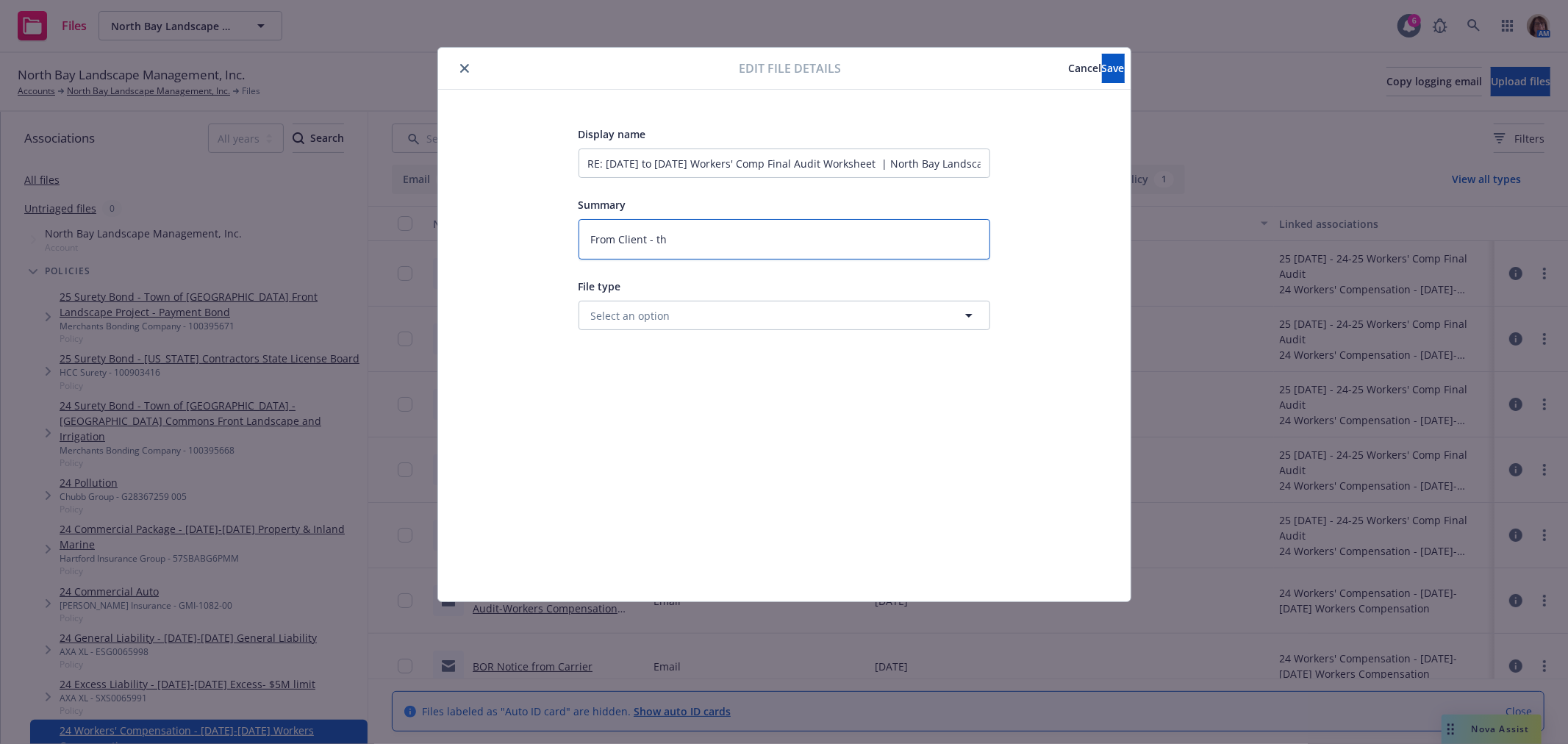
type textarea "From Client - the"
type textarea "x"
type textarea "From Client - they"
type textarea "x"
type textarea "From Client - they"
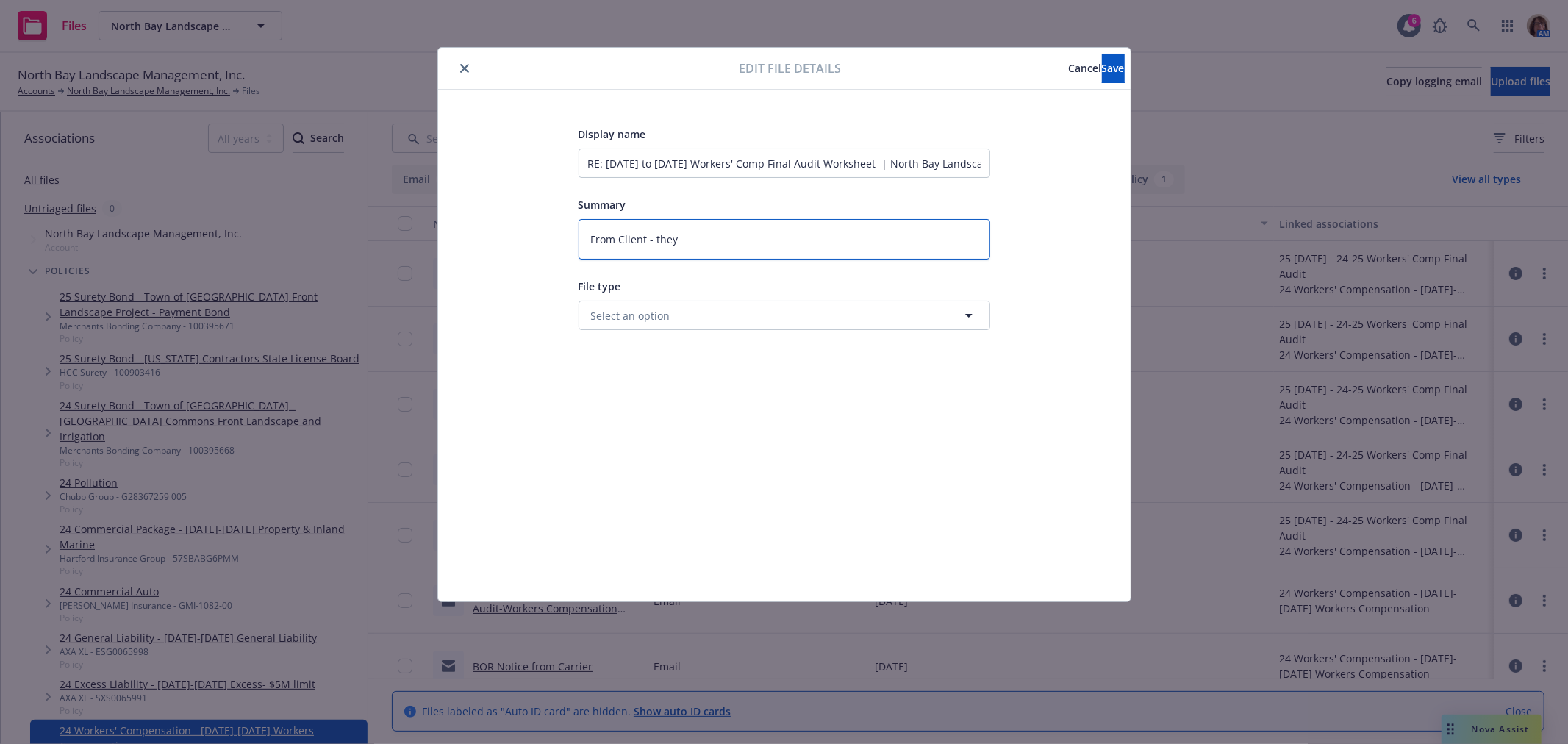
type textarea "x"
type textarea "From Client - they ar"
type textarea "x"
type textarea "From Client - they are"
type textarea "x"
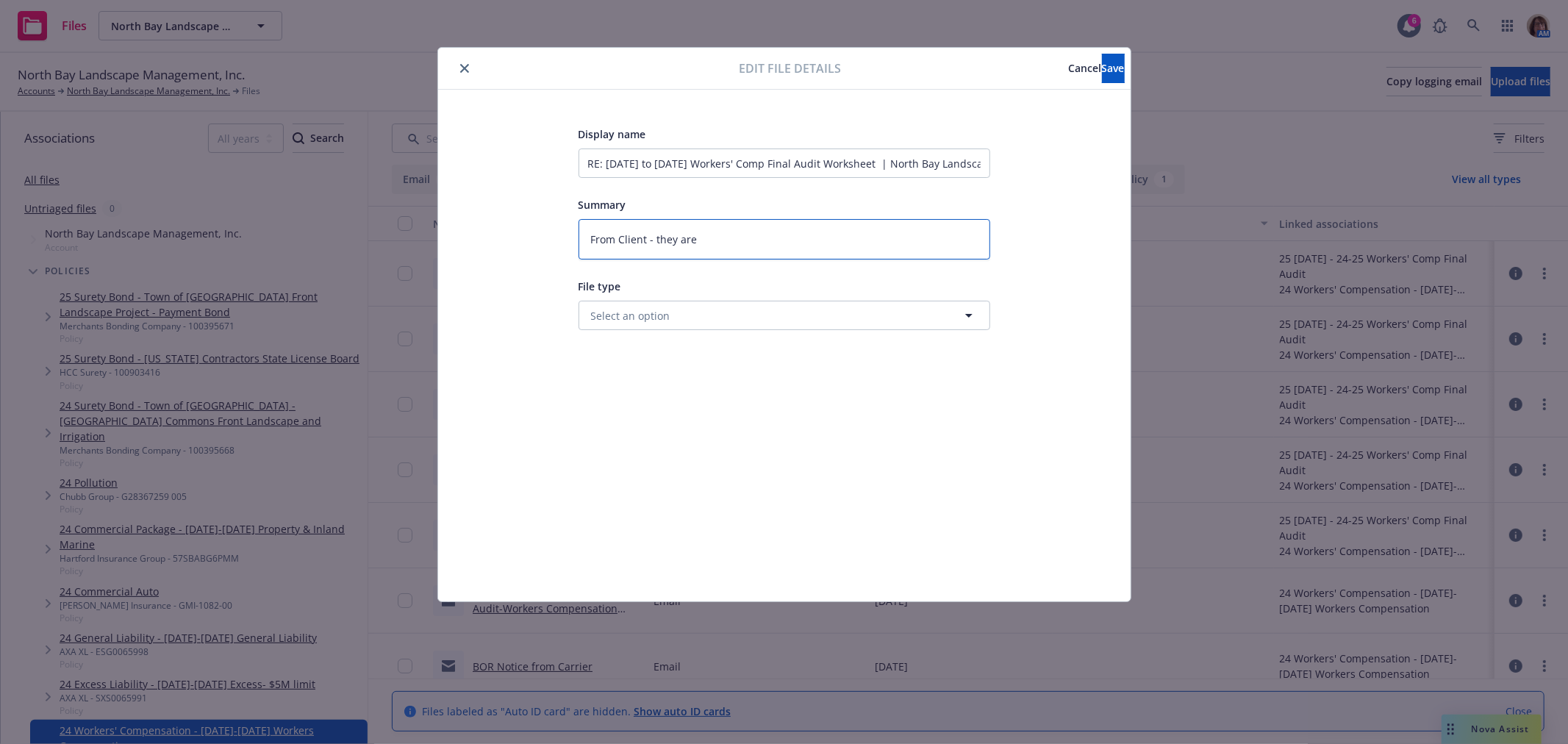
type textarea "From Client - they are"
type textarea "x"
type textarea "From Client - they are d"
type textarea "x"
type textarea "From Client - they are di"
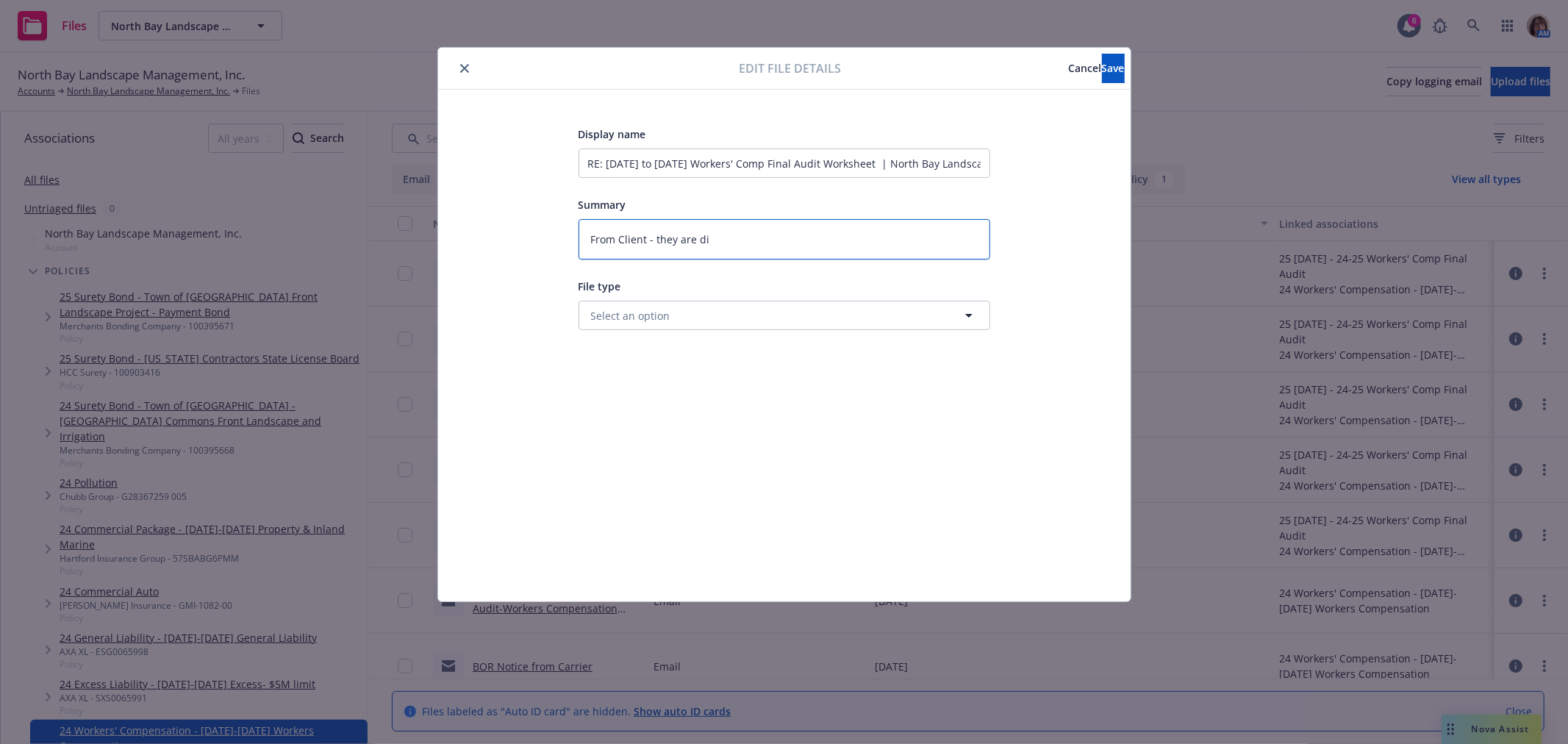
type textarea "x"
type textarea "From Client - they are dis"
type textarea "x"
type textarea "From Client - they are disp"
type textarea "x"
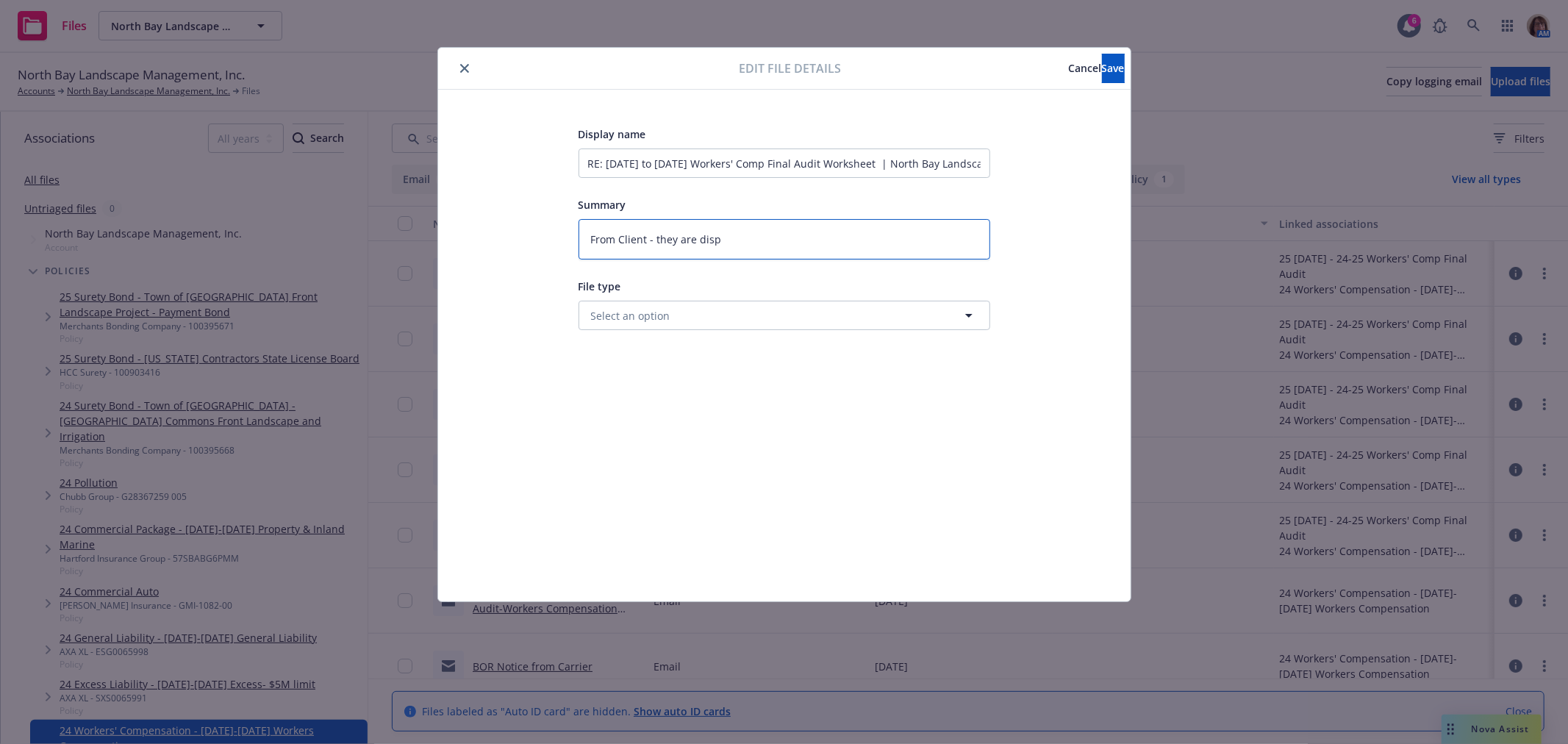
type textarea "From Client - they are dispu"
type textarea "x"
type textarea "From Client - they are disput"
type textarea "x"
type textarea "From Client - they are disputi"
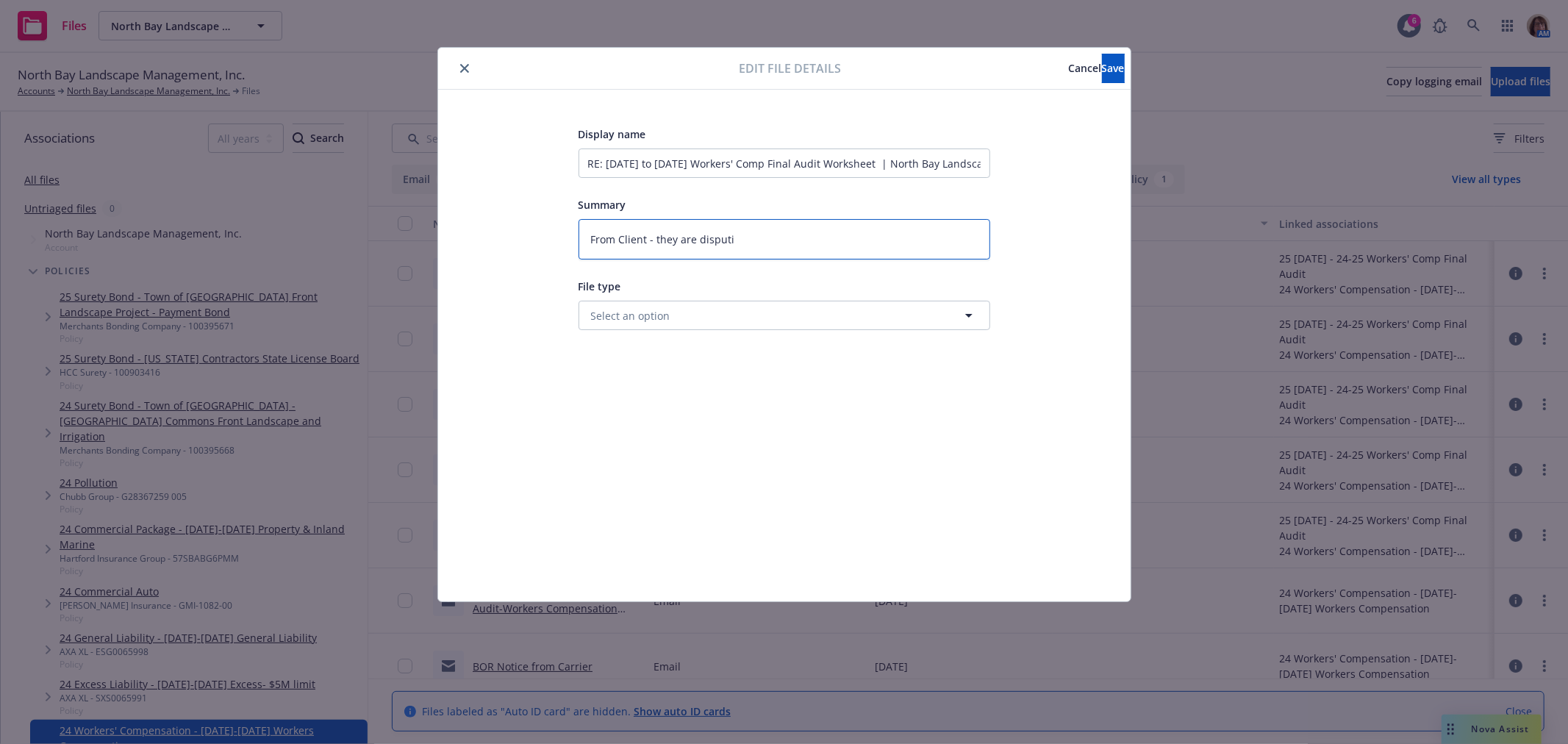
type textarea "x"
type textarea "From Client - they are disputin"
type textarea "x"
type textarea "From Client - they are disputing"
type textarea "x"
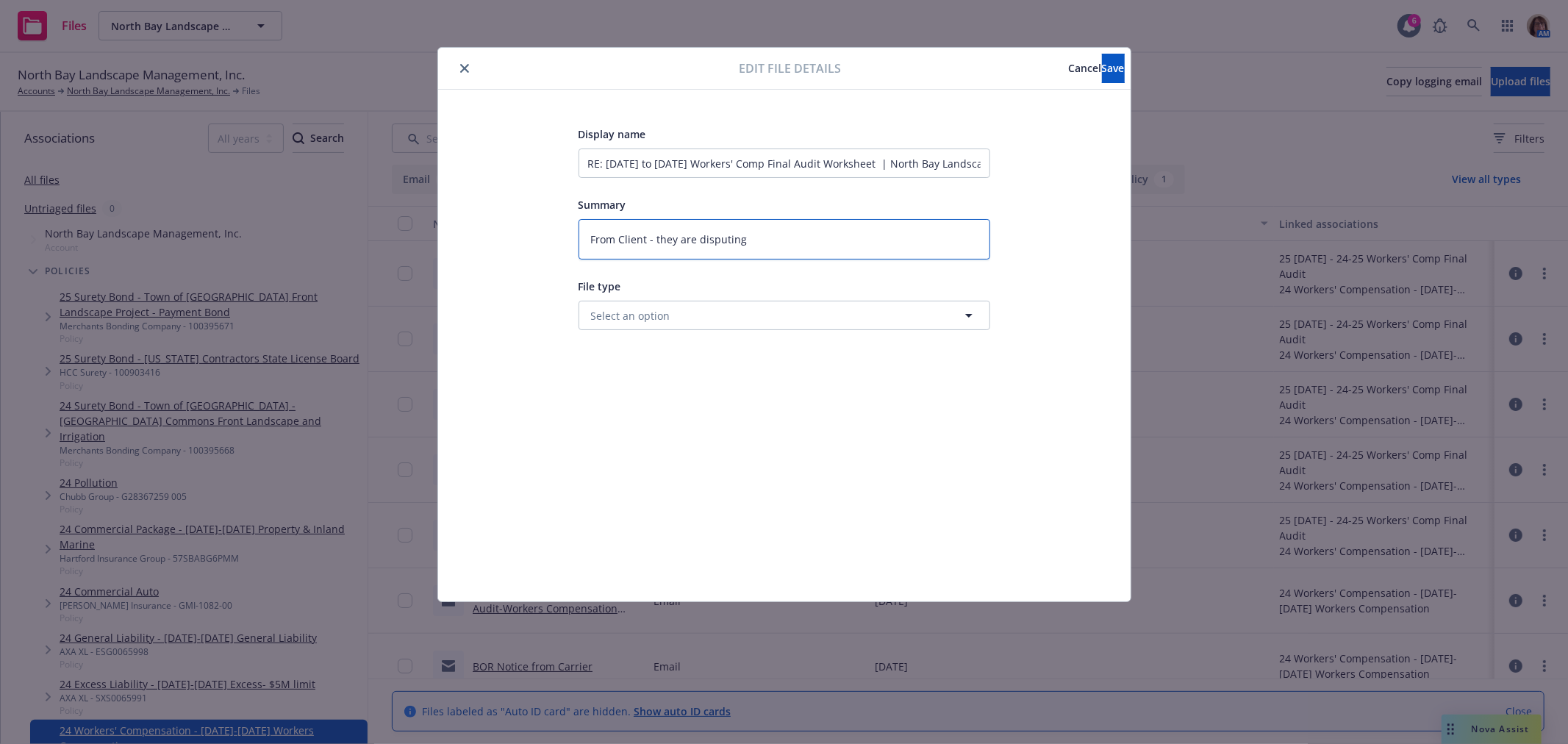
type textarea "From Client - they are disputing"
type textarea "x"
type textarea "From Client - they are disputing th"
type textarea "x"
type textarea "From Client - they are disputing the"
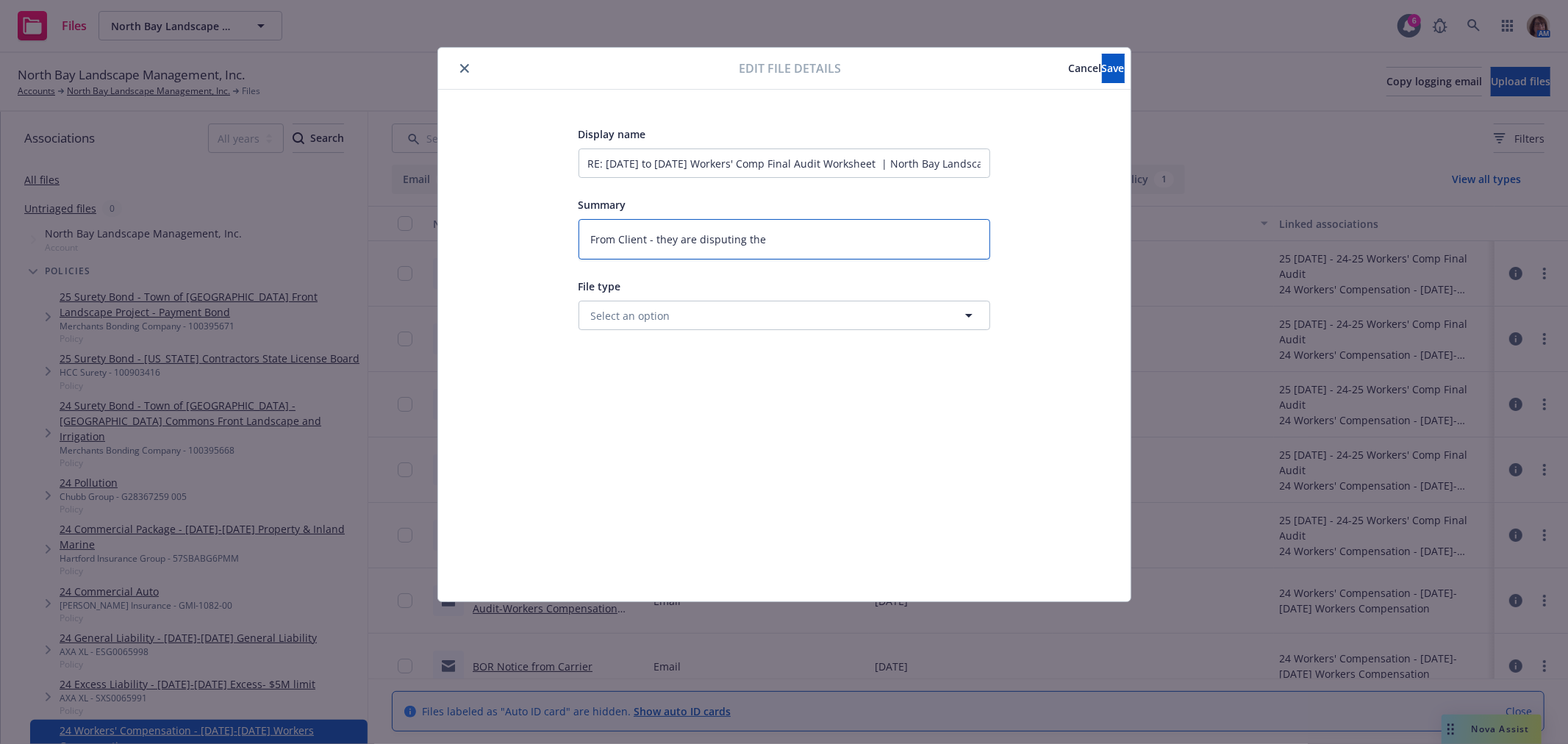
type textarea "x"
type textarea "From Client - they are disputing the"
type textarea "x"
type textarea "From Client - they are disputing the F"
type textarea "x"
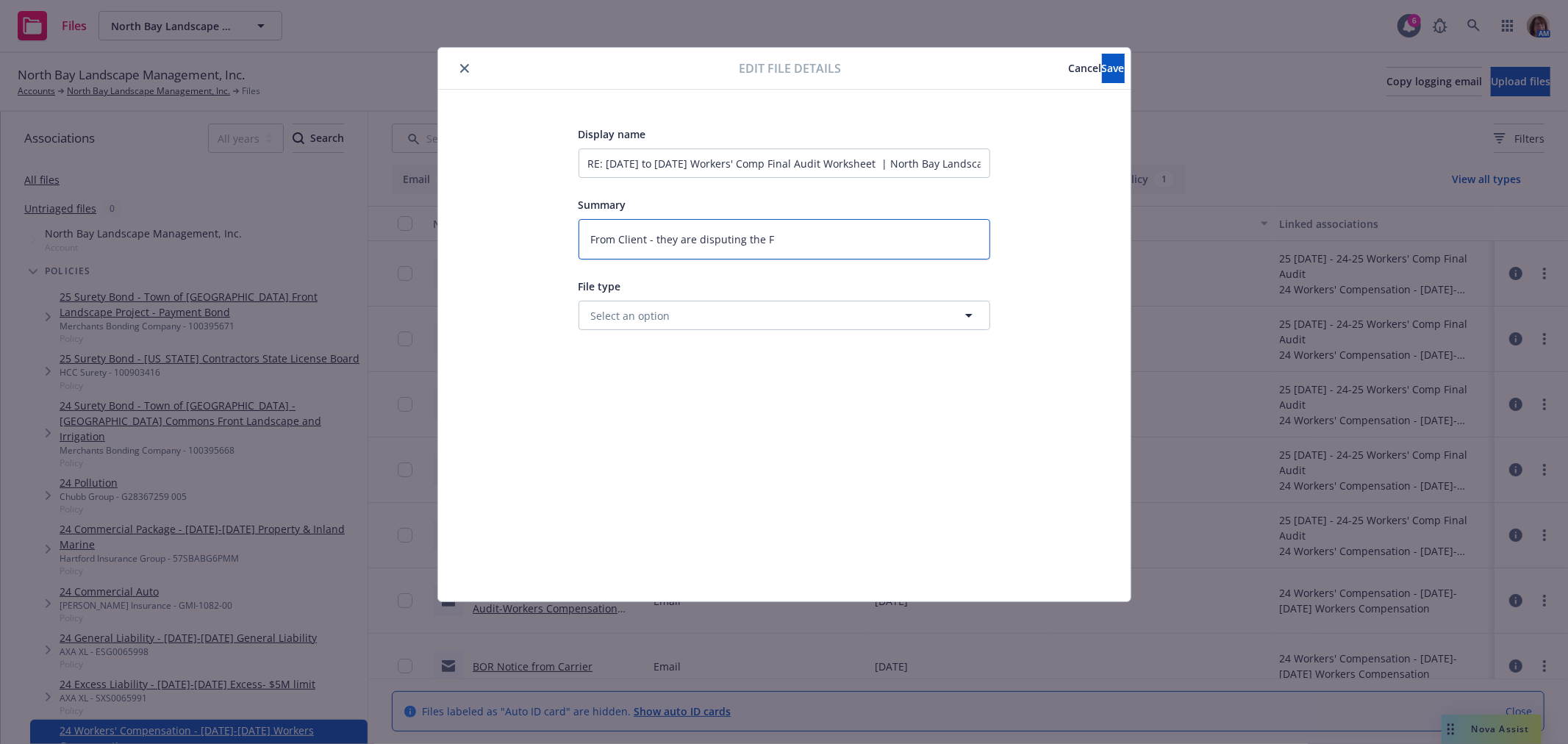
type textarea "From Client - they are disputing the Fi"
type textarea "x"
type textarea "From Client - they are disputing the Fin"
type textarea "x"
type textarea "From Client - they are disputing the Fina"
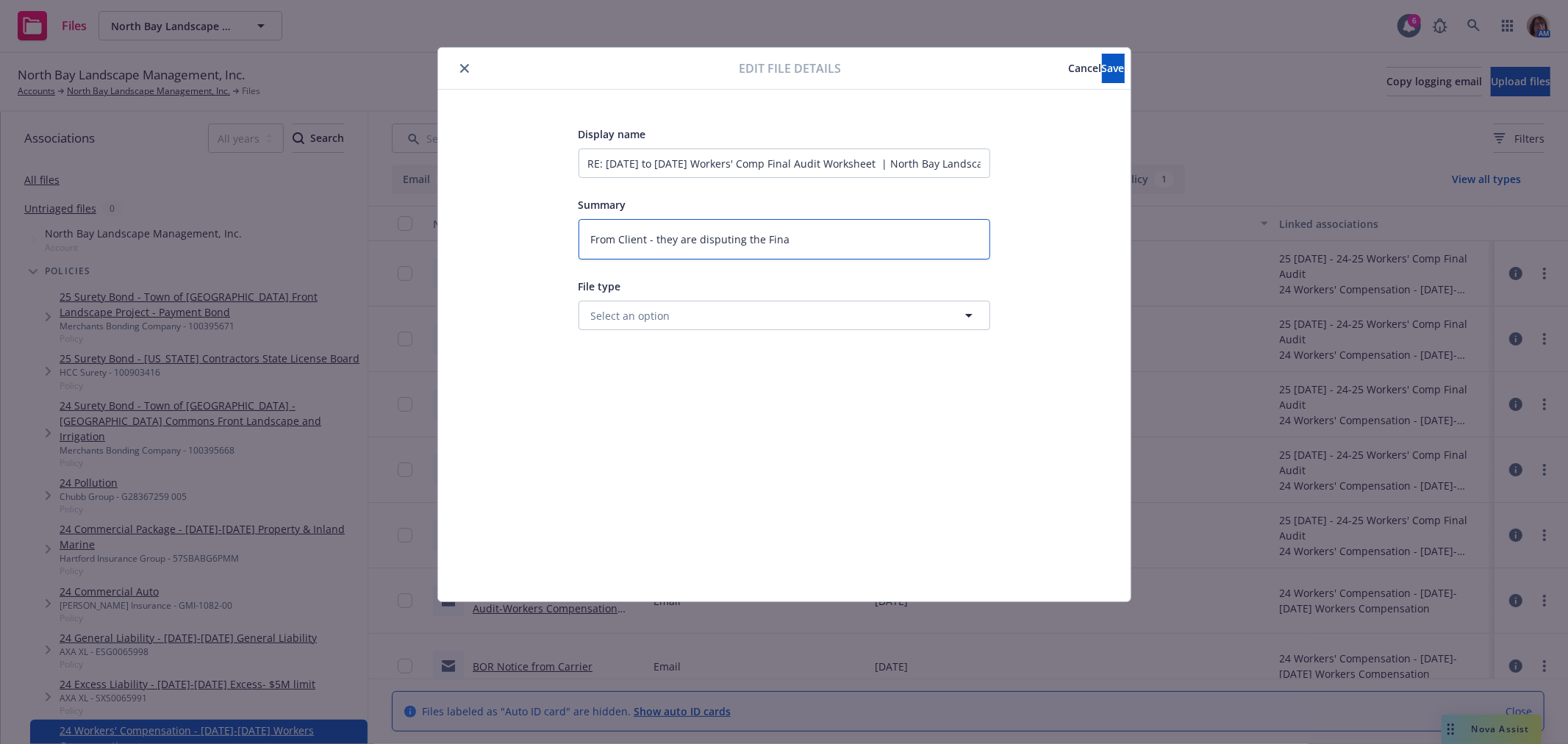
type textarea "x"
type textarea "From Client - they are disputing the Final"
type textarea "x"
type textarea "From Client - they are disputing the Final"
type textarea "x"
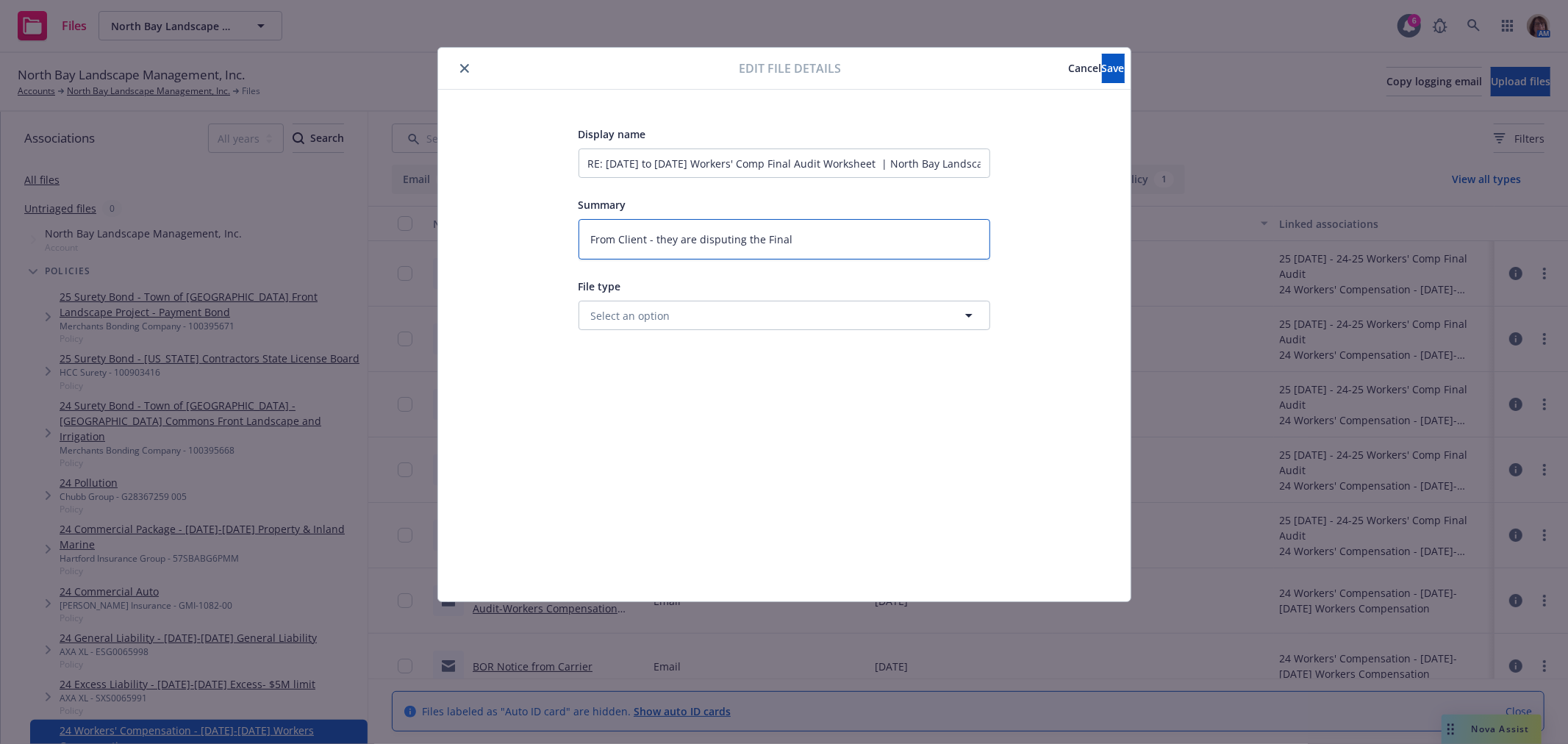
type textarea "From Client - they are disputing the Final A"
type textarea "x"
type textarea "From Client - they are disputing the Final Au"
type textarea "x"
type textarea "From Client - they are disputing the Final Aud"
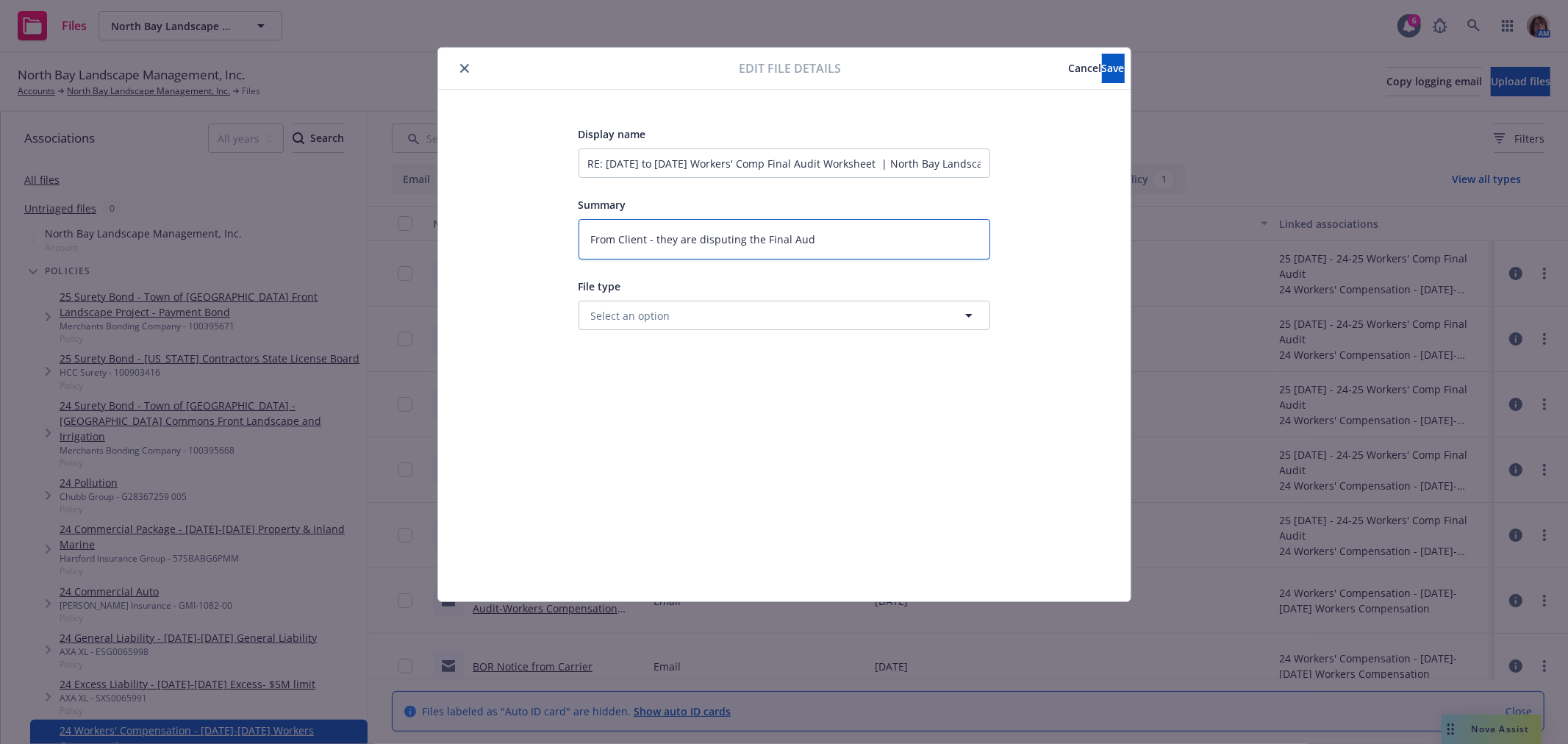
type textarea "x"
type textarea "From Client - they are disputing the Final Audi"
type textarea "x"
type textarea "From Client - they are disputing the Final Audit"
type textarea "x"
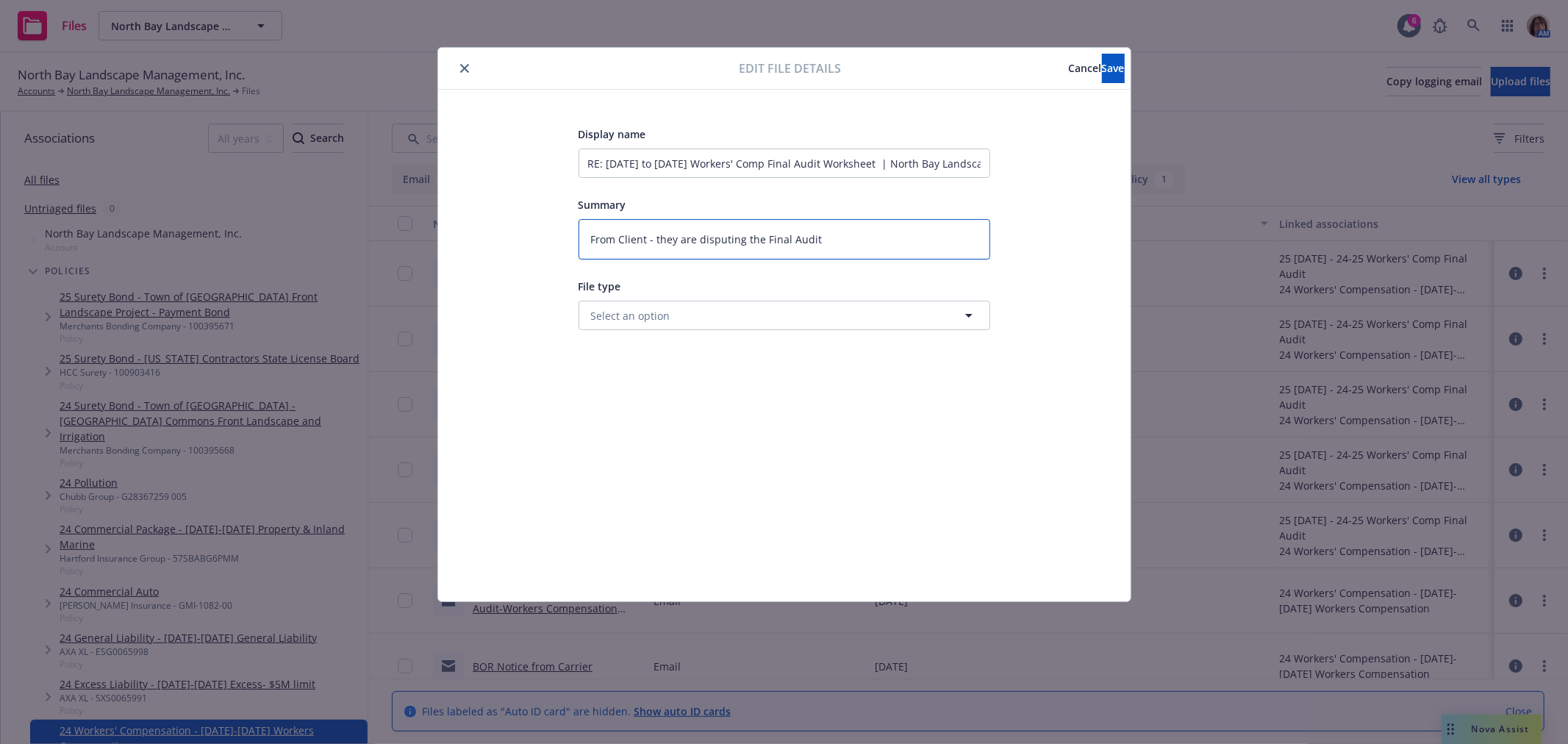
type textarea "From Client - they are disputing the Final Audit"
type textarea "x"
type textarea "From Client - they are disputing the Final Audit -"
type textarea "x"
type textarea "From Client - they are disputing the Final Audit -"
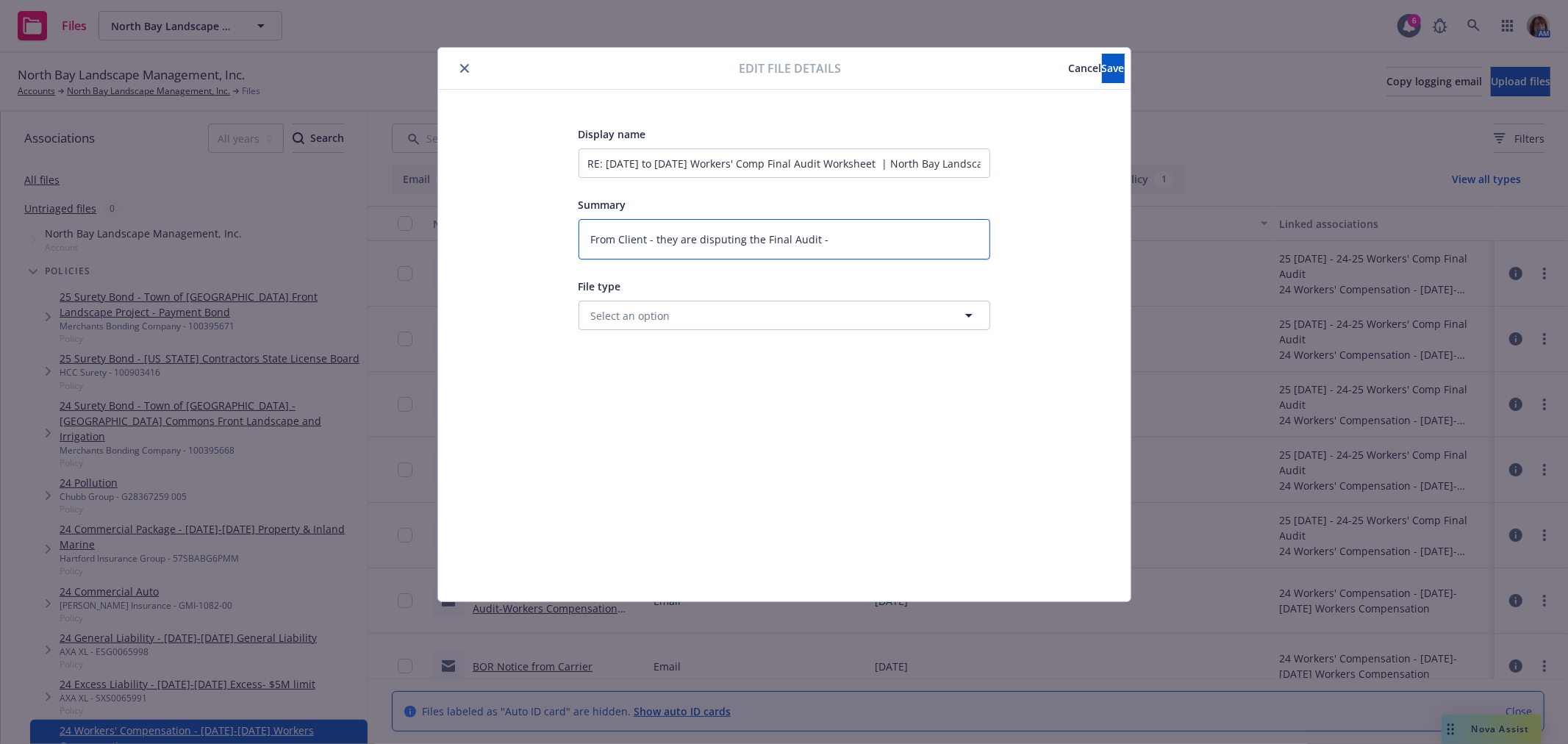
type textarea "x"
type textarea "From Client - they are disputing the Final Audit - W"
type textarea "x"
type textarea "From Client - they are disputing the Final Audit - Wo"
type textarea "x"
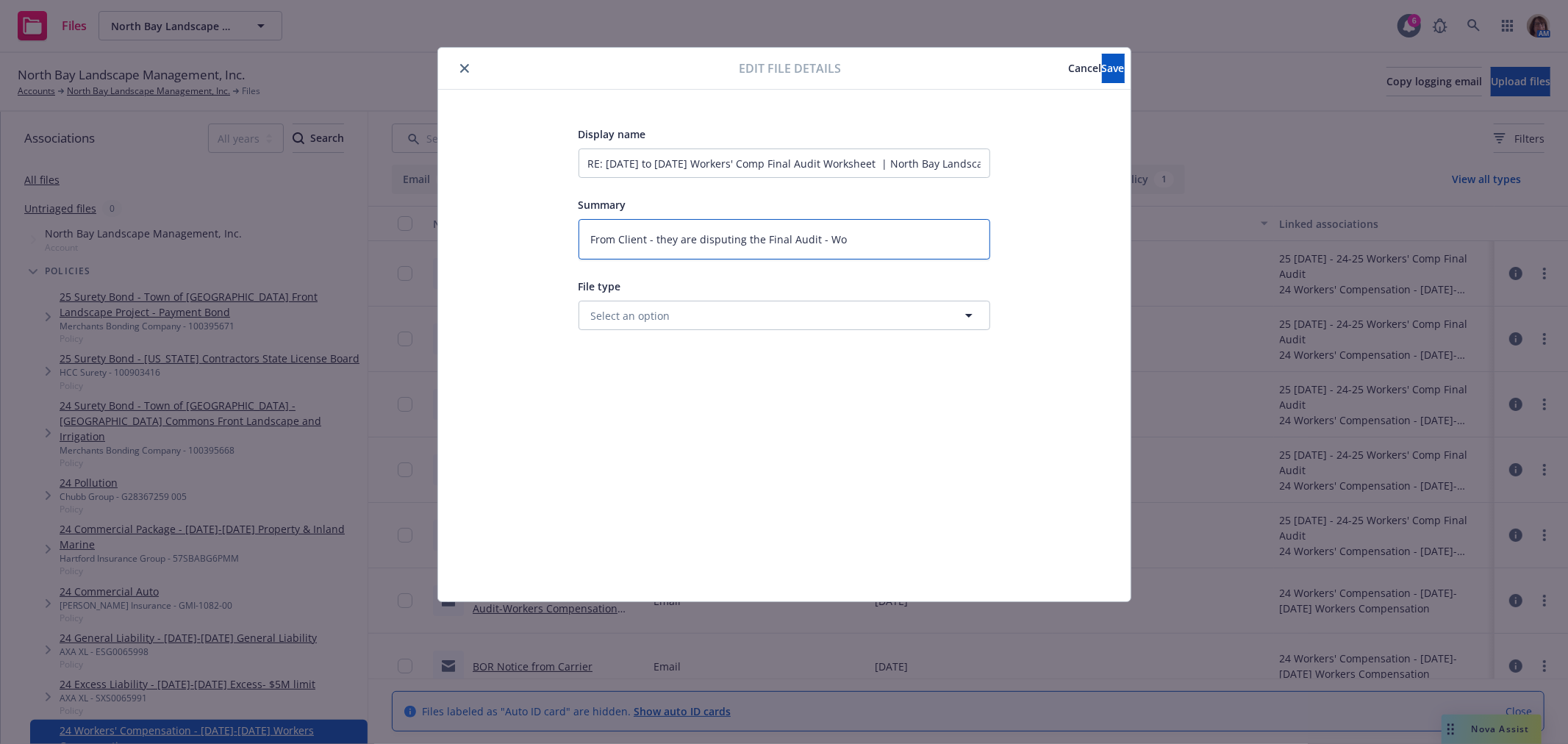
type textarea "From Client - they are disputing the Final Audit - Wor"
type textarea "x"
type textarea "From Client - they are disputing the Final Audit - Work"
type textarea "x"
type textarea "From Client - they are disputing the Final Audit - Worki"
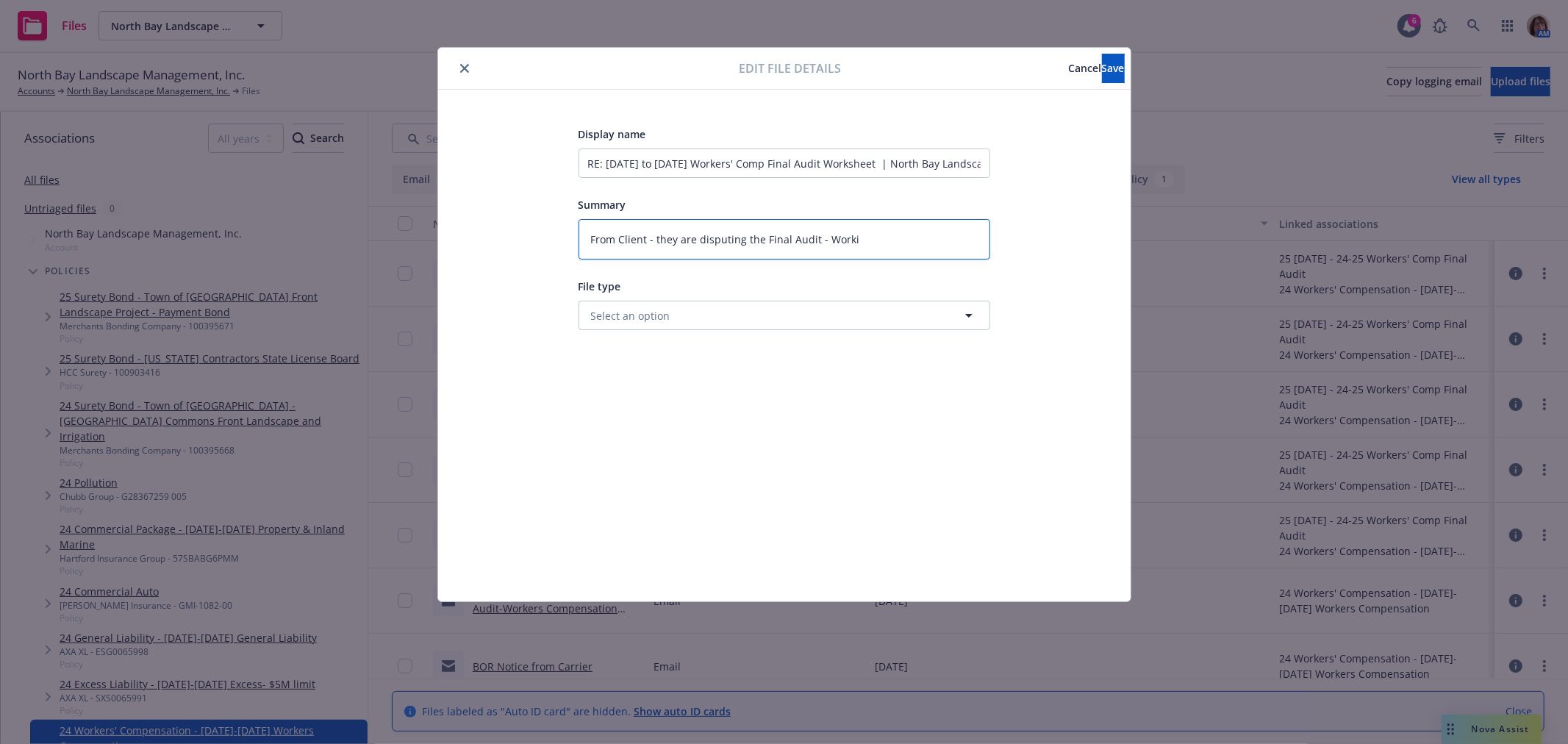
type textarea "x"
type textarea "From Client - they are disputing the Final Audit - Workin"
type textarea "x"
type textarea "From Client - they are disputing the Final Audit - Working"
type textarea "x"
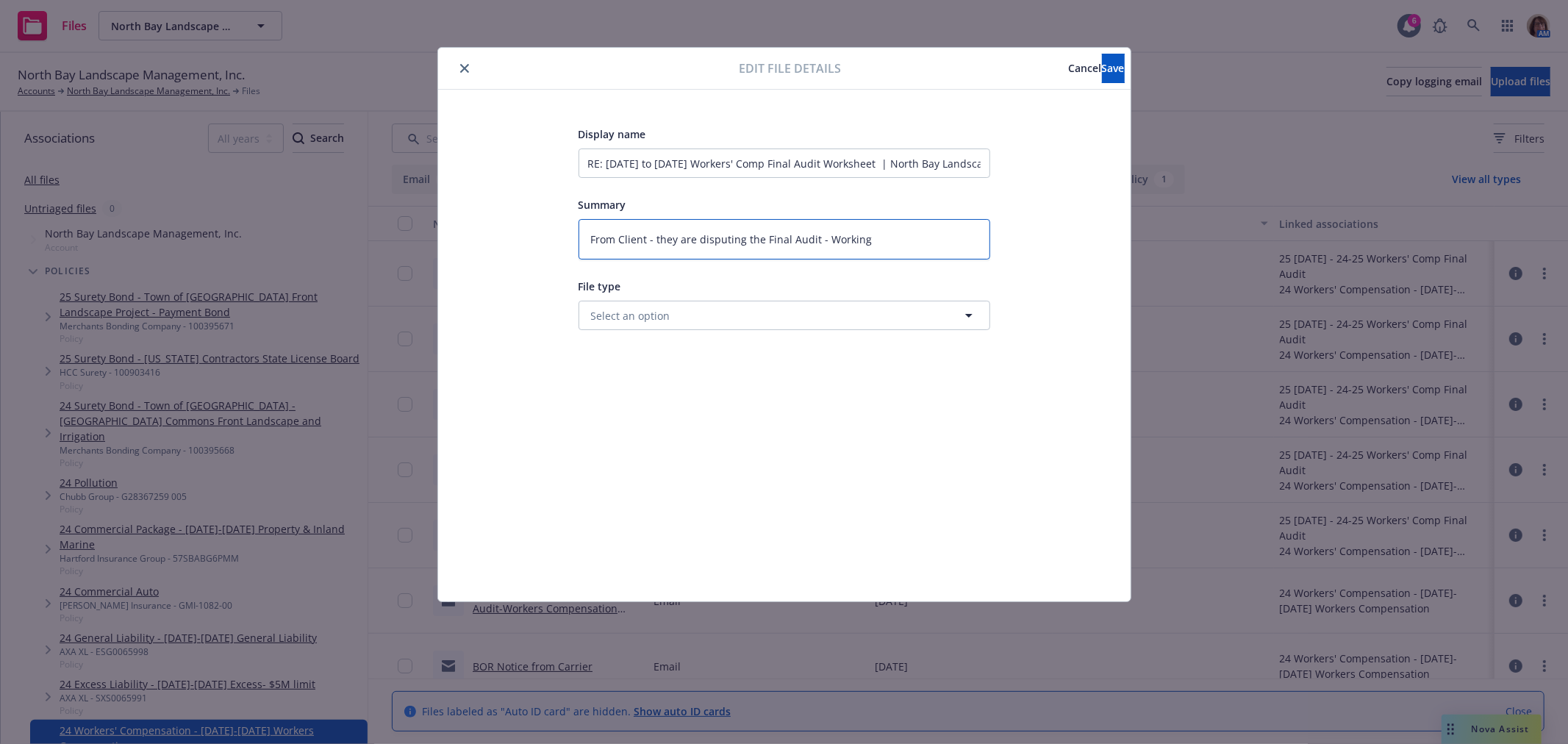
type textarea "From Client - they are disputing the Final Audit - Working w"
type textarea "x"
type textarea "From Client - they are disputing the Final Audit - Working wi"
type textarea "x"
type textarea "From Client - they are disputing the Final Audit - Working wit"
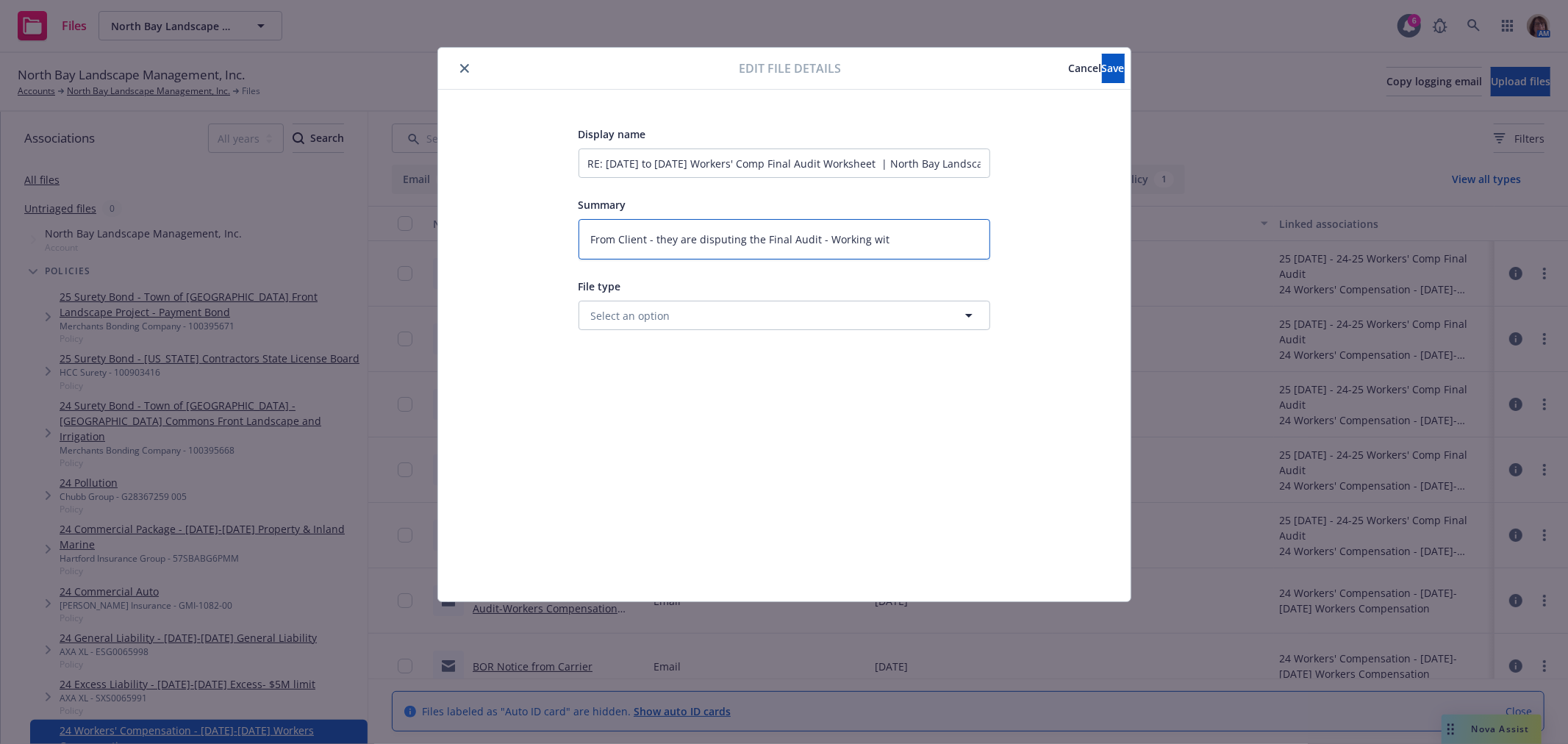
type textarea "x"
type textarea "From Client - they are disputing the Final Audit - Working with"
type textarea "x"
type textarea "From Client - they are disputing the Final Audit - Working with"
type textarea "x"
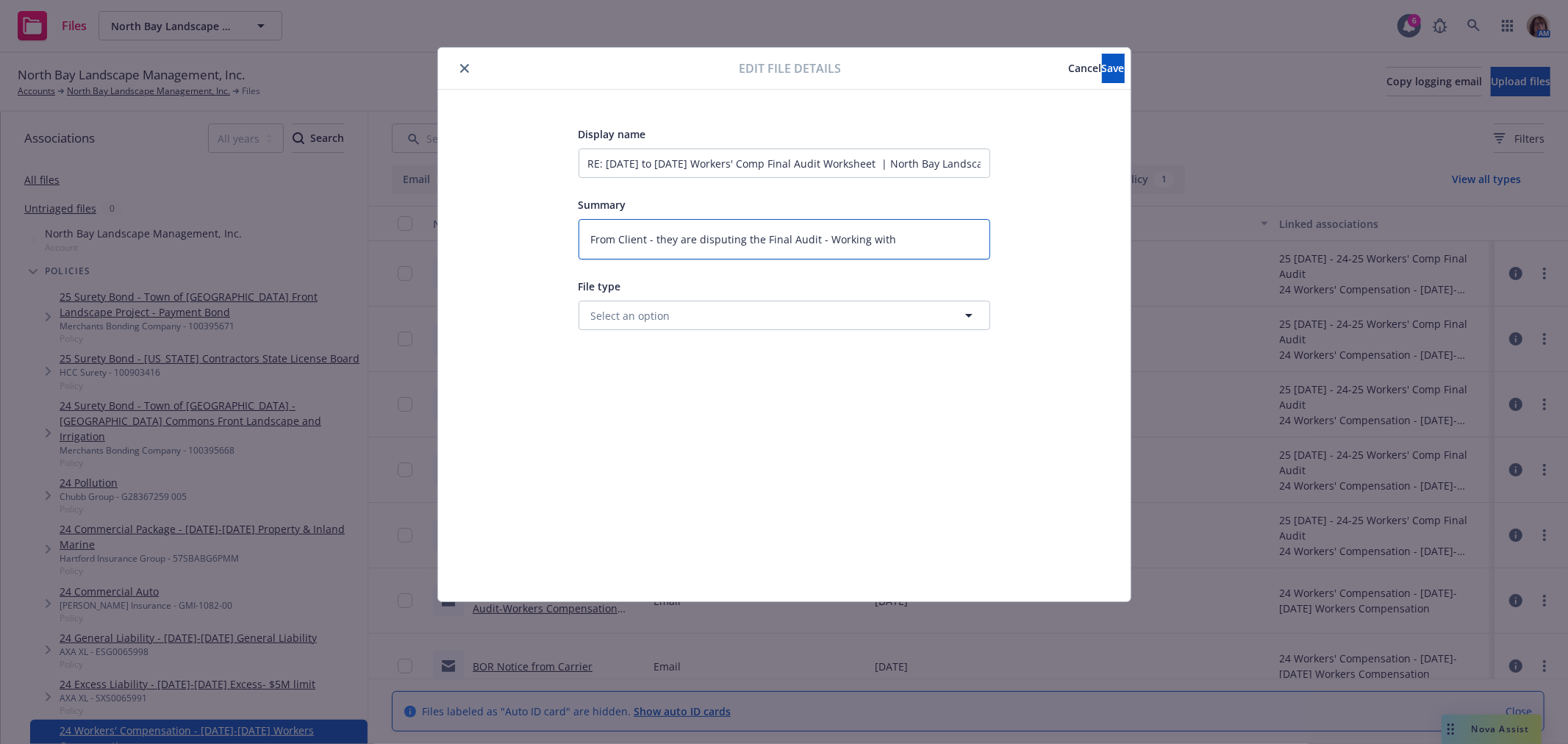
type textarea "From Client - they are disputing the Final Audit - Working with c"
type textarea "x"
type textarea "From Client - they are disputing the Final Audit - Working with ca"
type textarea "x"
type textarea "From Client - they are disputing the Final Audit - Working with car"
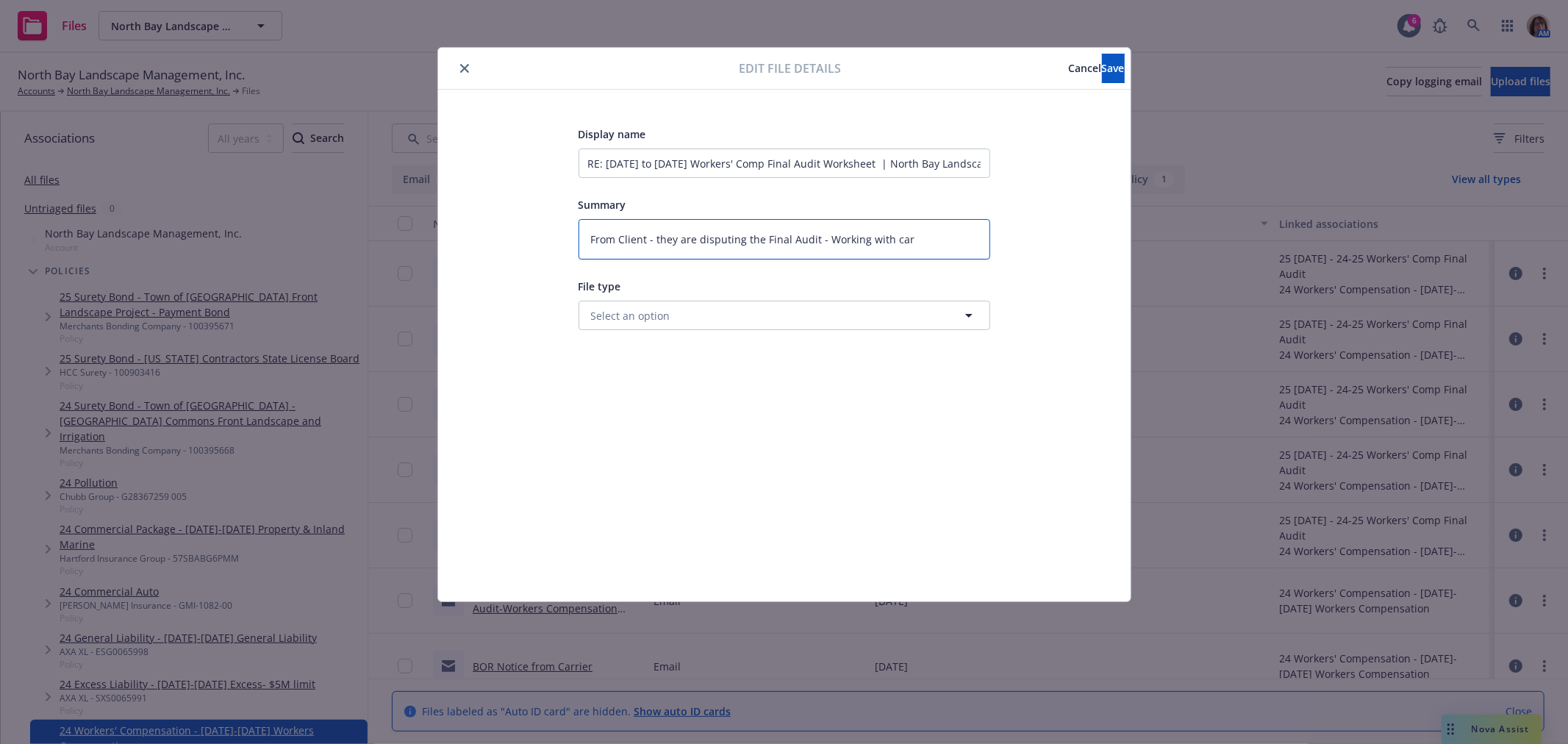
type textarea "x"
type textarea "From Client - they are disputing the Final Audit - Working with carr"
type textarea "x"
type textarea "From Client - they are disputing the Final Audit - Working with carri"
type textarea "x"
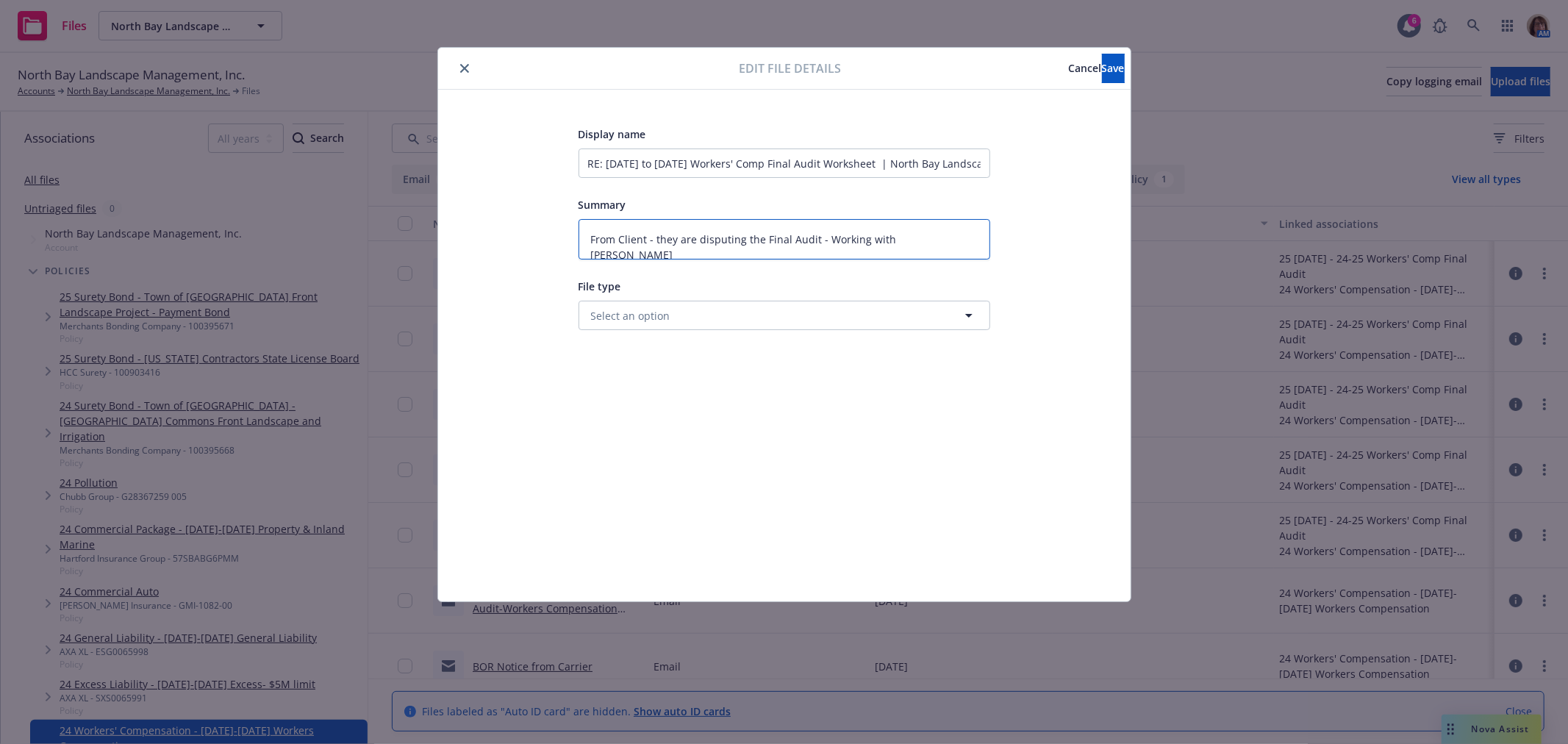
type textarea "From Client - they are disputing the Final Audit - Working with carrie"
type textarea "x"
type textarea "From Client - they are disputing the Final Audit - Working with carrier"
type textarea "x"
type textarea "From Client - they are disputing the Final Audit - Working with carrier"
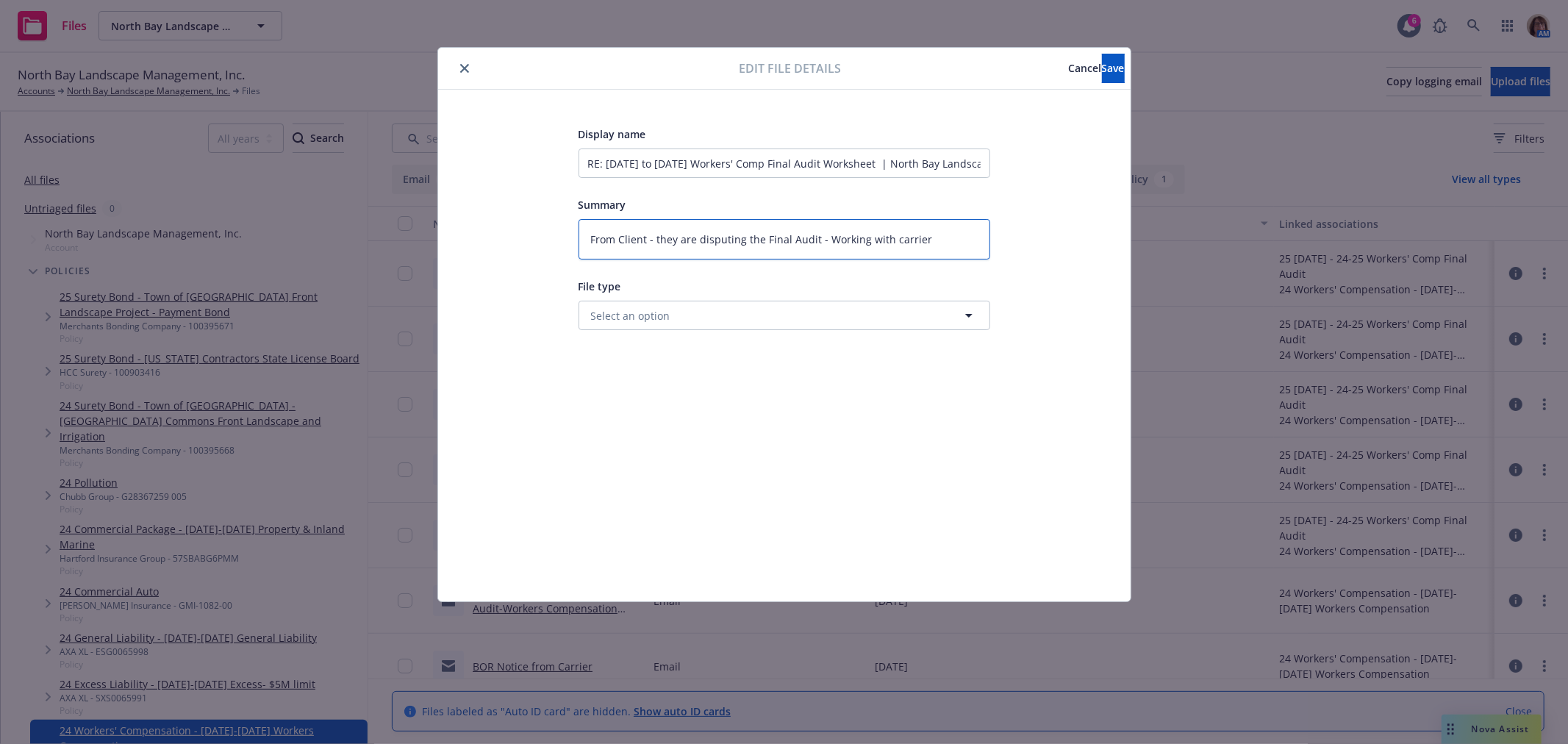
type textarea "x"
type textarea "From Client - they are disputing the Final Audit - Working with carrier d"
type textarea "x"
type textarea "From Client - they are disputing the Final Audit - Working with carrier di"
type textarea "x"
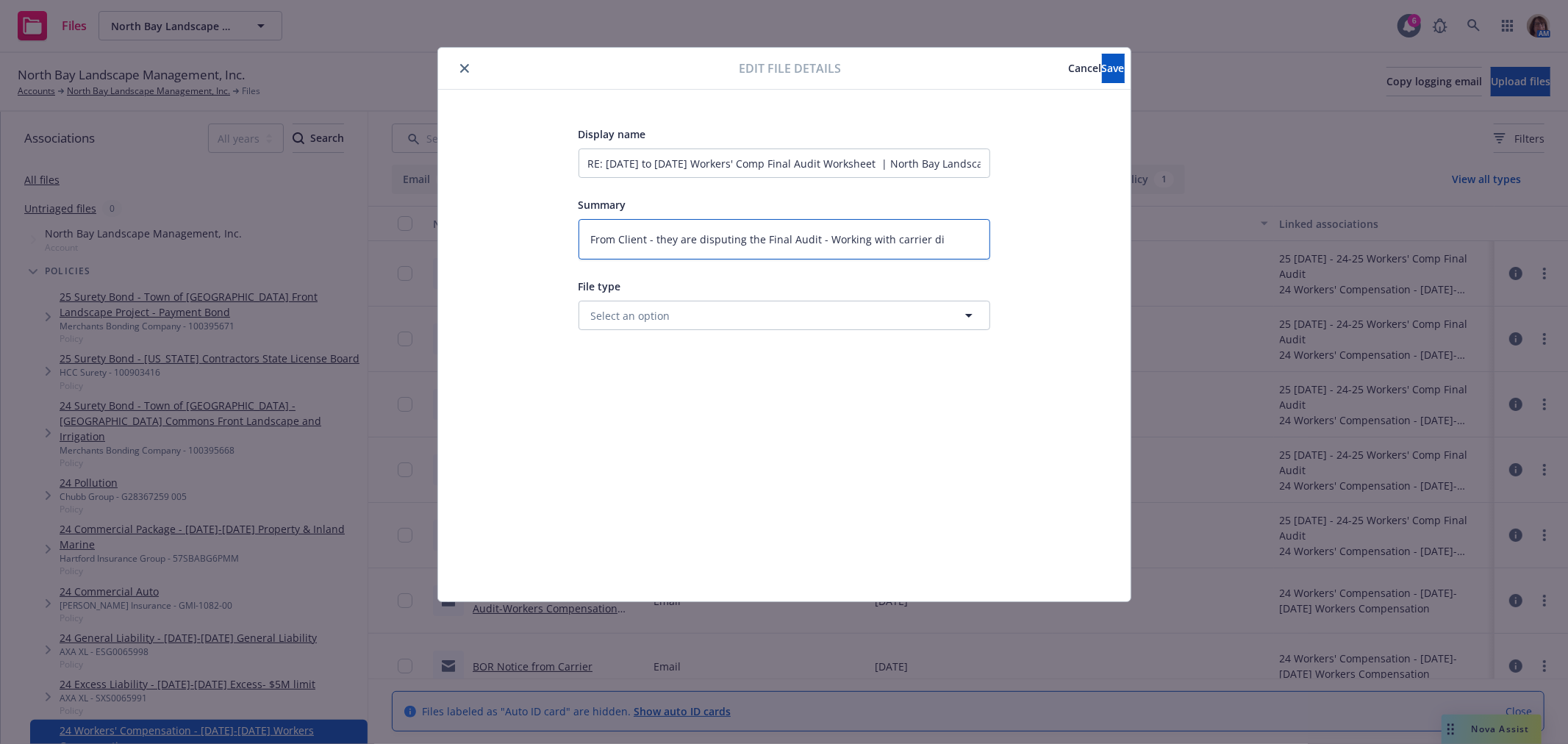
type textarea "From Client - they are disputing the Final Audit - Working with carrier dir"
type textarea "x"
type textarea "From Client - they are disputing the Final Audit - Working with carrier dire"
type textarea "x"
type textarea "From Client - they are disputing the Final Audit - Working with carrier direc"
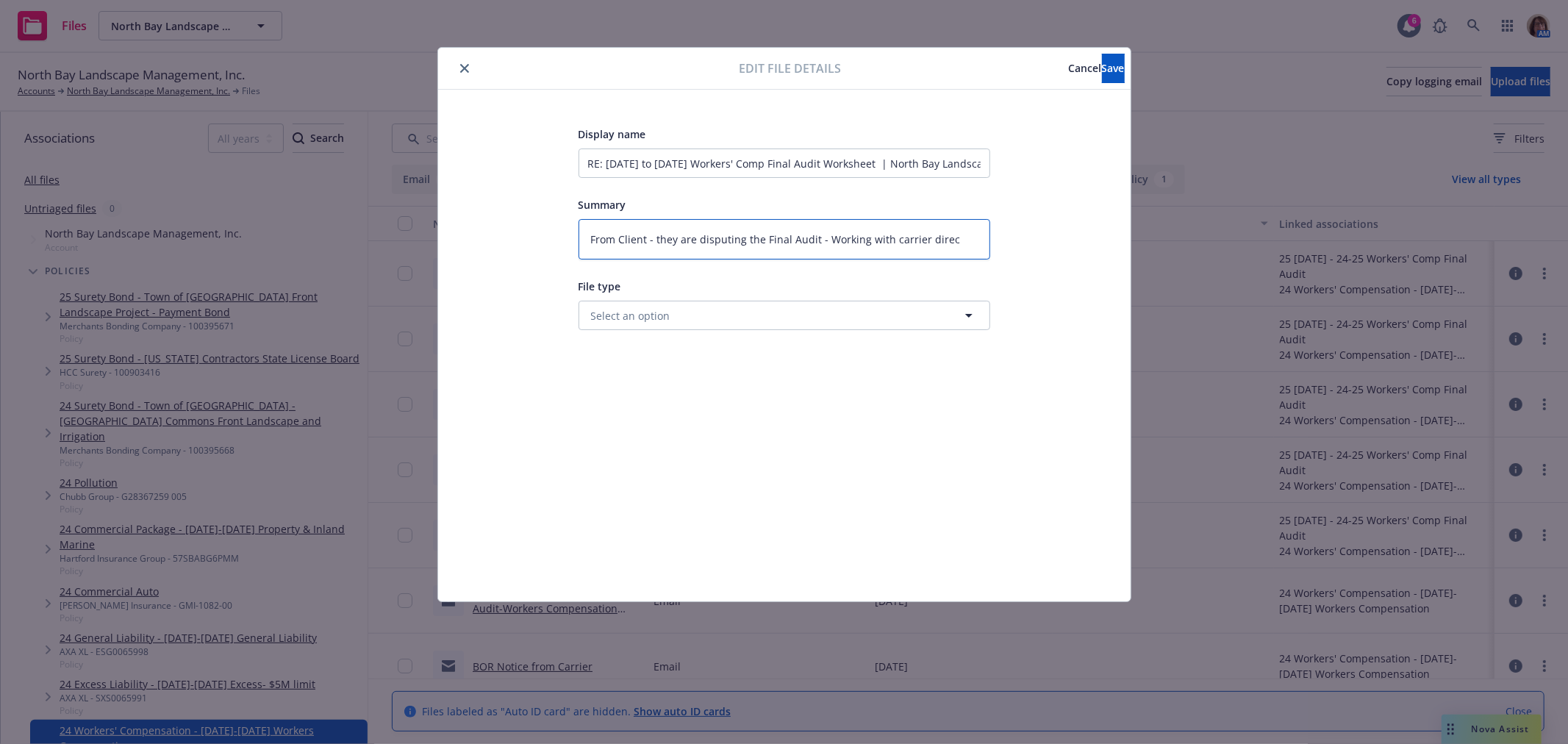
type textarea "x"
type textarea "From Client - they are disputing the Final Audit - Working with carrier direct"
type textarea "x"
type textarea "From Client - they are disputing the Final Audit - Working with carrier directl"
type textarea "x"
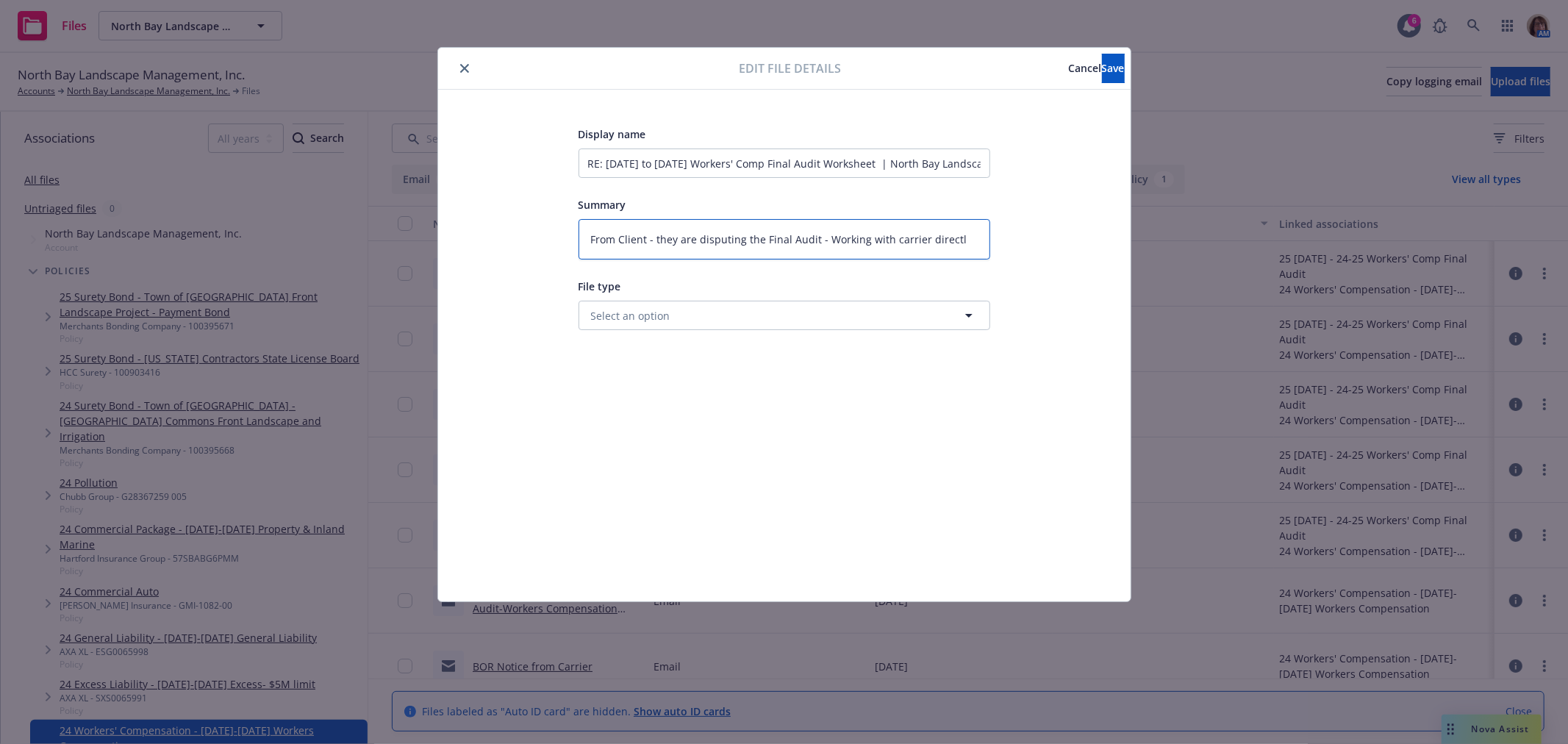
type textarea "From Client - they are disputing the Final Audit - Working with carrier directly"
type textarea "x"
type textarea "From Client - they are disputing the Final Audit - Working with carrier directl…"
type textarea "x"
type textarea "From Client - they are disputing the Final Audit - Working with carrier directl…"
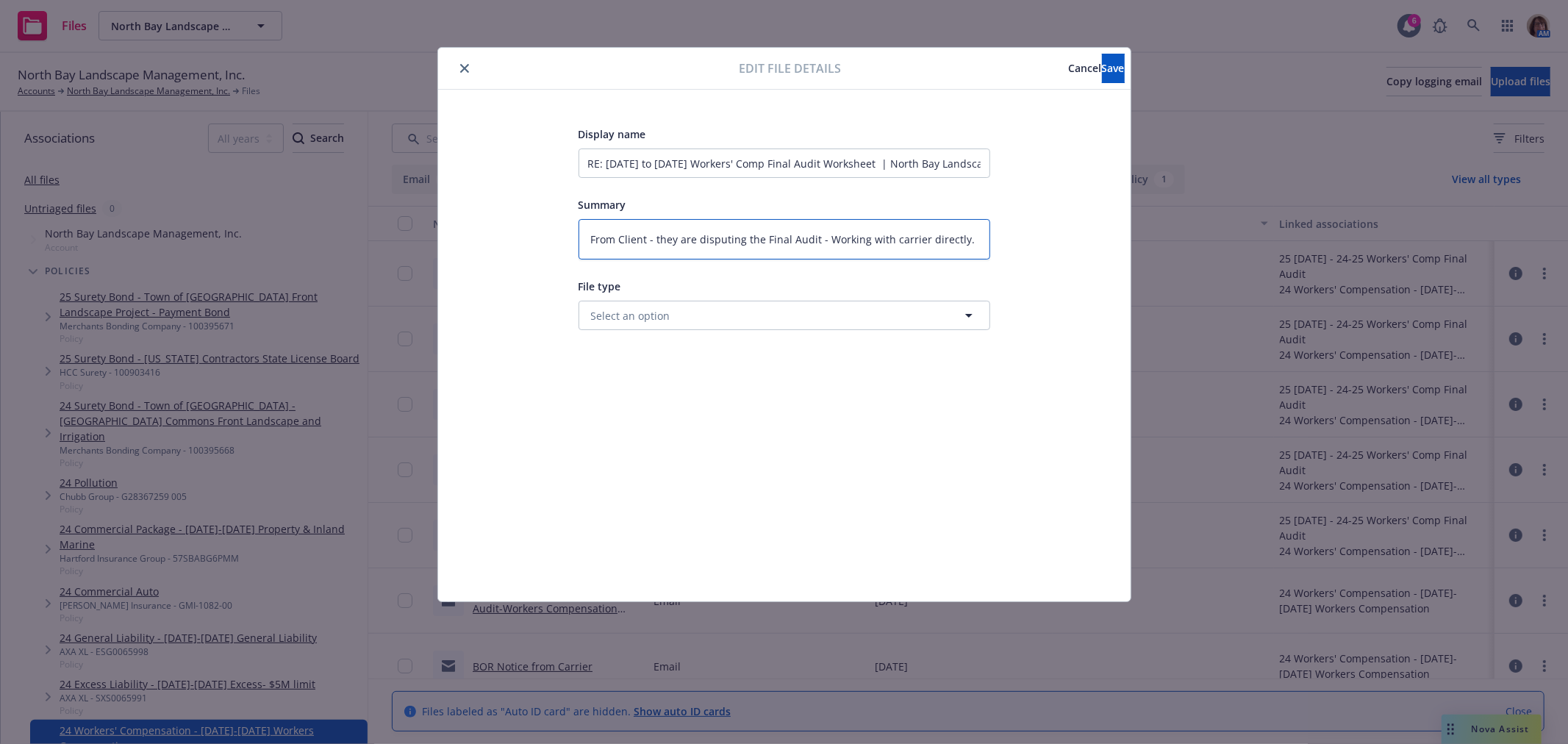
type textarea "x"
type textarea "From Client - they are disputing the Final Audit - Working with carrier directl…"
type textarea "x"
type textarea "From Client - they are disputing the Final Audit - Working with carrier directl…"
type textarea "x"
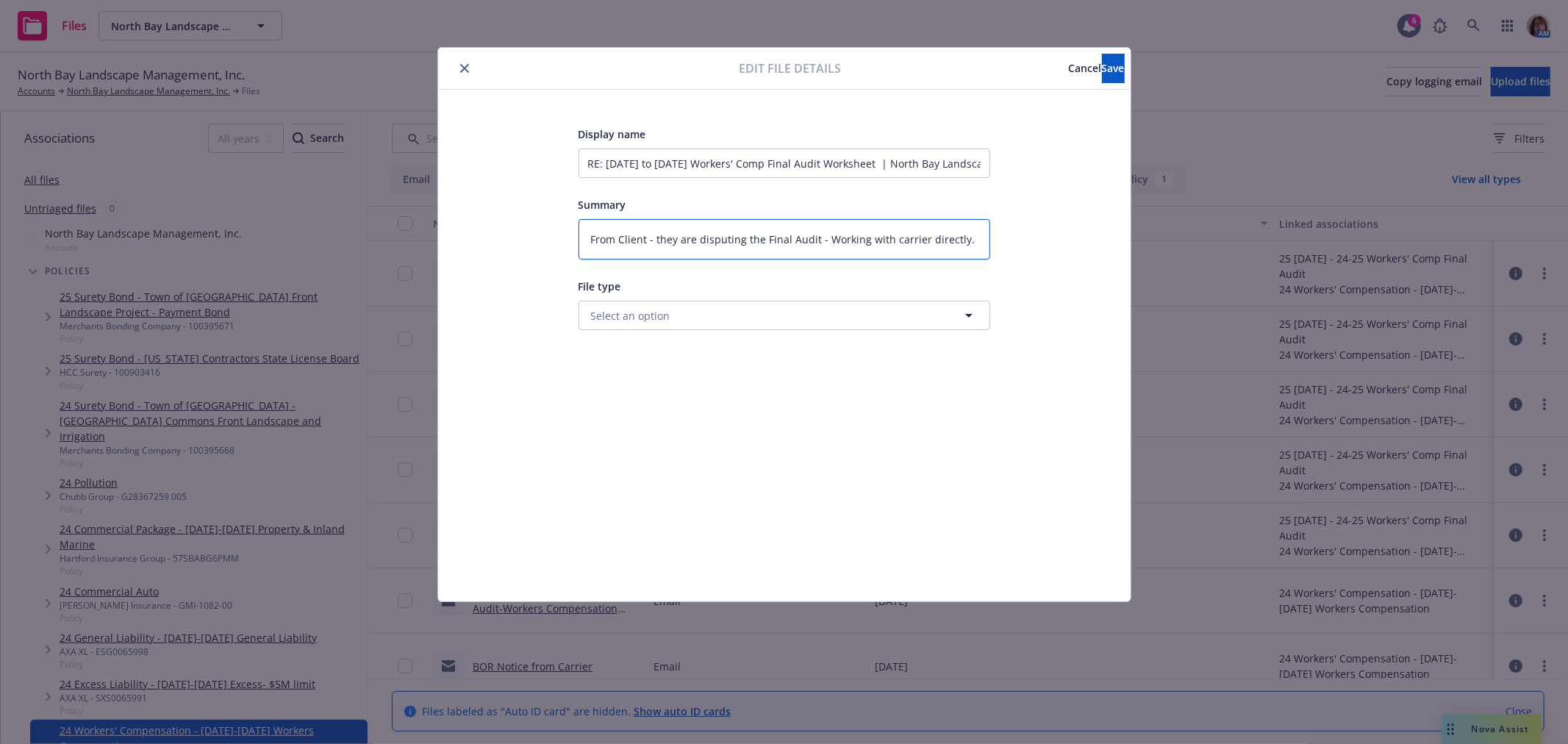
type textarea "From Client - they are disputing the Final Audit - Working with carrier directl…"
type textarea "x"
type textarea "From Client - they are disputing the Final Audit - Working with carrier directly"
type textarea "x"
type textarea "From Client - they are disputing the Final Audit - Working with carrier directly"
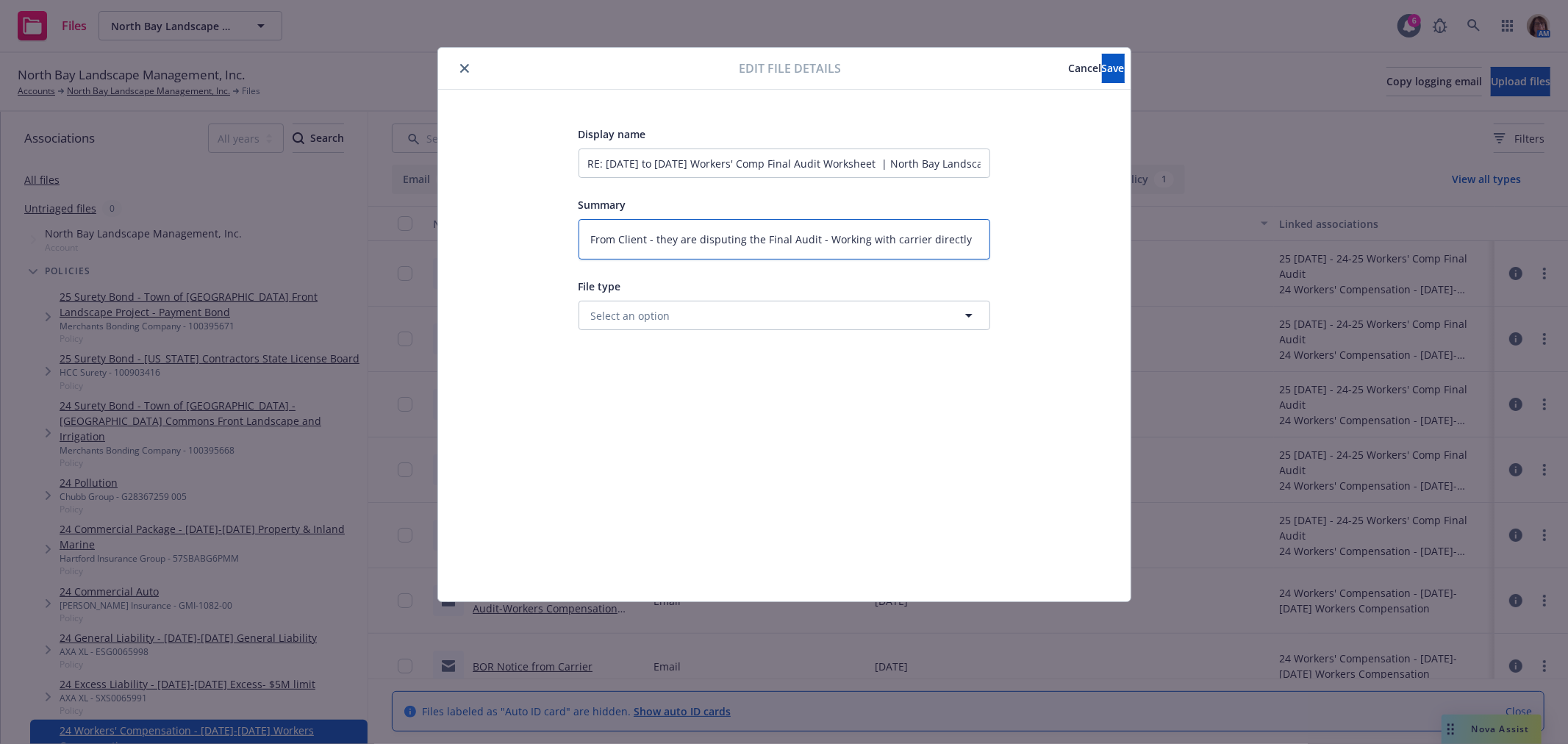
type textarea "x"
type textarea "From Client - they are disputing the Final Audit - Working with carrier directl…"
type textarea "x"
type textarea "From Client - they are disputing the Final Audit - Working with carrier directl…"
type textarea "x"
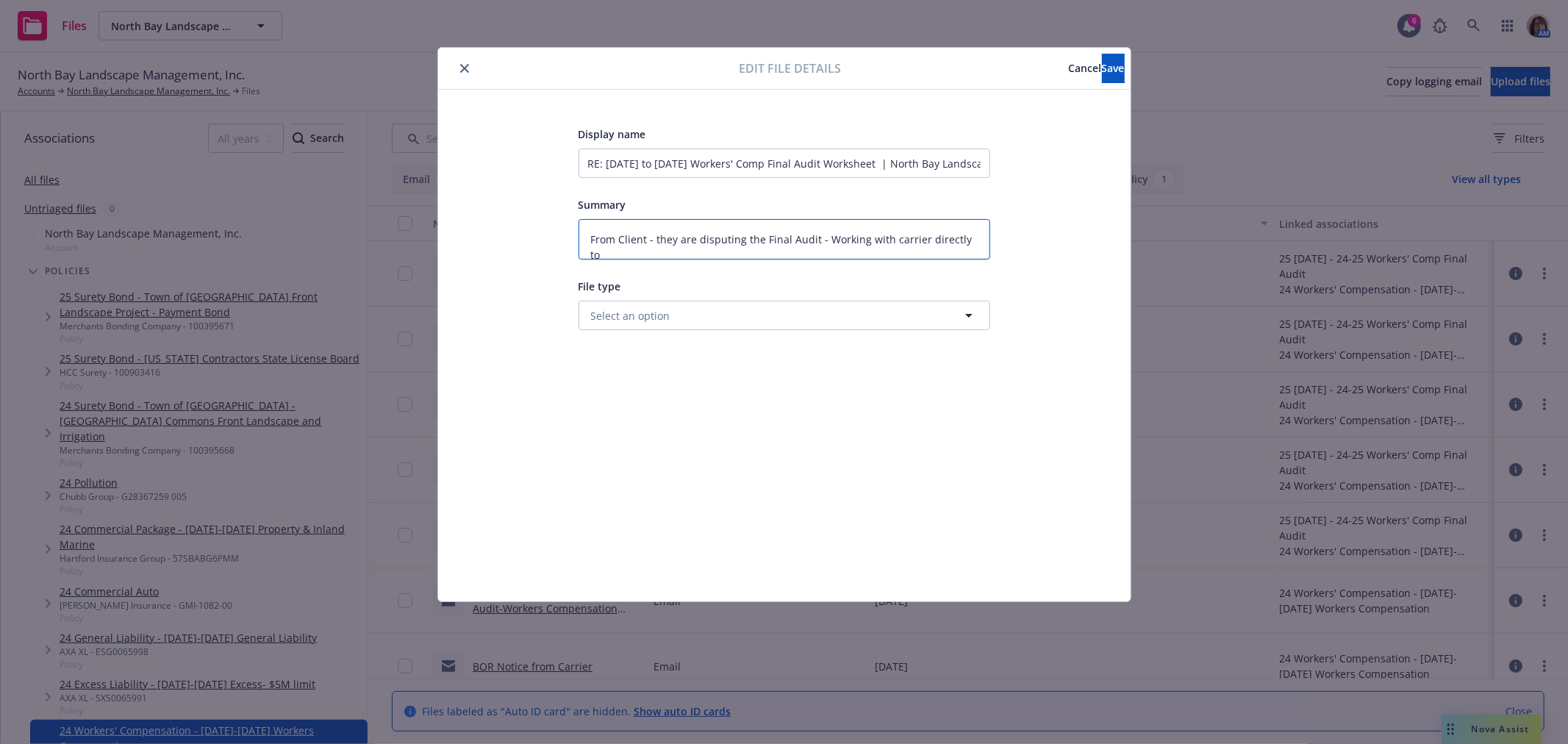
type textarea "From Client - they are disputing the Final Audit - Working with carrier directl…"
type textarea "x"
type textarea "From Client - they are disputing the Final Audit - Working with carrier directl…"
type textarea "x"
type textarea "From Client - they are disputing the Final Audit - Working with carrier directl…"
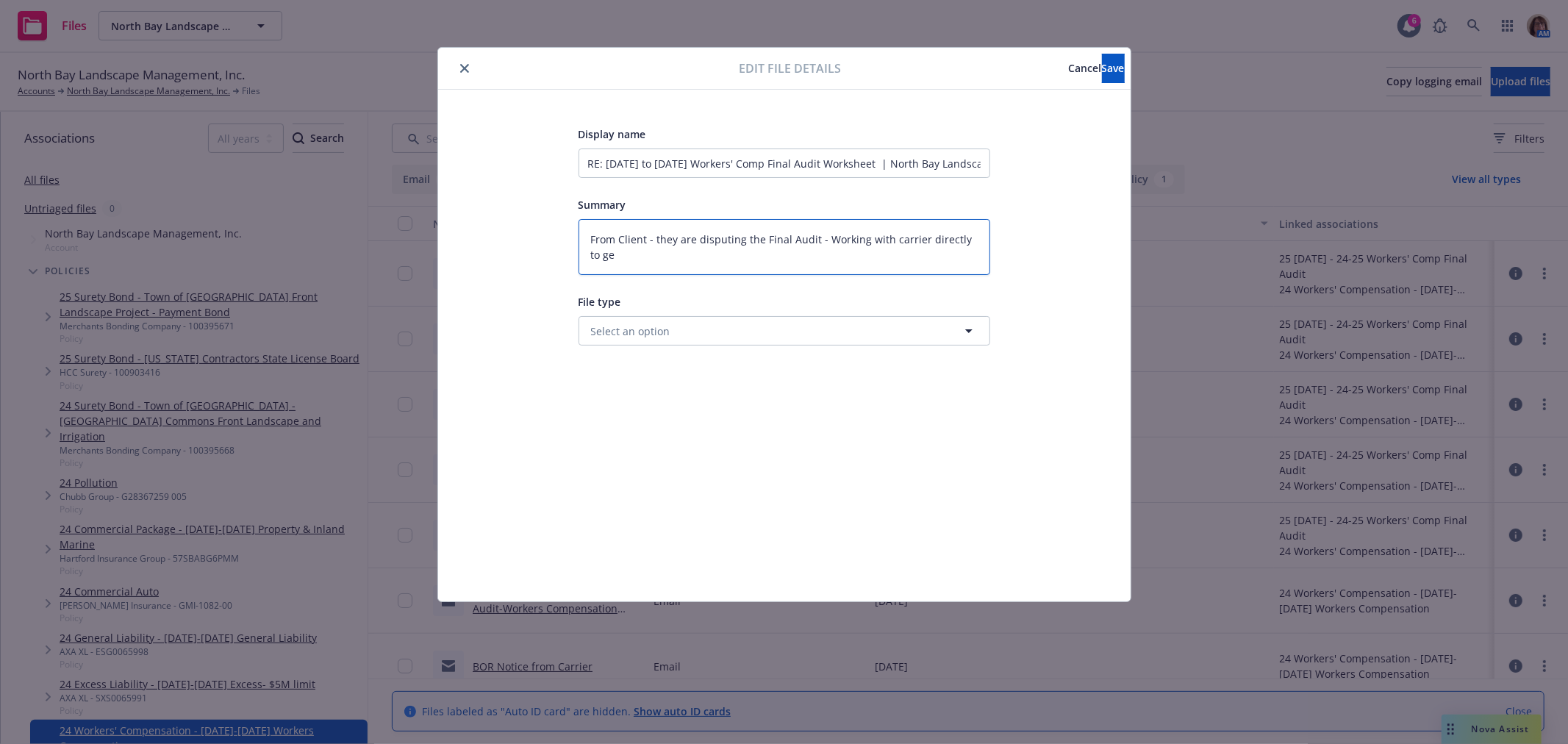
type textarea "x"
type textarea "From Client - they are disputing the Final Audit - Working with carrier directl…"
type textarea "x"
type textarea "From Client - they are disputing the Final Audit - Working with carrier directl…"
type textarea "x"
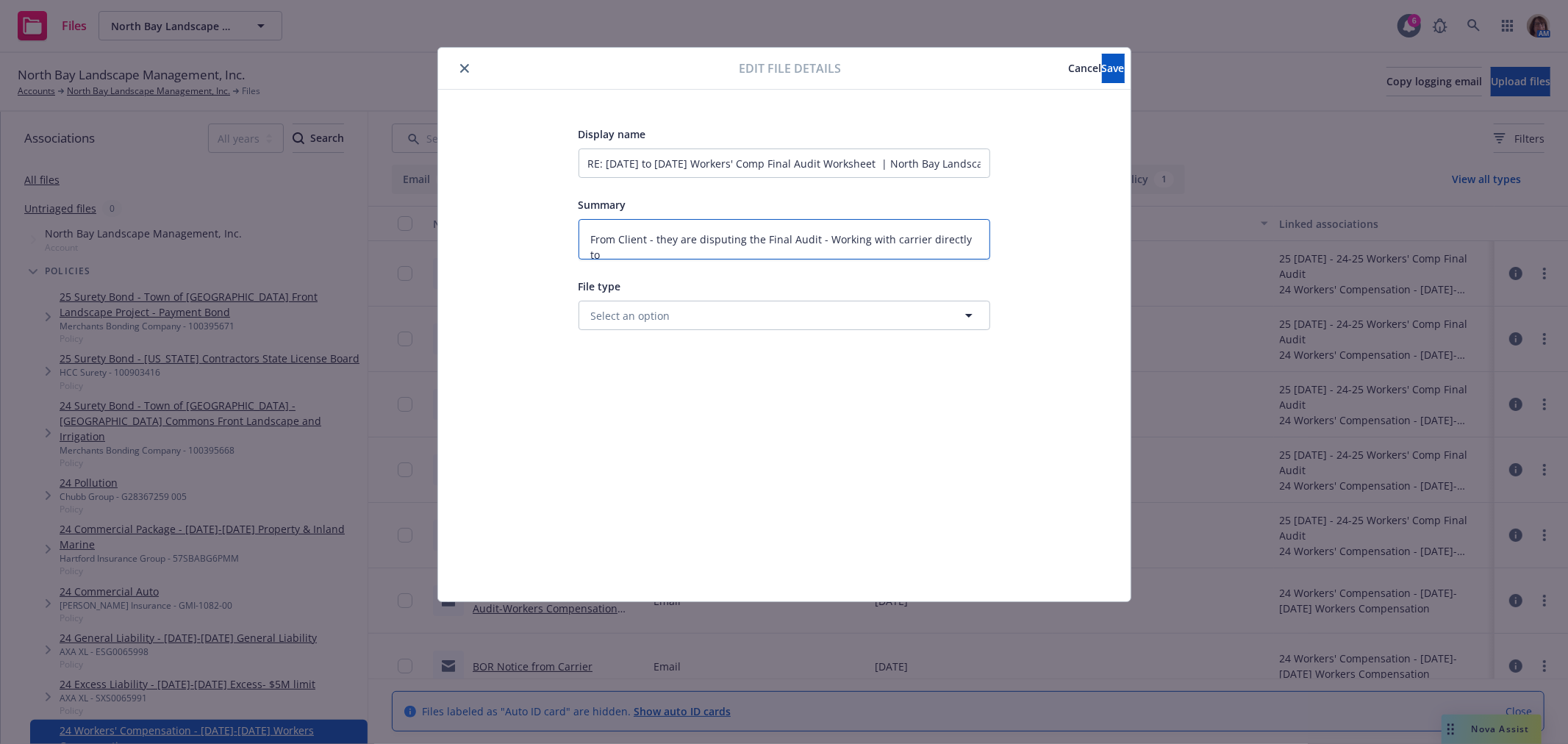
type textarea "From Client - they are disputing the Final Audit - Working with carrier directl…"
type textarea "x"
type textarea "From Client - they are disputing the Final Audit - Working with carrier directl…"
type textarea "x"
type textarea "From Client - they are disputing the Final Audit - Working with carrier directly"
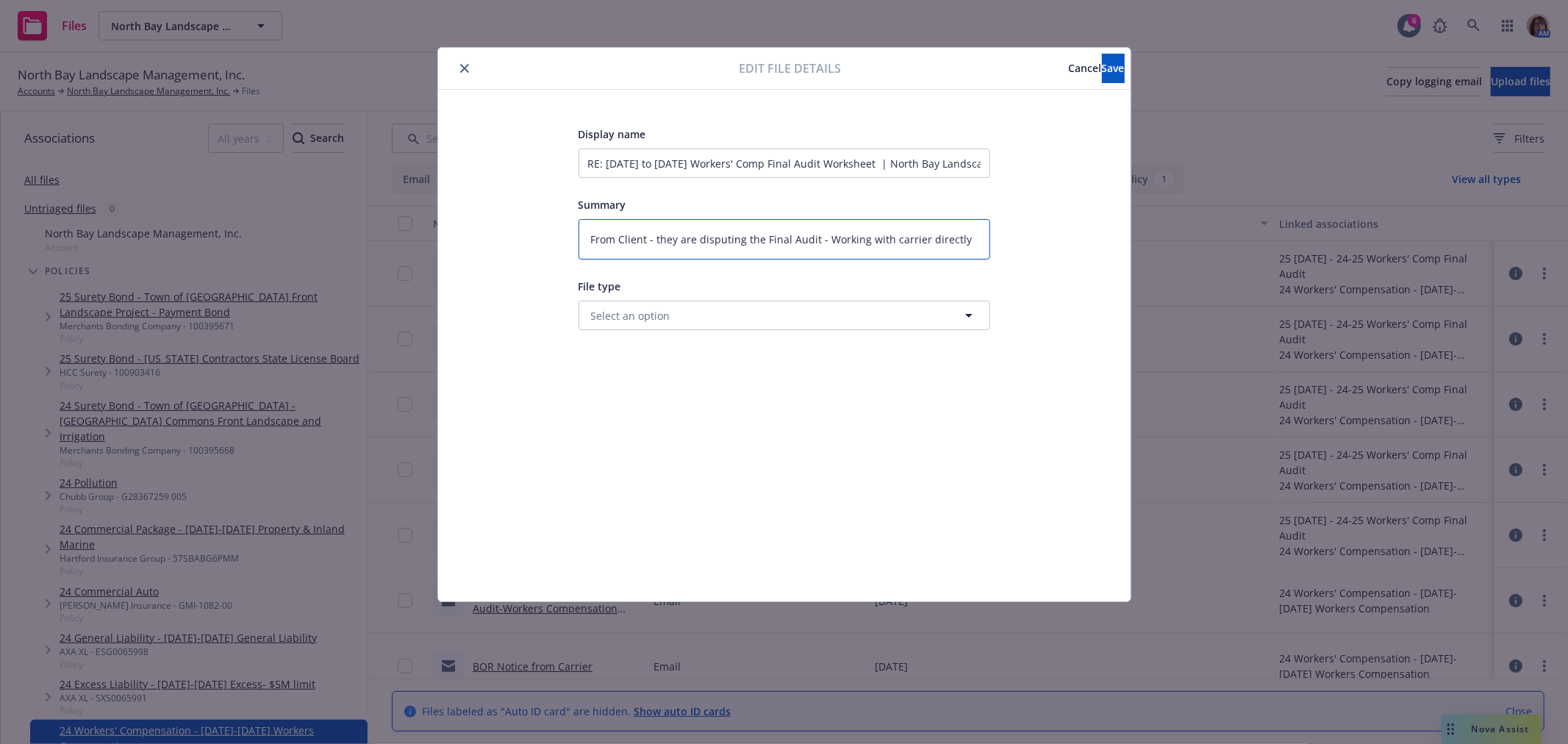
type textarea "x"
type textarea "From Client - they are disputing the Final Audit - Working with carrier directly"
type textarea "x"
type textarea "From Client - they are disputing the Final Audit - Working with carrier directly"
type textarea "x"
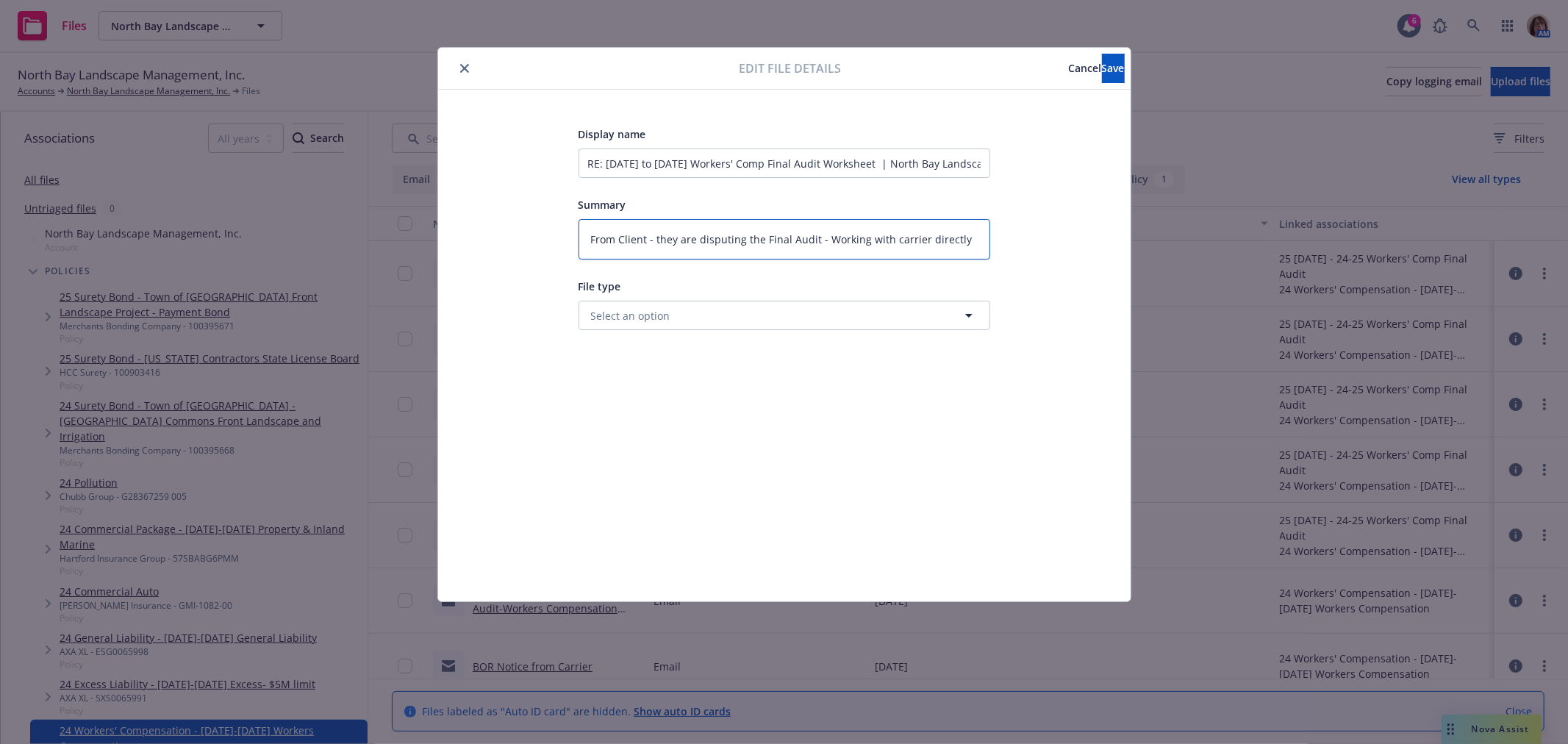
type textarea "From Client - they are disputing the Final Audit - Working with carrier directl…"
type textarea "x"
type textarea "From Client - they are disputing the Final Audit - Working with carrier directl…"
type textarea "x"
type textarea "From Client - they are disputing the Final Audit - Working with carrier directl…"
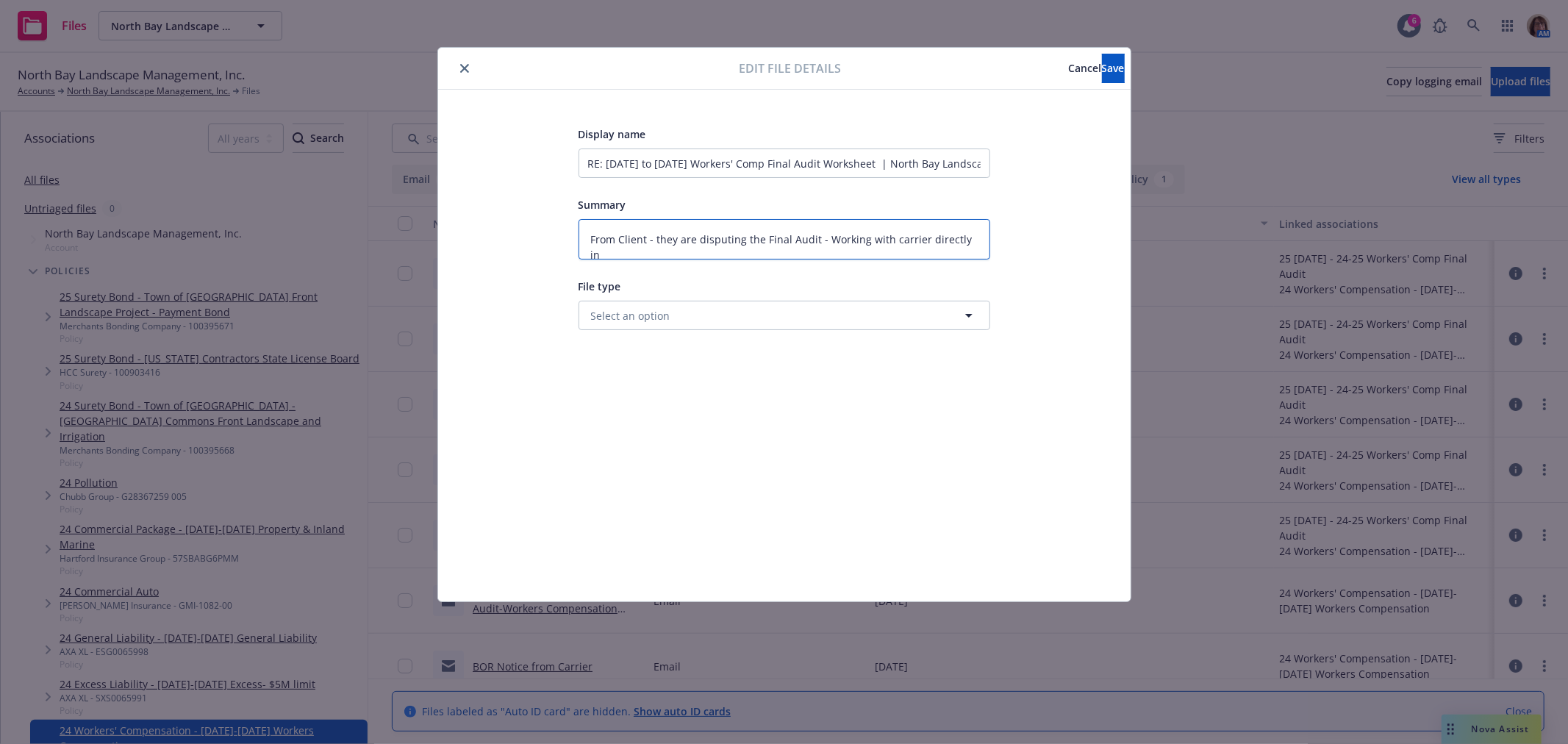
type textarea "x"
type textarea "From Client - they are disputing the Final Audit - Working with carrier directl…"
click at [1102, 69] on span "Save" at bounding box center [1113, 68] width 23 height 14
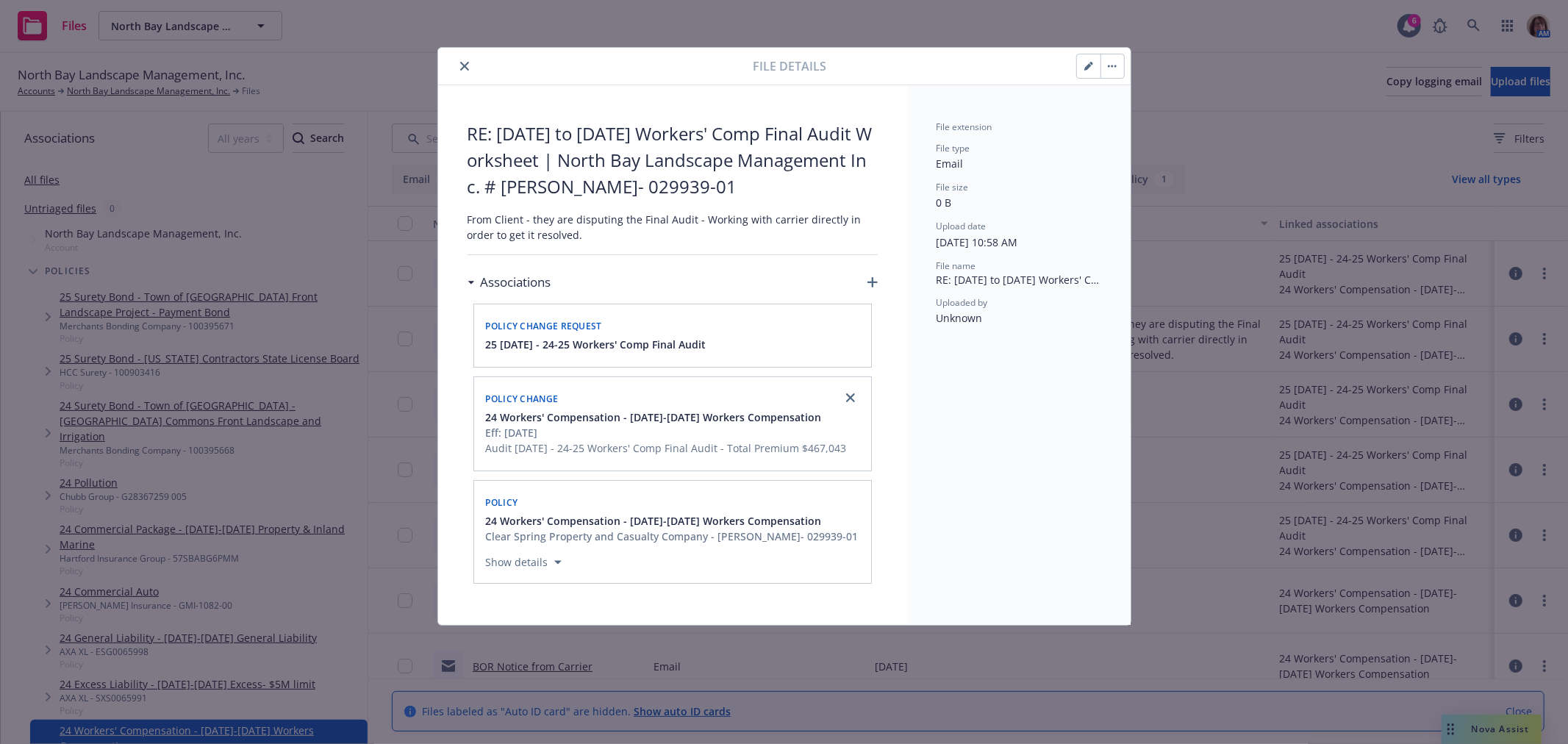
click at [463, 60] on button "close" at bounding box center [465, 67] width 18 height 18
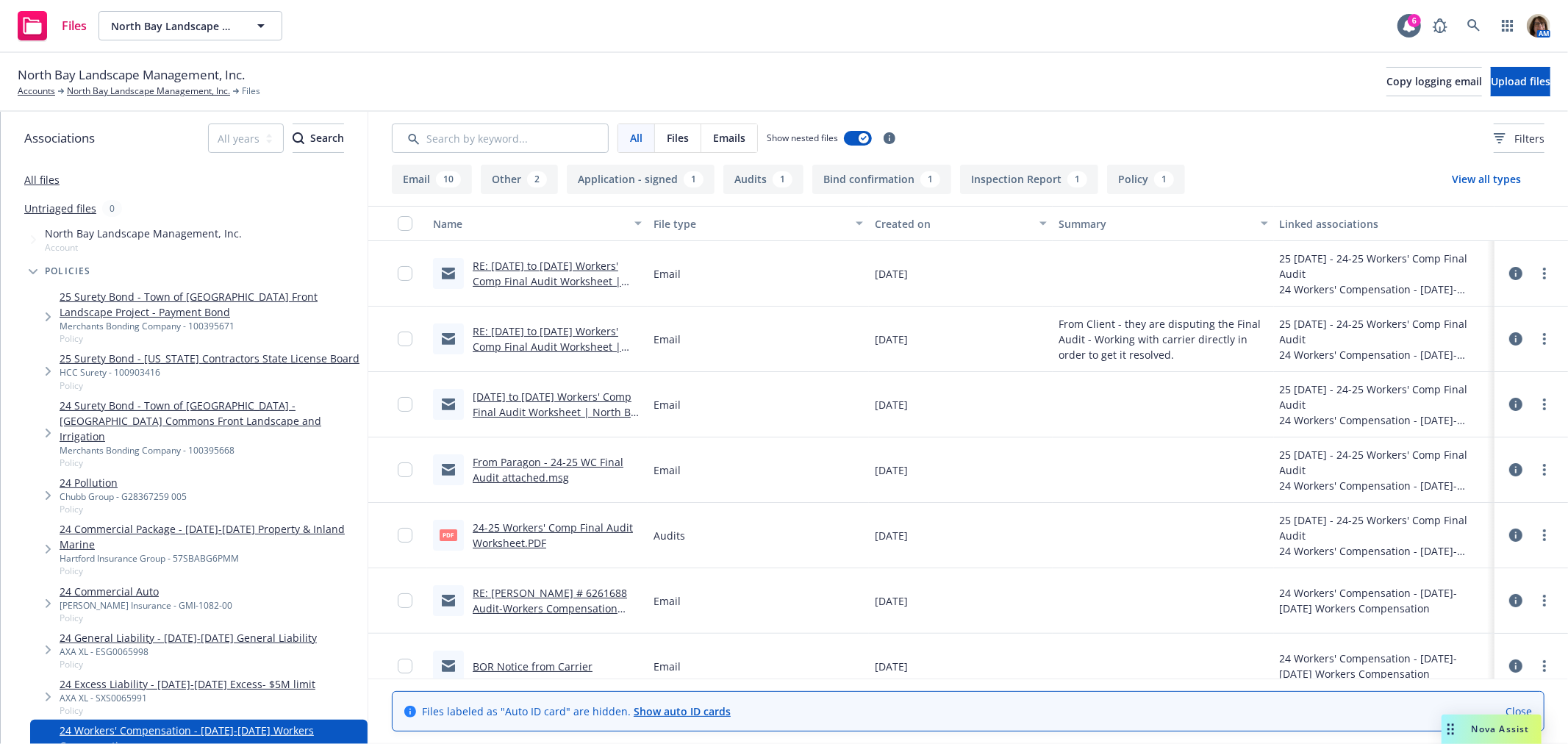
click at [522, 267] on link "RE: 6/1/24 to 6/1/25 Workers' Comp Final Audit Worksheet | North Bay Landscape …" at bounding box center [547, 296] width 149 height 75
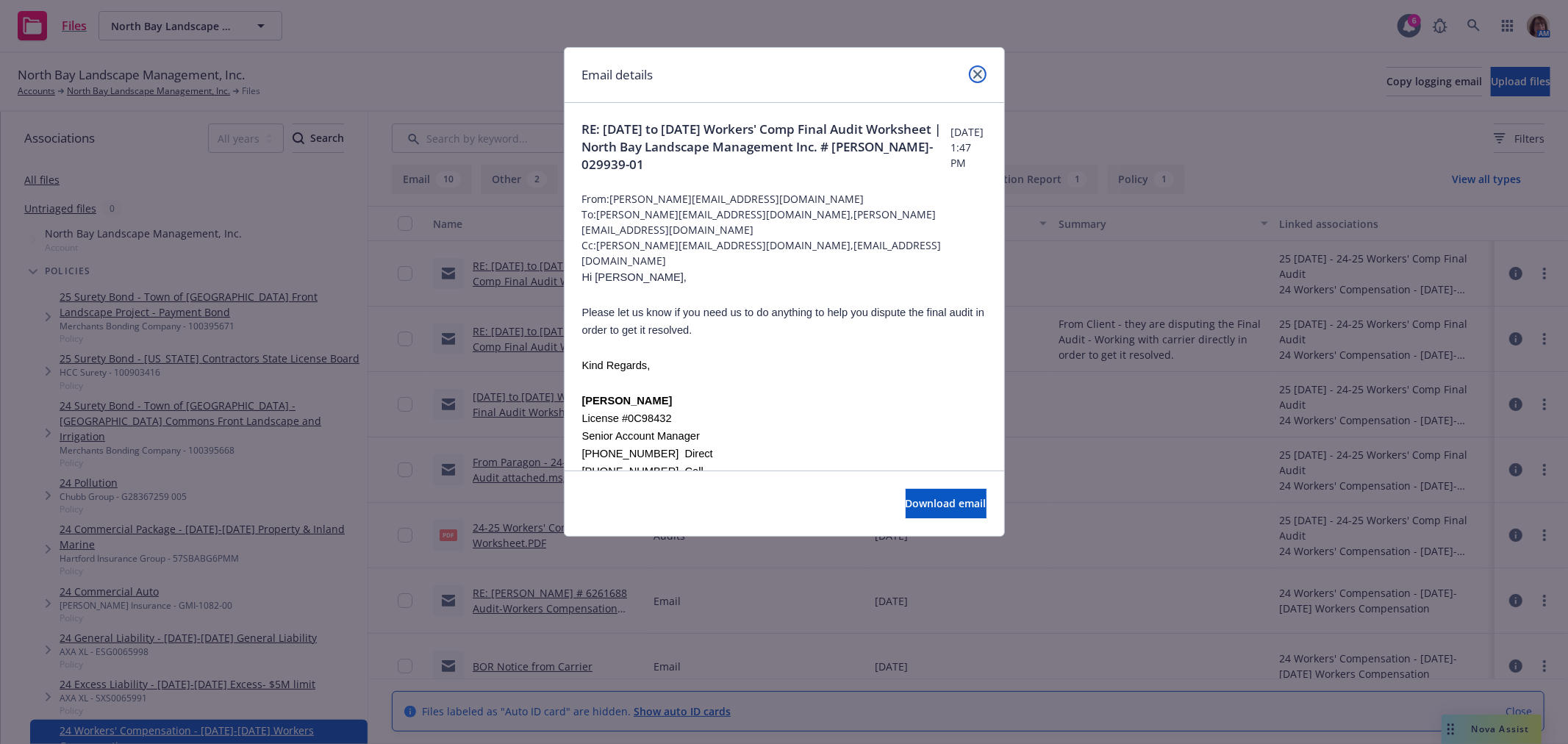
click at [981, 72] on icon "close" at bounding box center [977, 73] width 9 height 9
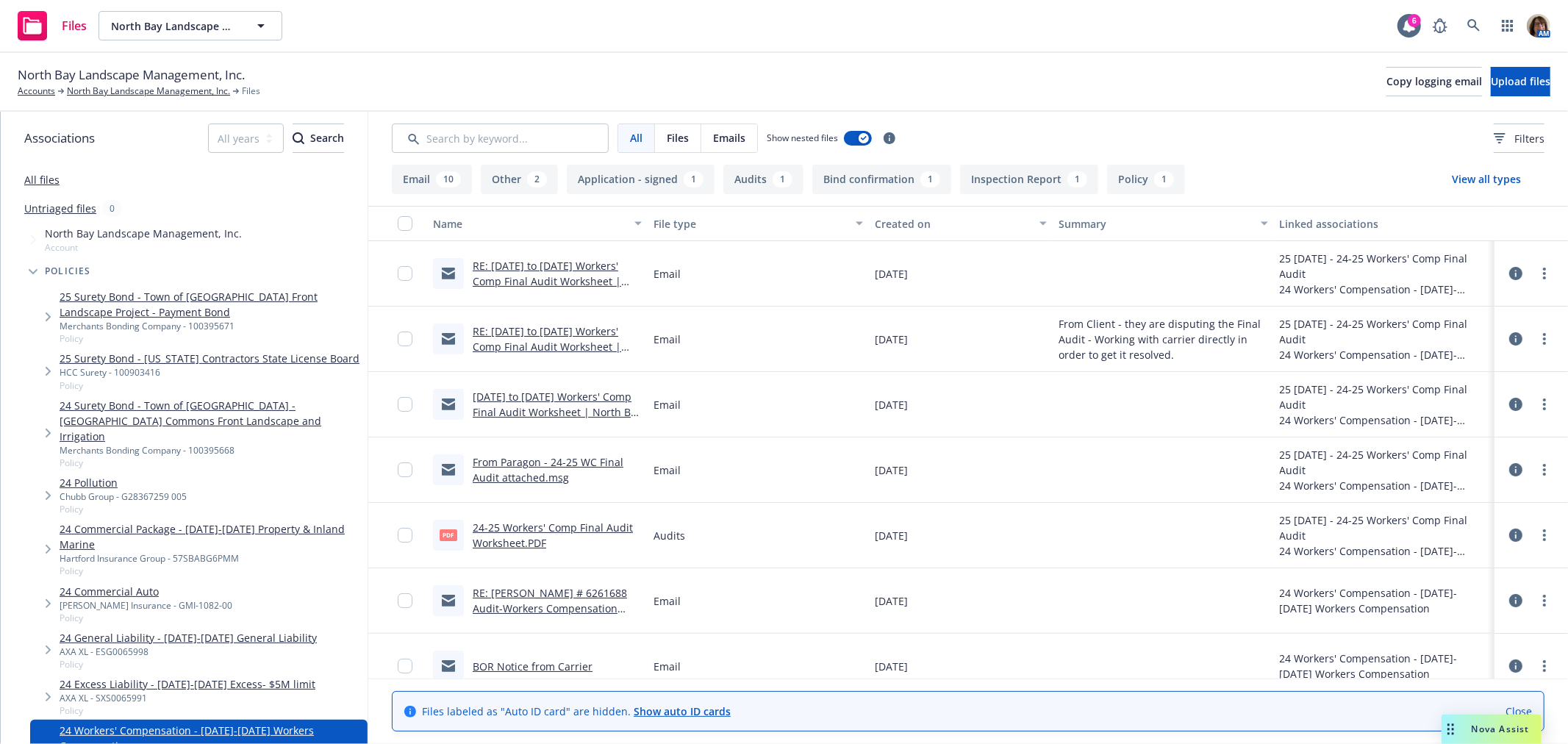
click at [1509, 272] on icon at bounding box center [1516, 274] width 14 height 14
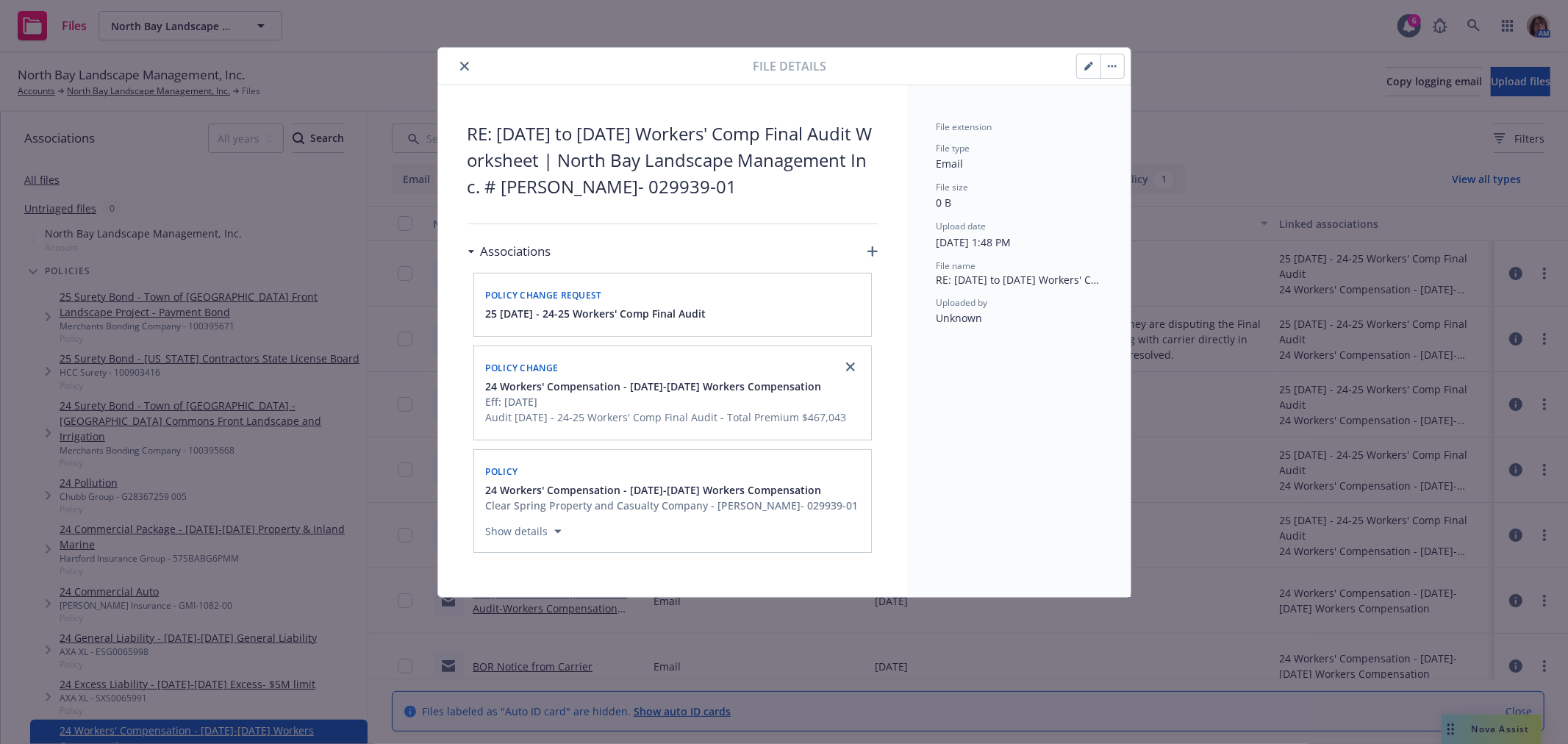
click at [1089, 61] on button "button" at bounding box center [1088, 67] width 23 height 23
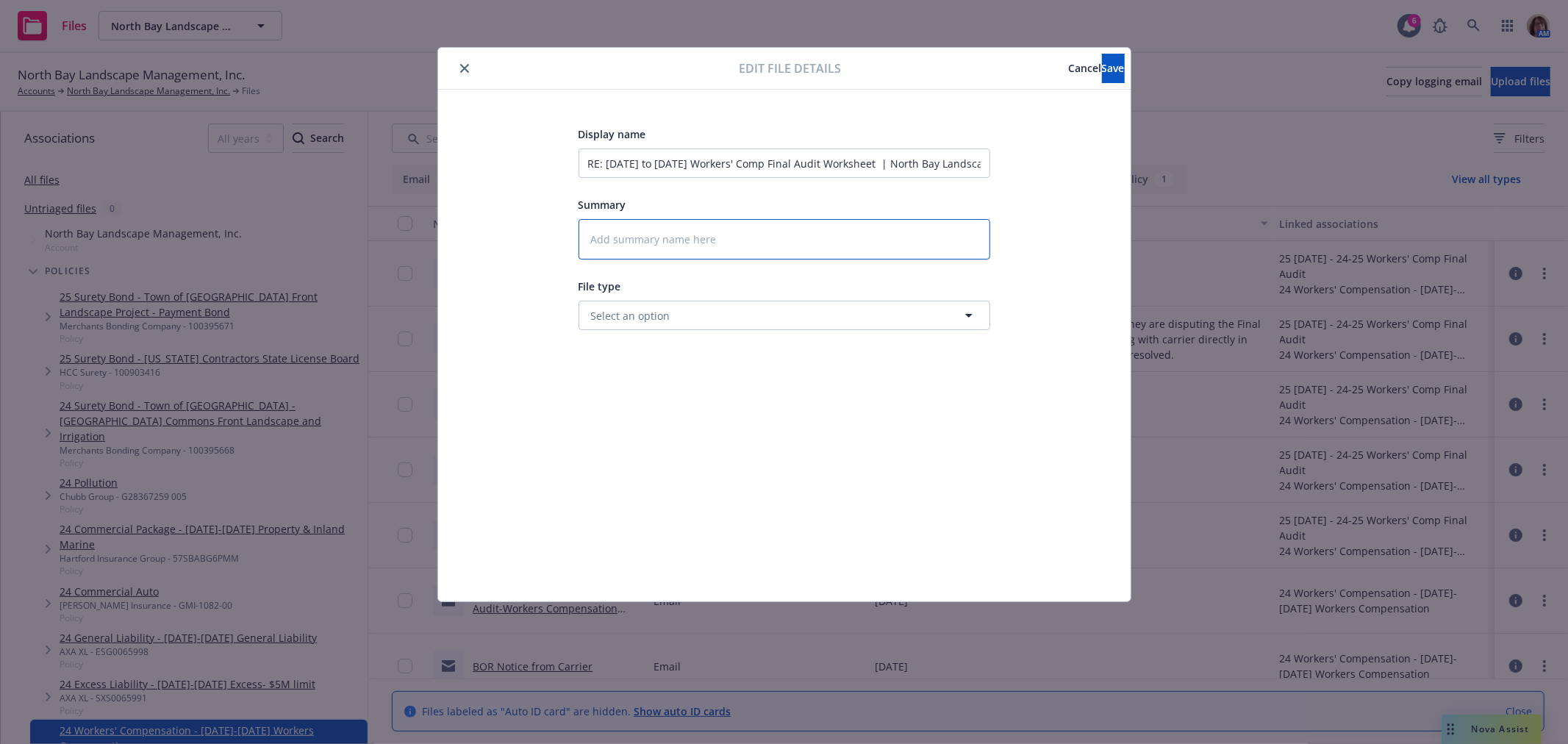
click at [586, 239] on textarea at bounding box center [784, 239] width 412 height 40
click at [1102, 64] on span "Save" at bounding box center [1113, 68] width 23 height 14
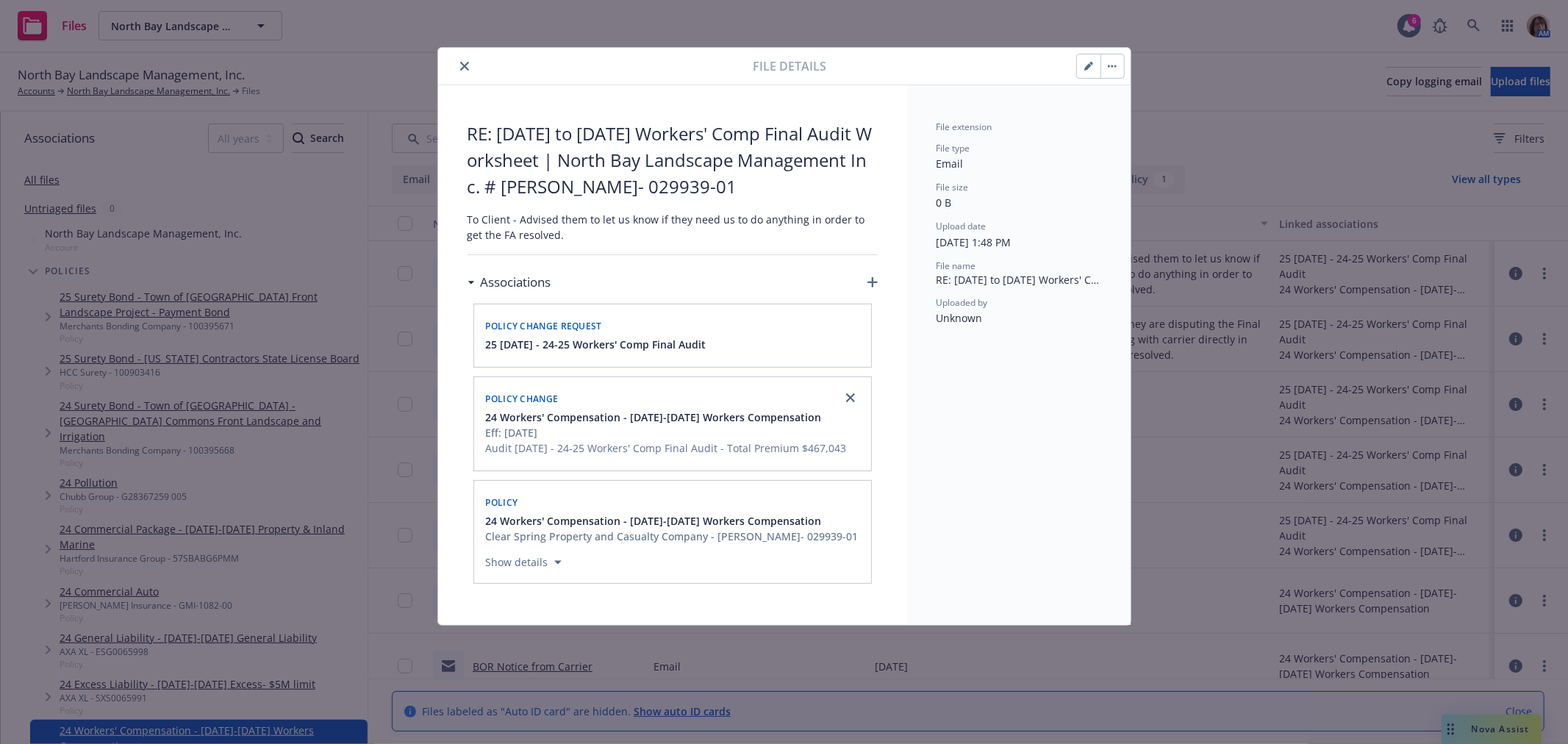
click at [462, 64] on icon "close" at bounding box center [464, 66] width 9 height 9
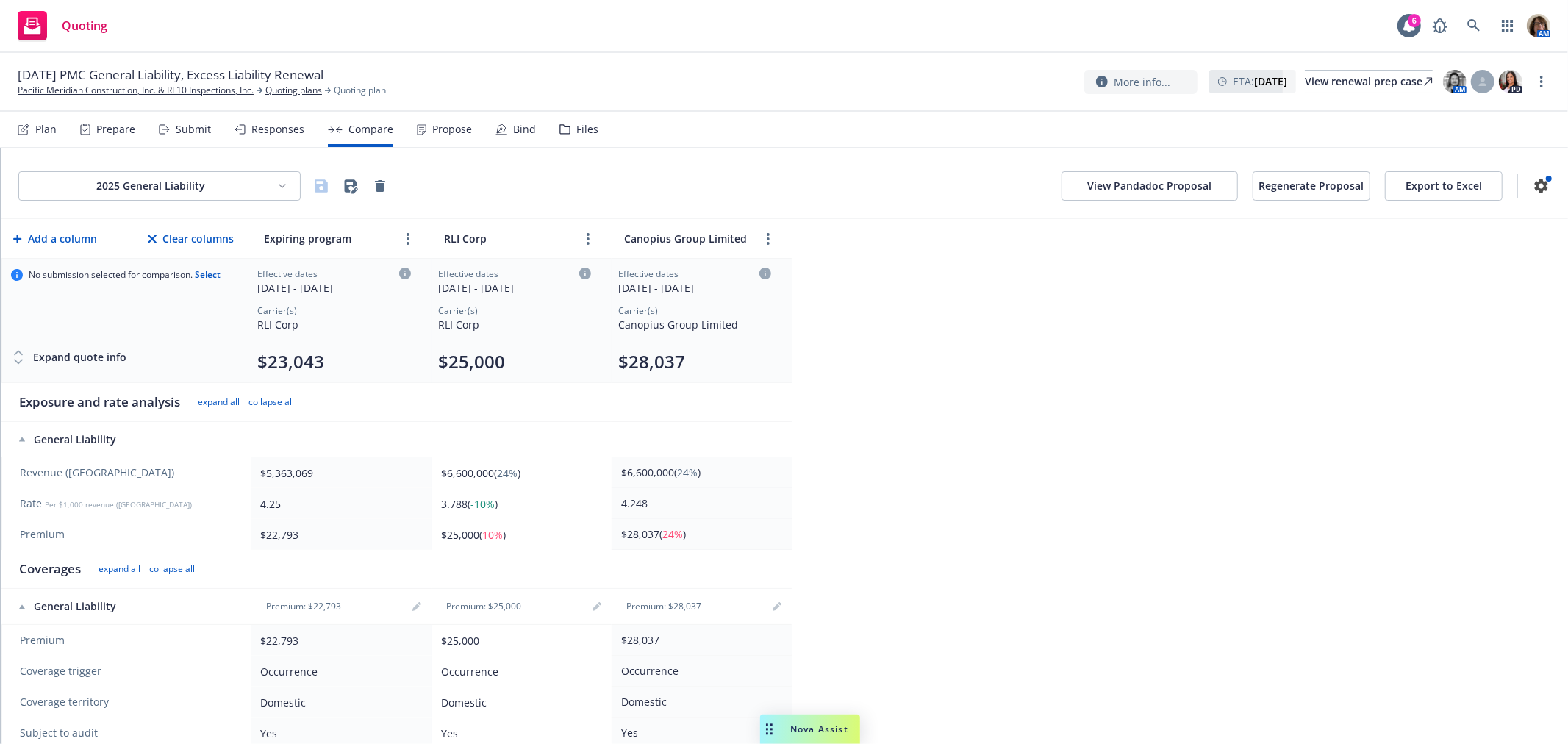
click at [1128, 184] on button "View Pandadoc Proposal" at bounding box center [1149, 186] width 176 height 29
click at [98, 90] on link "Pacific Meridian Construction, Inc. & RF10 Inspections, Inc." at bounding box center [135, 91] width 236 height 14
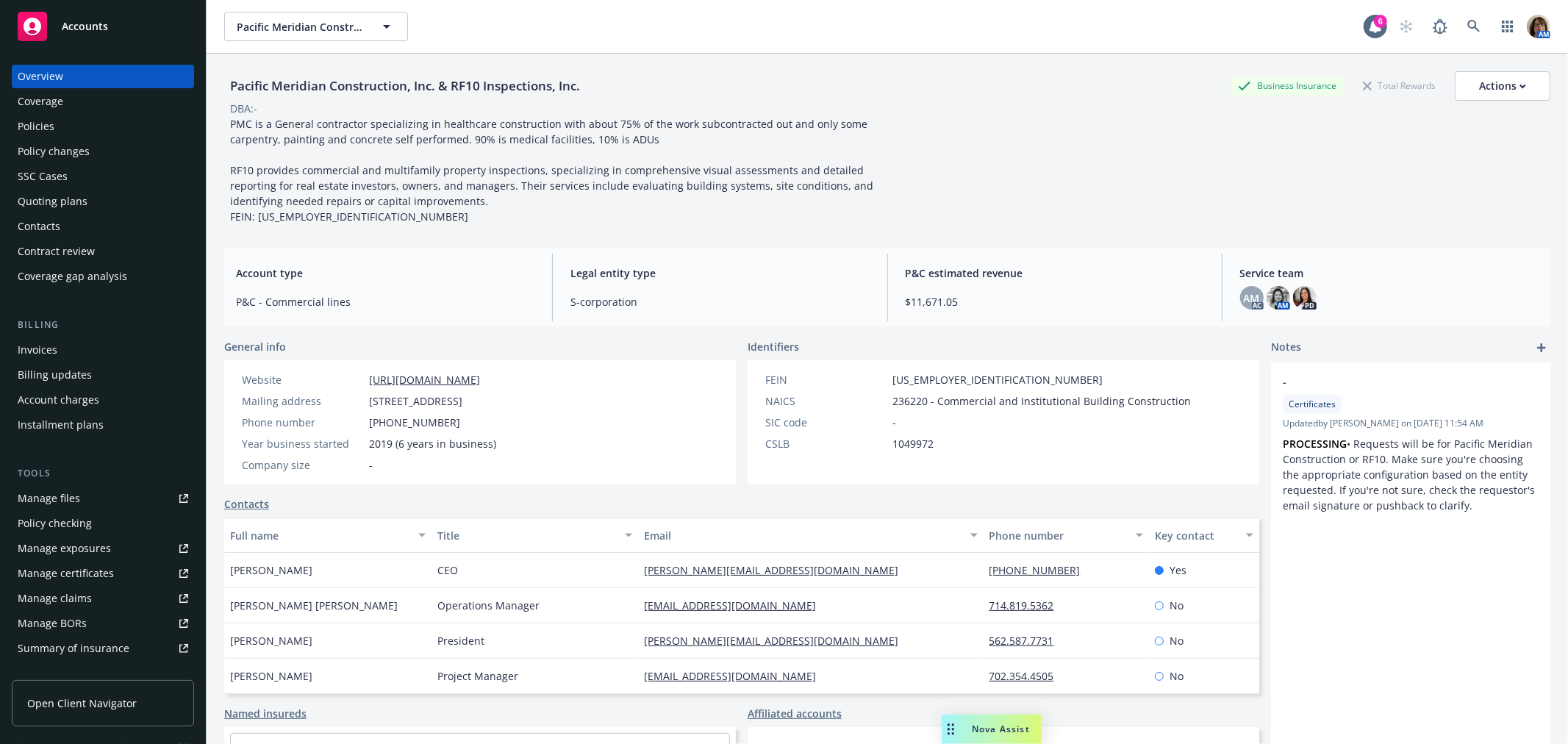
click at [40, 120] on div "Policies" at bounding box center [36, 126] width 37 height 23
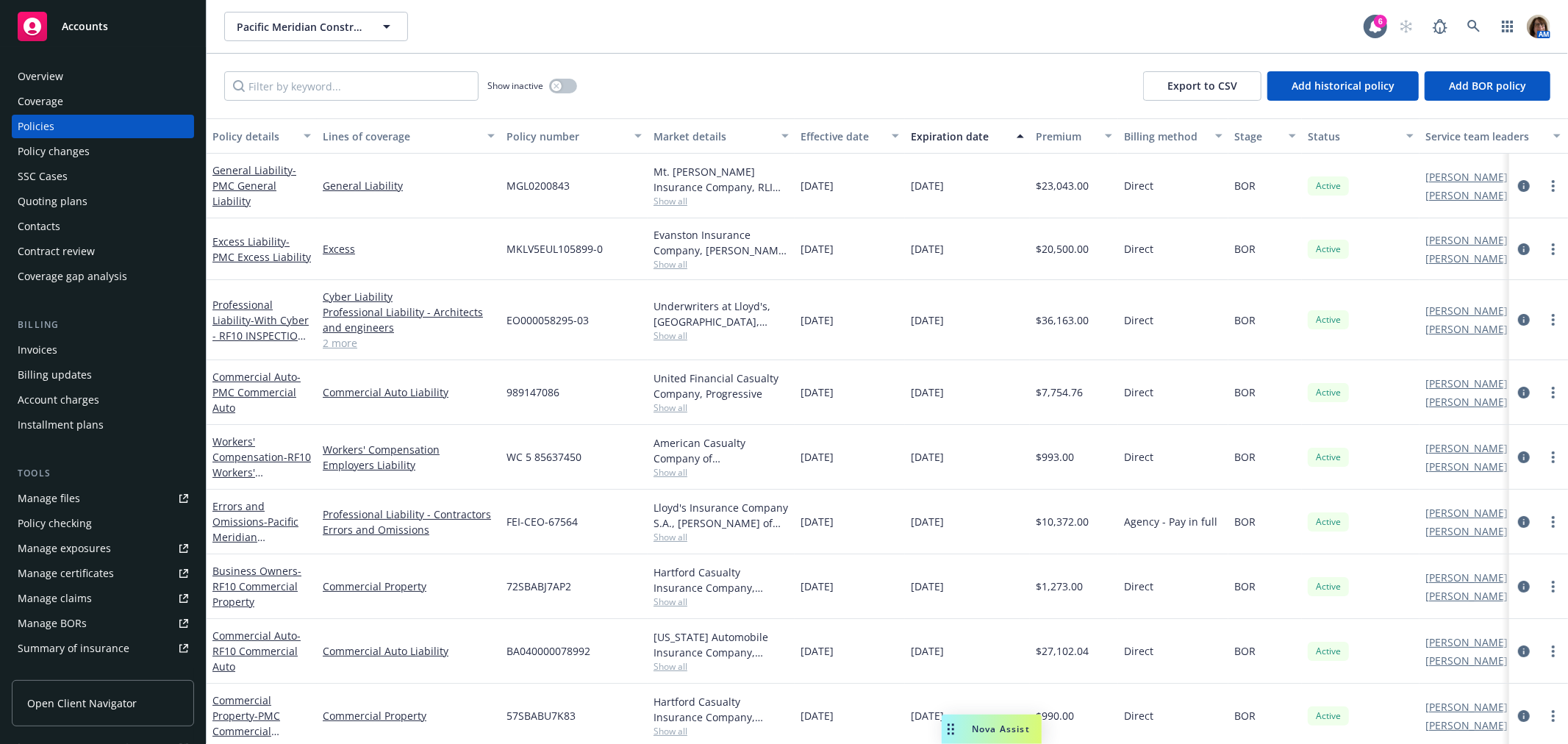
click at [43, 70] on div "Overview" at bounding box center [40, 76] width 46 height 23
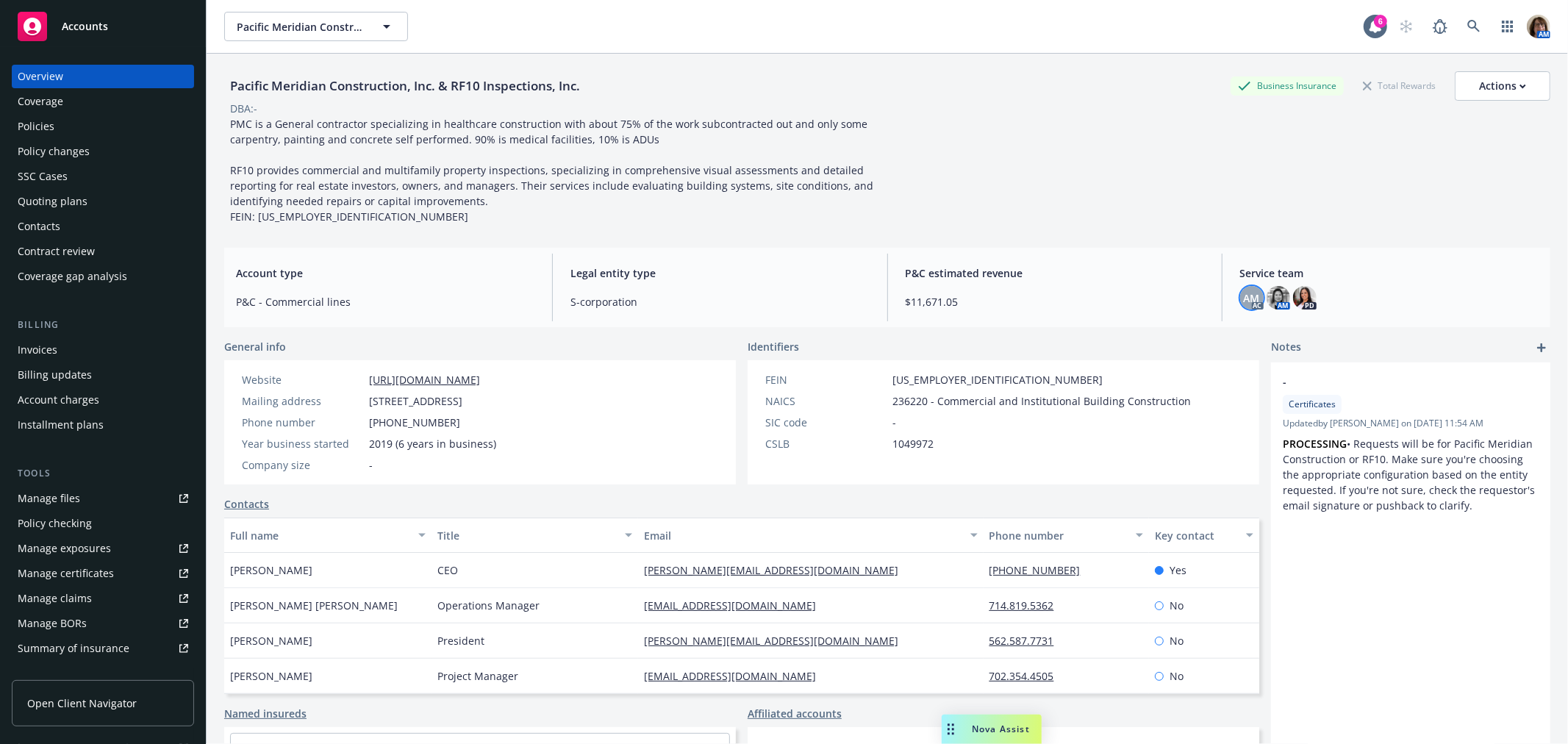
click at [1244, 300] on span "AM" at bounding box center [1252, 299] width 17 height 16
click at [60, 205] on div "Quoting plans" at bounding box center [52, 202] width 69 height 23
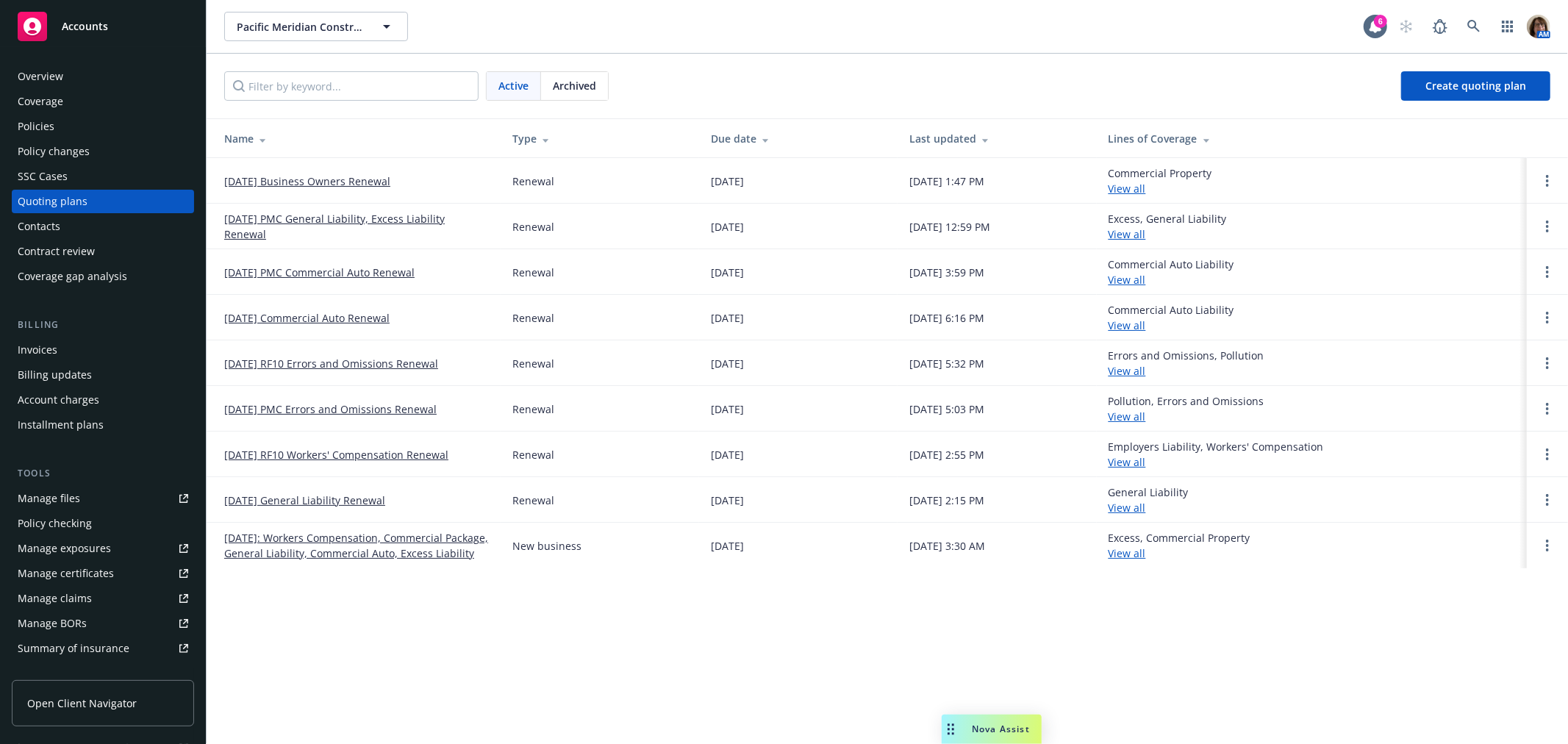
click at [314, 214] on link "[DATE] PMC General Liability, Excess Liability Renewal" at bounding box center [356, 227] width 264 height 31
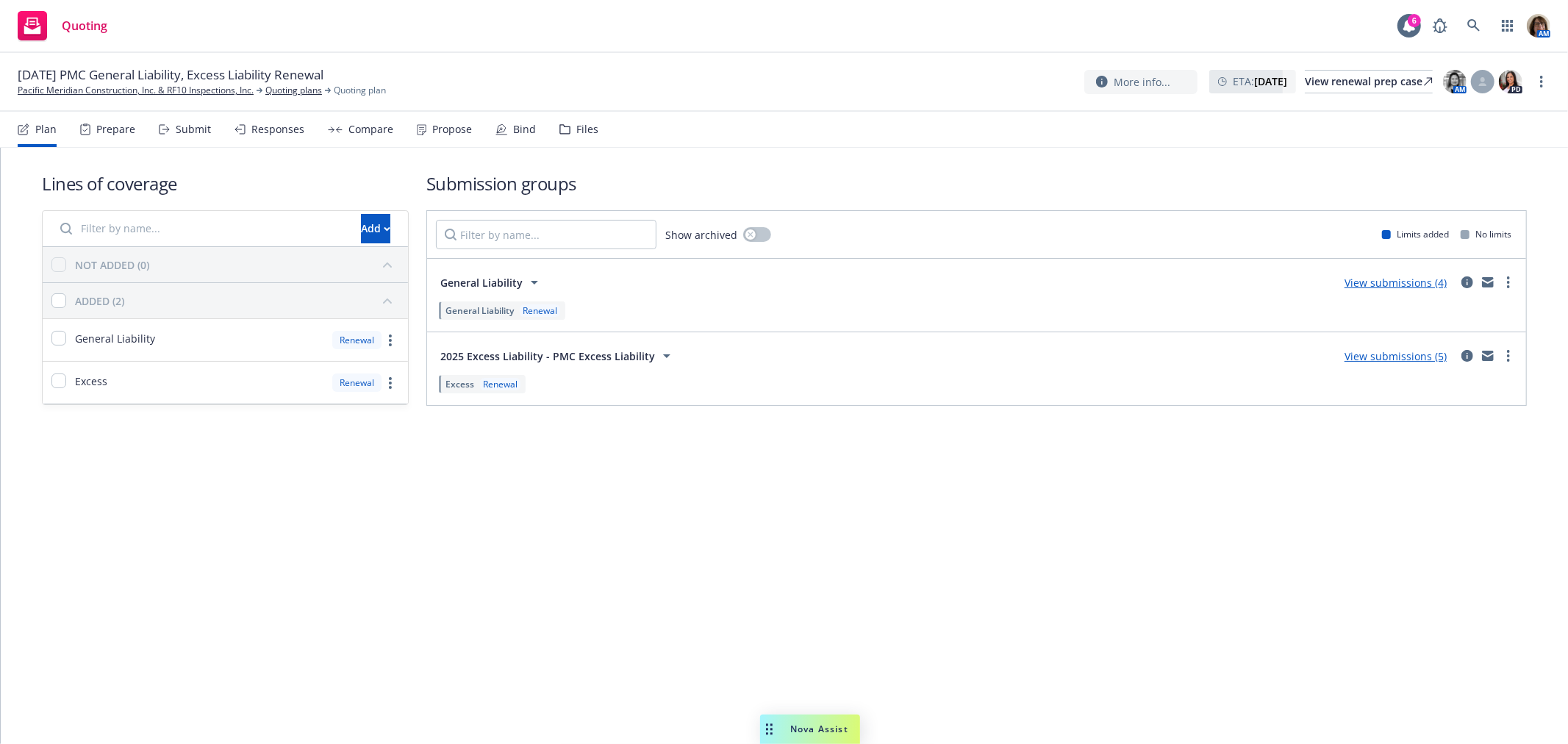
click at [586, 123] on div "Files" at bounding box center [587, 129] width 23 height 12
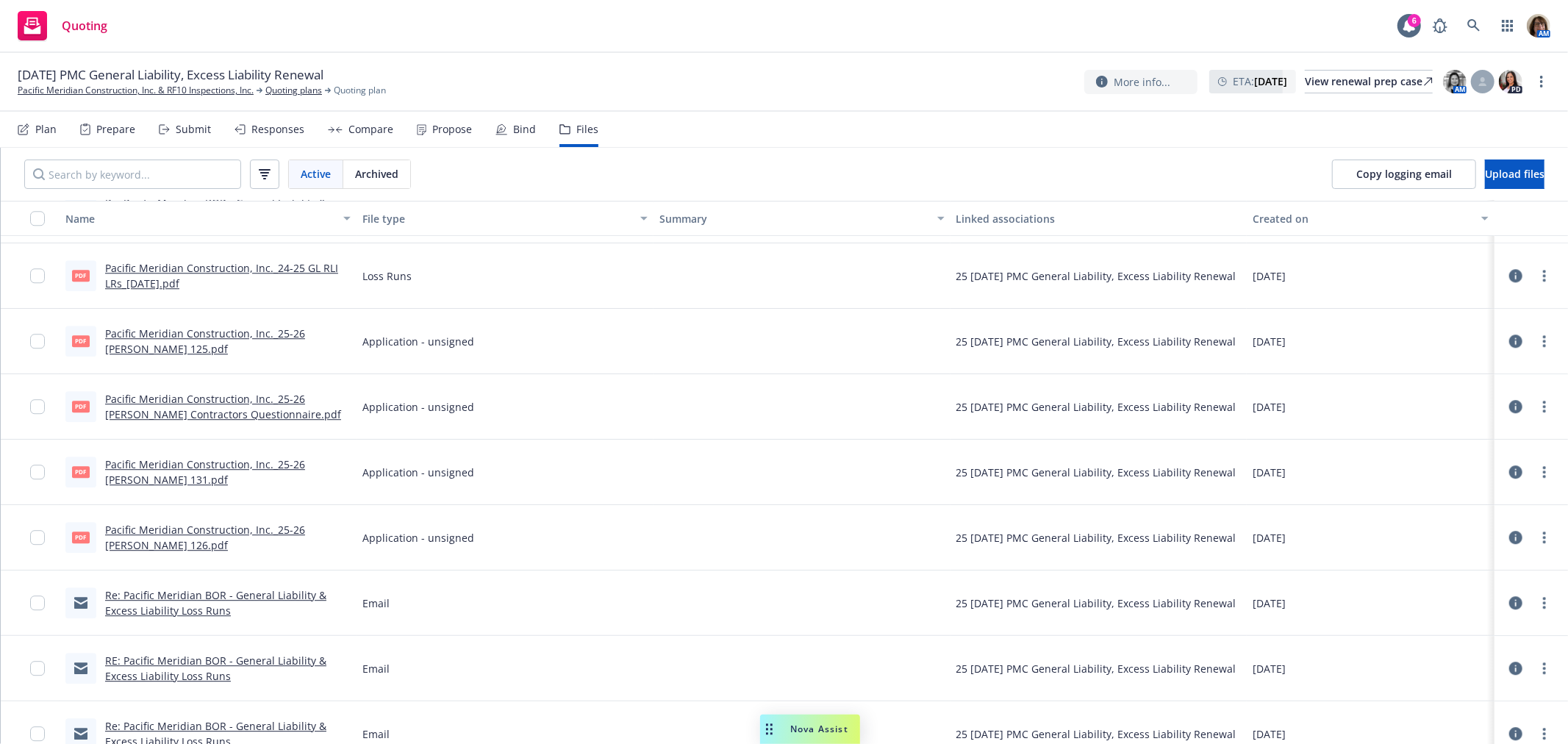
scroll to position [3349, 0]
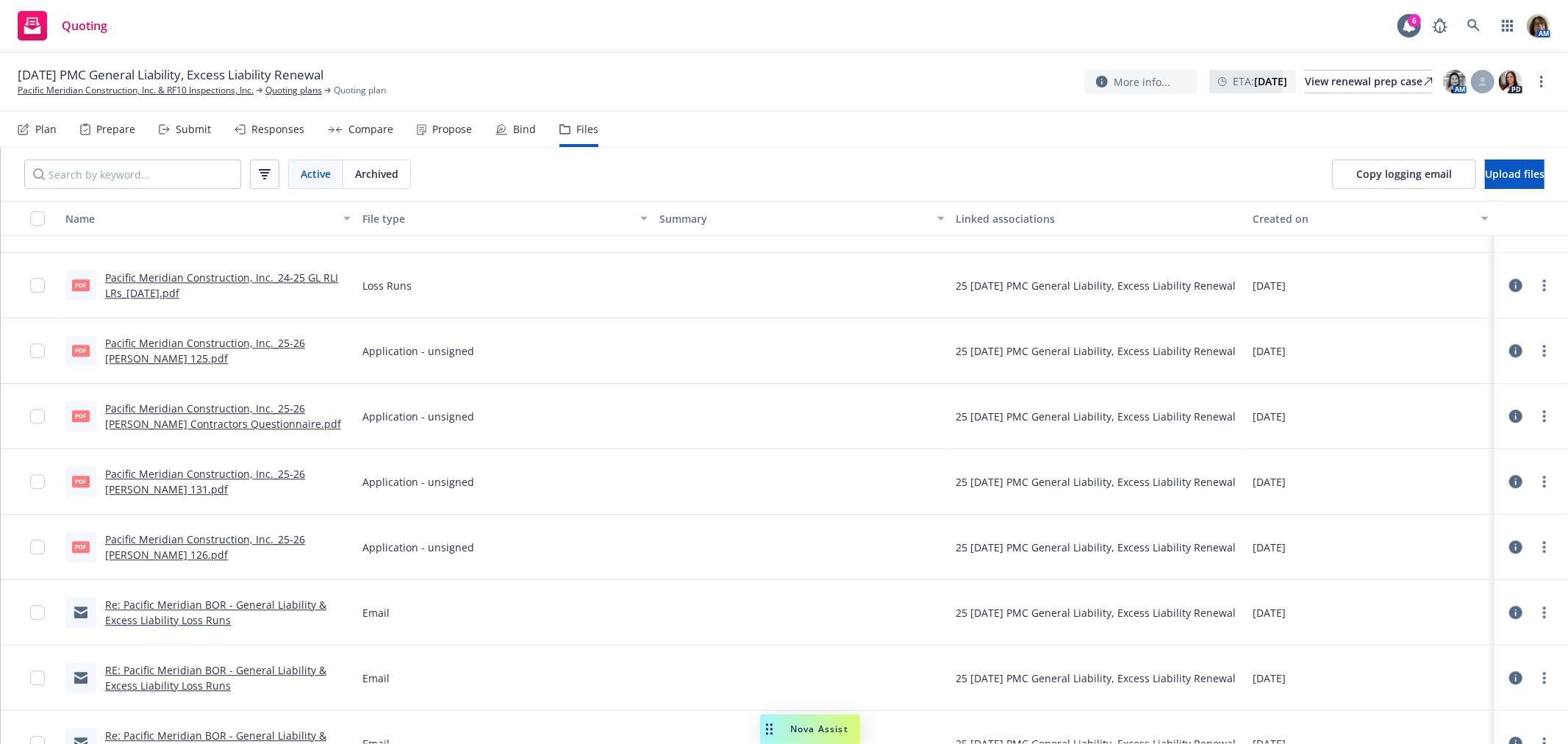
click at [162, 406] on link "Pacific Meridian Construction, Inc._25-26 [PERSON_NAME] Contractors Questionnai…" at bounding box center [222, 416] width 236 height 29
click at [72, 88] on link "Pacific Meridian Construction, Inc. & RF10 Inspections, Inc." at bounding box center [135, 91] width 236 height 14
